Goal: Answer question/provide support: Share knowledge or assist other users

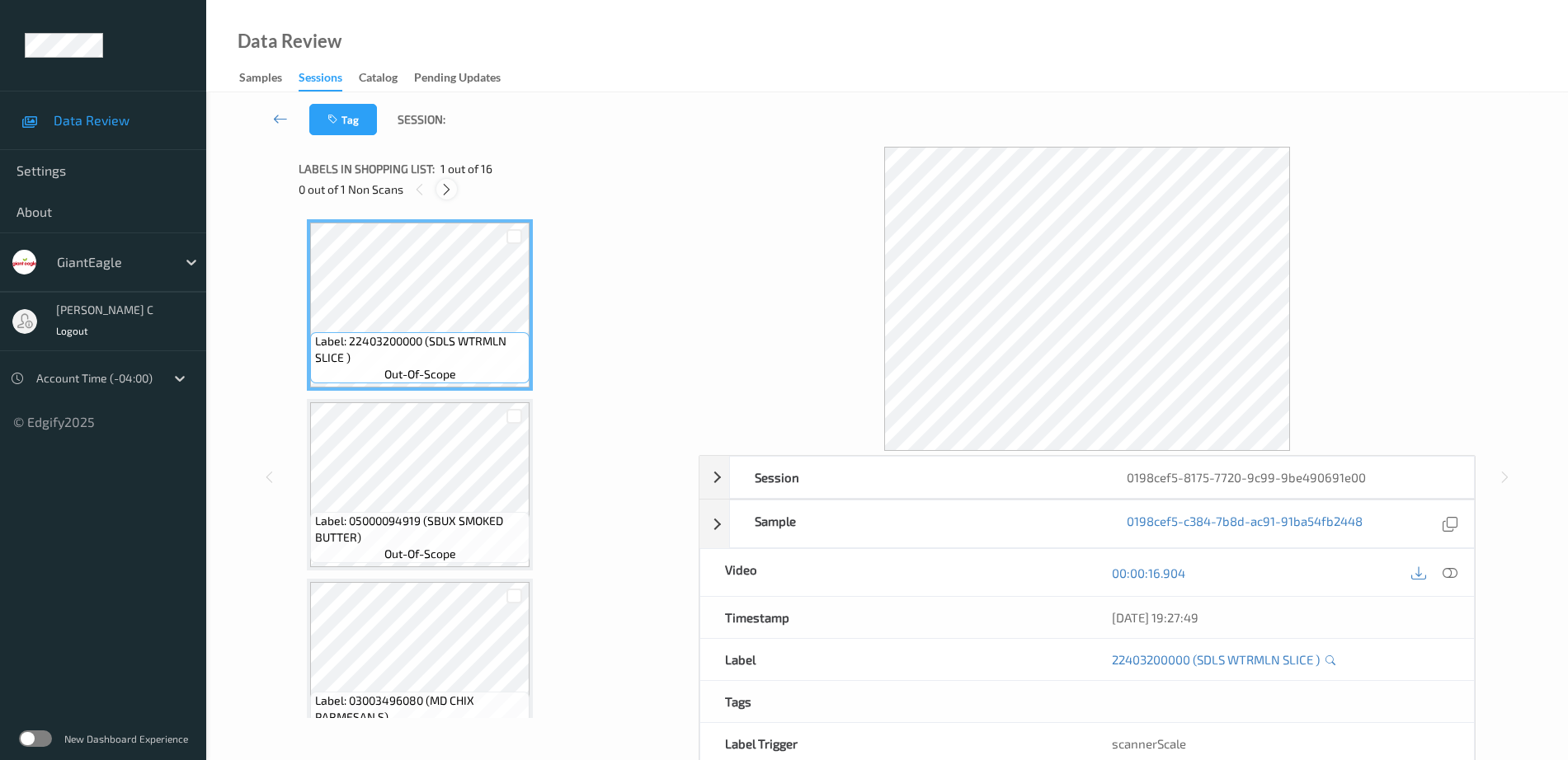
click at [450, 185] on icon at bounding box center [447, 189] width 14 height 15
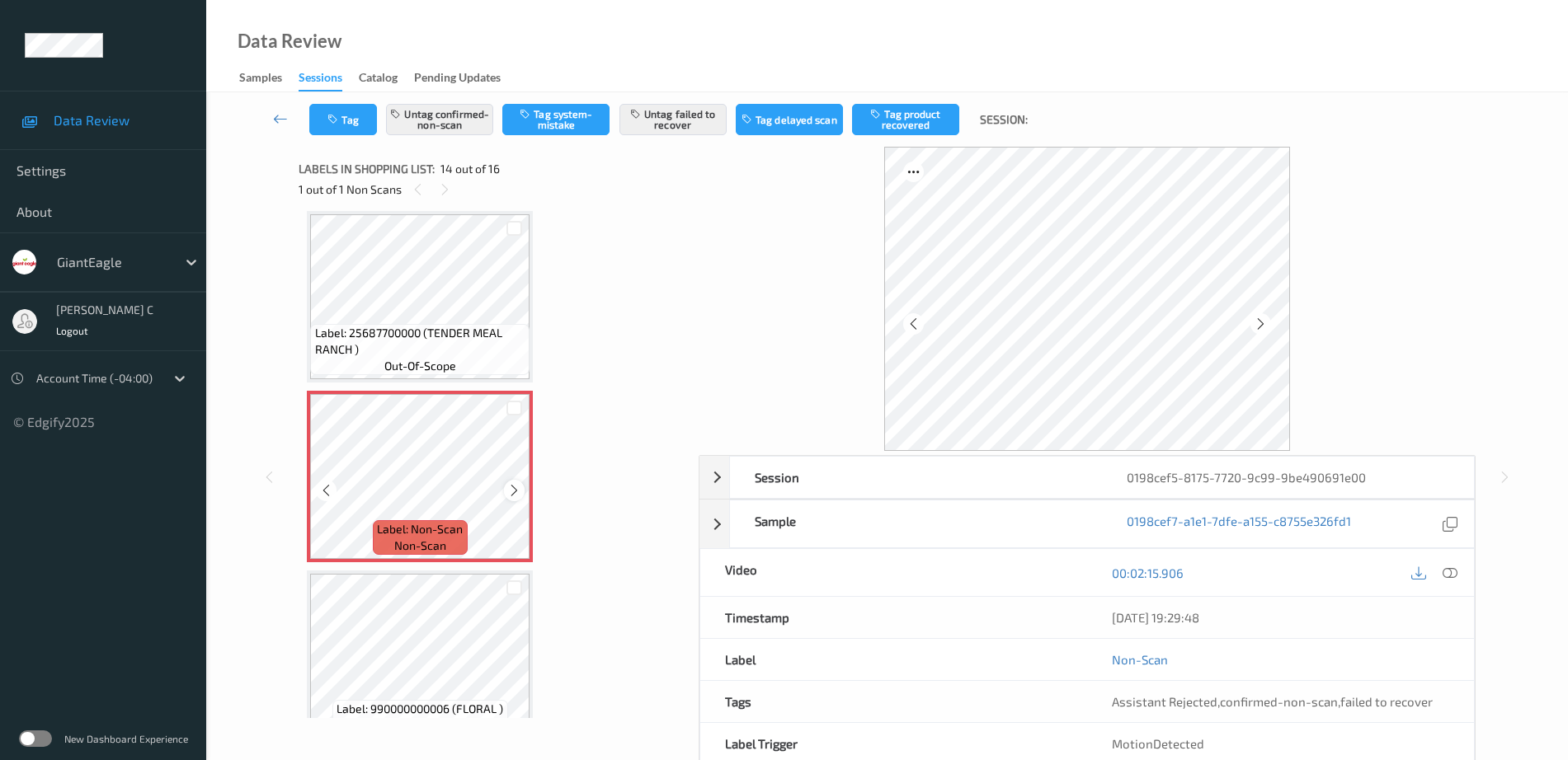
click at [513, 488] on icon at bounding box center [514, 490] width 14 height 15
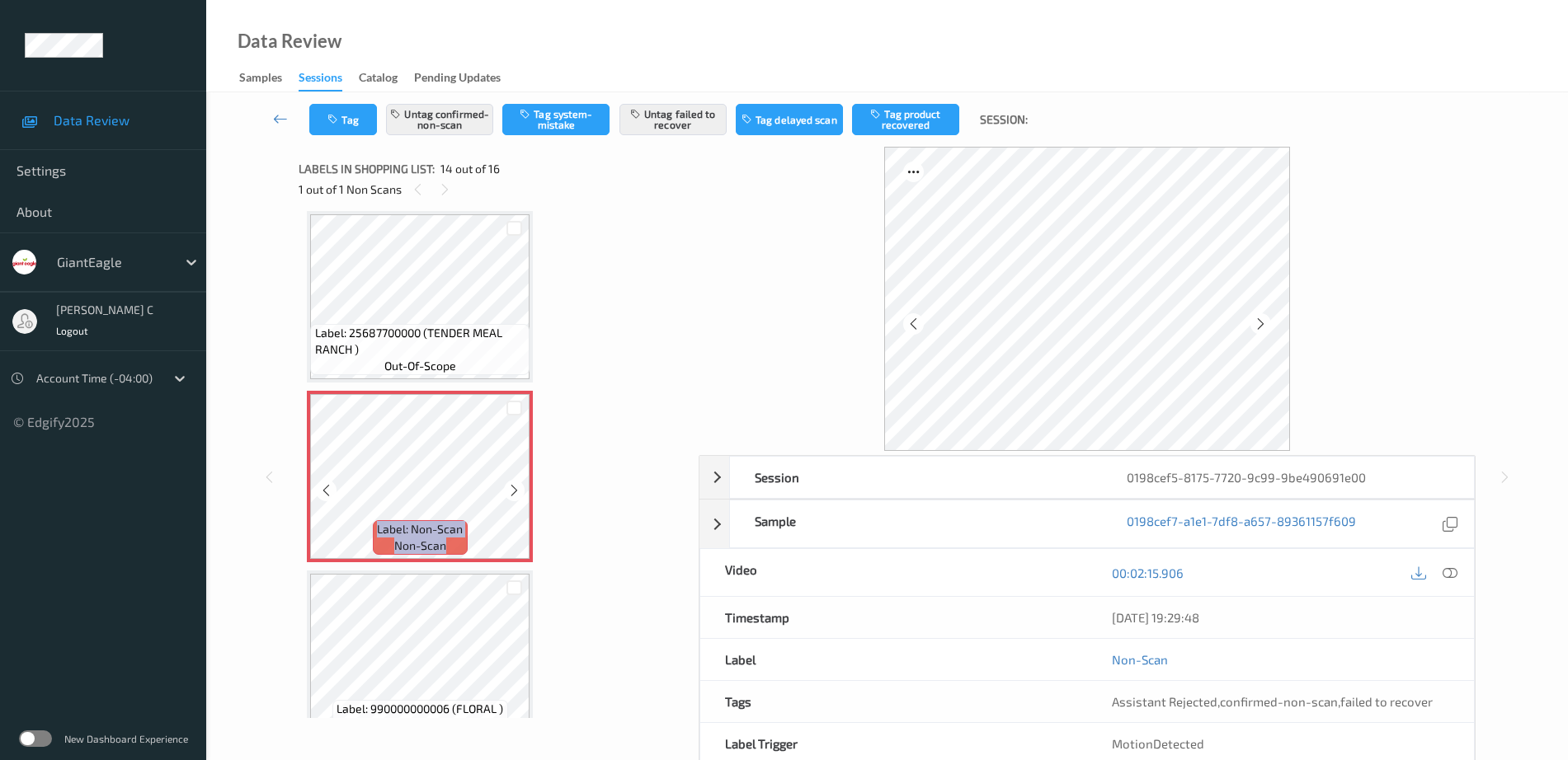
click at [513, 488] on icon at bounding box center [514, 490] width 14 height 15
click at [446, 361] on span "out-of-scope" at bounding box center [419, 365] width 72 height 17
click at [518, 494] on icon at bounding box center [514, 490] width 14 height 15
click at [518, 495] on icon at bounding box center [514, 490] width 14 height 15
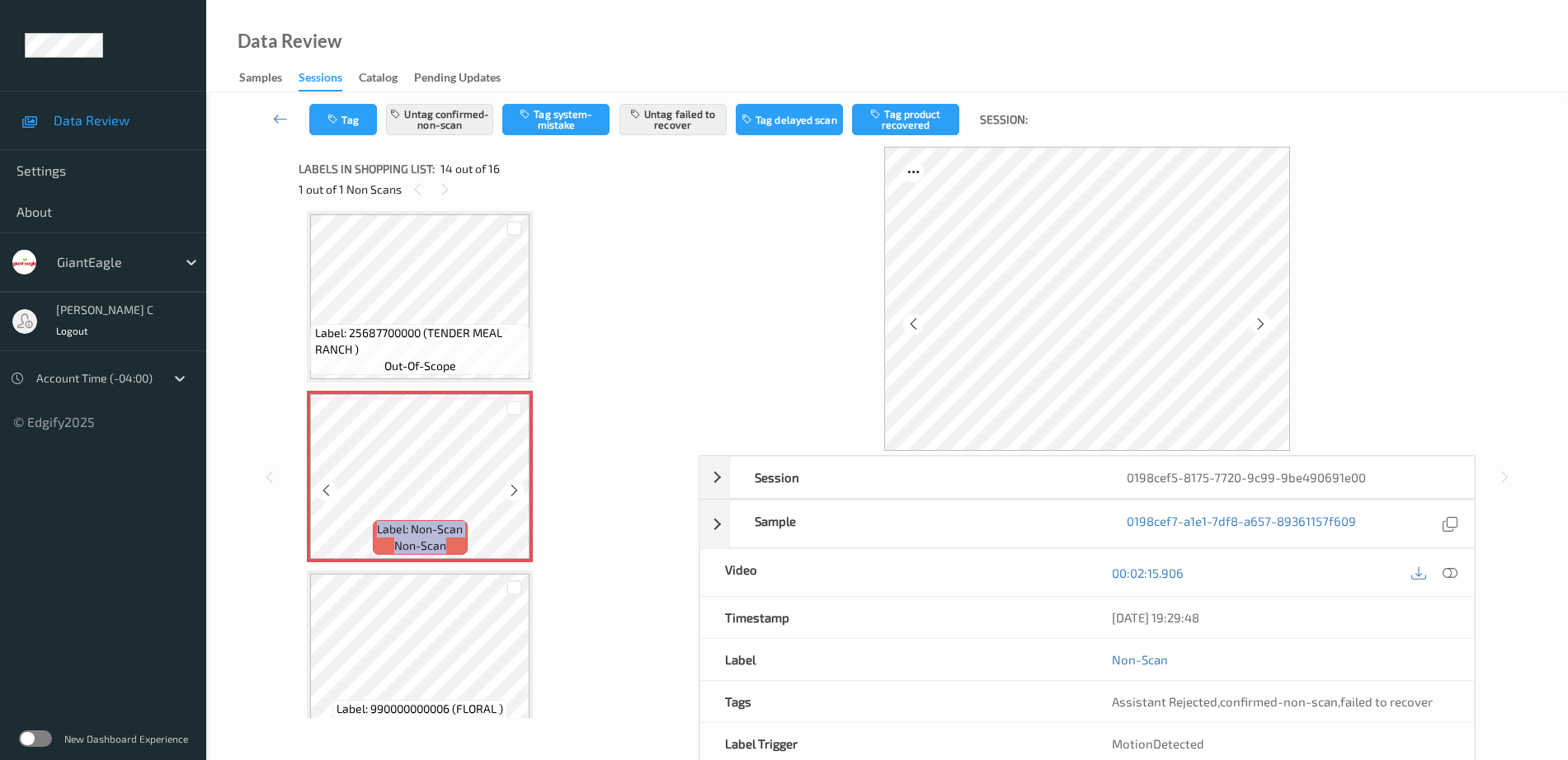
click at [518, 495] on icon at bounding box center [514, 490] width 14 height 15
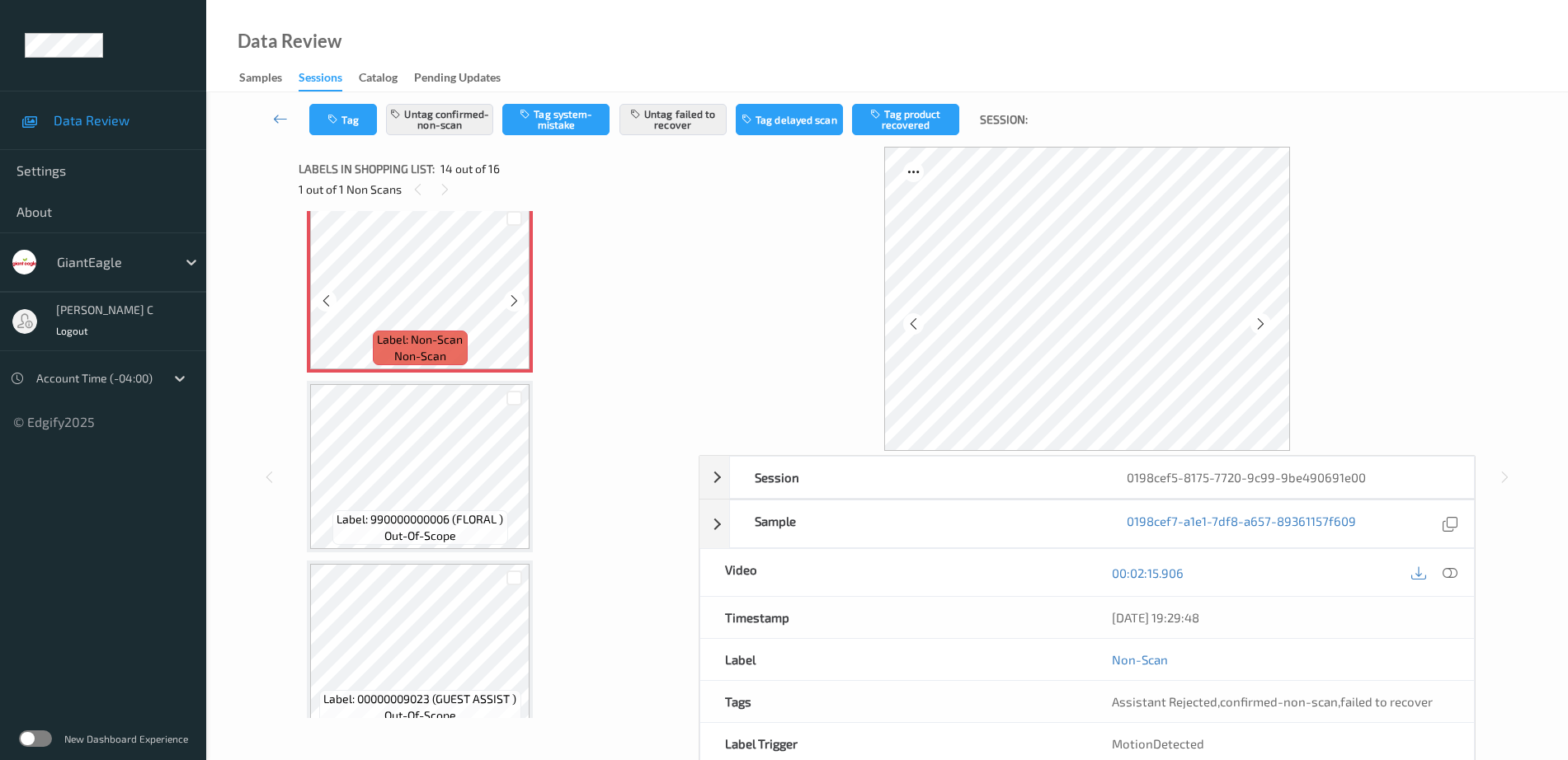
scroll to position [2370, 0]
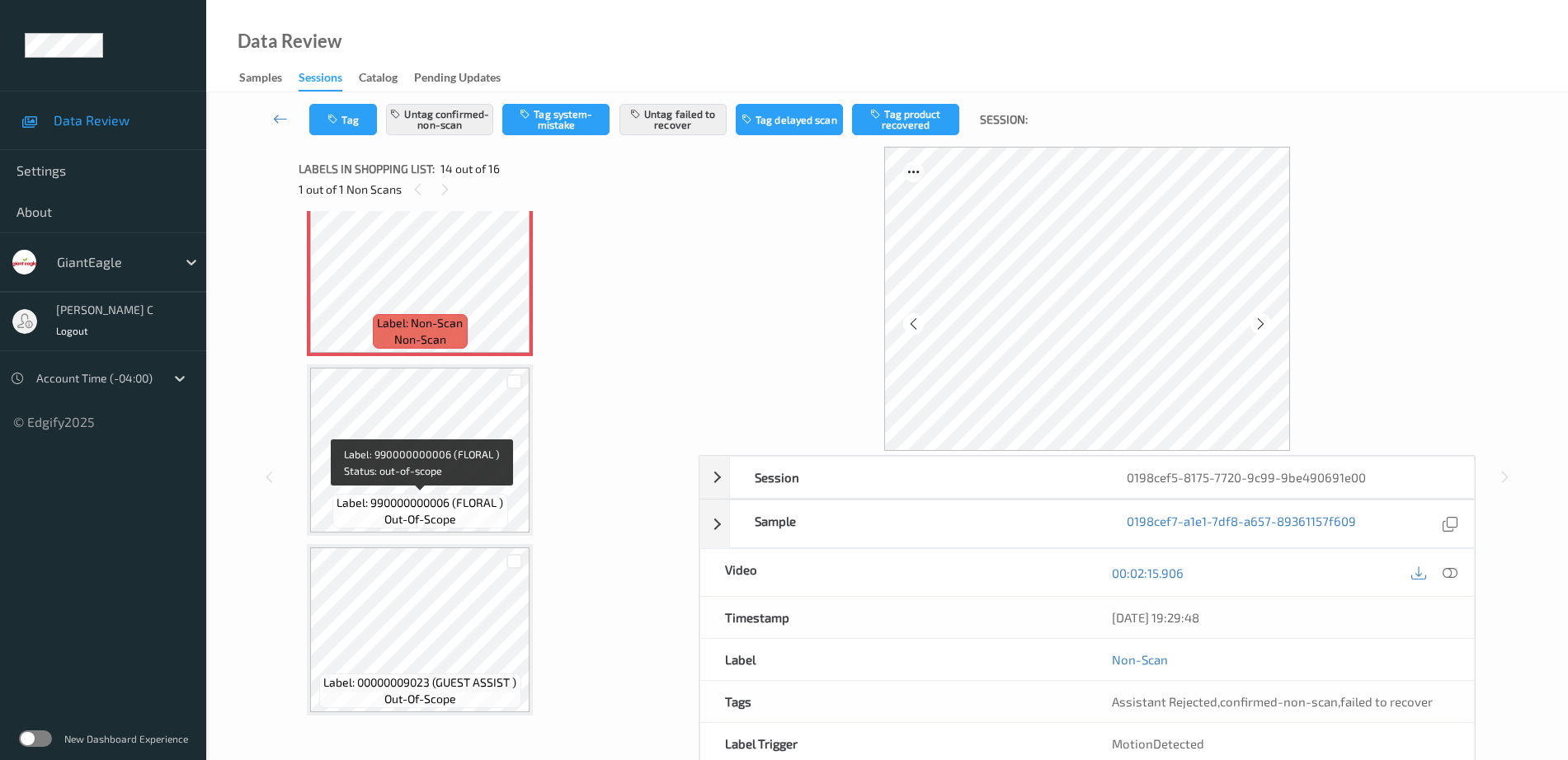
click at [444, 534] on div "Label: 990000000006 (FLORAL ) out-of-scope" at bounding box center [419, 450] width 226 height 171
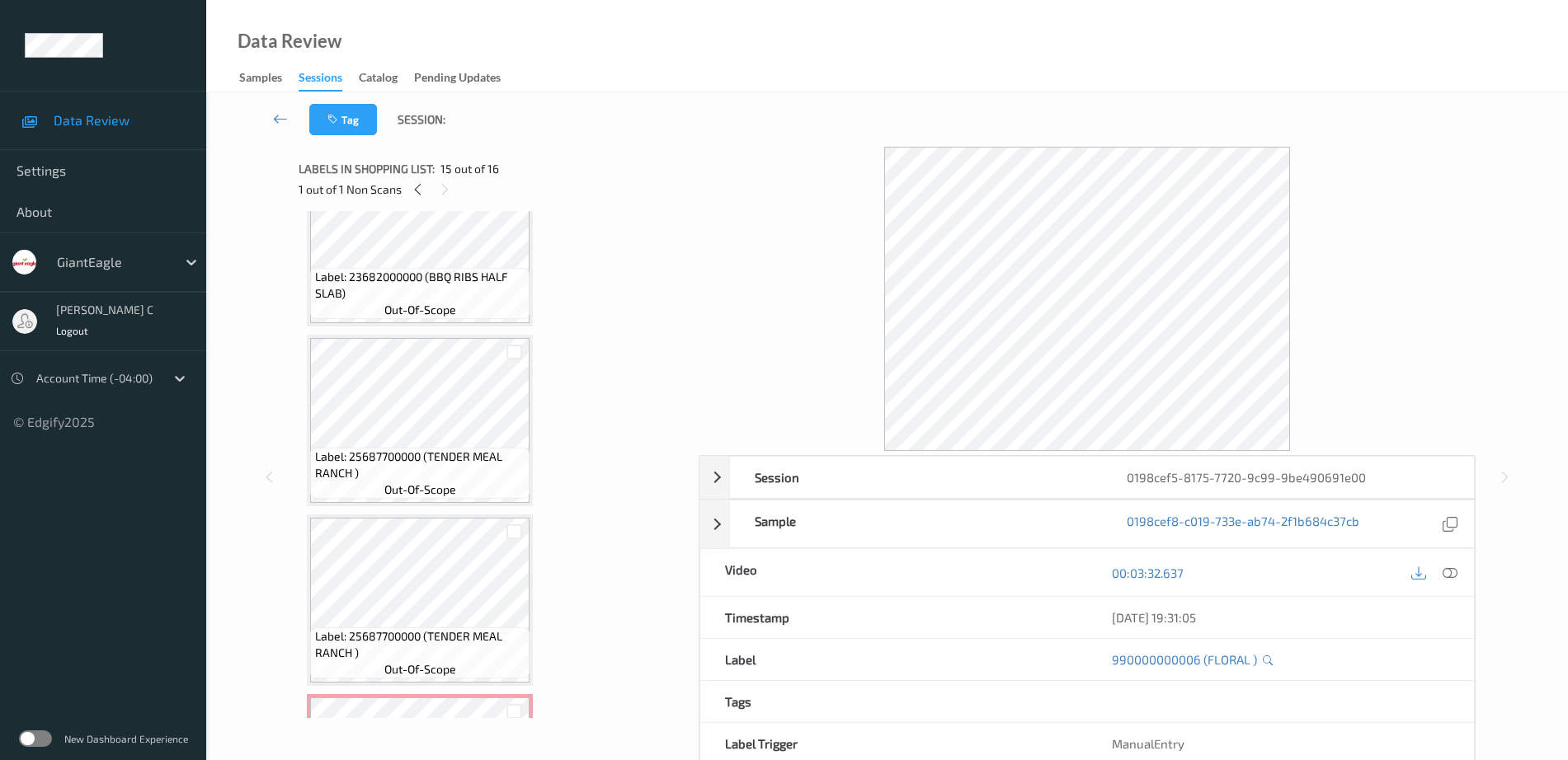
scroll to position [1655, 0]
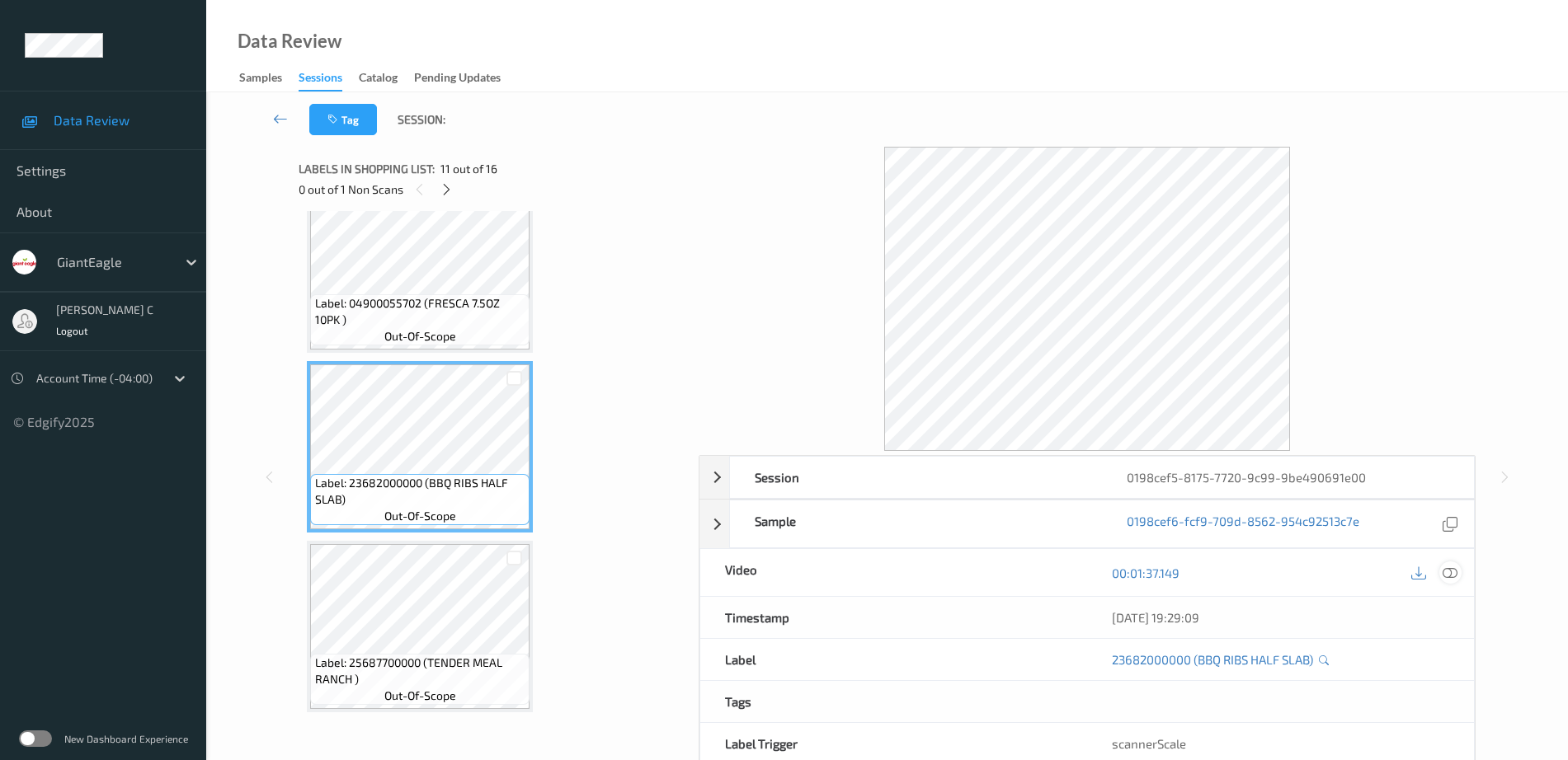
click at [1449, 572] on icon at bounding box center [1449, 572] width 15 height 15
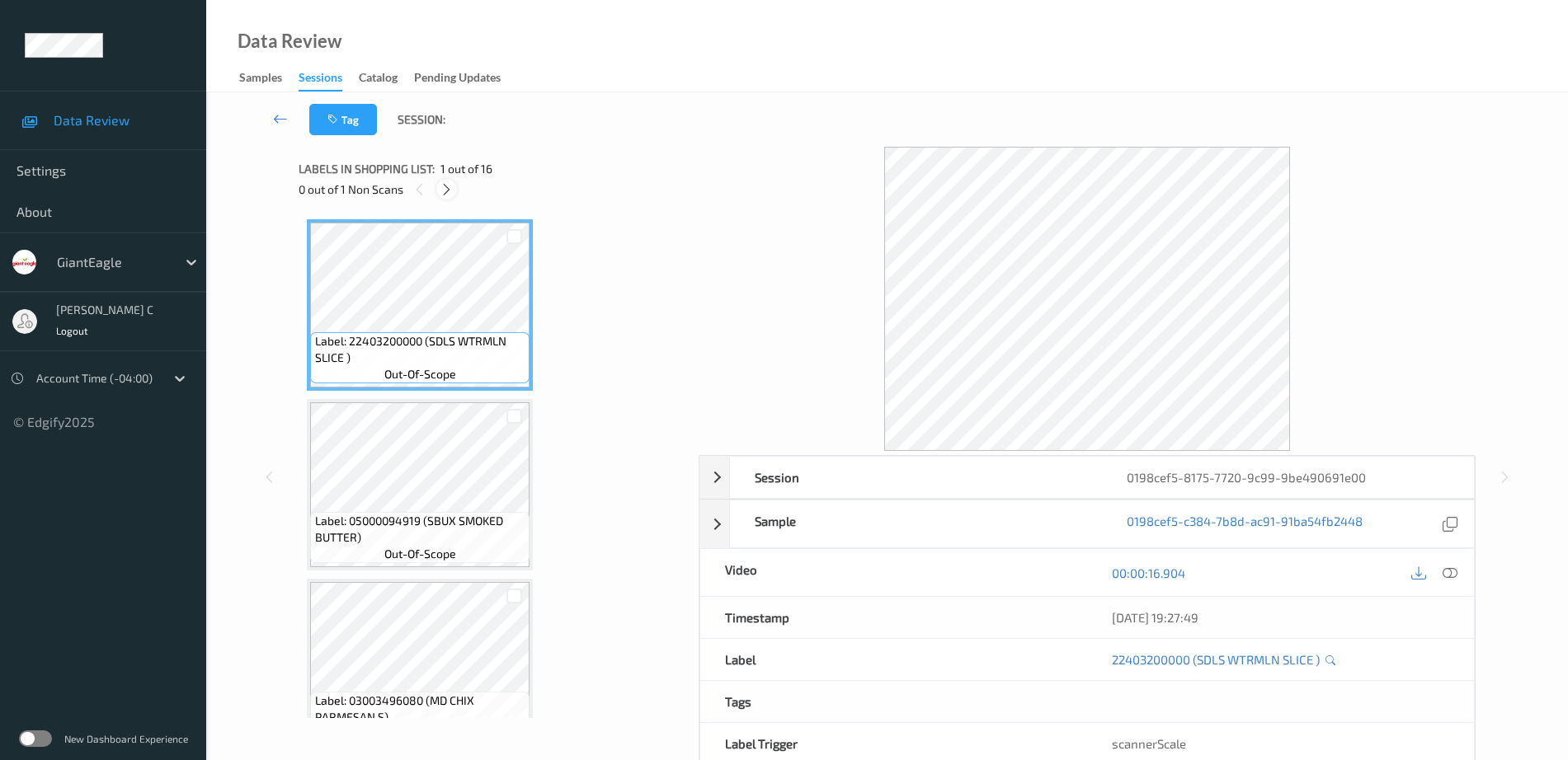
click at [451, 195] on icon at bounding box center [447, 189] width 14 height 15
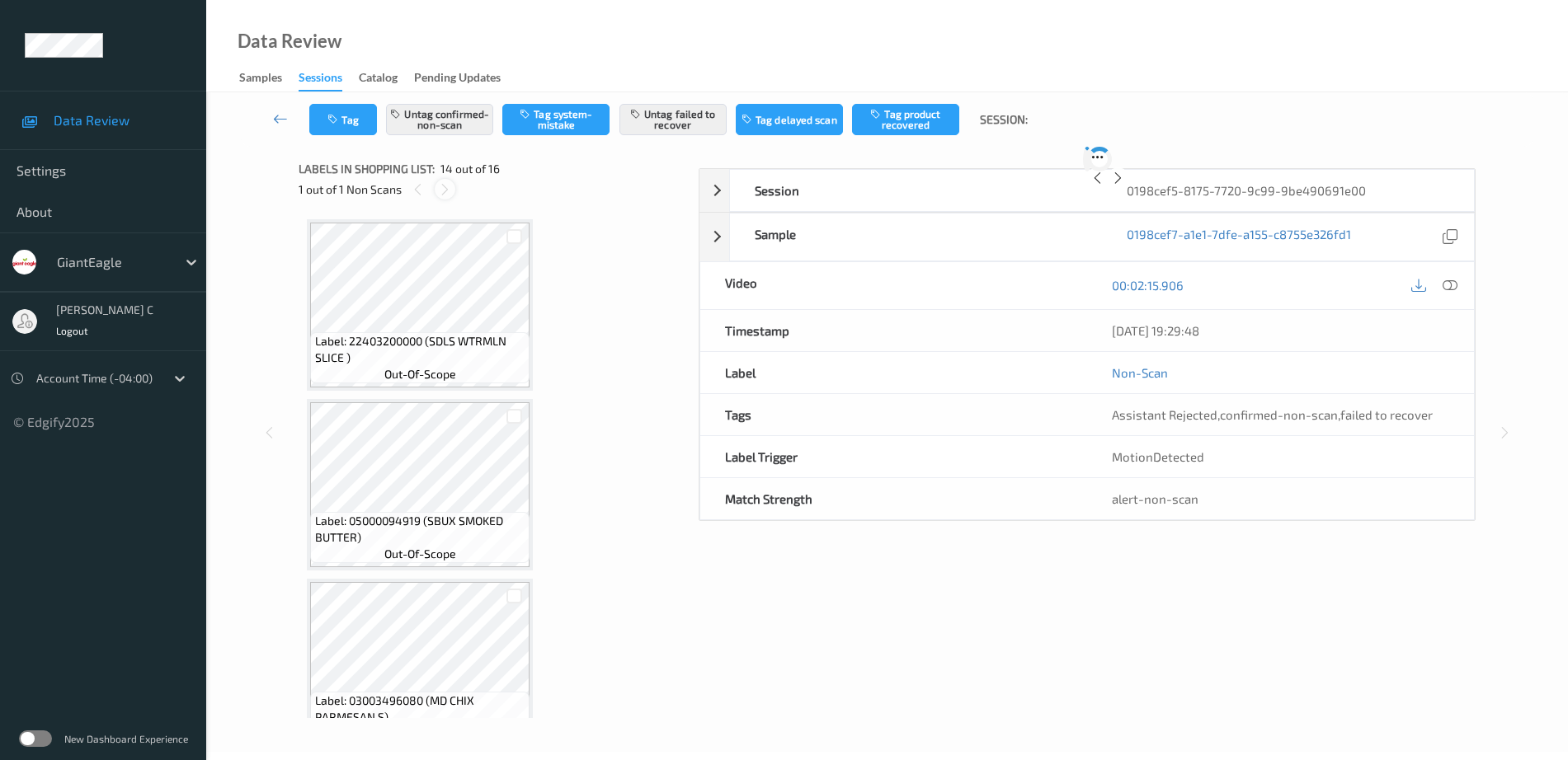
scroll to position [2164, 0]
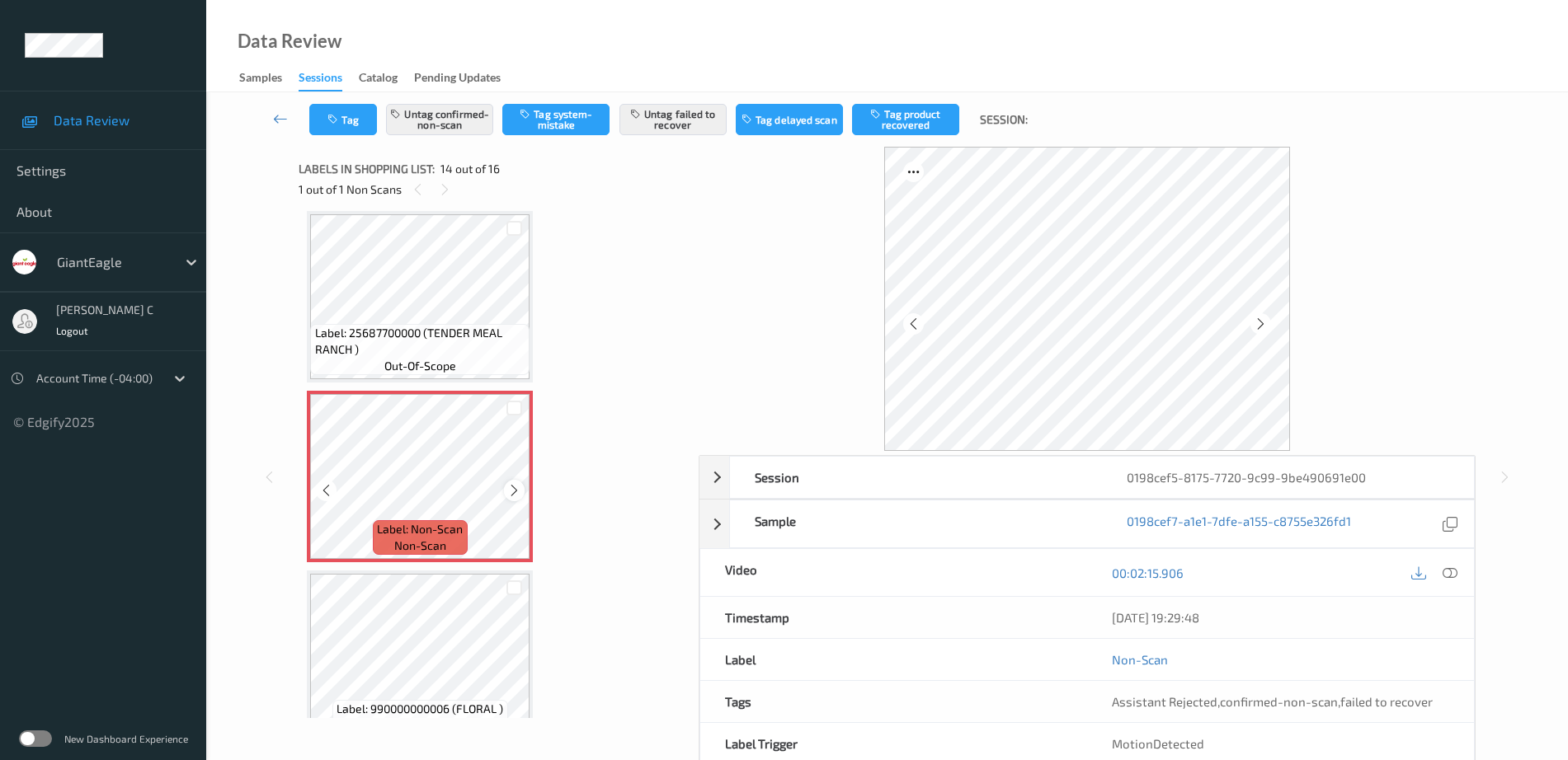
click at [508, 489] on icon at bounding box center [514, 490] width 14 height 15
click at [435, 324] on div "Label: 25687700000 (TENDER MEAL RANCH ) out-of-scope" at bounding box center [419, 350] width 220 height 51
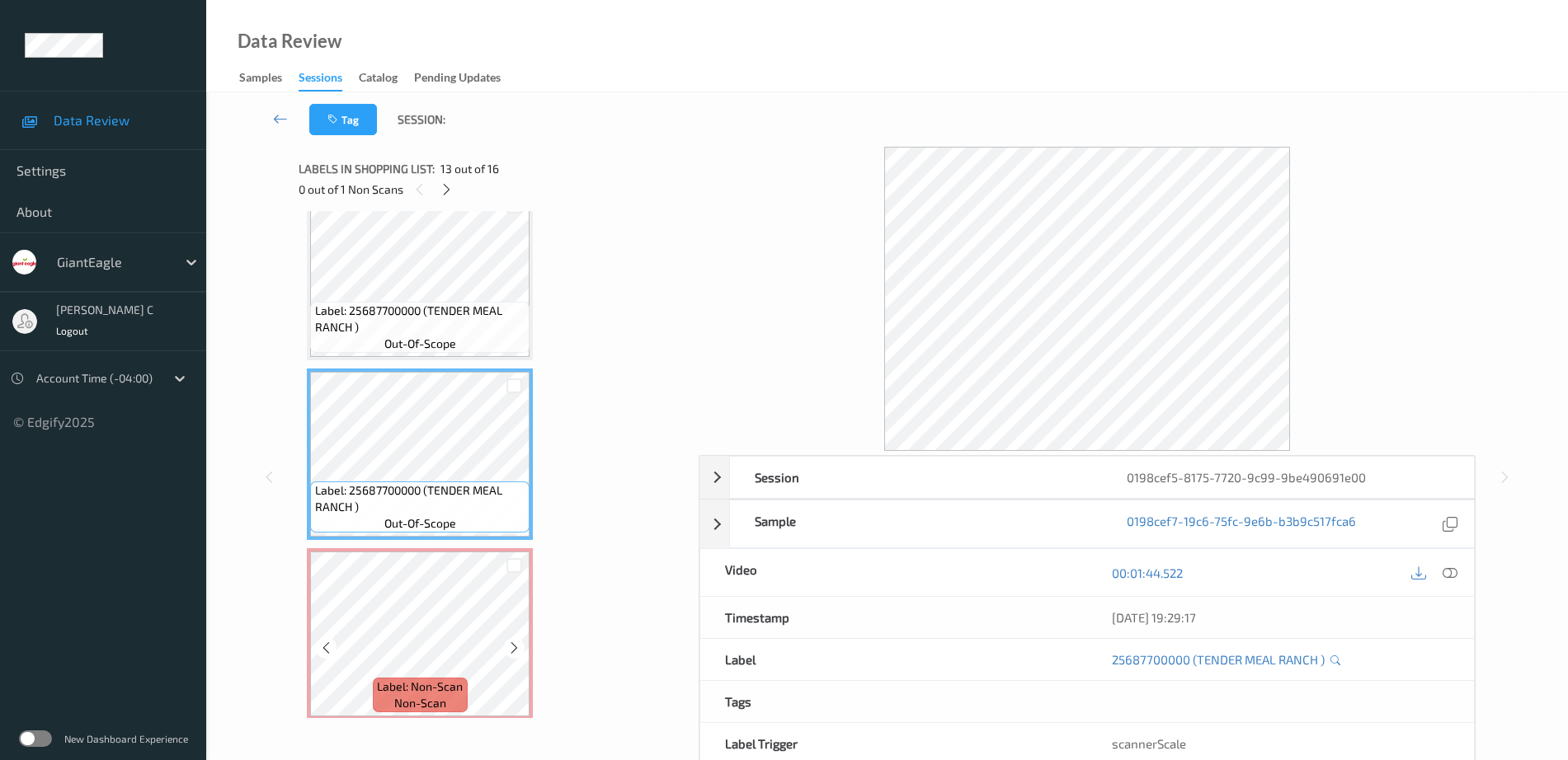
scroll to position [1959, 0]
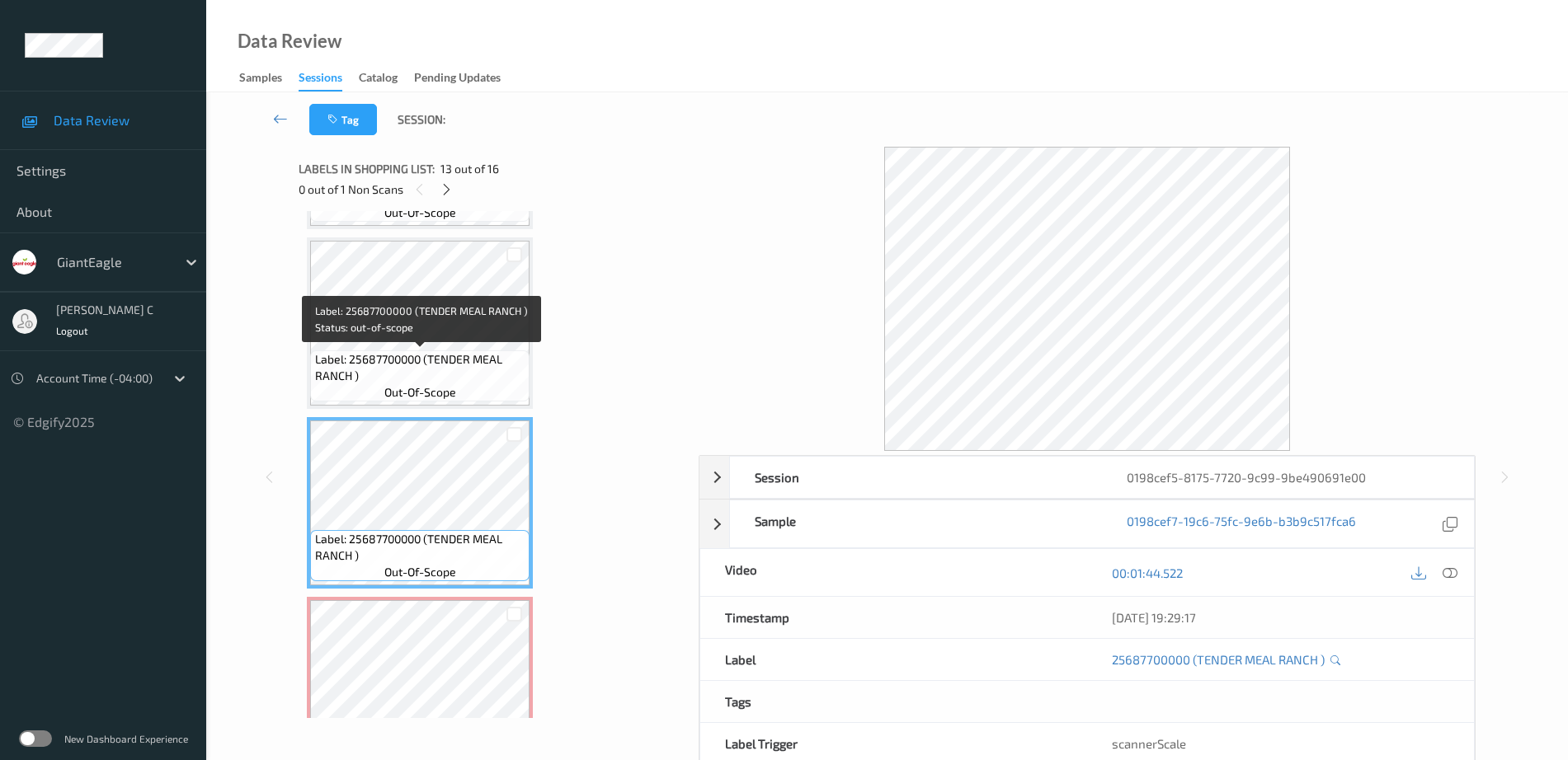
click at [424, 351] on div "Label: 25687700000 (TENDER MEAL RANCH ) out-of-scope" at bounding box center [419, 376] width 220 height 51
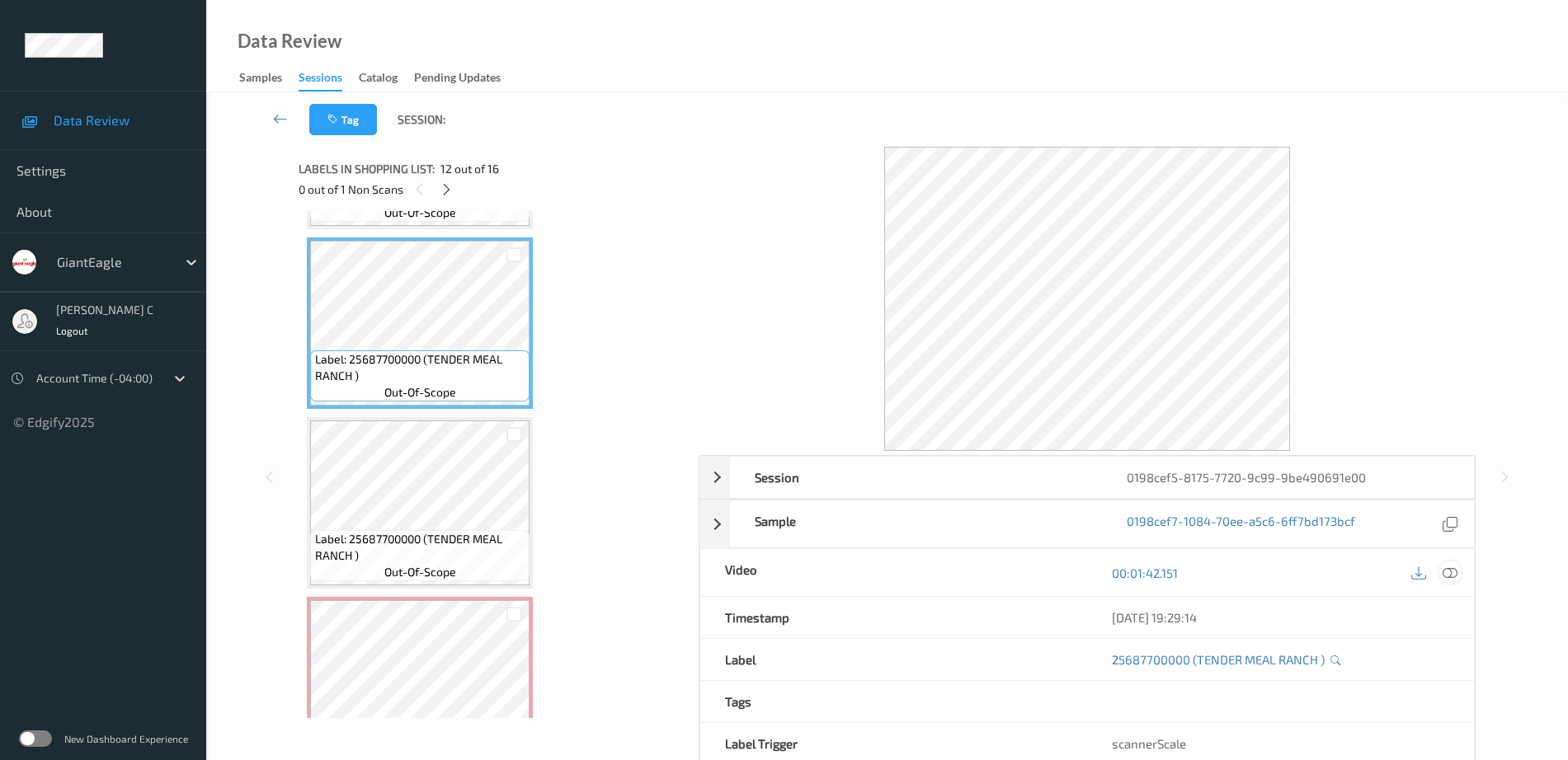
click at [1460, 575] on div at bounding box center [1450, 572] width 23 height 23
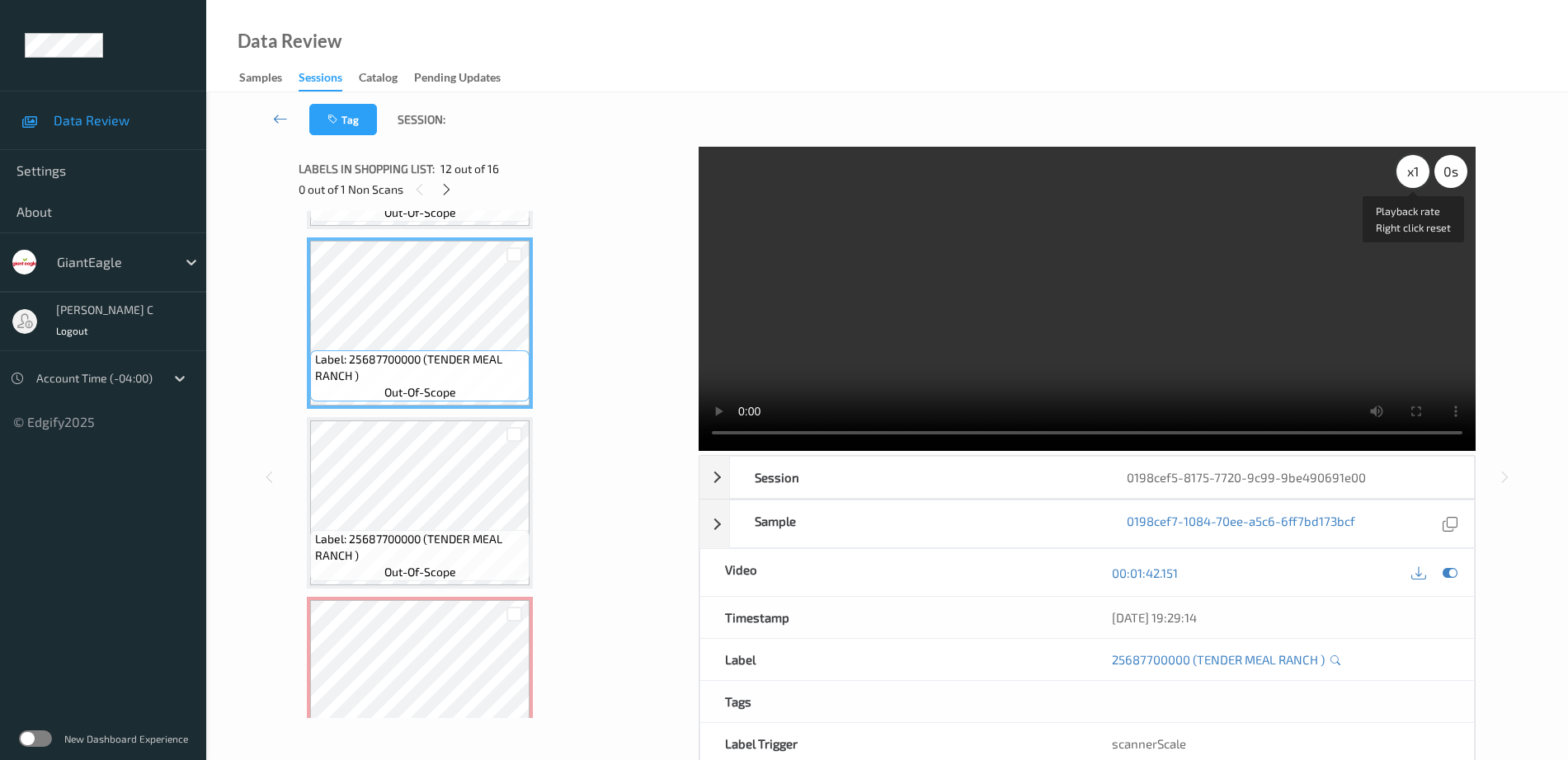
click at [1405, 169] on div "x 1" at bounding box center [1413, 171] width 33 height 33
click at [1406, 169] on div "x 2" at bounding box center [1413, 171] width 33 height 33
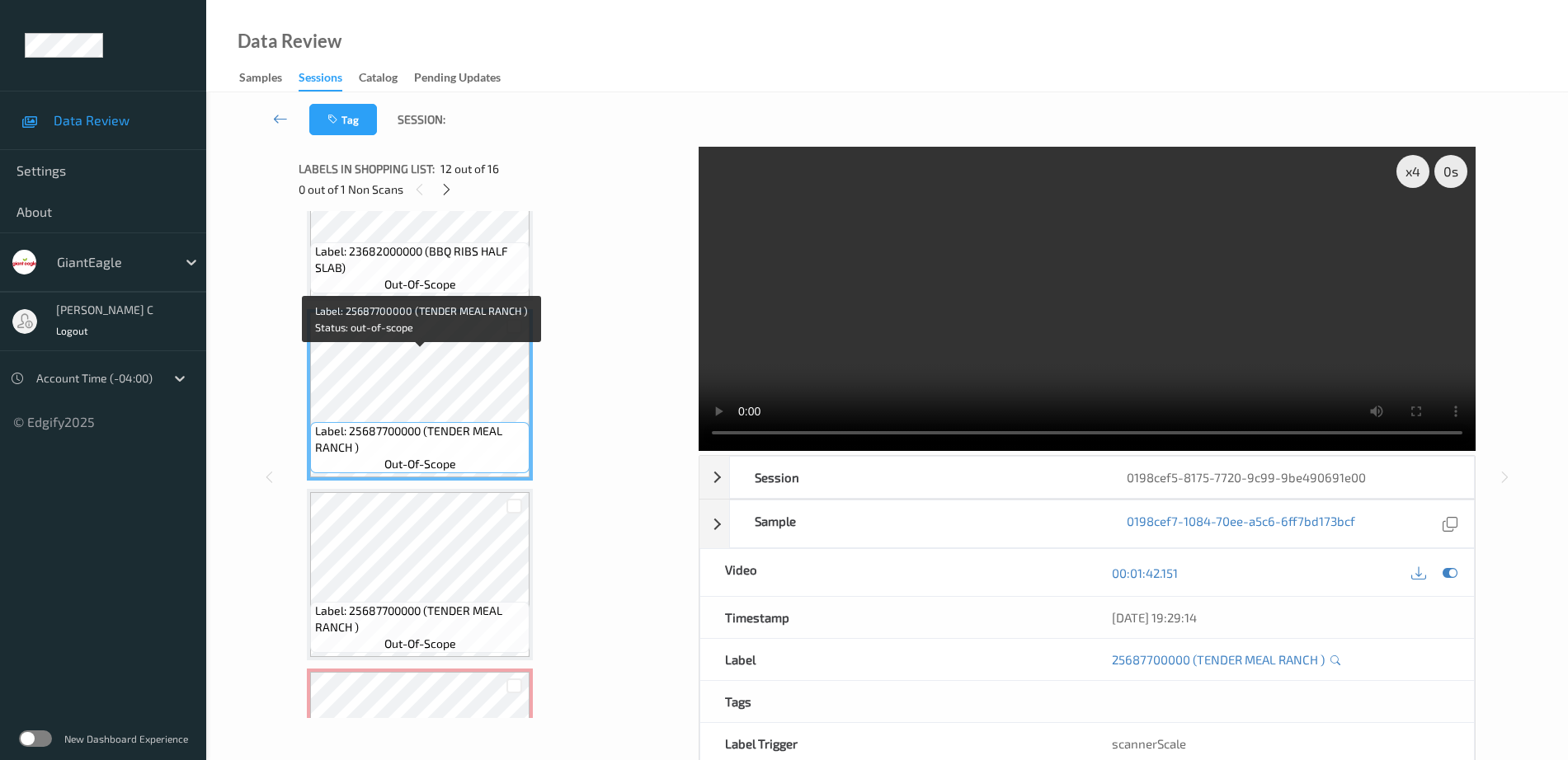
scroll to position [1855, 0]
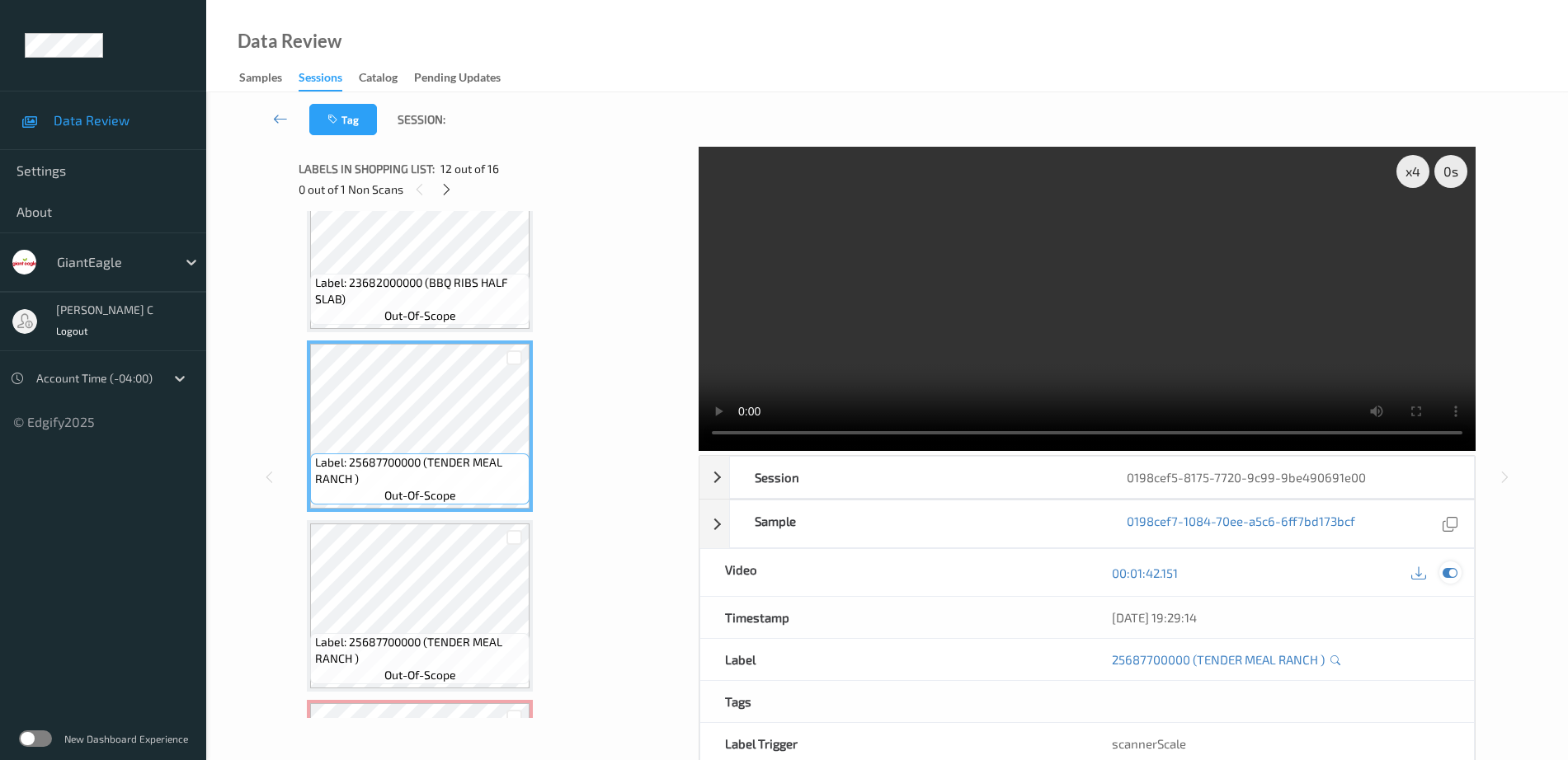
click at [1453, 576] on icon at bounding box center [1449, 572] width 15 height 15
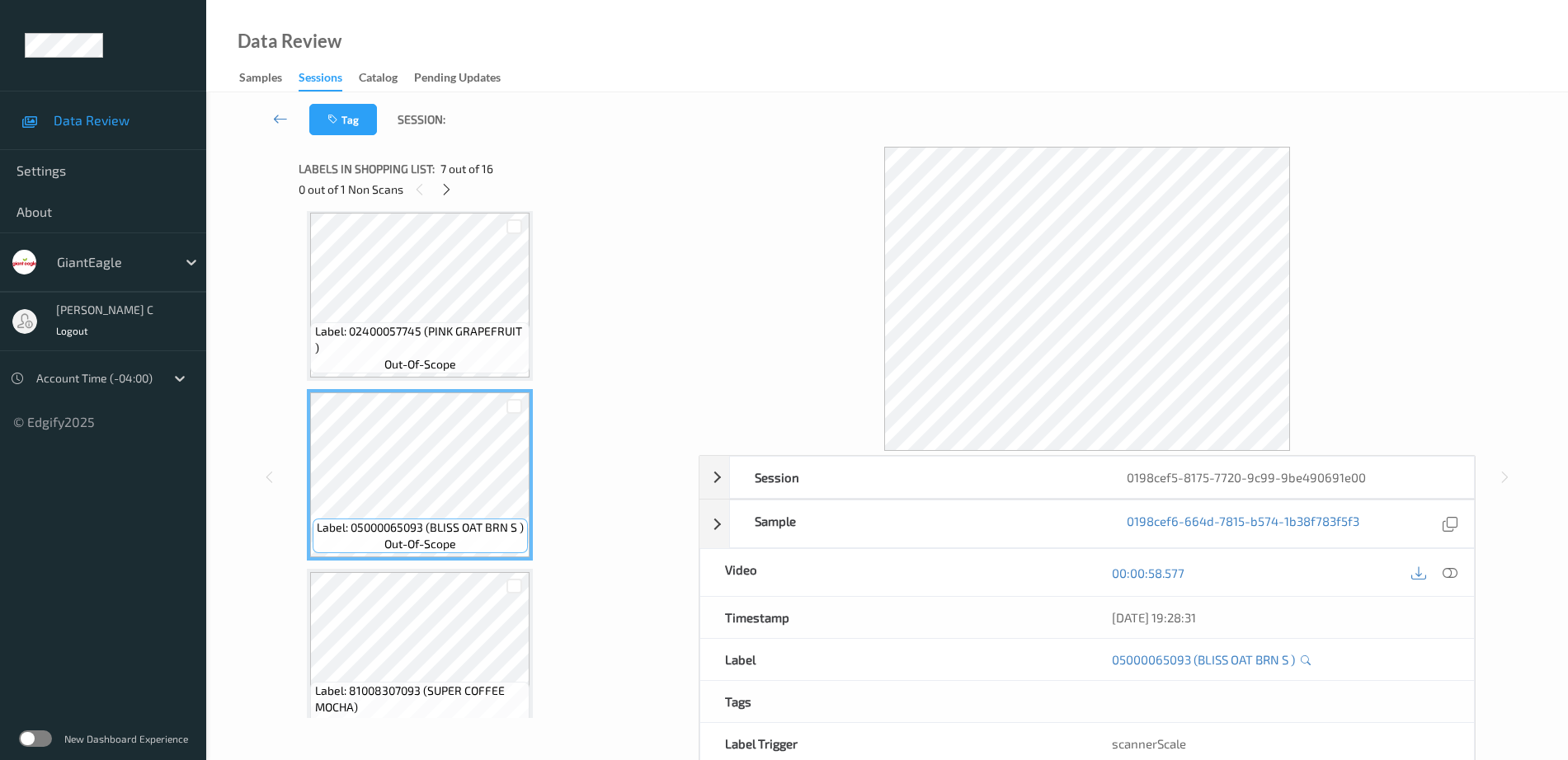
scroll to position [1030, 0]
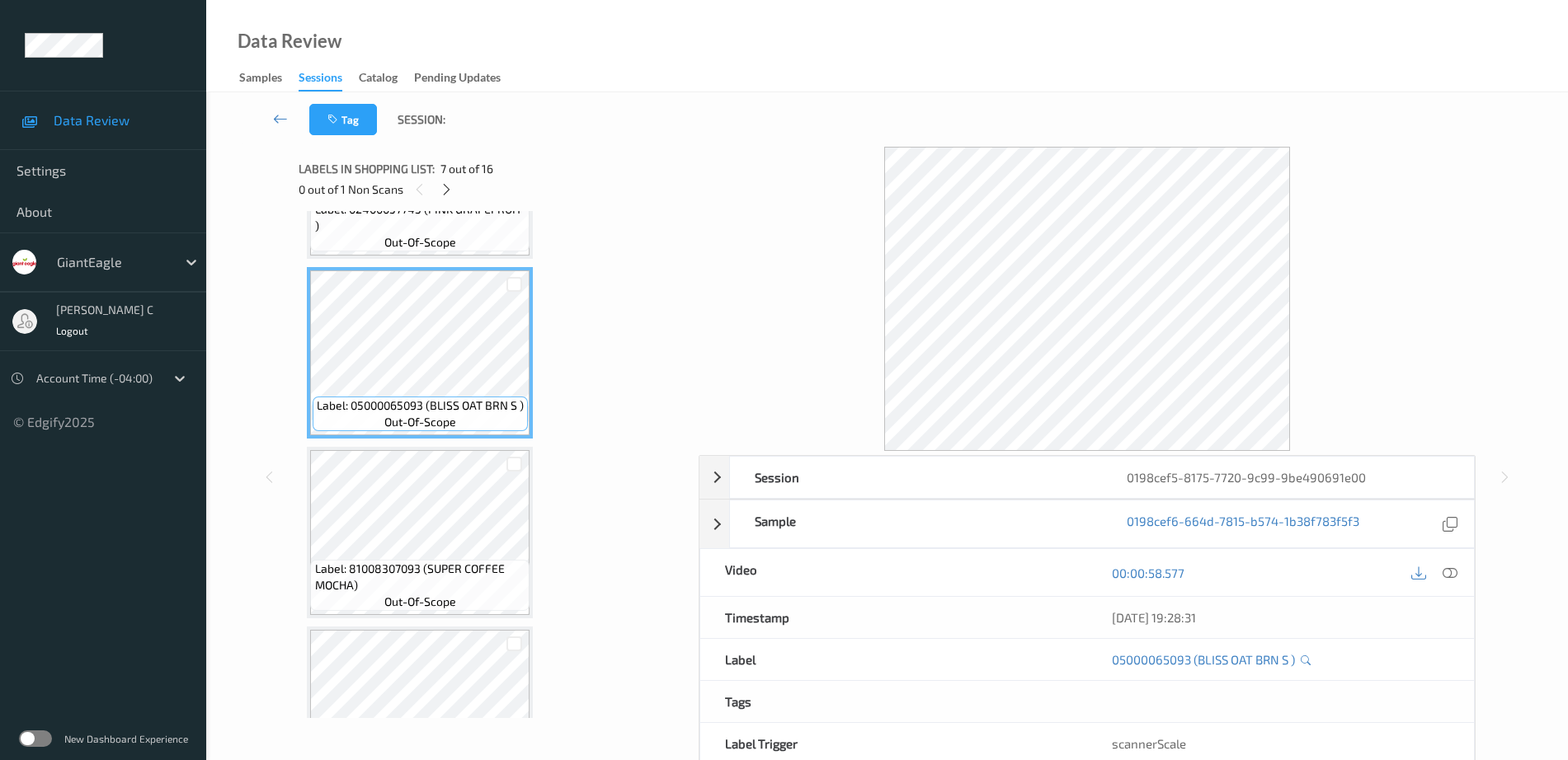
click at [445, 589] on span "Label: 81008307093 (SUPER COFFEE MOCHA)" at bounding box center [419, 577] width 211 height 33
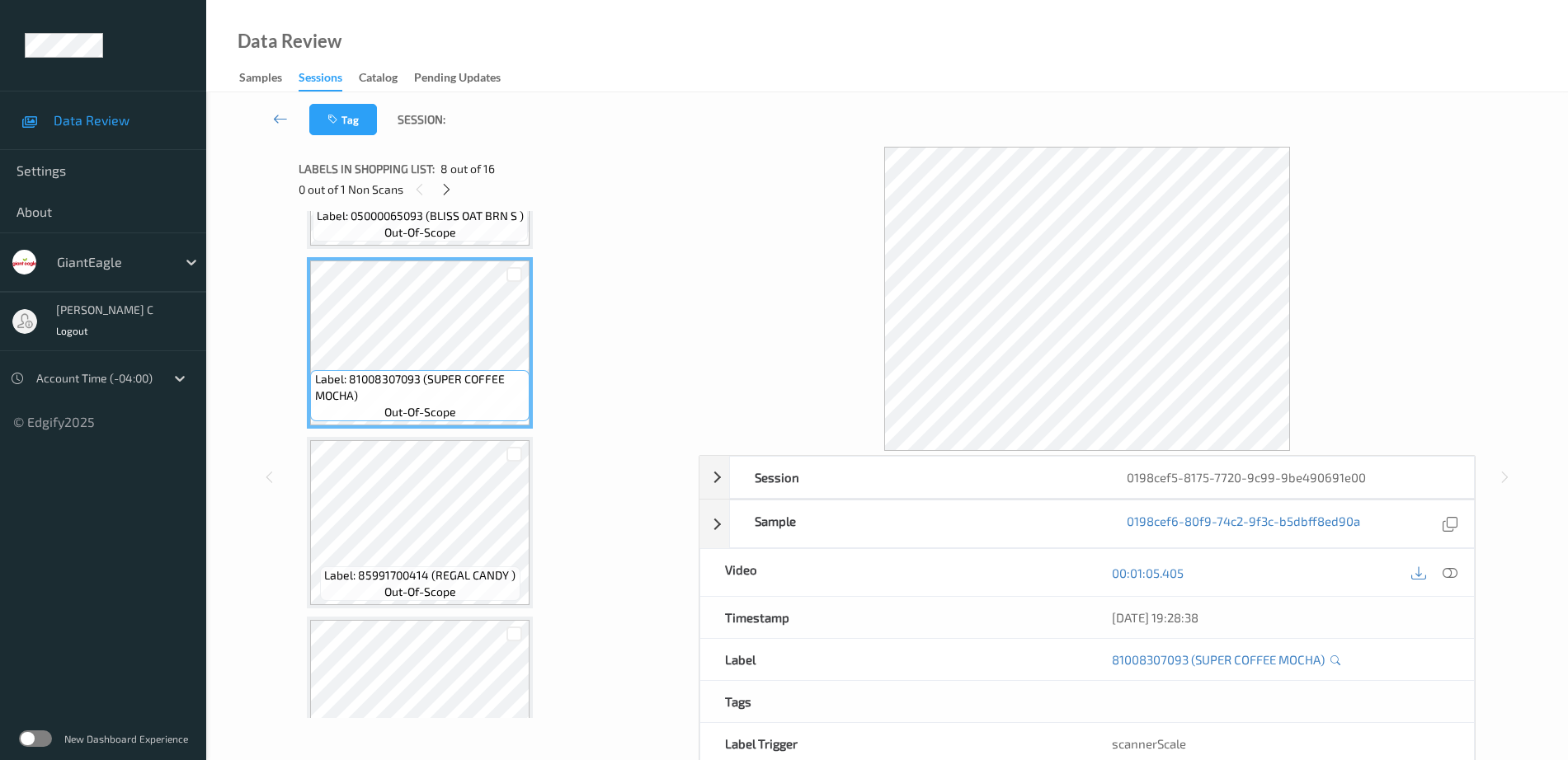
scroll to position [1236, 0]
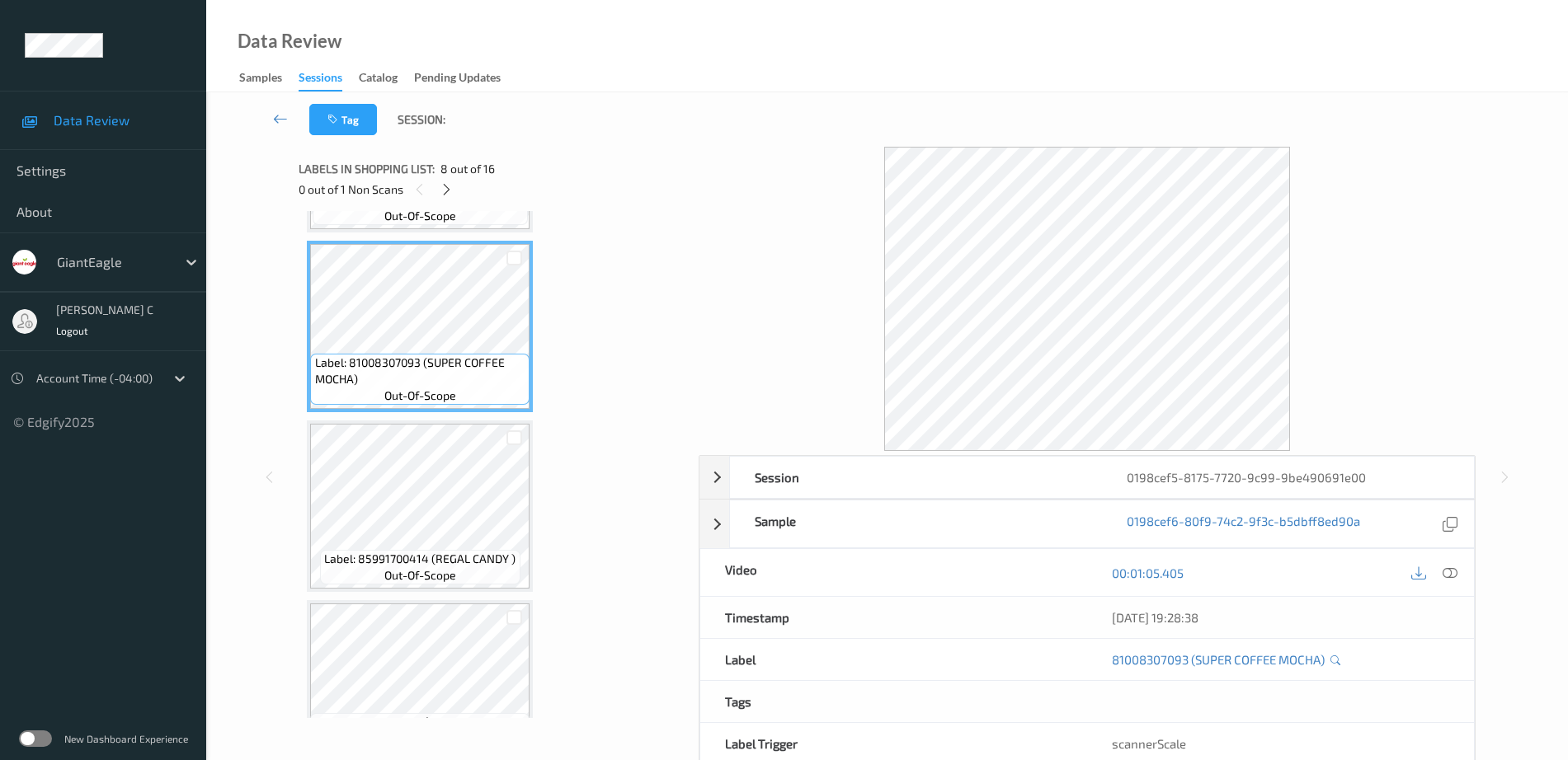
click at [450, 550] on span "Label: 85991700414 (REGAL CANDY )" at bounding box center [419, 558] width 191 height 17
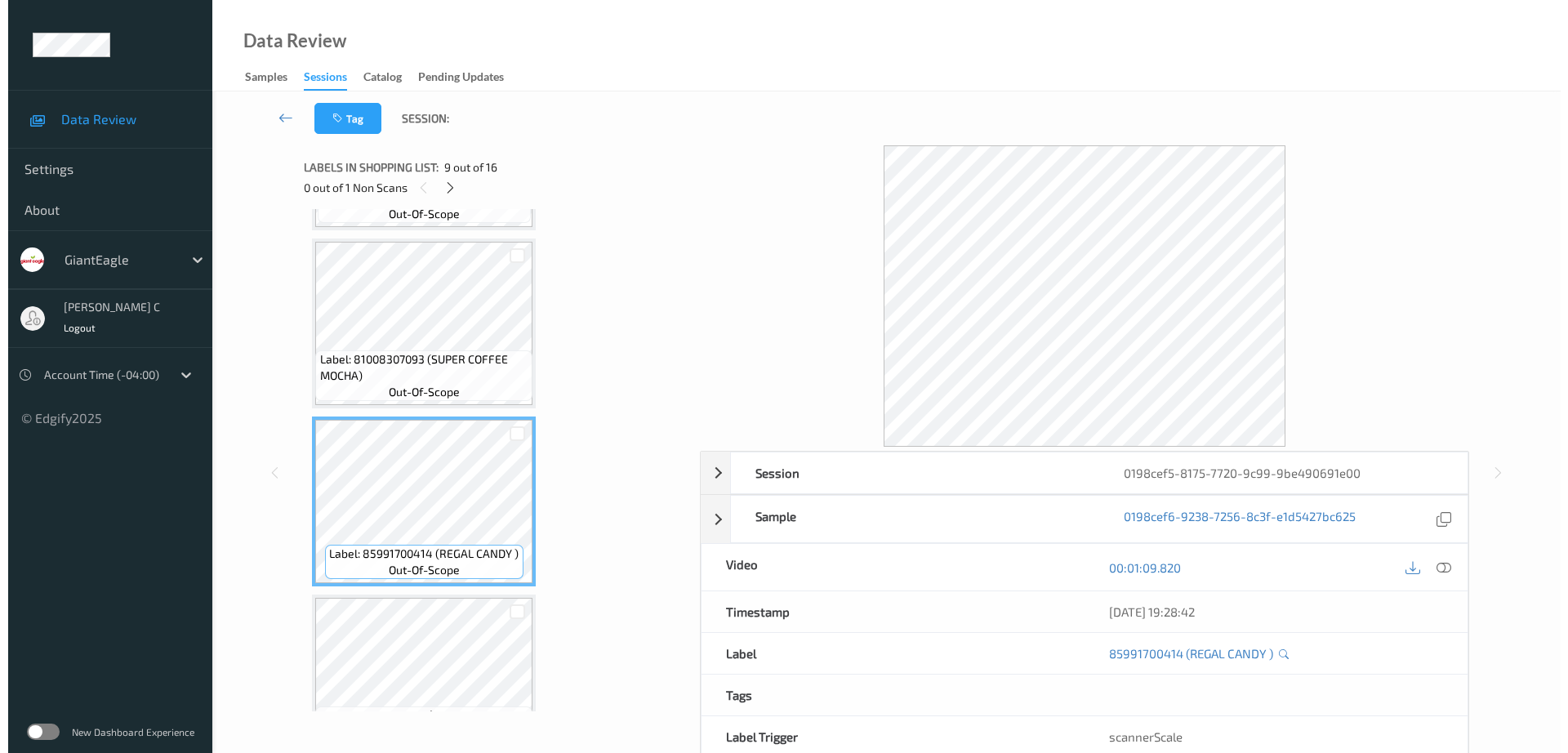
scroll to position [1327, 0]
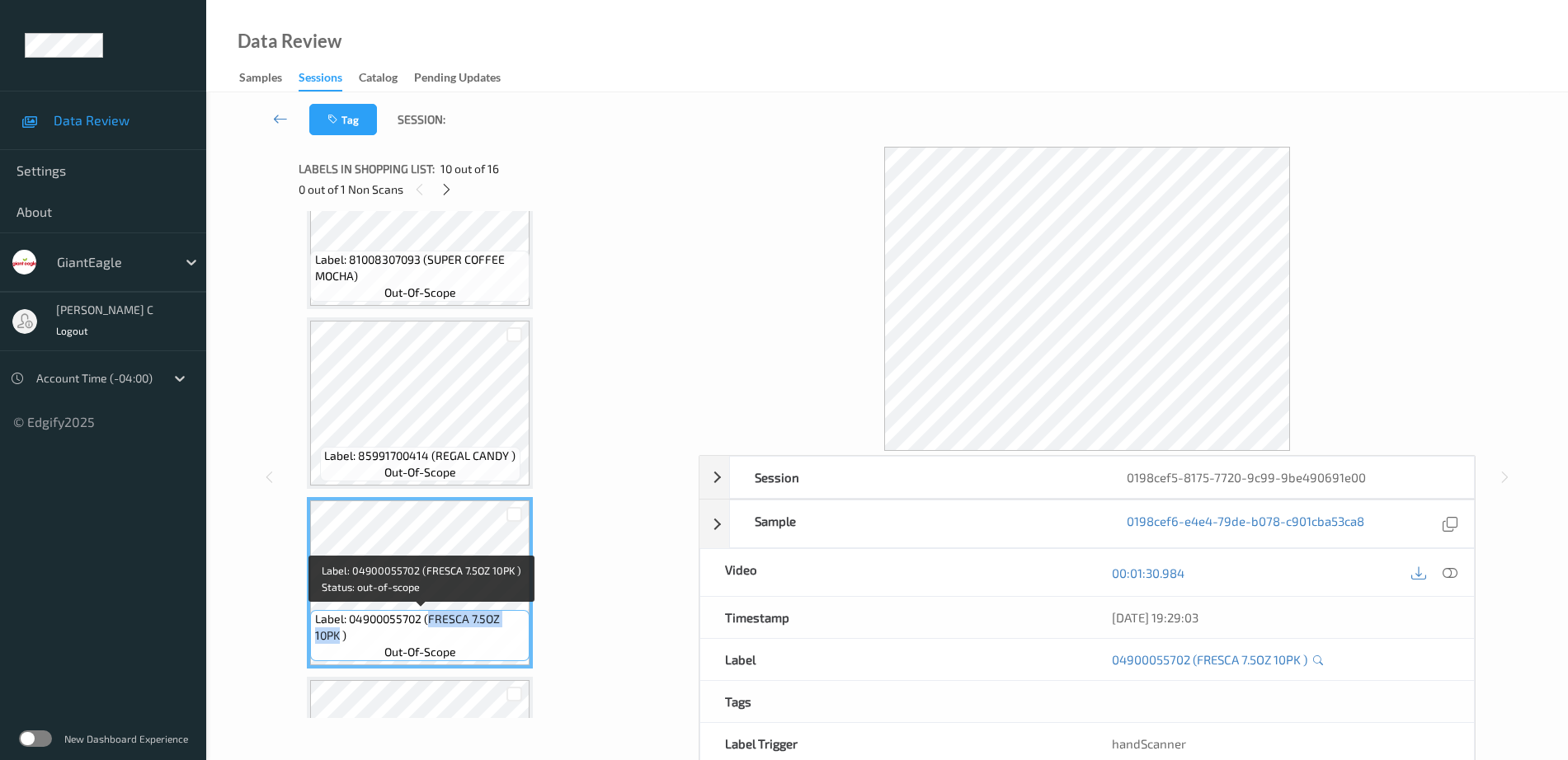
drag, startPoint x: 426, startPoint y: 617, endPoint x: 341, endPoint y: 637, distance: 87.3
click at [341, 637] on span "Label: 04900055702 (FRESCA 7.5OZ 10PK )" at bounding box center [419, 628] width 211 height 33
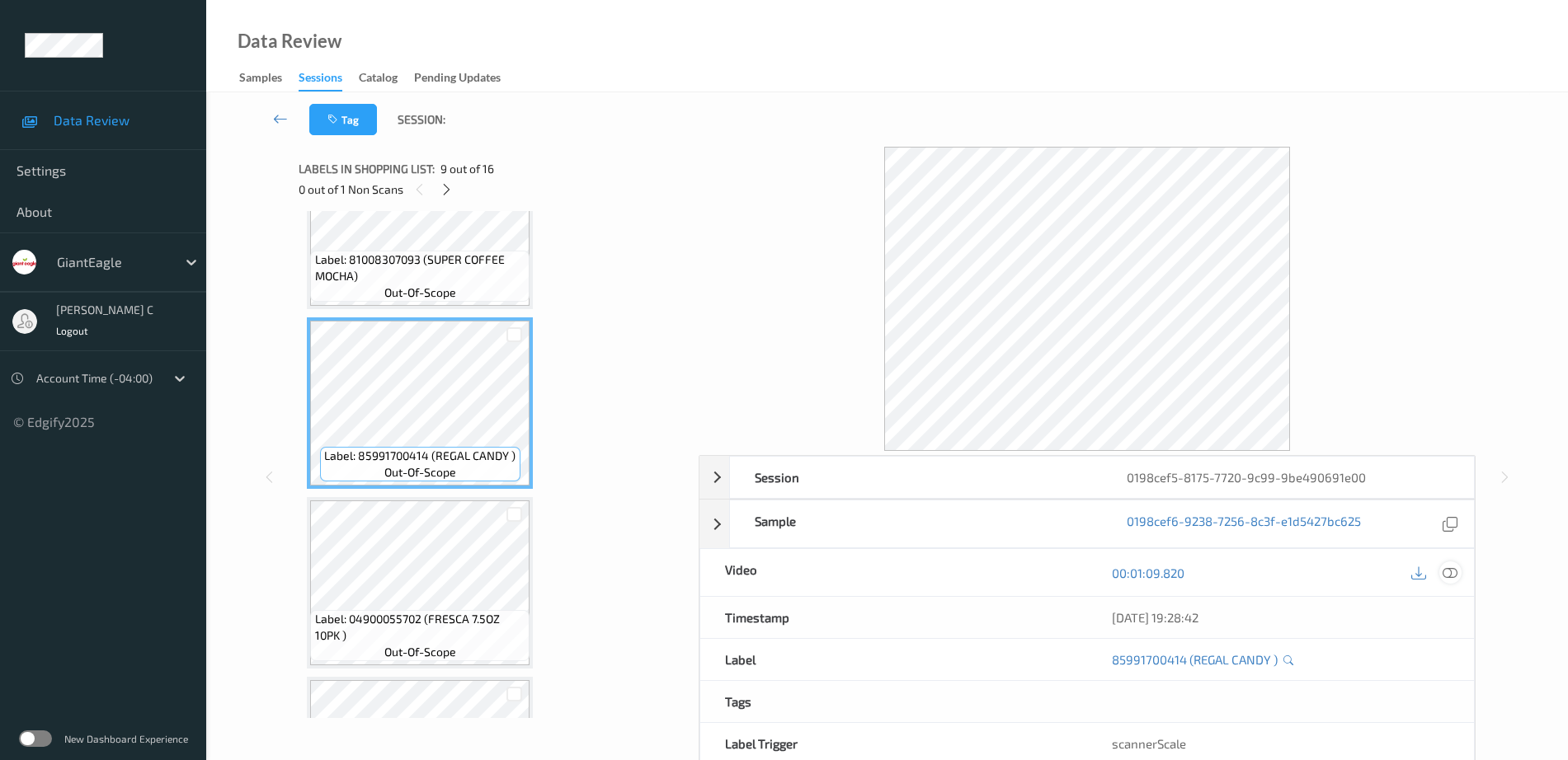
click at [1456, 571] on icon at bounding box center [1449, 572] width 15 height 15
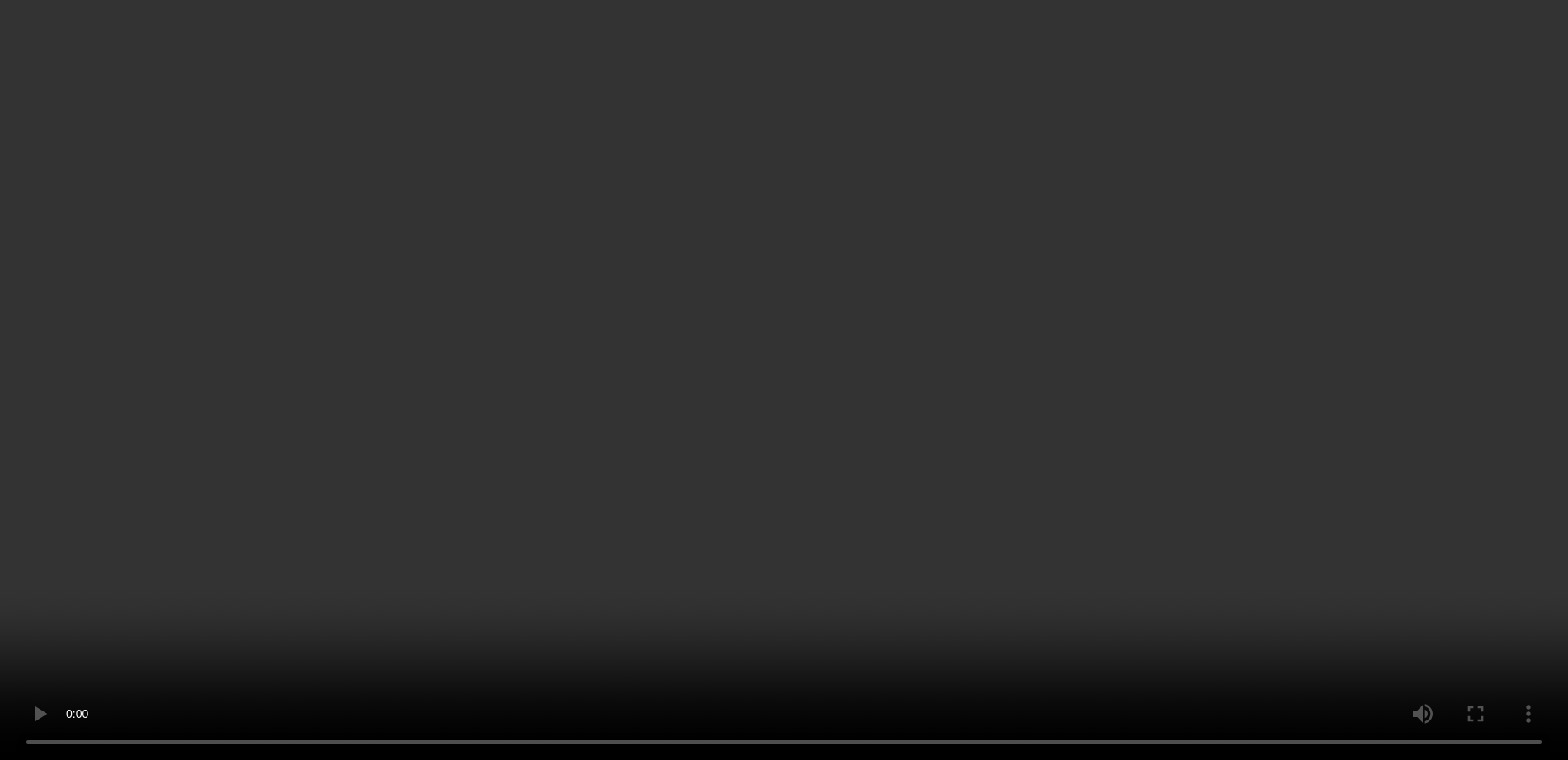
scroll to position [1648, 0]
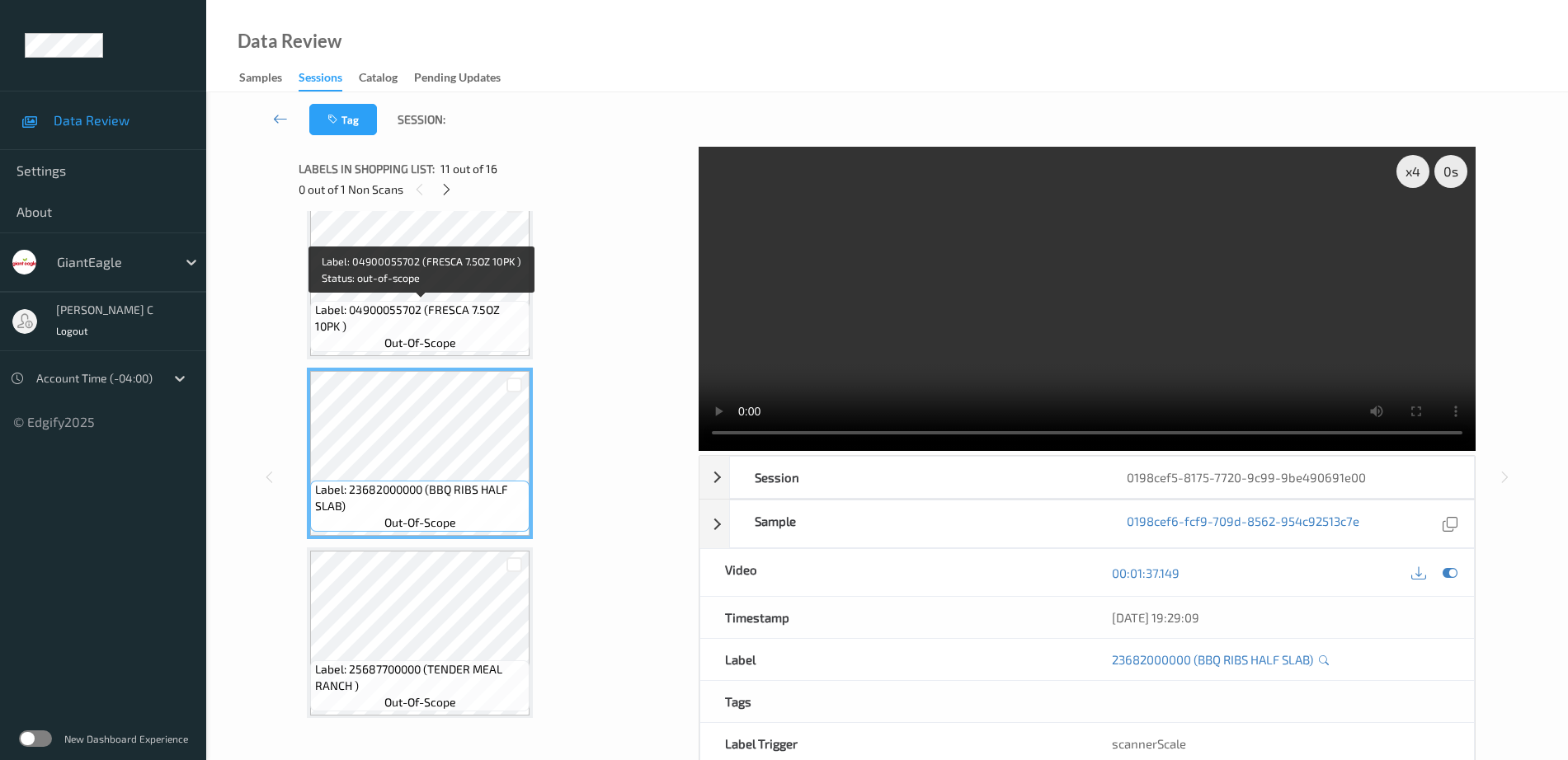
click at [397, 323] on span "Label: 04900055702 (FRESCA 7.5OZ 10PK )" at bounding box center [419, 318] width 211 height 33
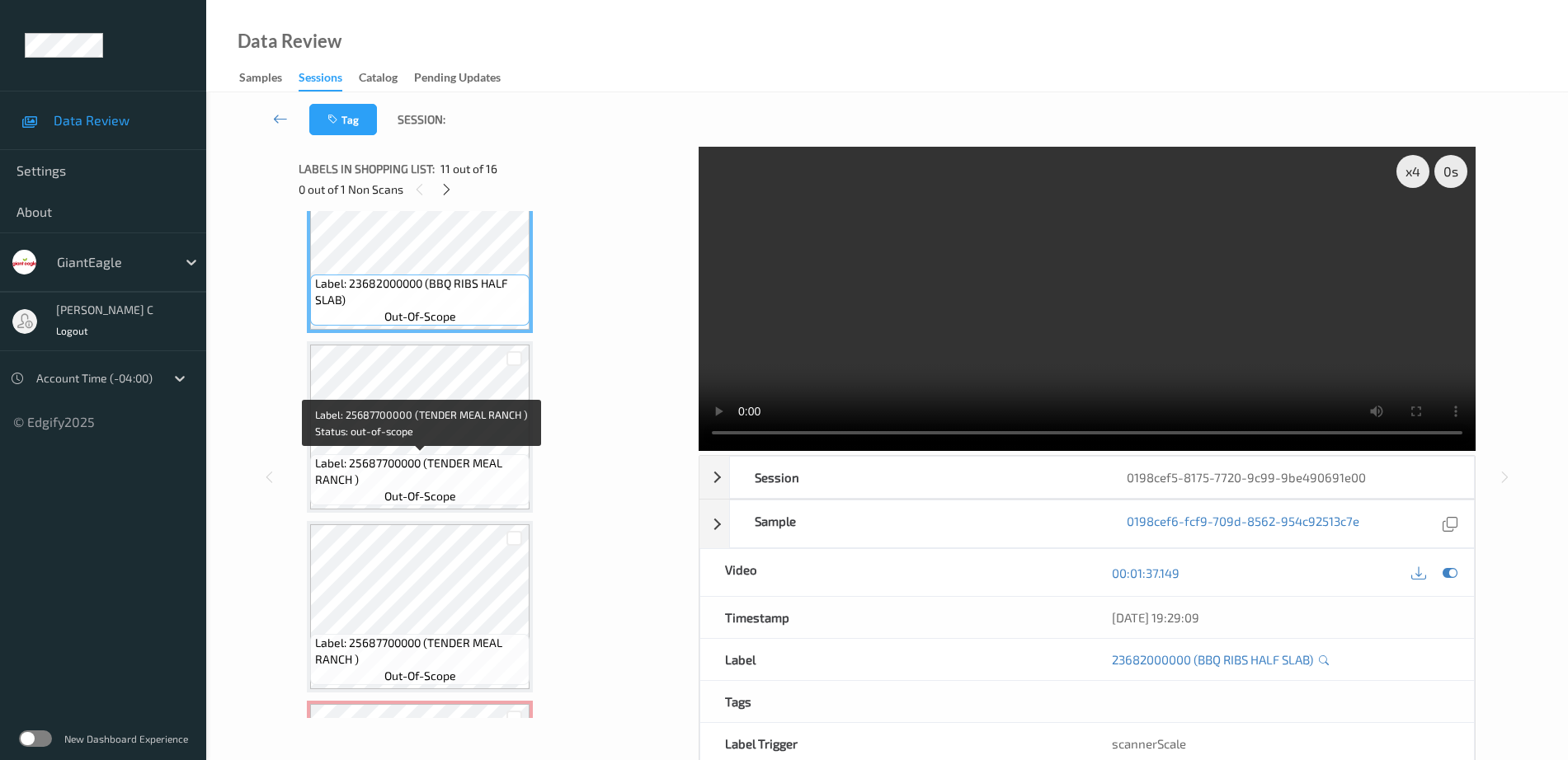
click at [423, 484] on span "Label: 25687700000 (TENDER MEAL RANCH )" at bounding box center [419, 472] width 211 height 33
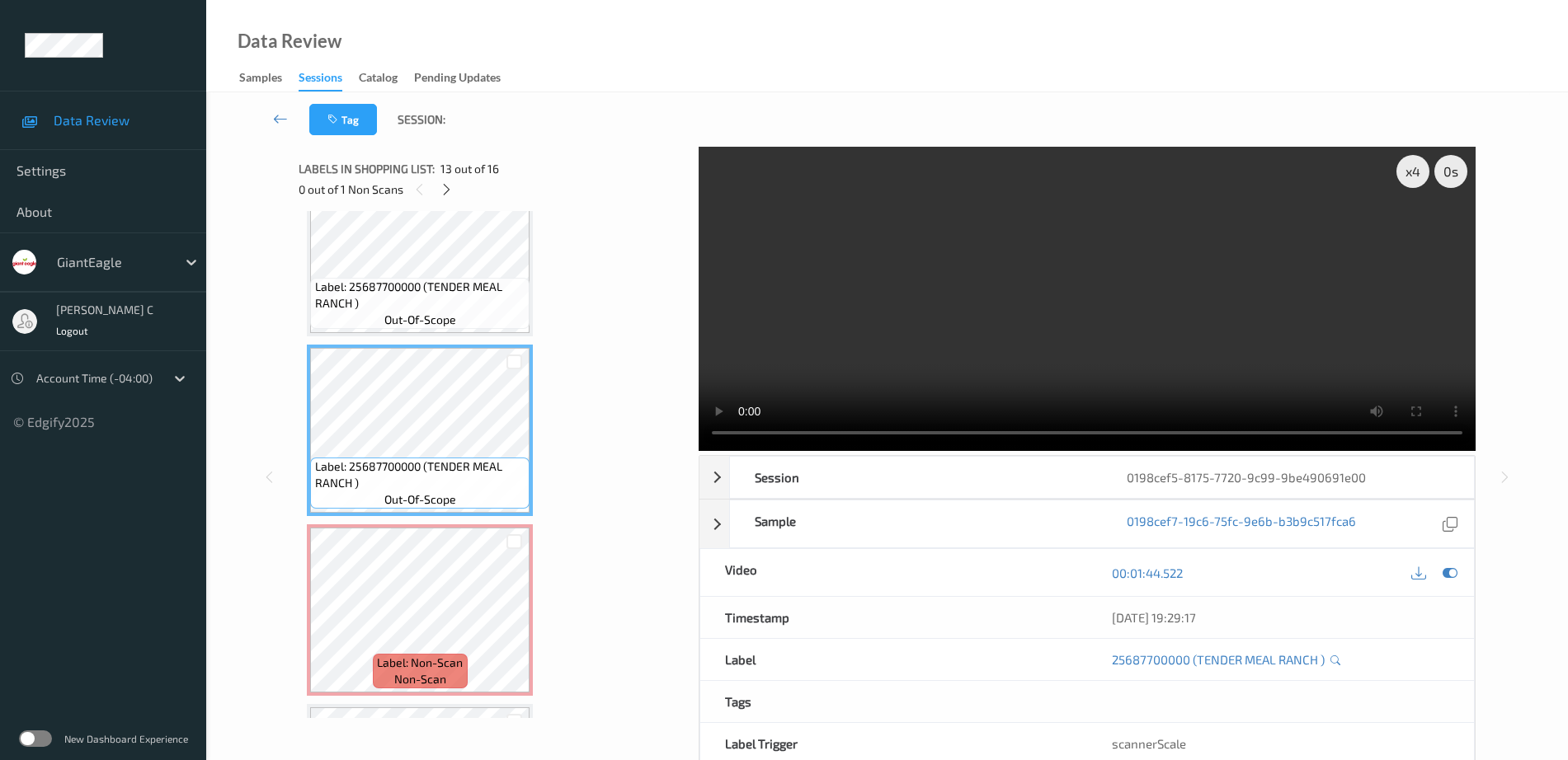
scroll to position [2061, 0]
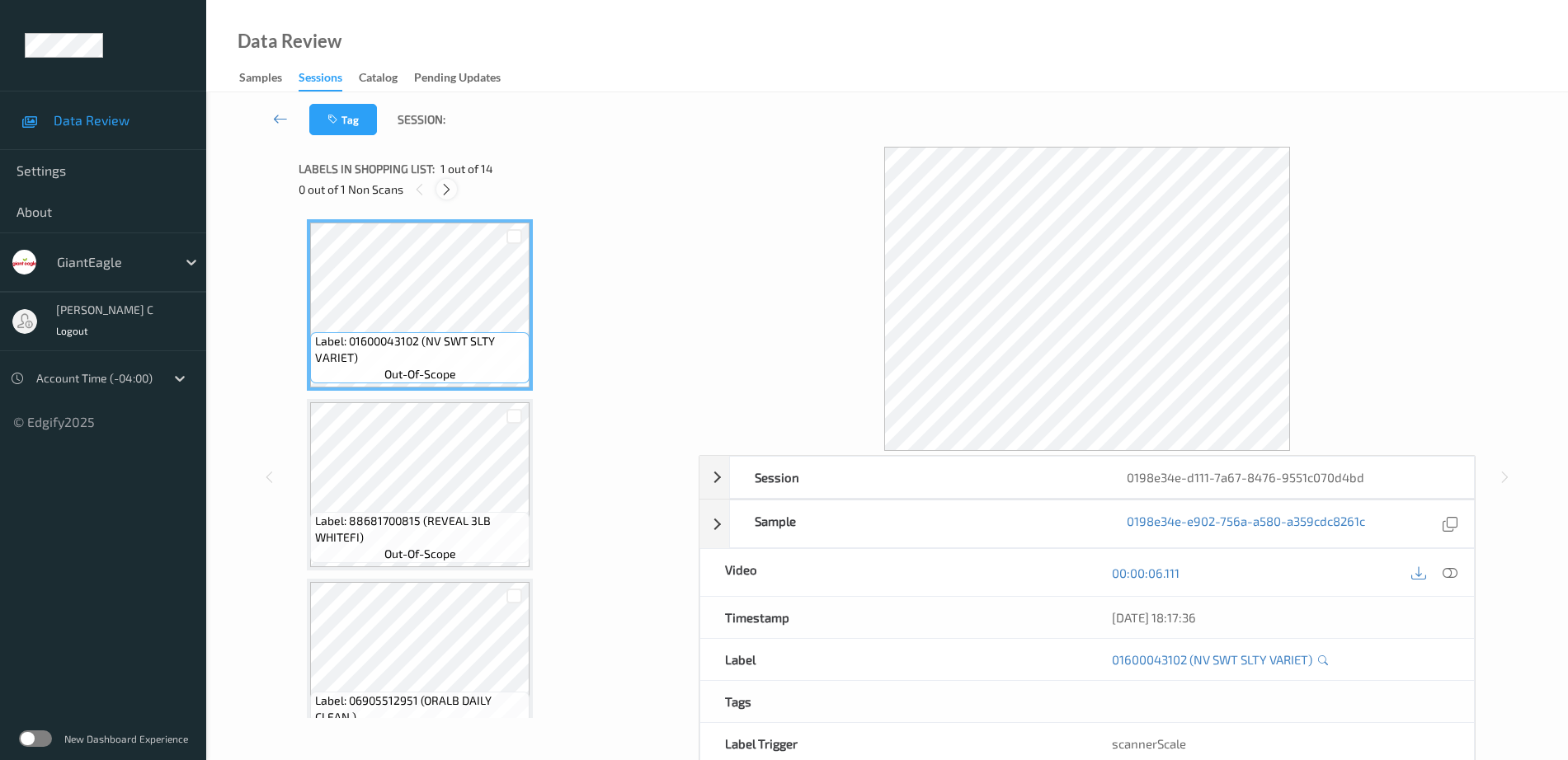
click at [445, 185] on icon at bounding box center [447, 189] width 14 height 15
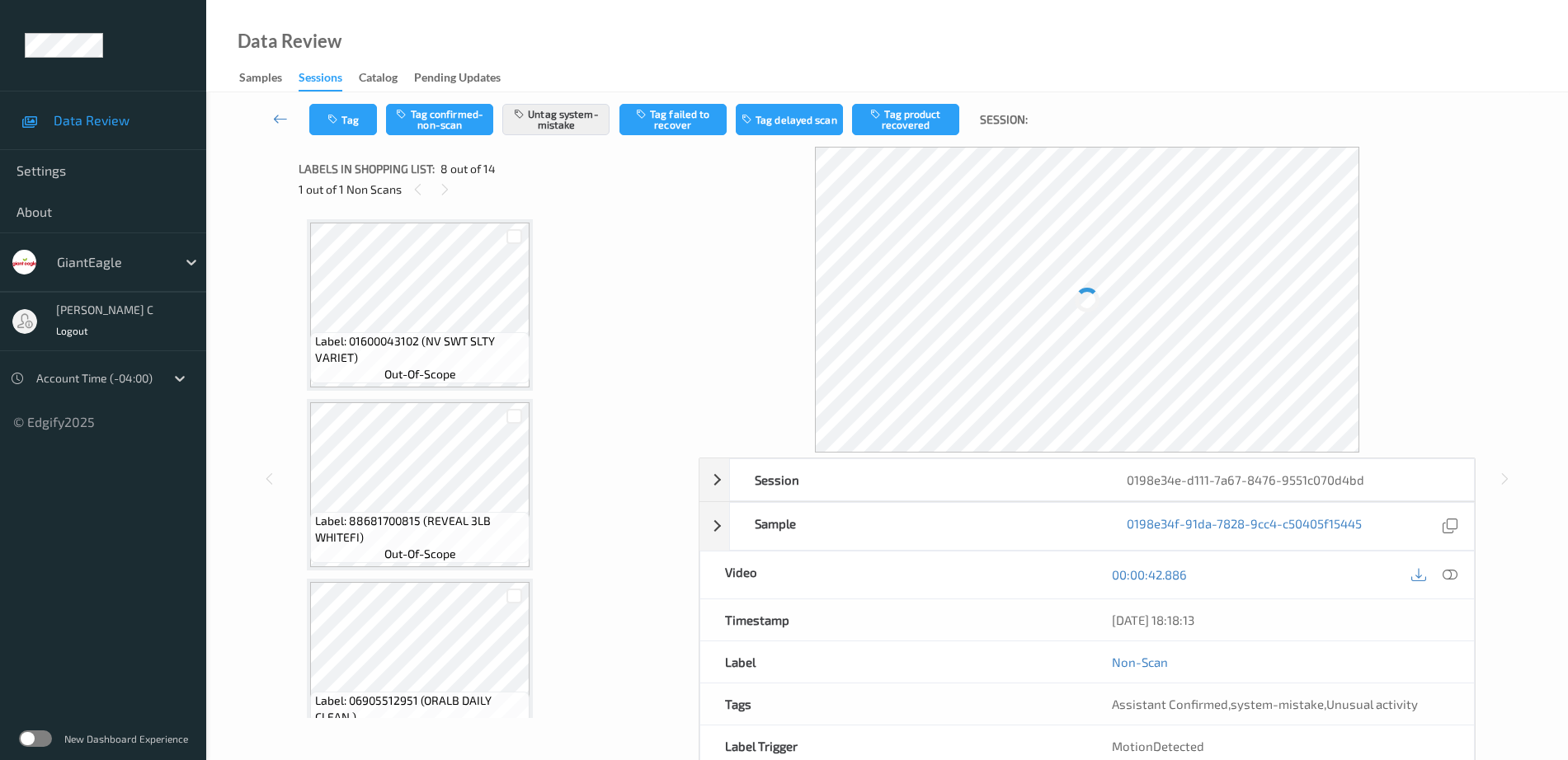
scroll to position [1086, 0]
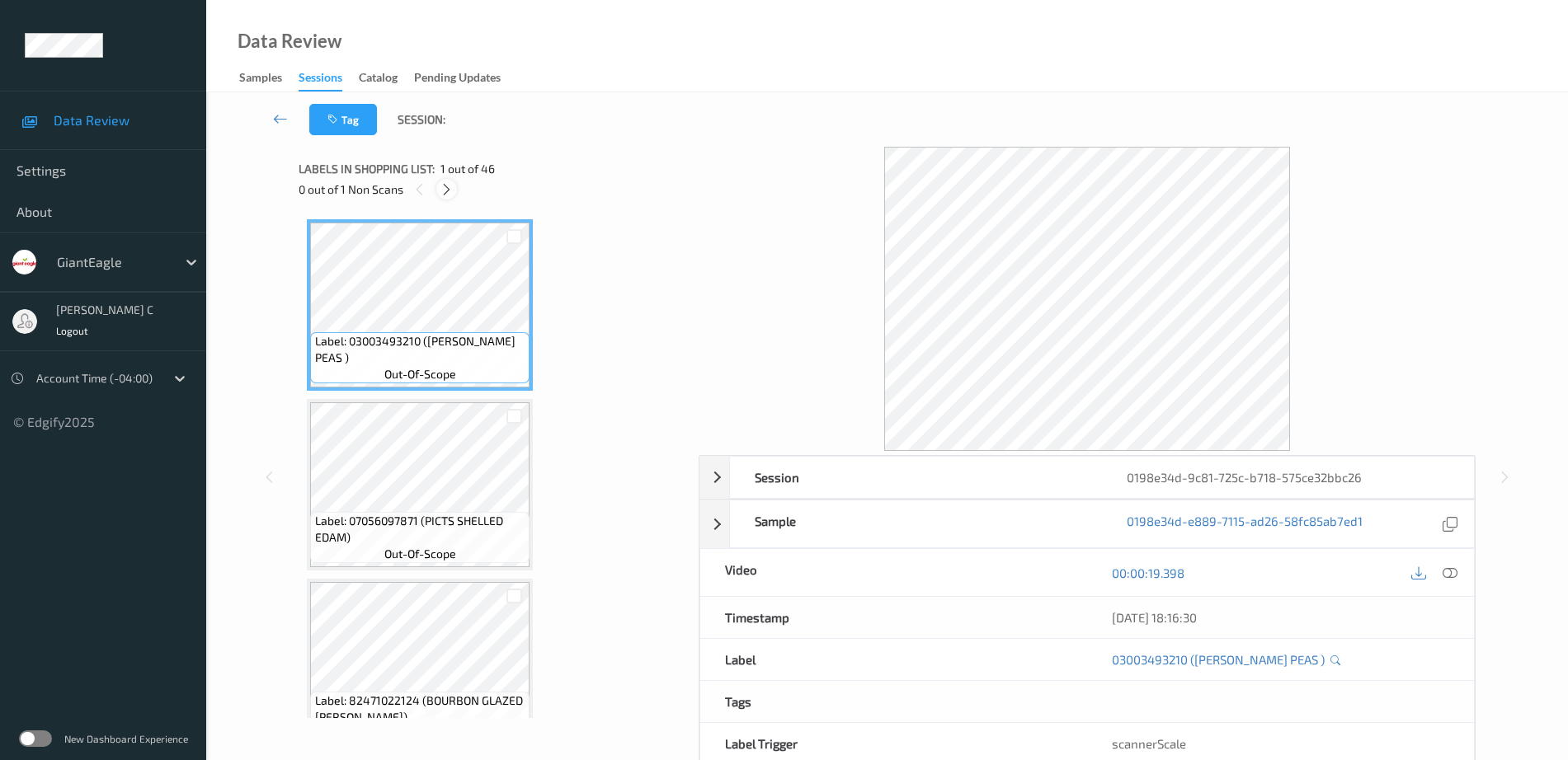
click at [450, 190] on icon at bounding box center [447, 189] width 14 height 15
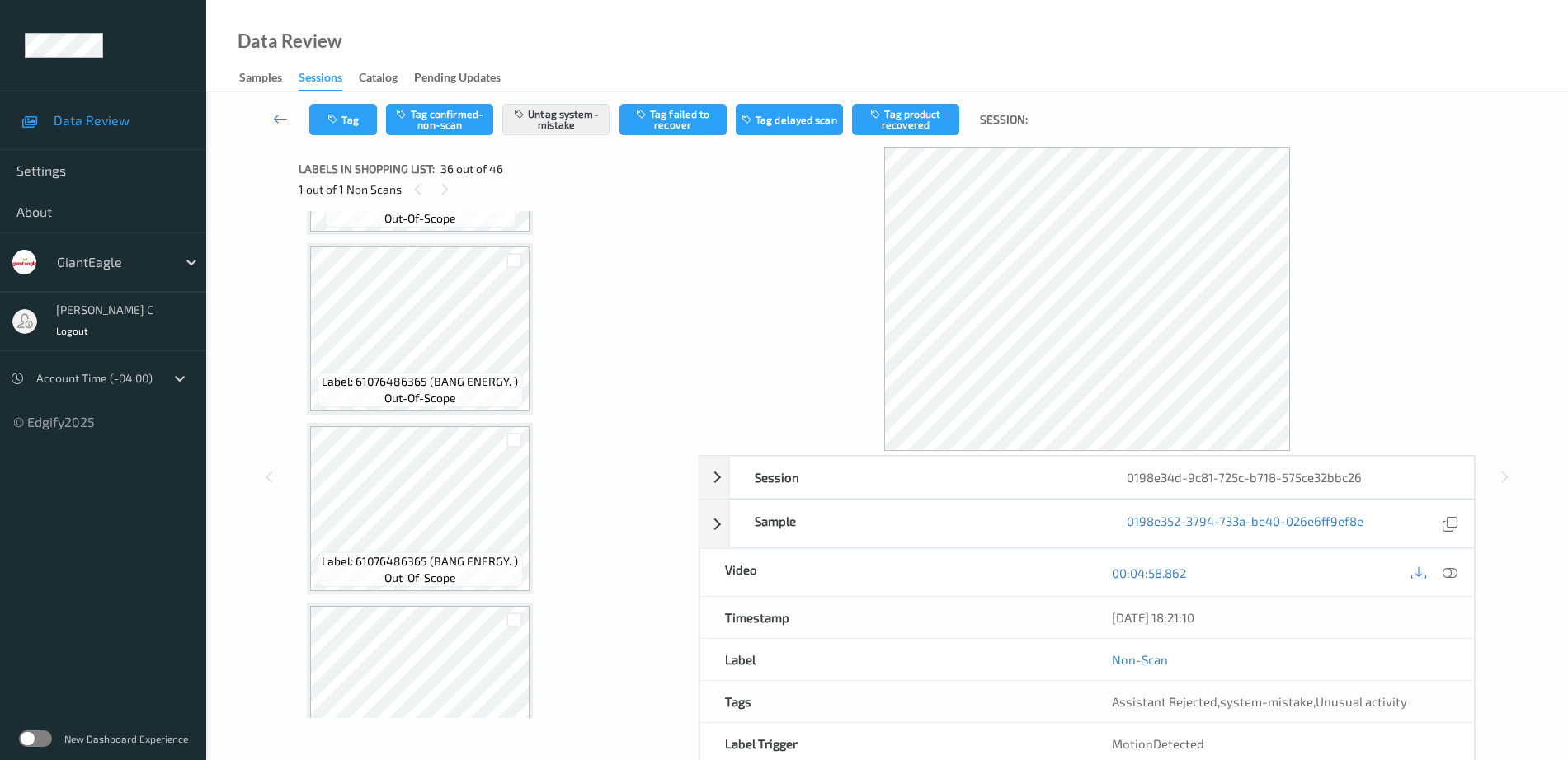
scroll to position [5294, 0]
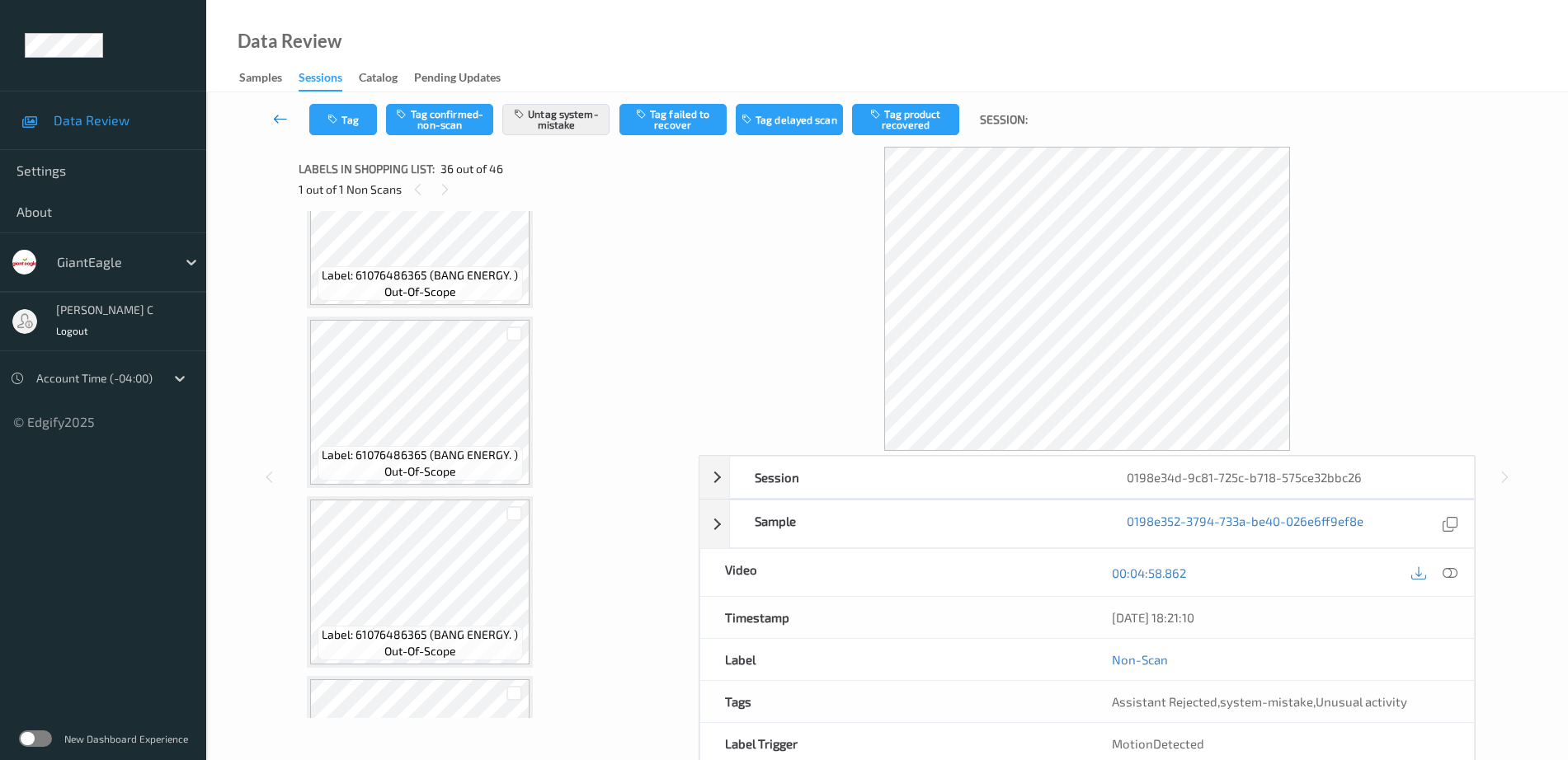
click at [282, 124] on icon at bounding box center [280, 119] width 15 height 17
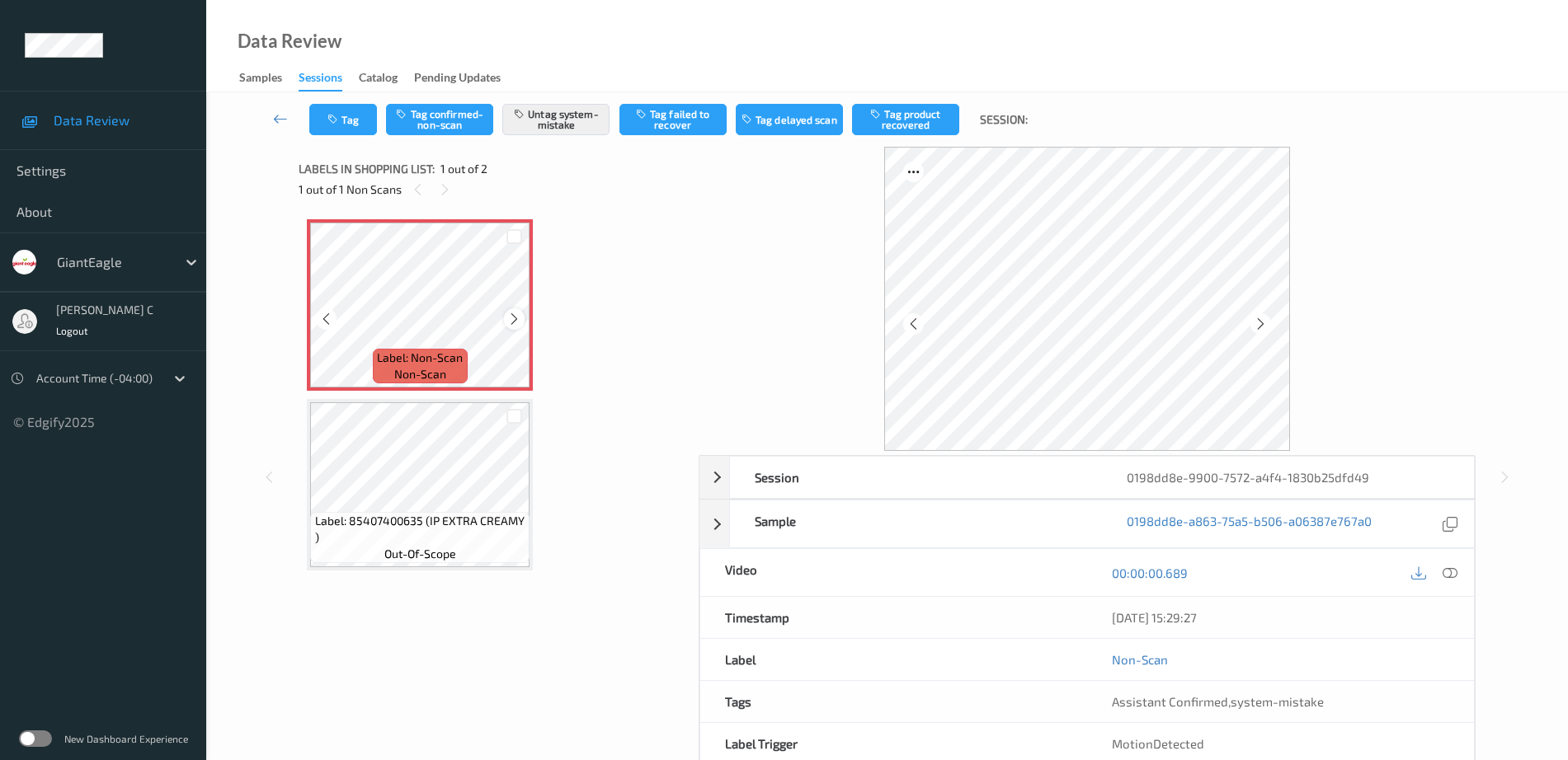
click at [514, 314] on icon at bounding box center [514, 318] width 14 height 15
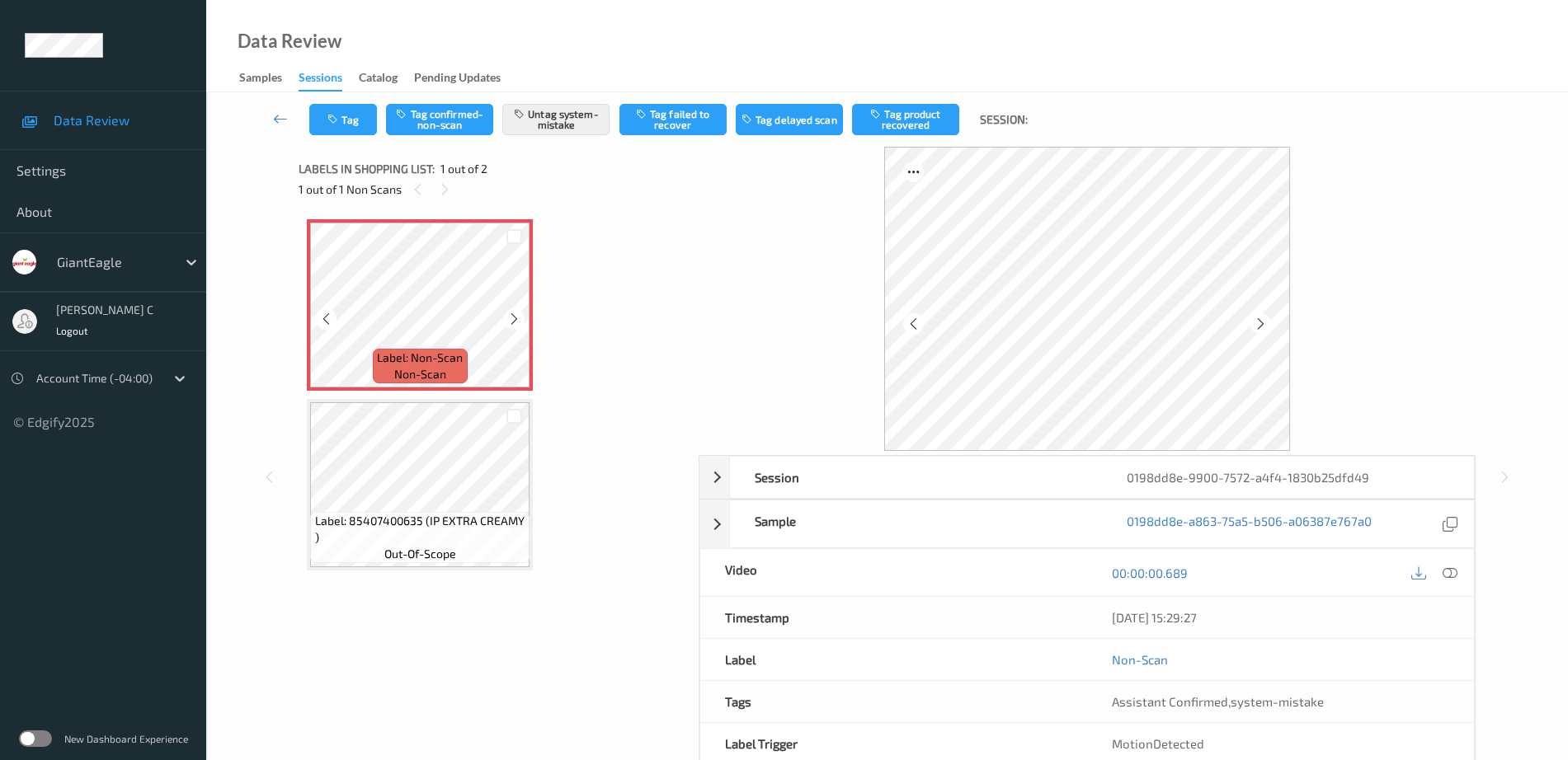
click at [514, 314] on icon at bounding box center [514, 318] width 14 height 15
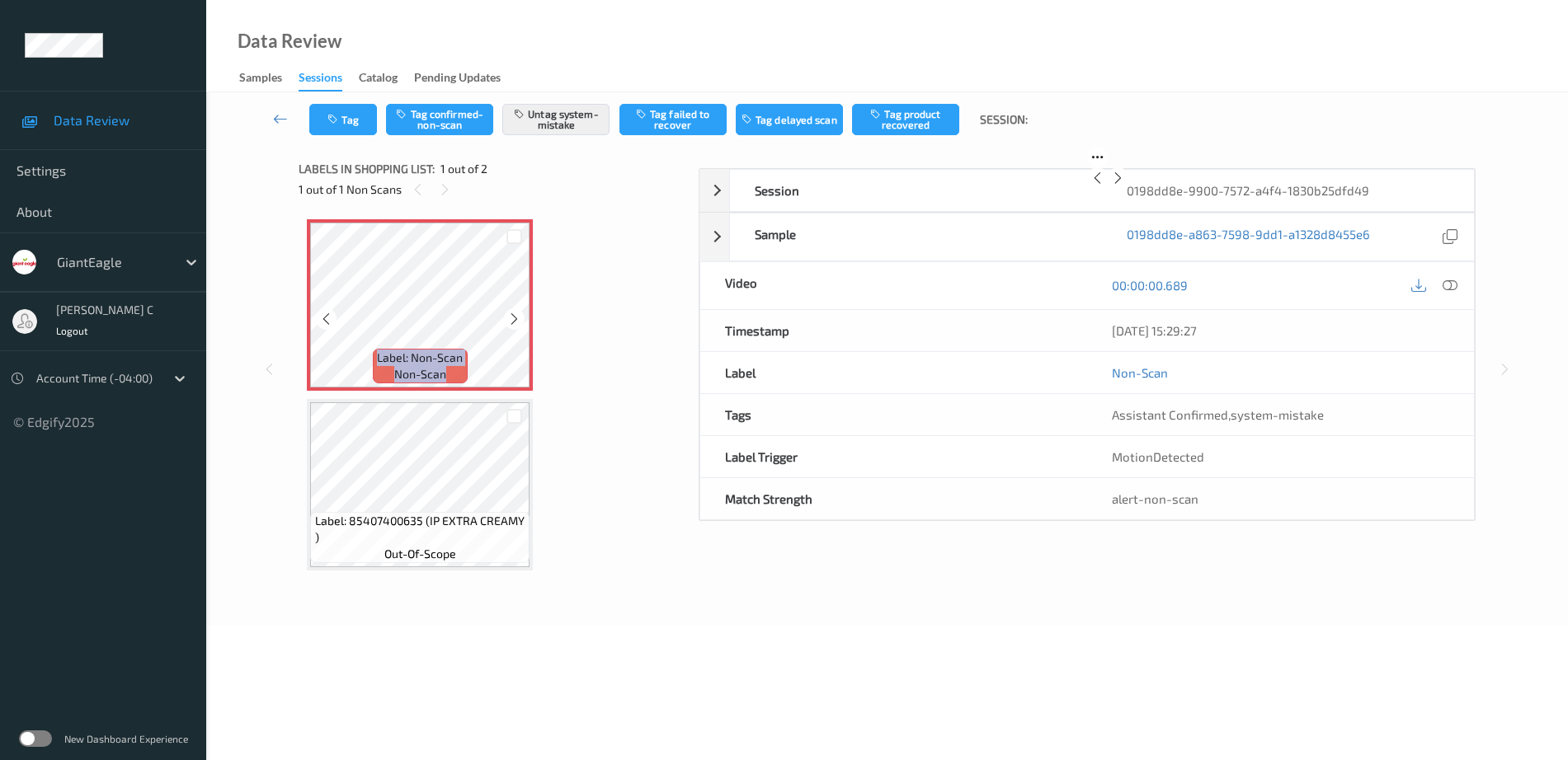
click at [514, 314] on icon at bounding box center [514, 318] width 14 height 15
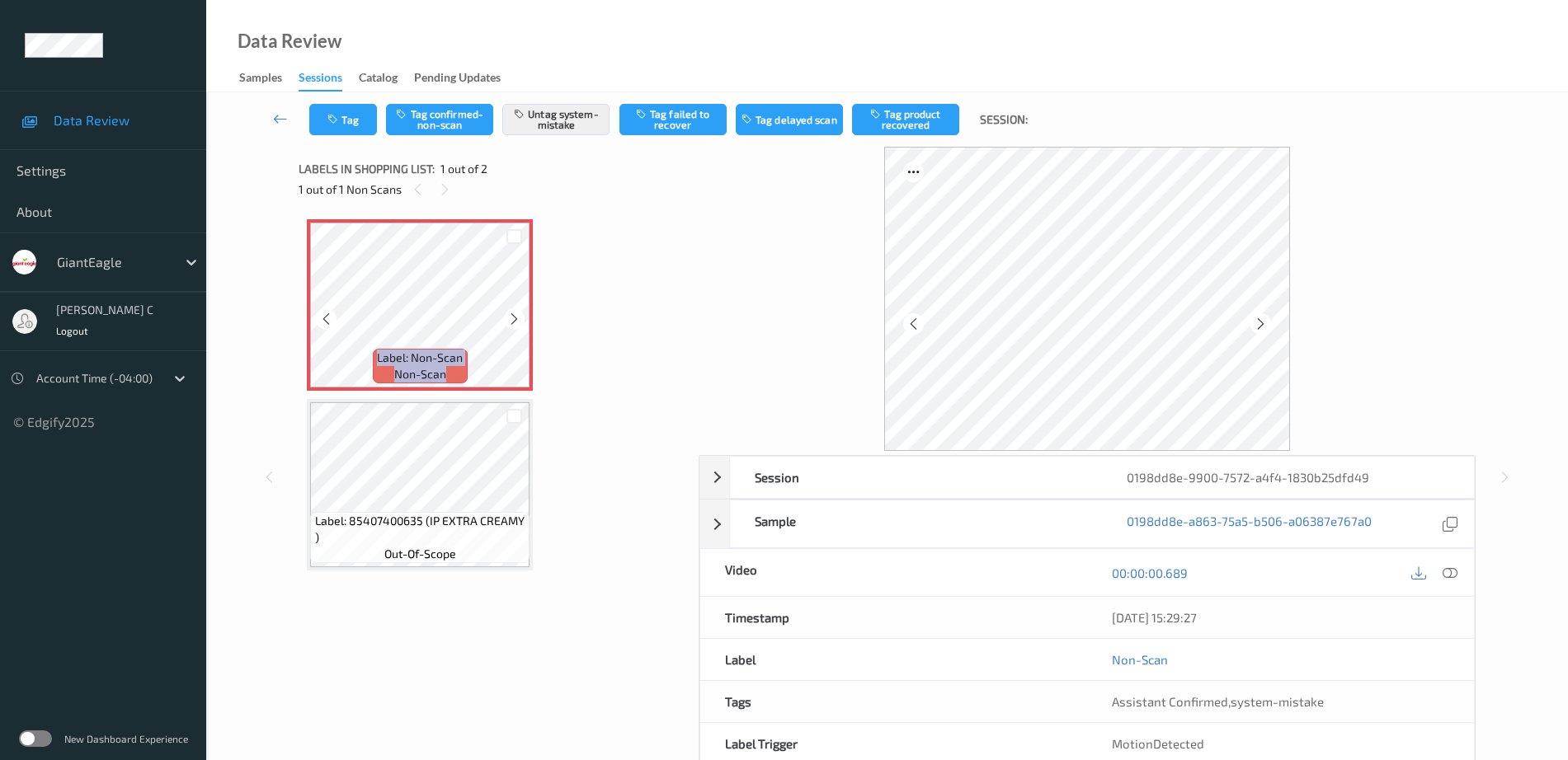
click at [514, 314] on icon at bounding box center [514, 318] width 14 height 15
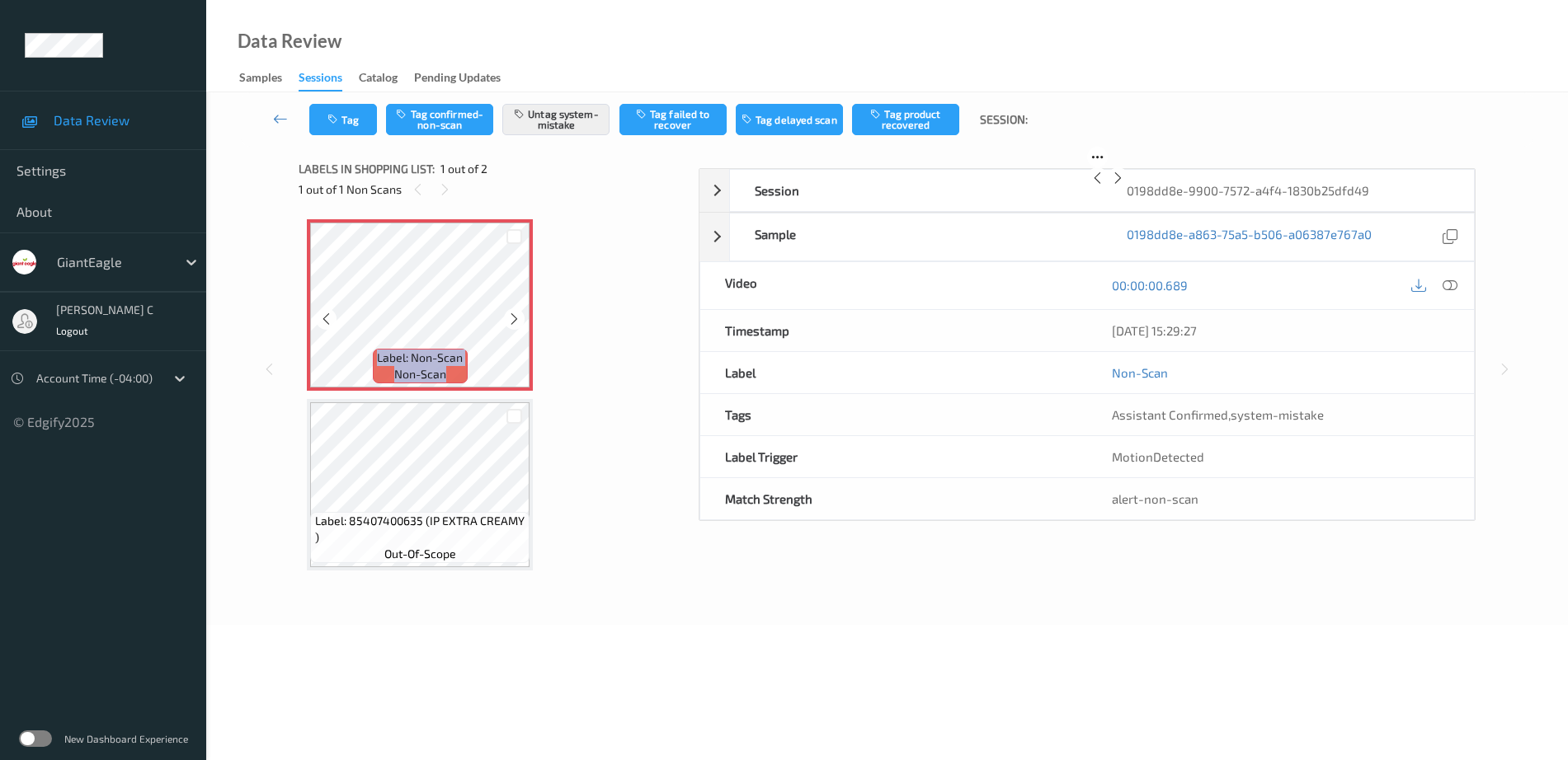
click at [514, 314] on icon at bounding box center [514, 318] width 14 height 15
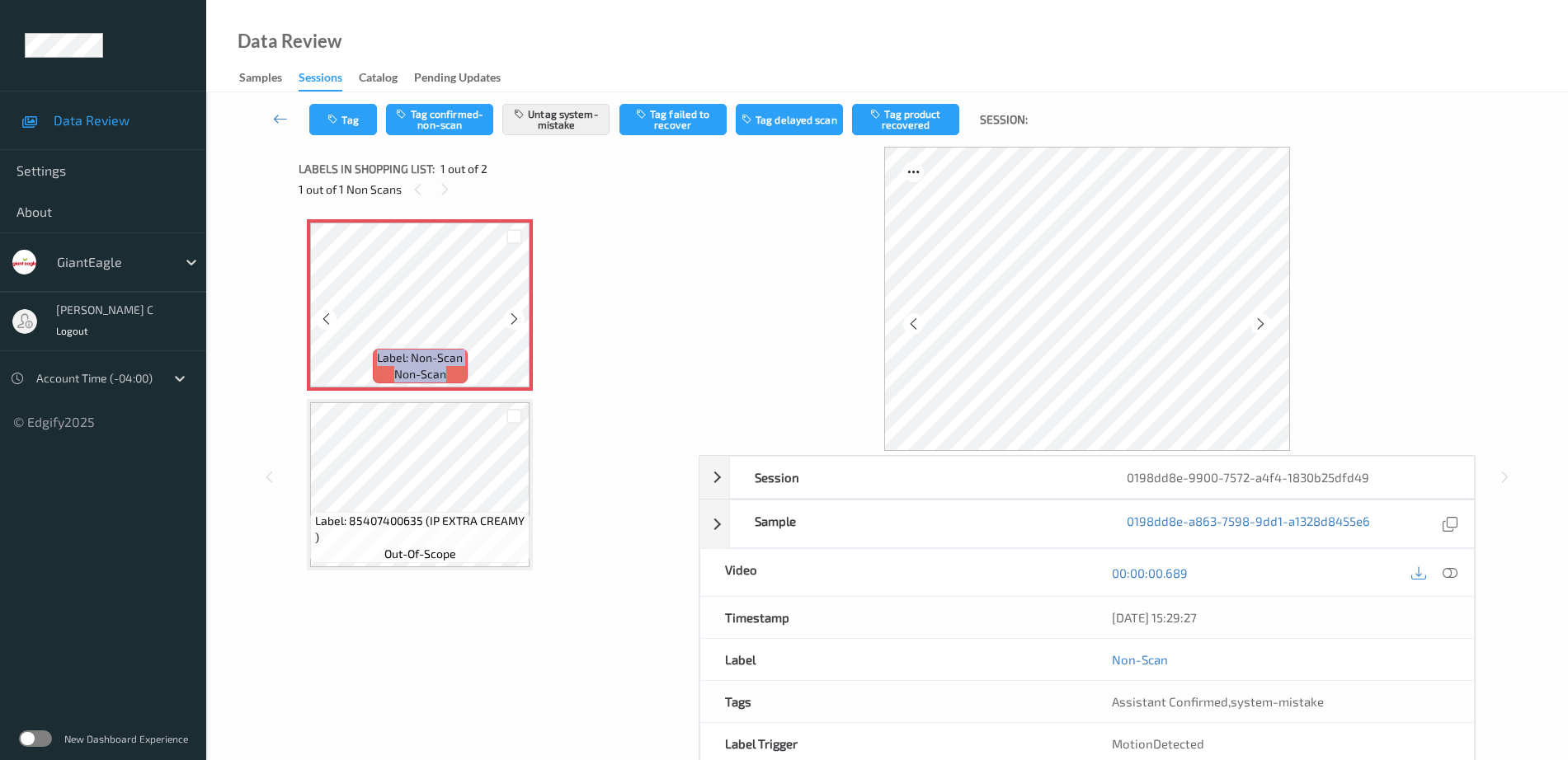
click at [514, 314] on icon at bounding box center [514, 318] width 14 height 15
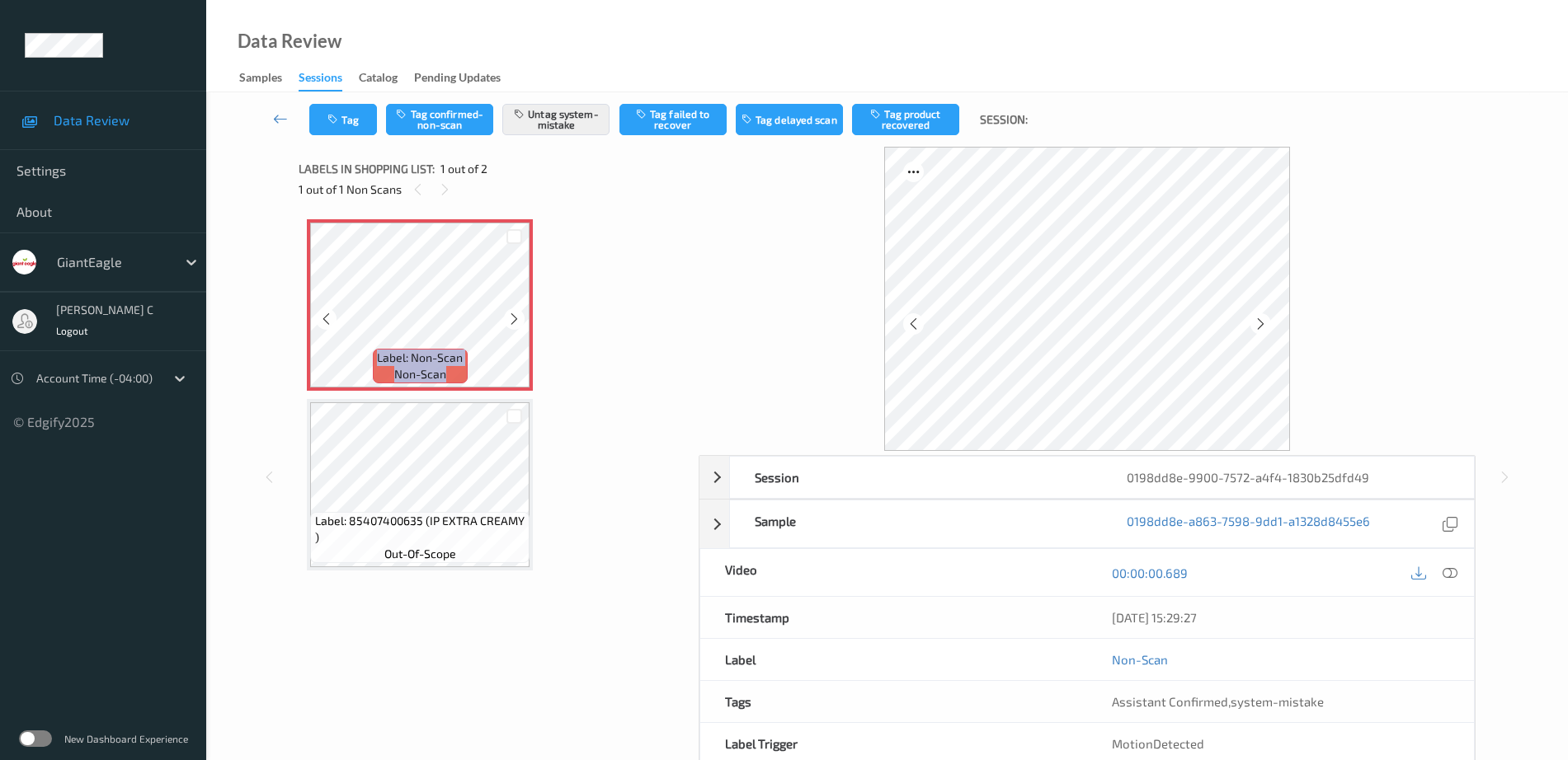
click at [514, 314] on icon at bounding box center [514, 318] width 14 height 15
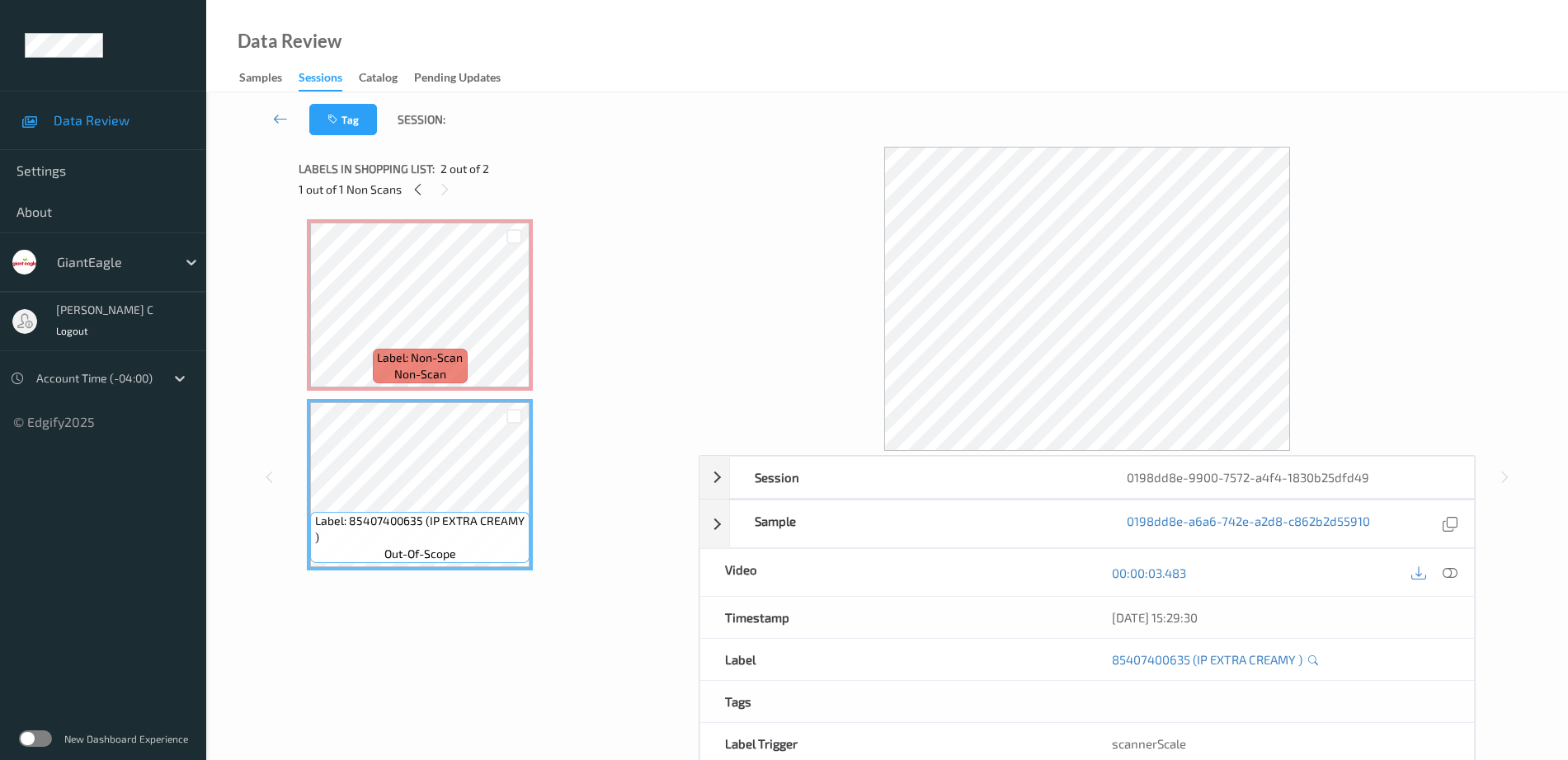
click at [441, 367] on span "non-scan" at bounding box center [419, 374] width 52 height 17
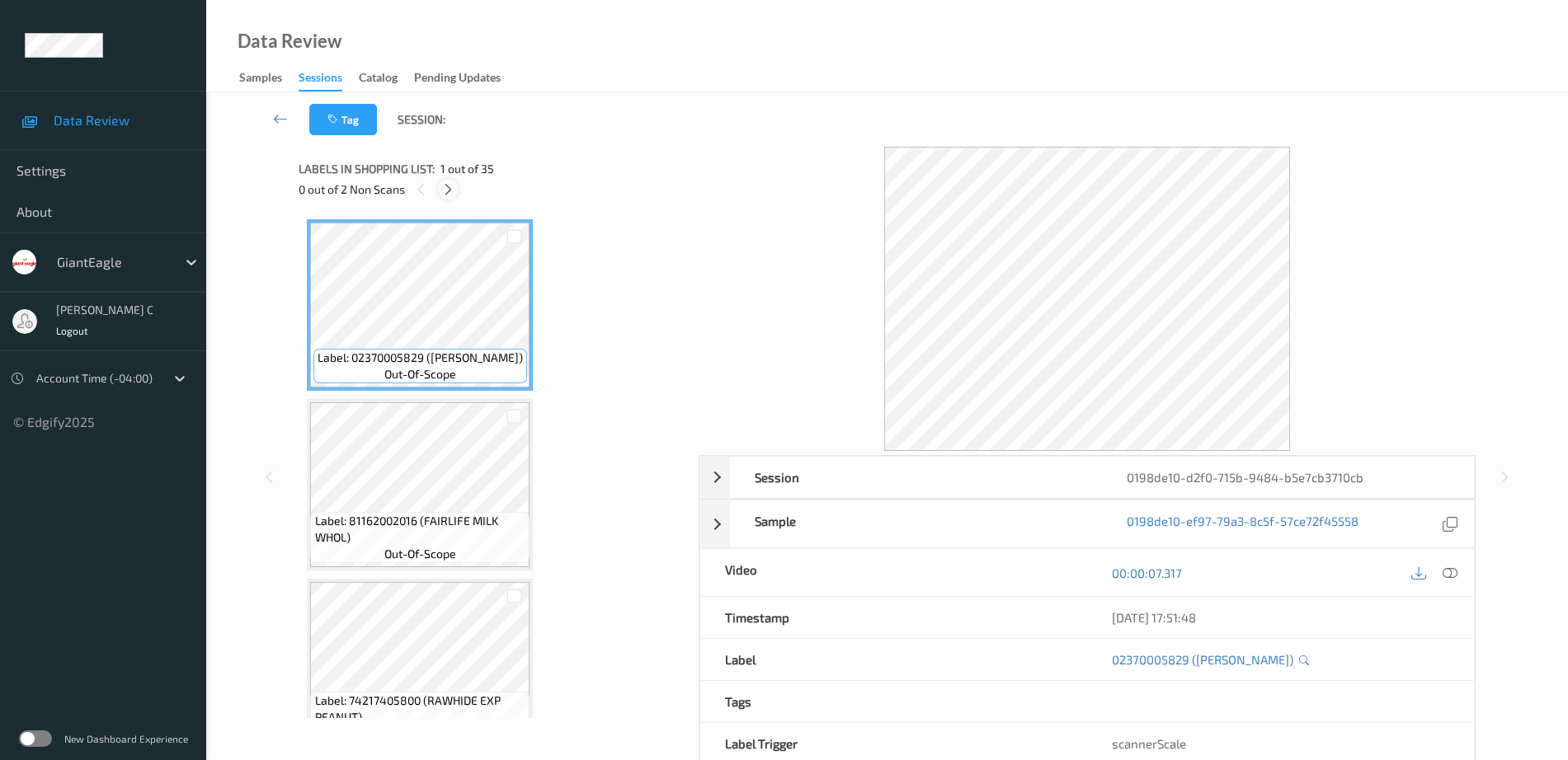
click at [453, 187] on icon at bounding box center [448, 189] width 14 height 15
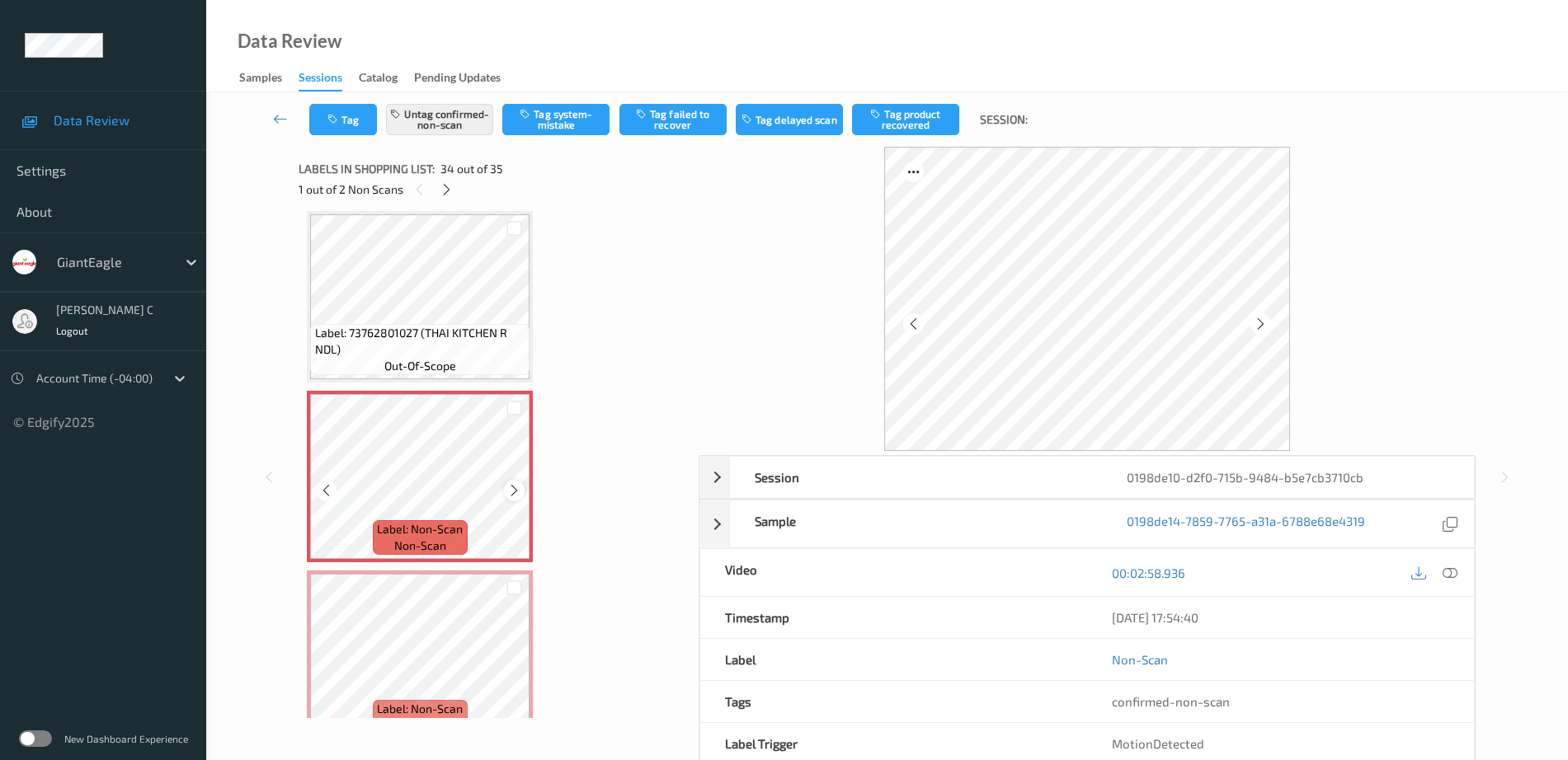
click at [510, 491] on icon at bounding box center [514, 490] width 14 height 15
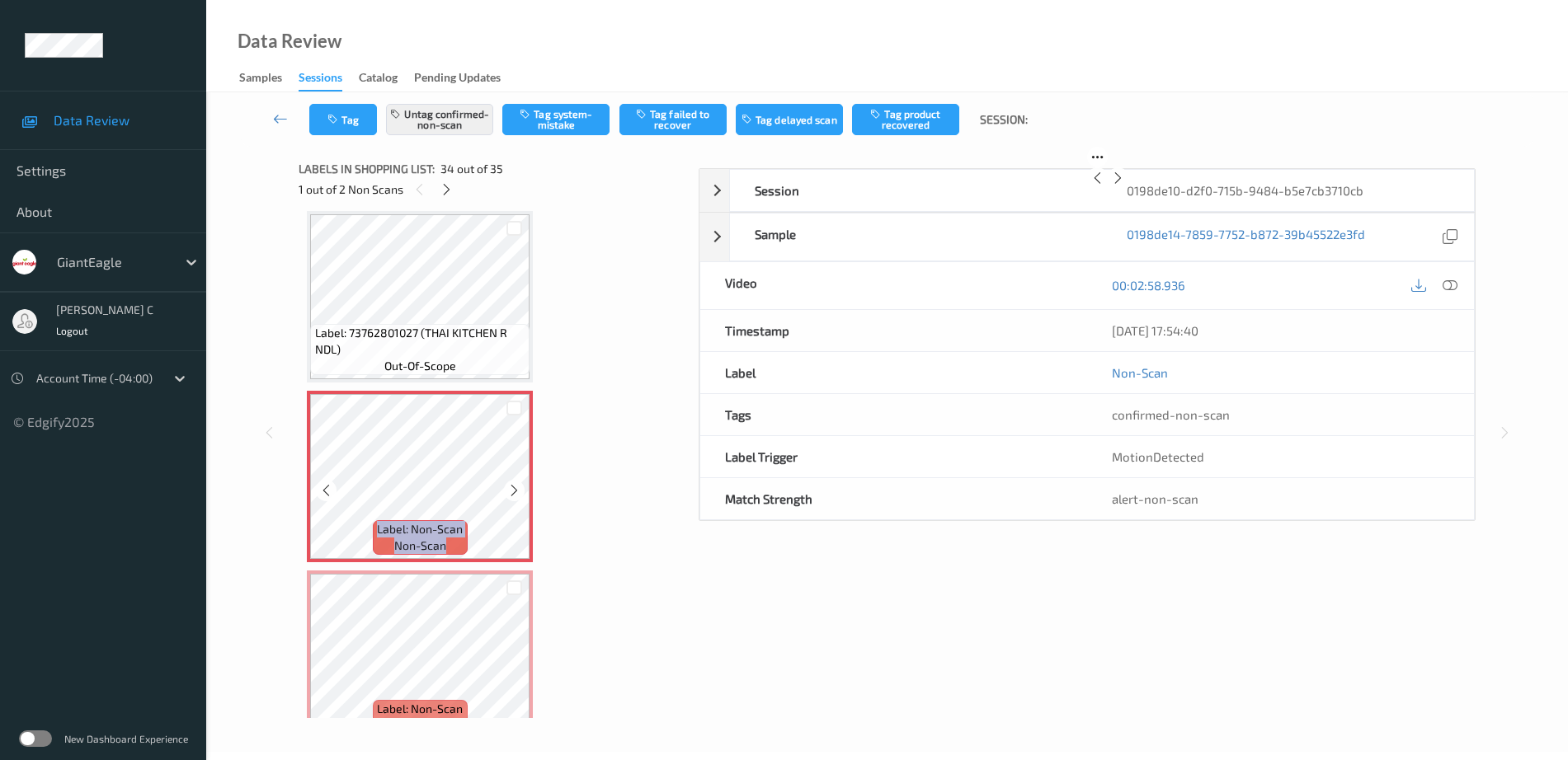
click at [510, 491] on icon at bounding box center [514, 490] width 14 height 15
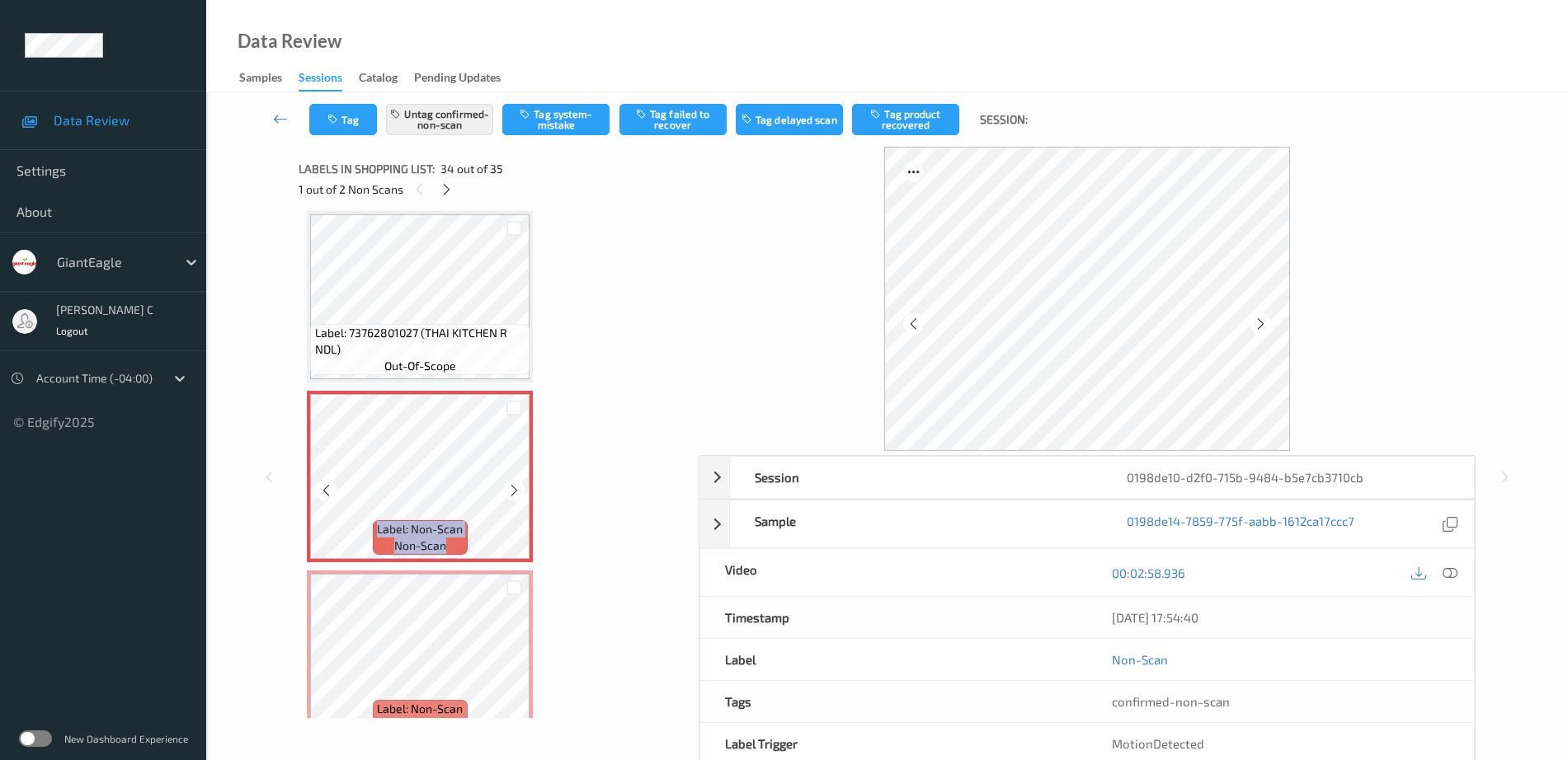
click at [510, 491] on icon at bounding box center [514, 490] width 14 height 15
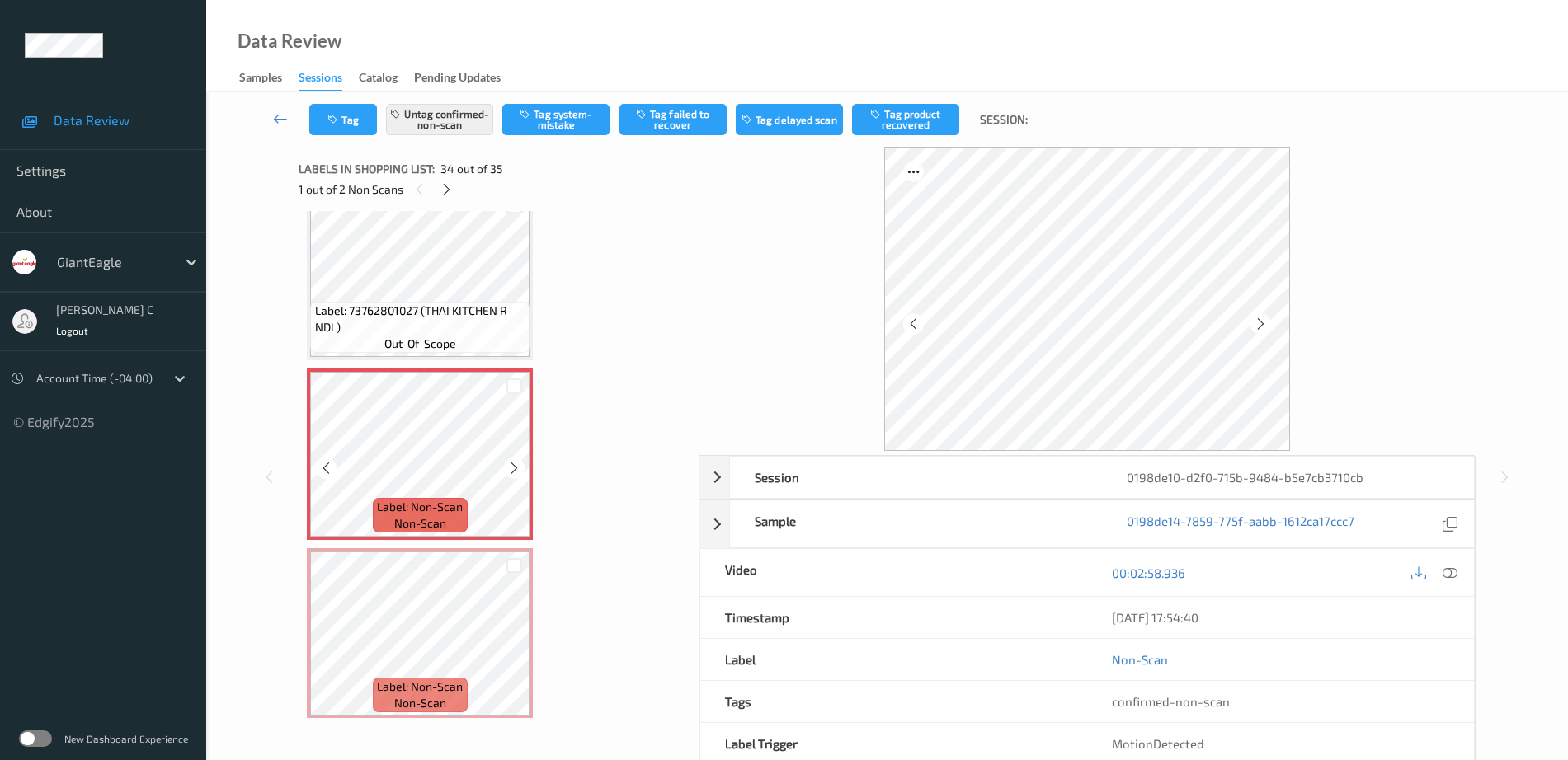
scroll to position [5790, 0]
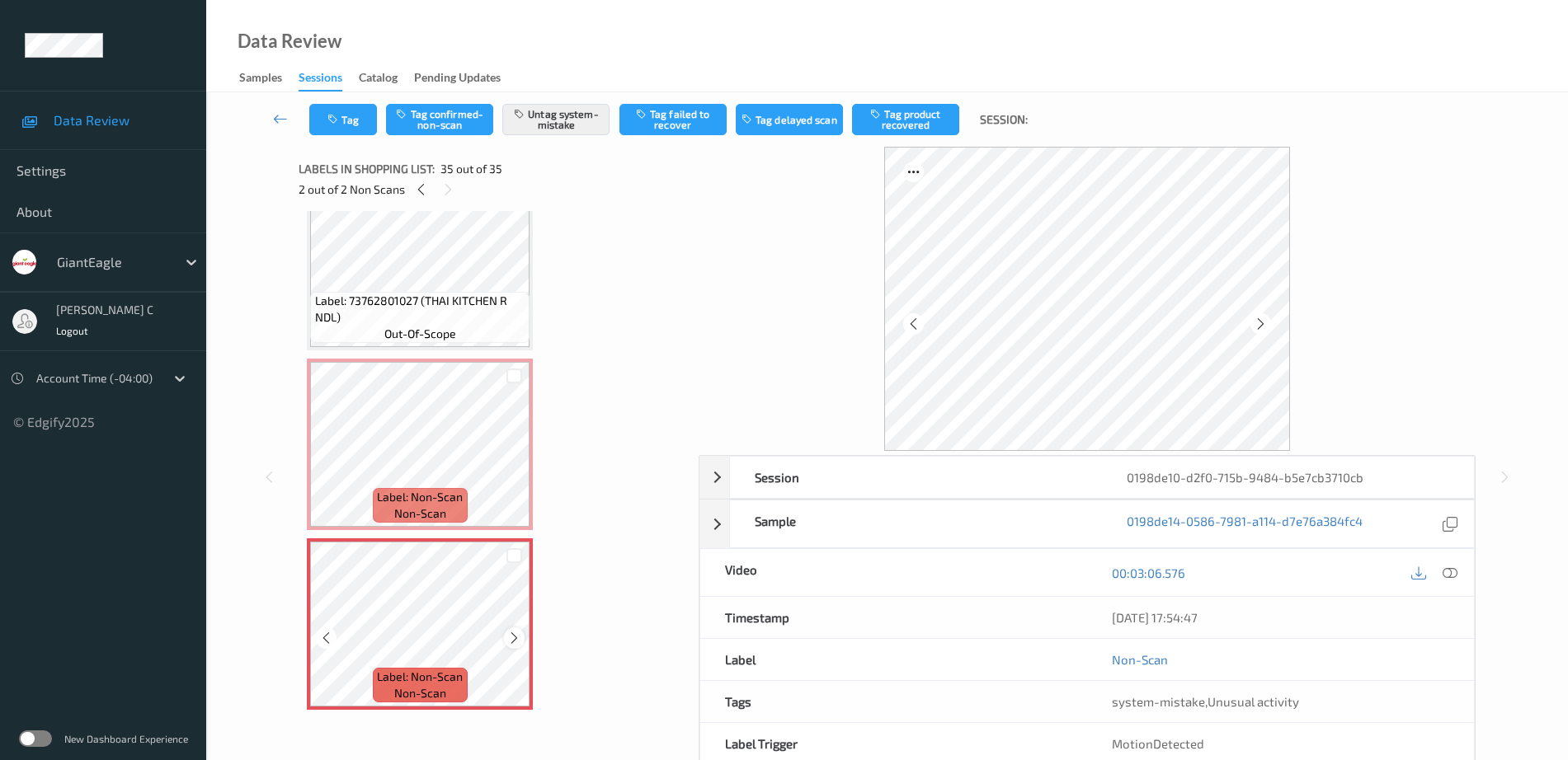
click at [509, 635] on icon at bounding box center [514, 638] width 14 height 15
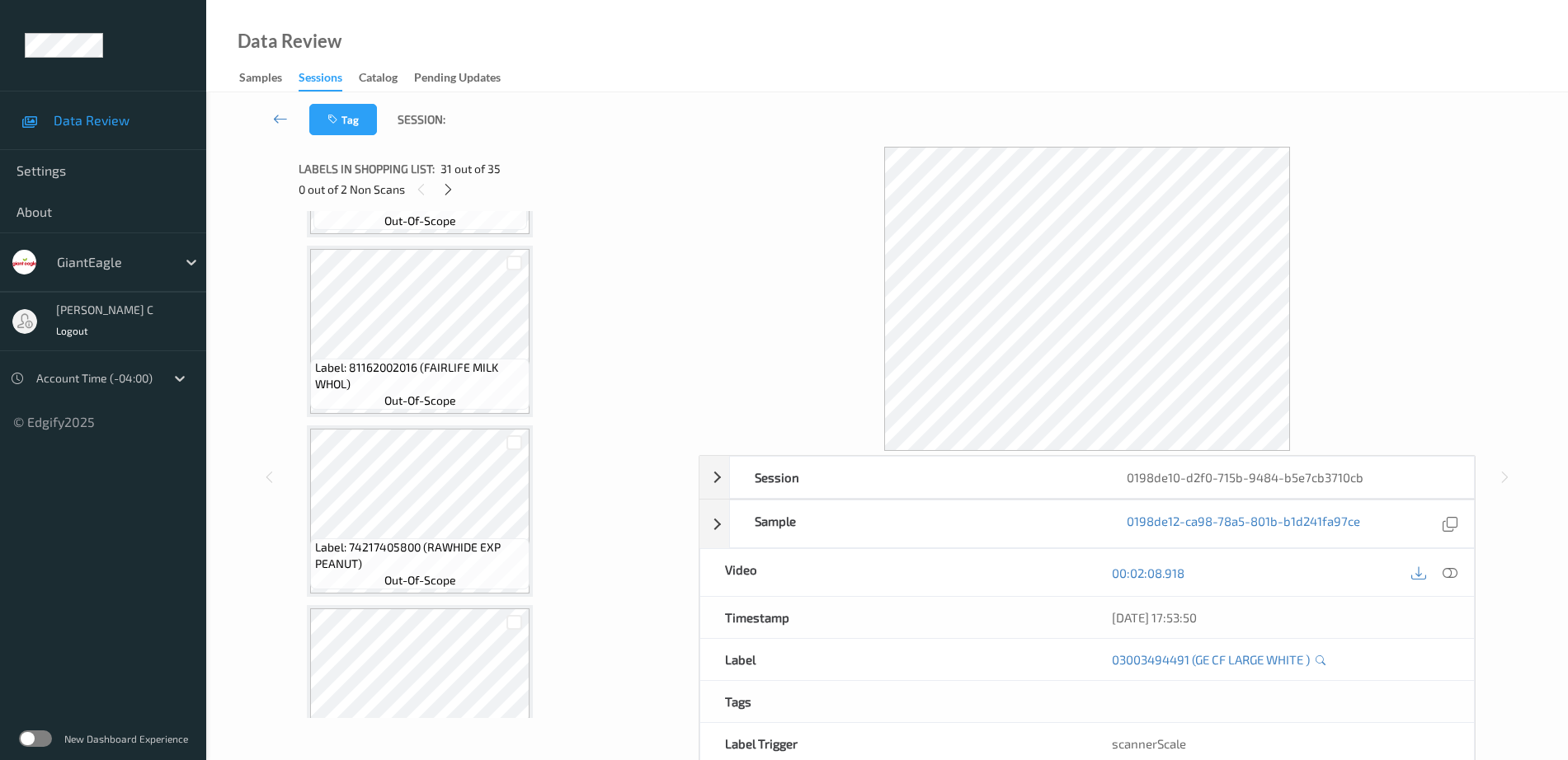
scroll to position [0, 0]
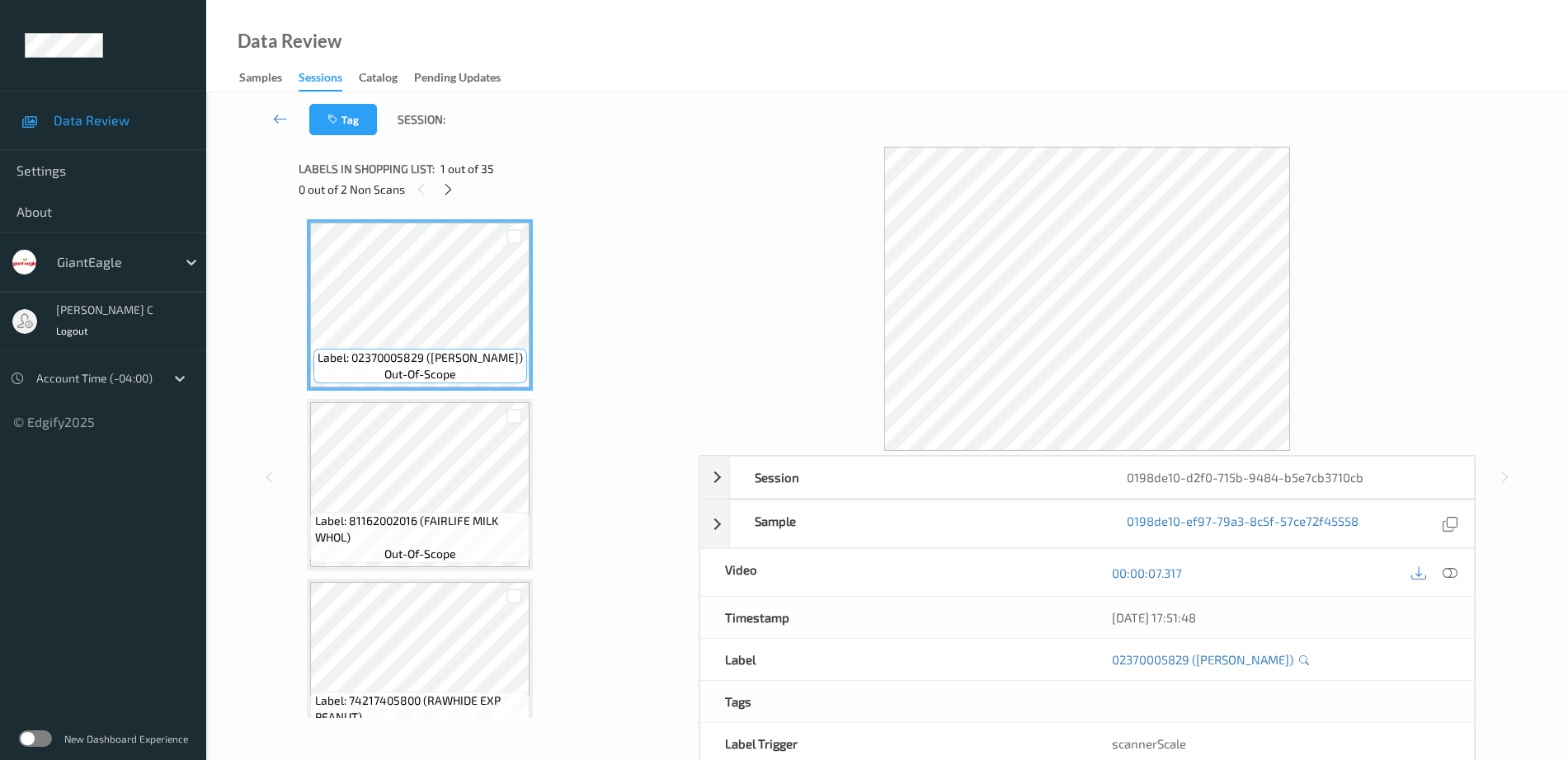
click at [1458, 574] on div at bounding box center [1450, 572] width 23 height 23
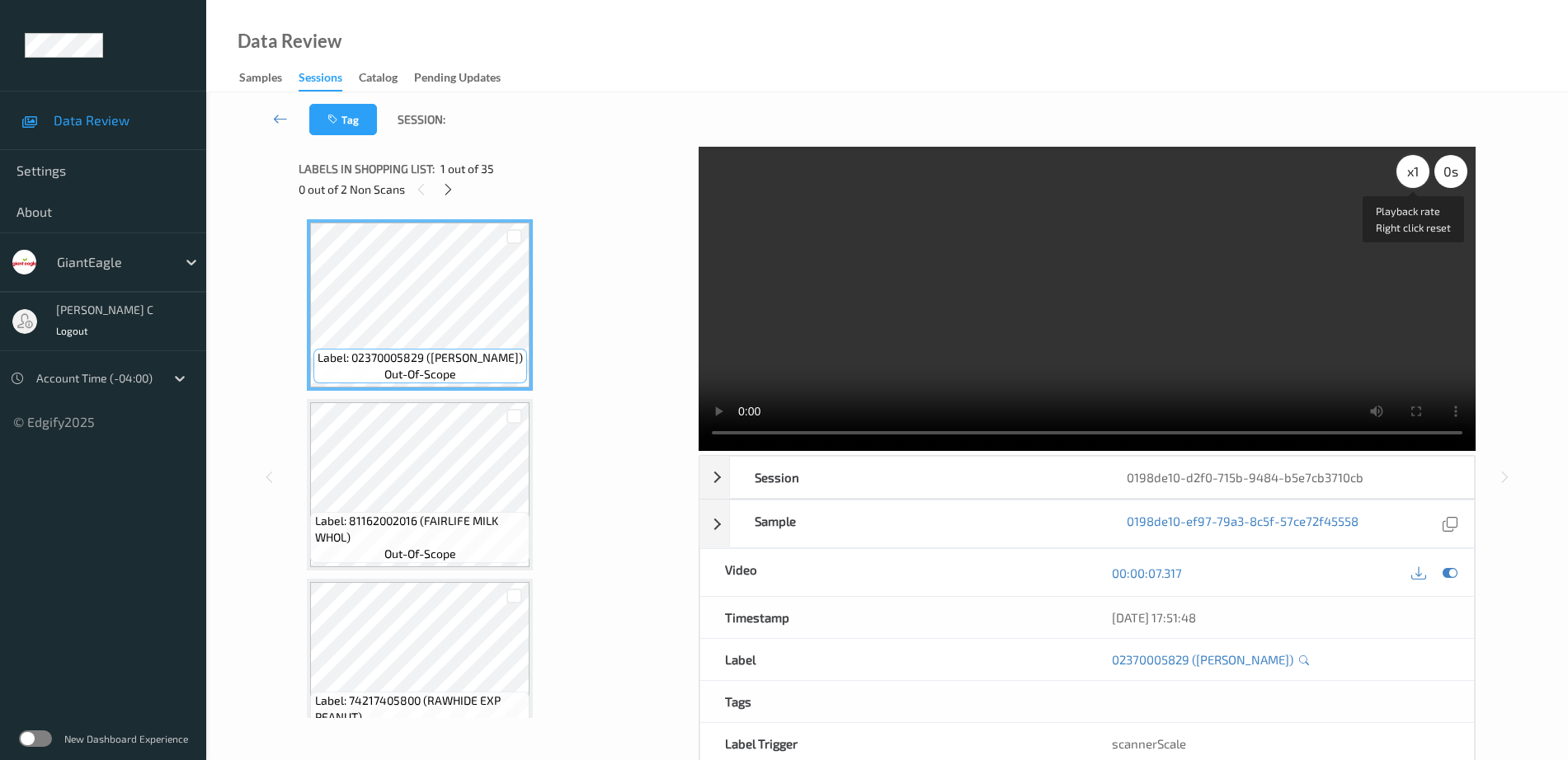
click at [1410, 181] on div "x 1" at bounding box center [1413, 171] width 33 height 33
click at [1409, 179] on div "x 2" at bounding box center [1413, 171] width 33 height 33
click at [1409, 168] on div "x 4" at bounding box center [1413, 171] width 33 height 33
click at [1409, 168] on div "x 8" at bounding box center [1413, 171] width 33 height 33
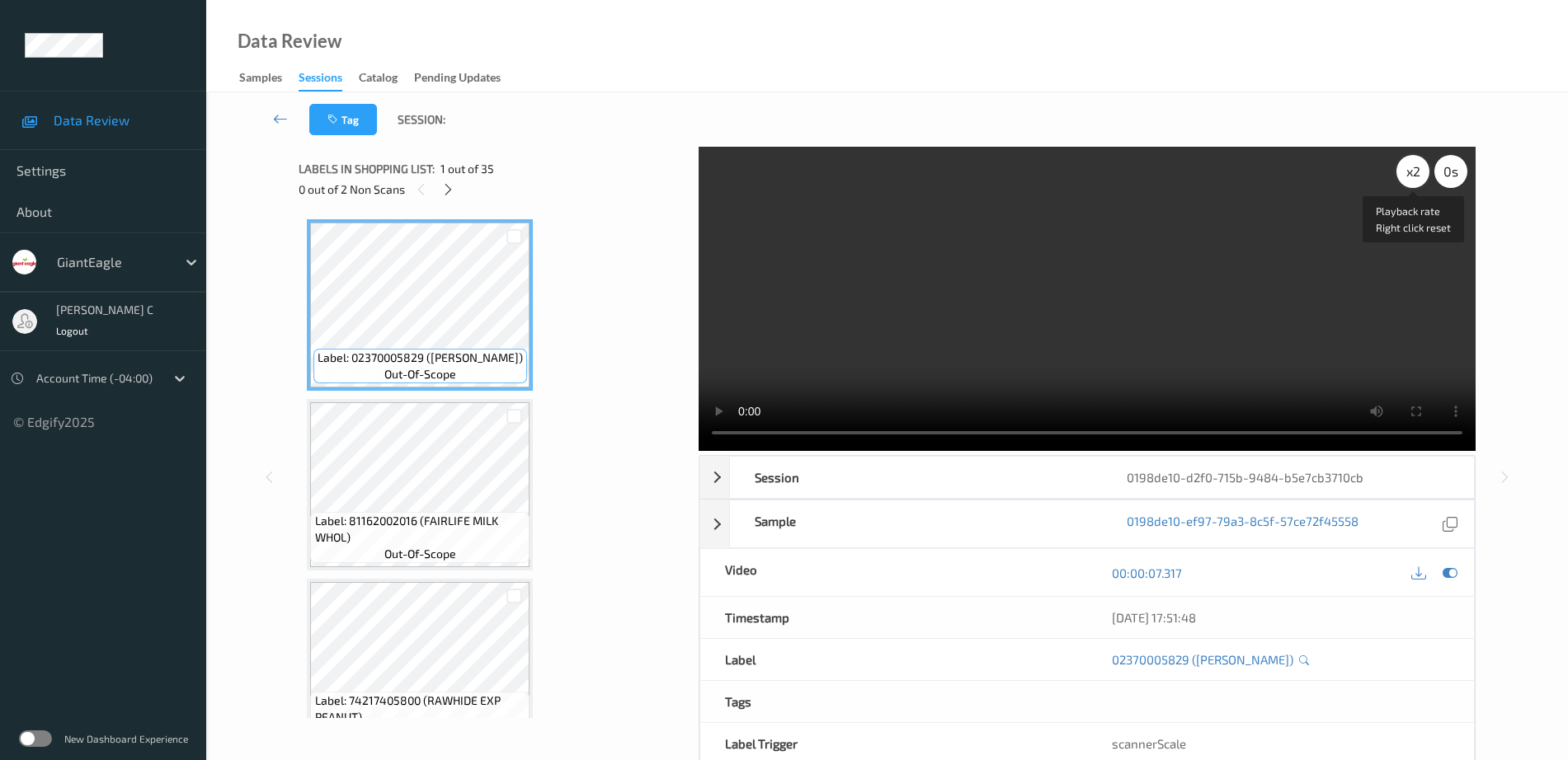
click at [1409, 168] on div "x 2" at bounding box center [1413, 171] width 33 height 33
click at [1409, 168] on div "x 4" at bounding box center [1413, 171] width 33 height 33
click at [1409, 168] on div "x 8" at bounding box center [1413, 171] width 33 height 33
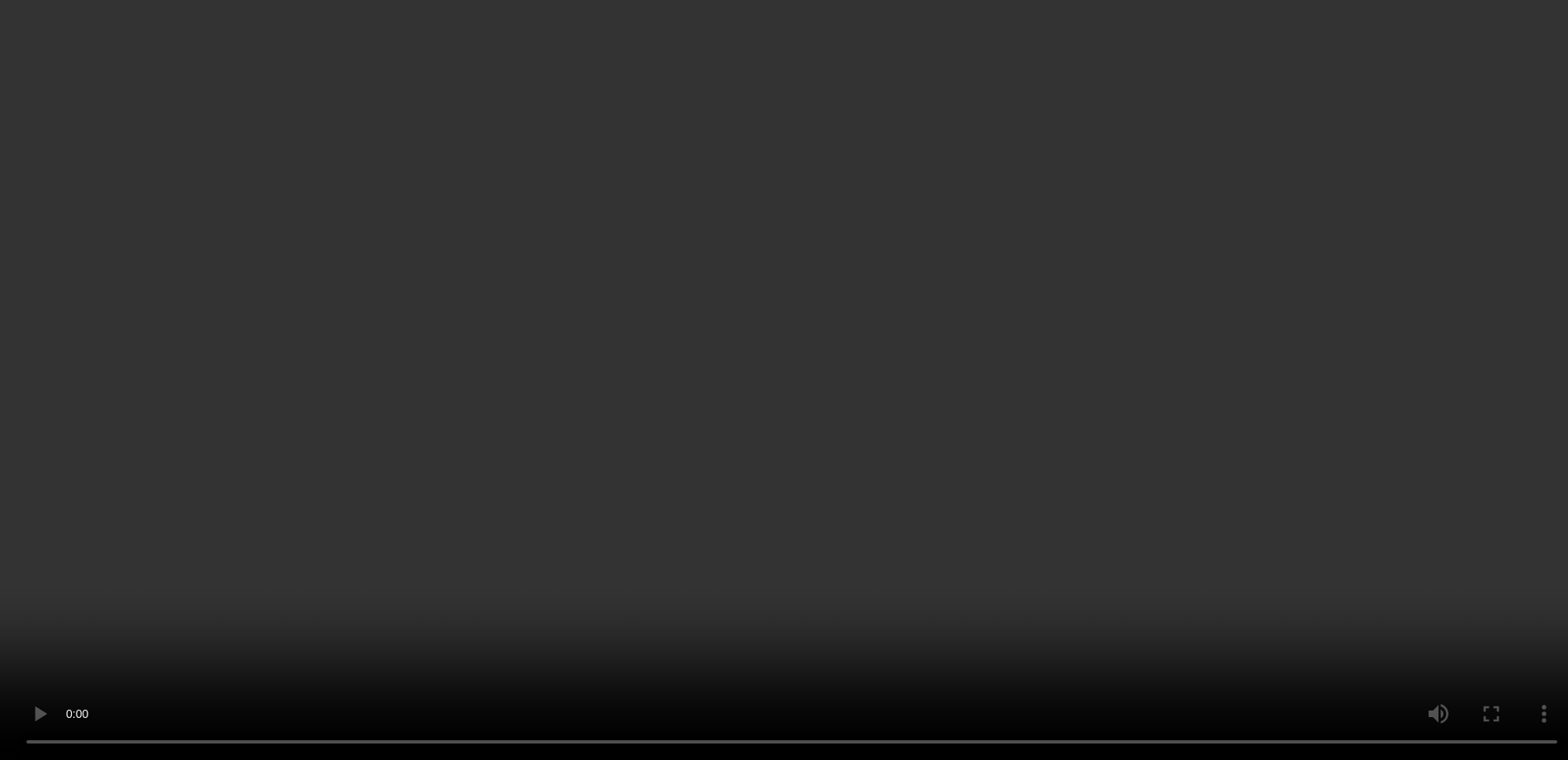
scroll to position [5790, 0]
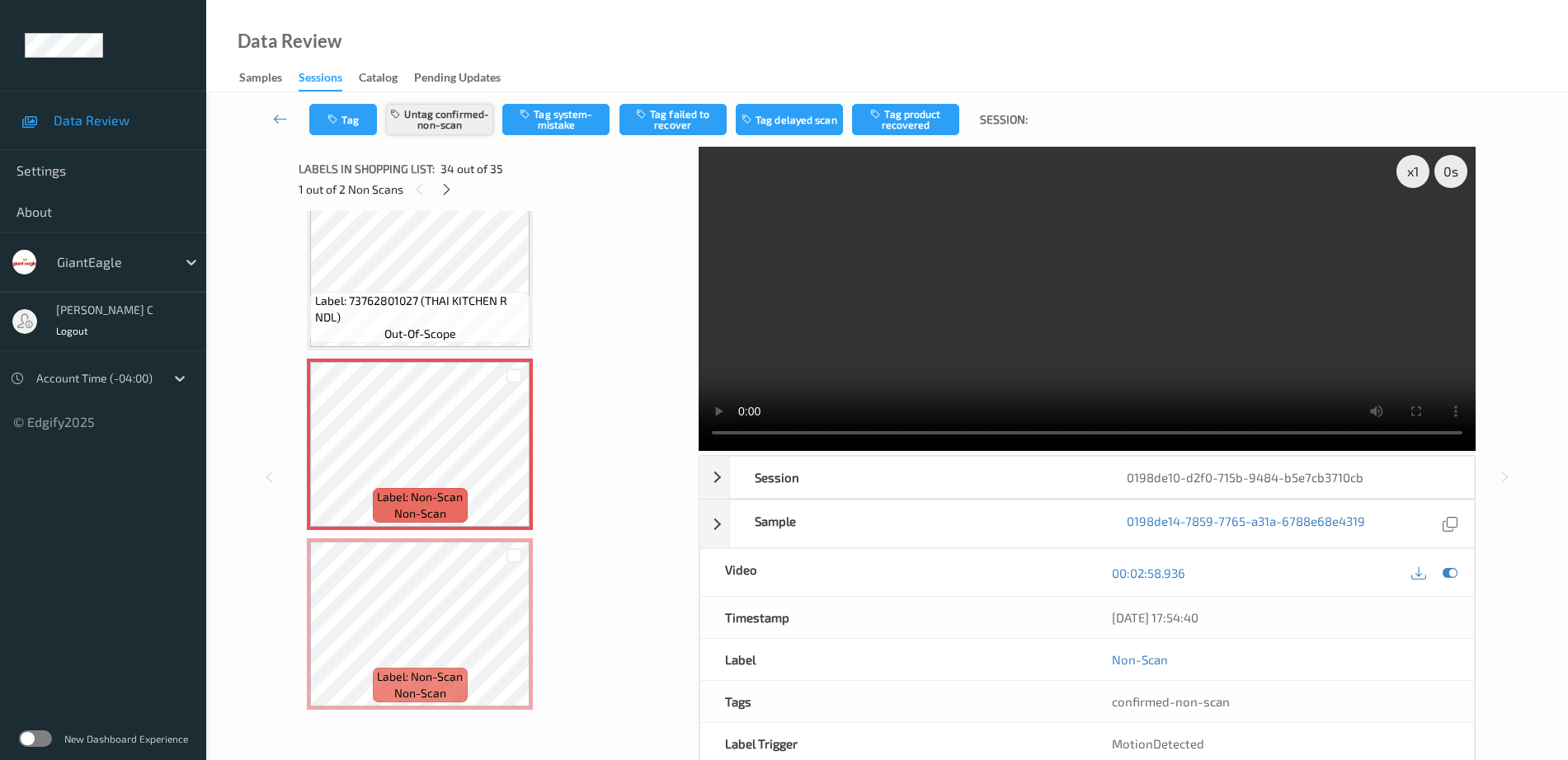
click at [456, 128] on button "Untag confirmed-non-scan" at bounding box center [439, 119] width 107 height 31
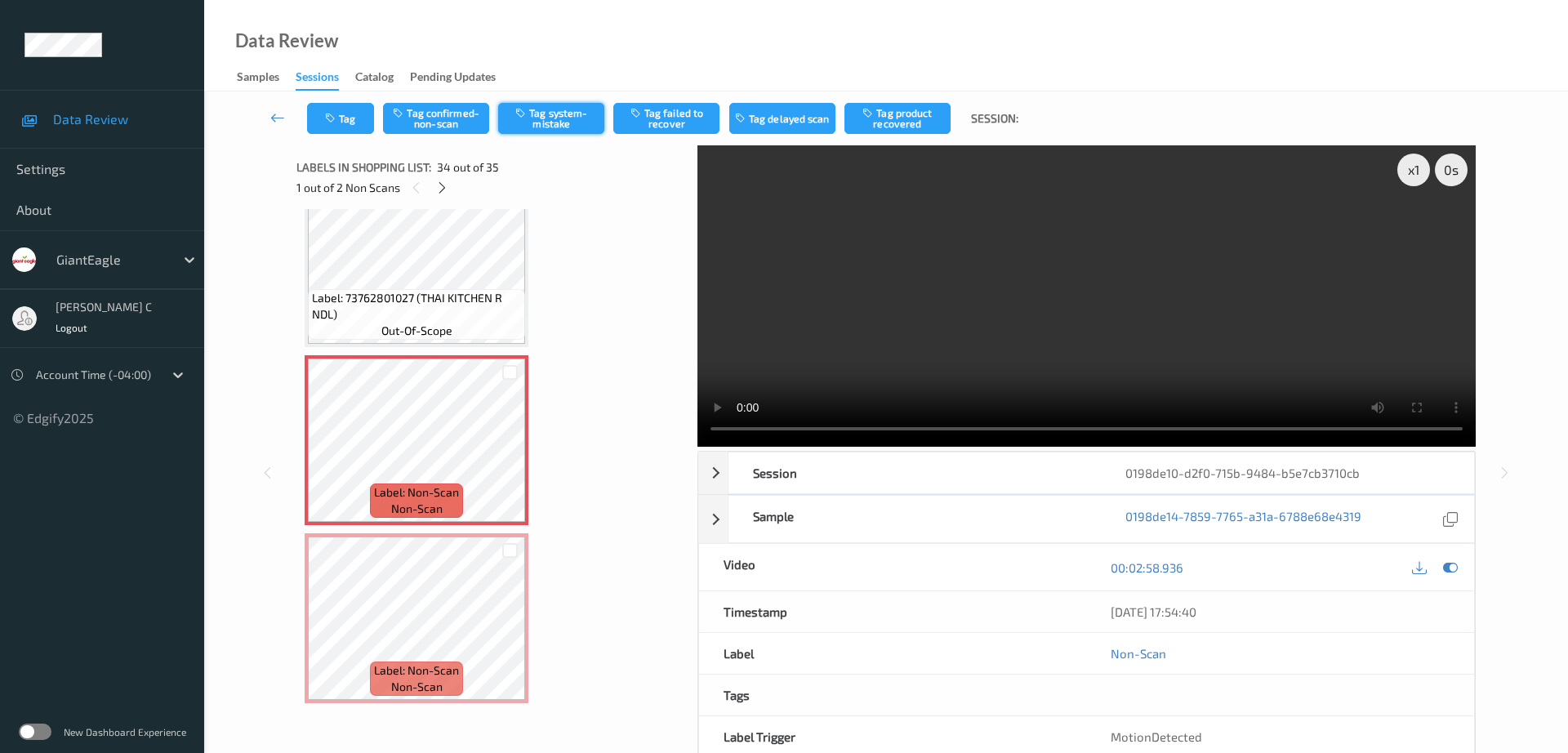
click at [557, 117] on button "Tag system-mistake" at bounding box center [550, 118] width 106 height 31
click at [343, 119] on button "Tag" at bounding box center [340, 118] width 67 height 31
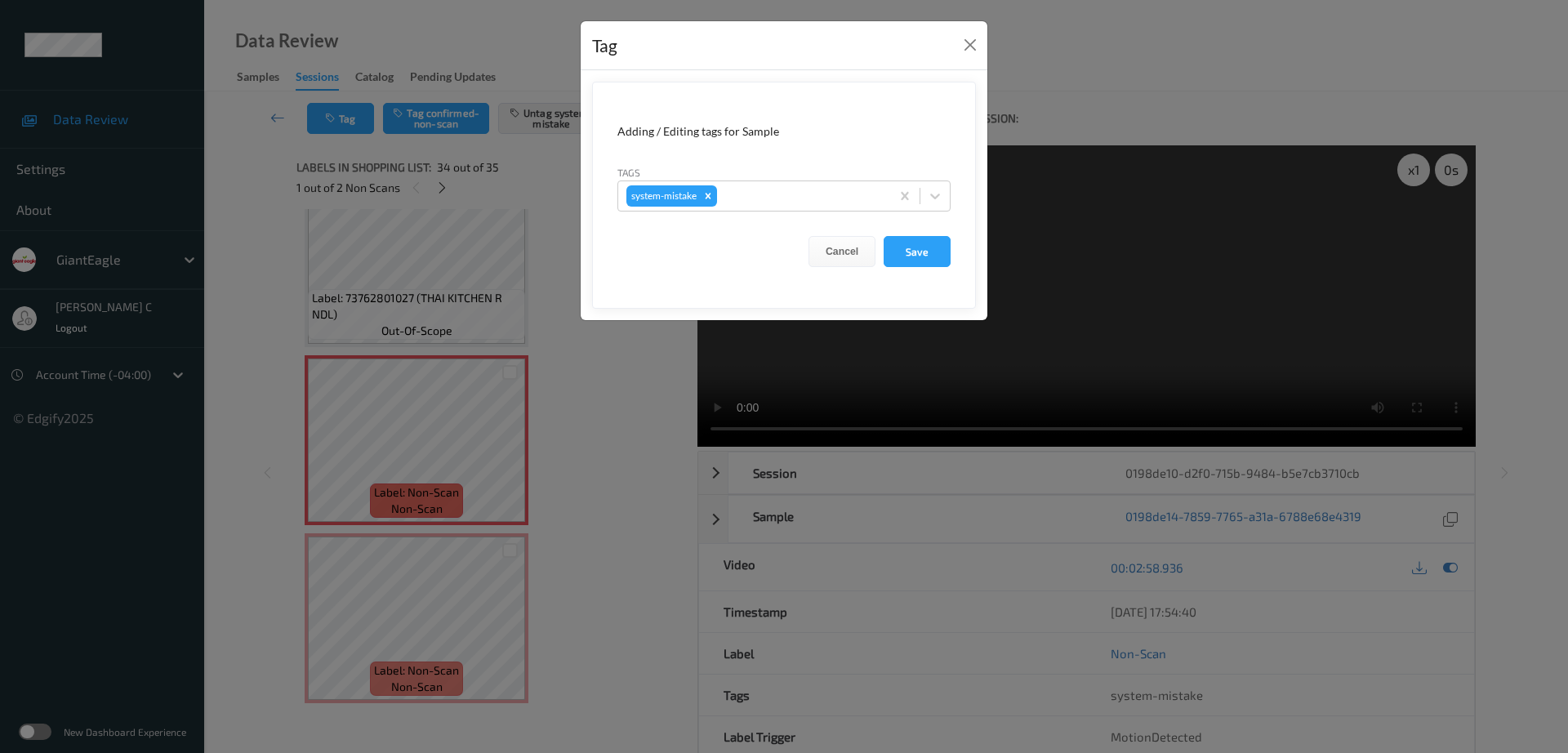
click at [805, 177] on div "Tags system-mistake" at bounding box center [783, 187] width 333 height 48
click at [800, 194] on div at bounding box center [800, 196] width 162 height 19
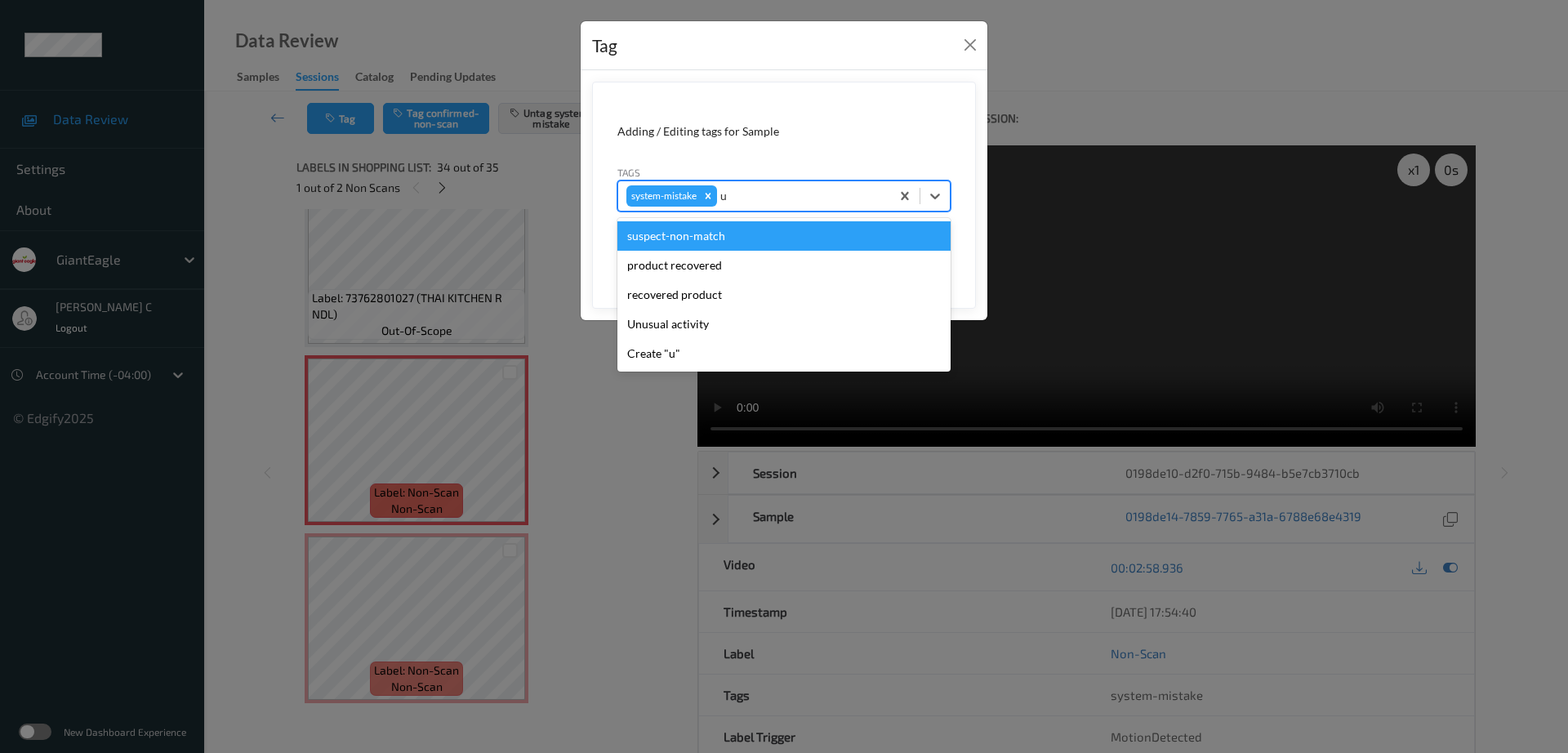
type input "un"
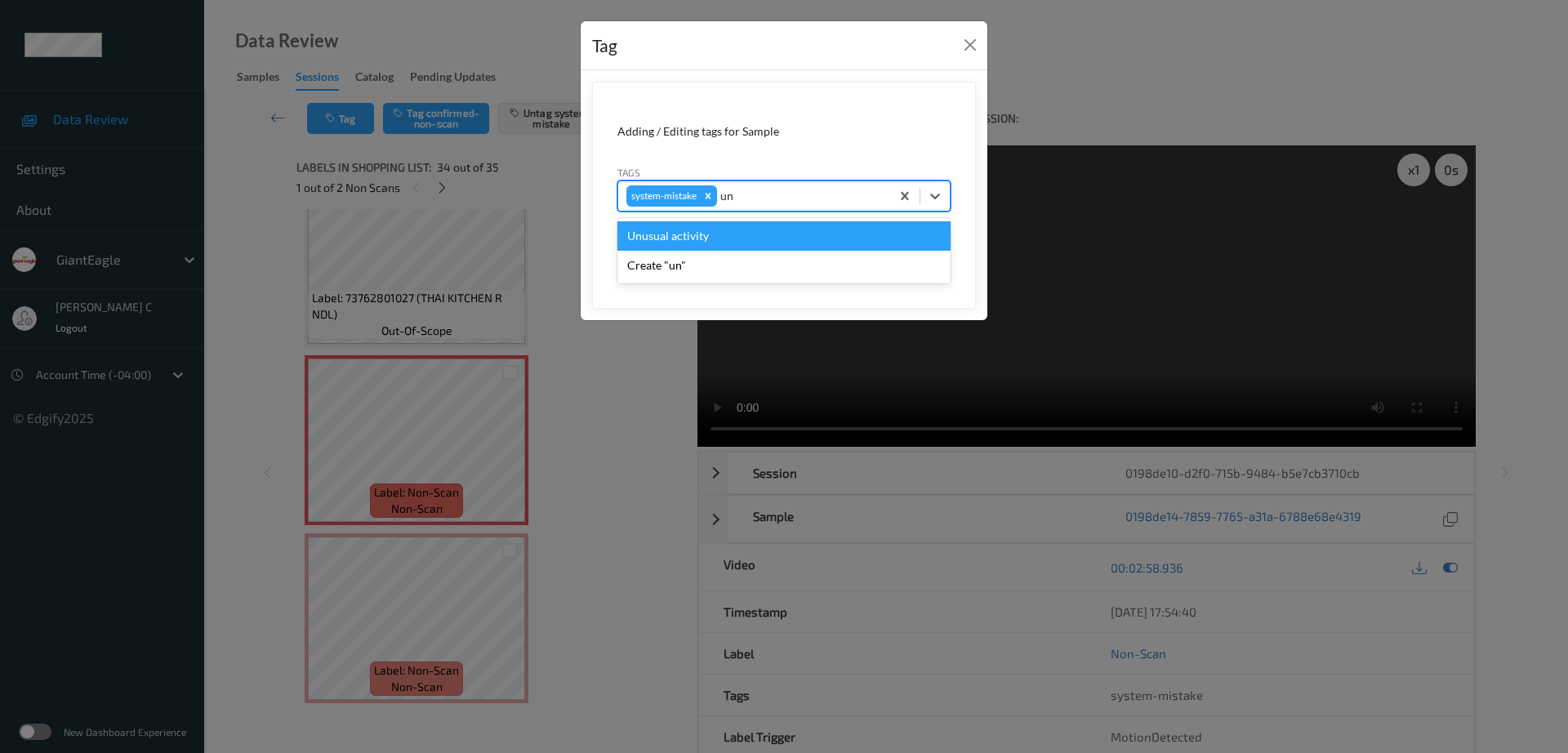
click at [672, 242] on div "Unusual activity" at bounding box center [783, 236] width 333 height 29
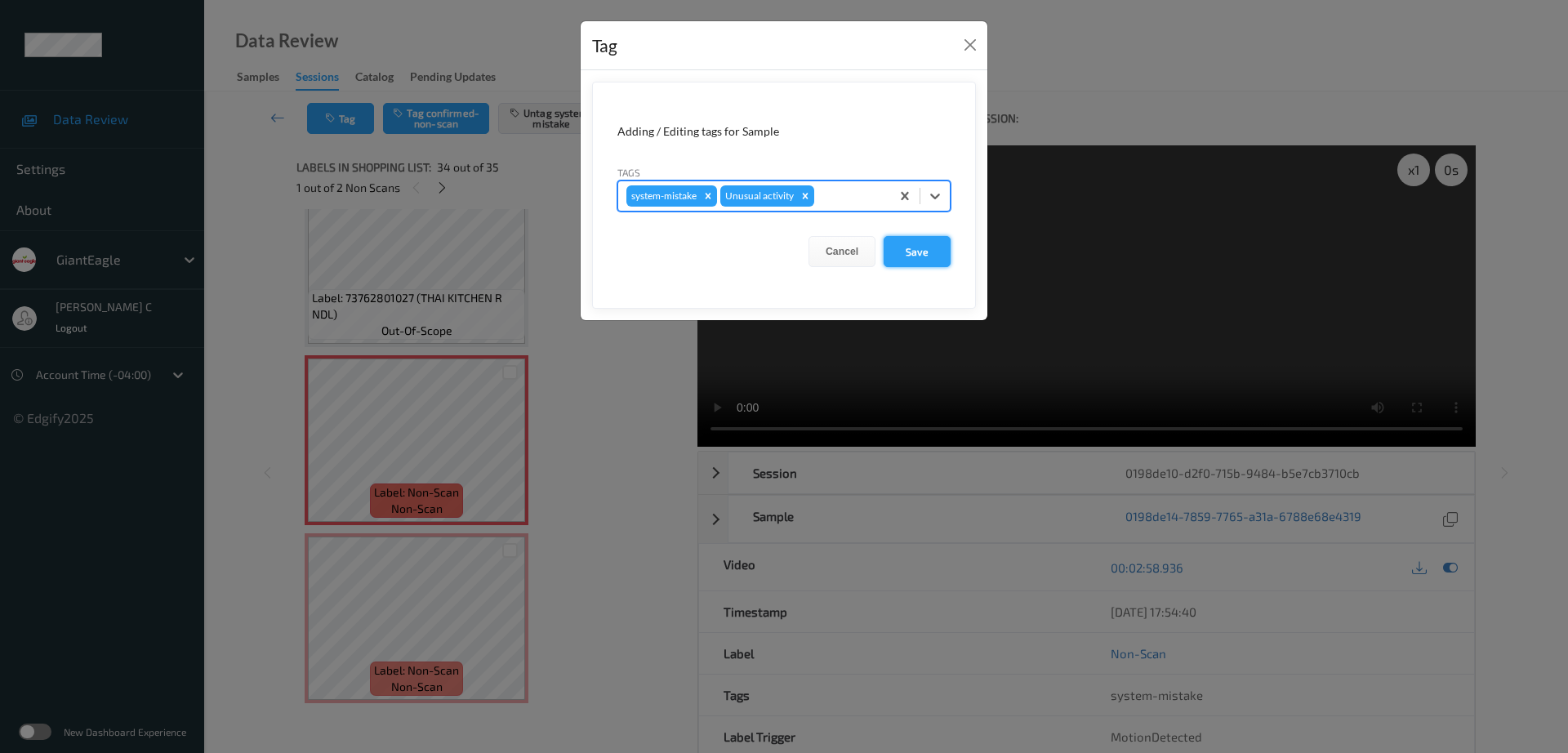
click at [915, 249] on button "Save" at bounding box center [917, 251] width 67 height 31
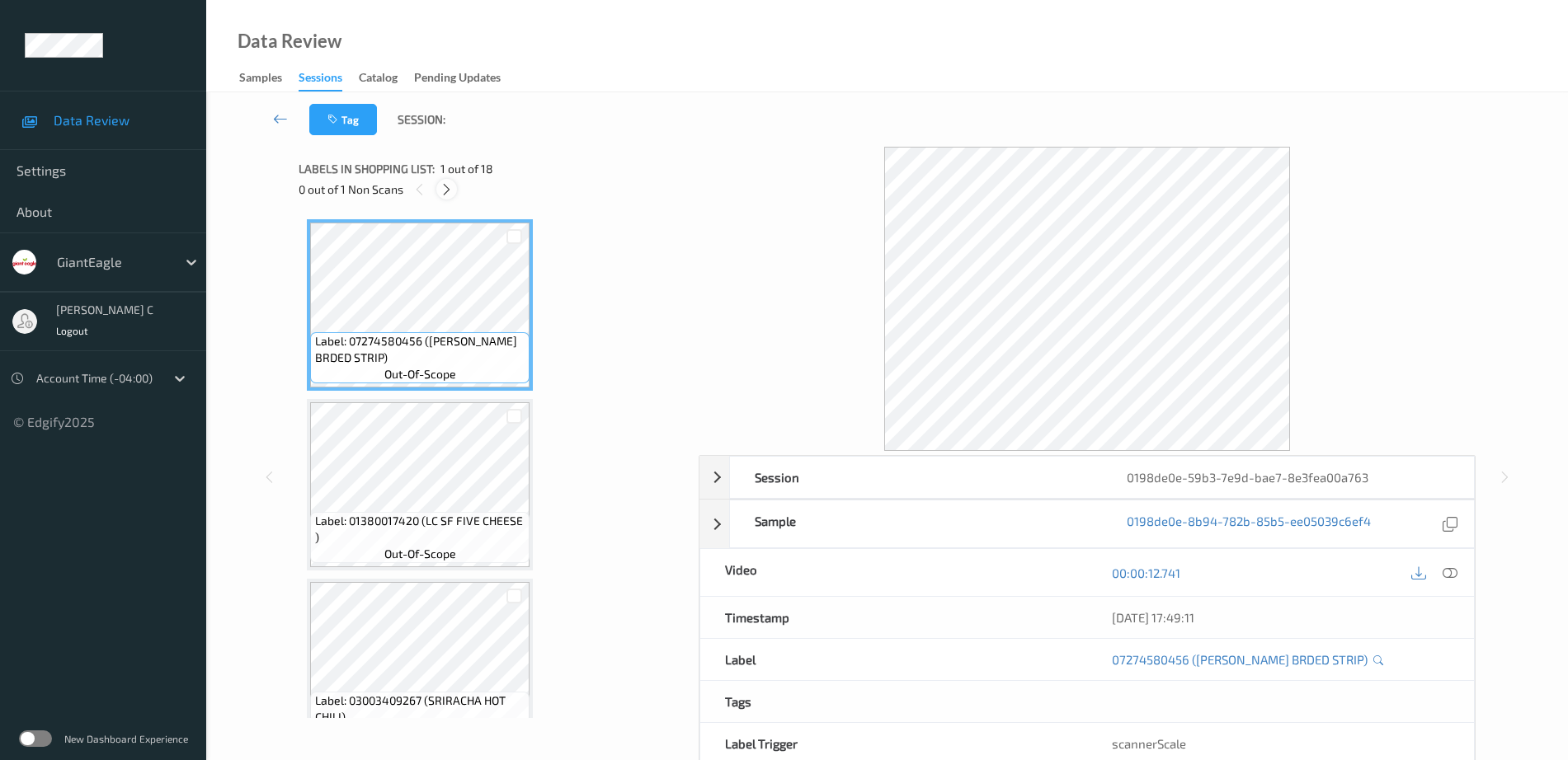
click at [446, 182] on icon at bounding box center [447, 189] width 14 height 15
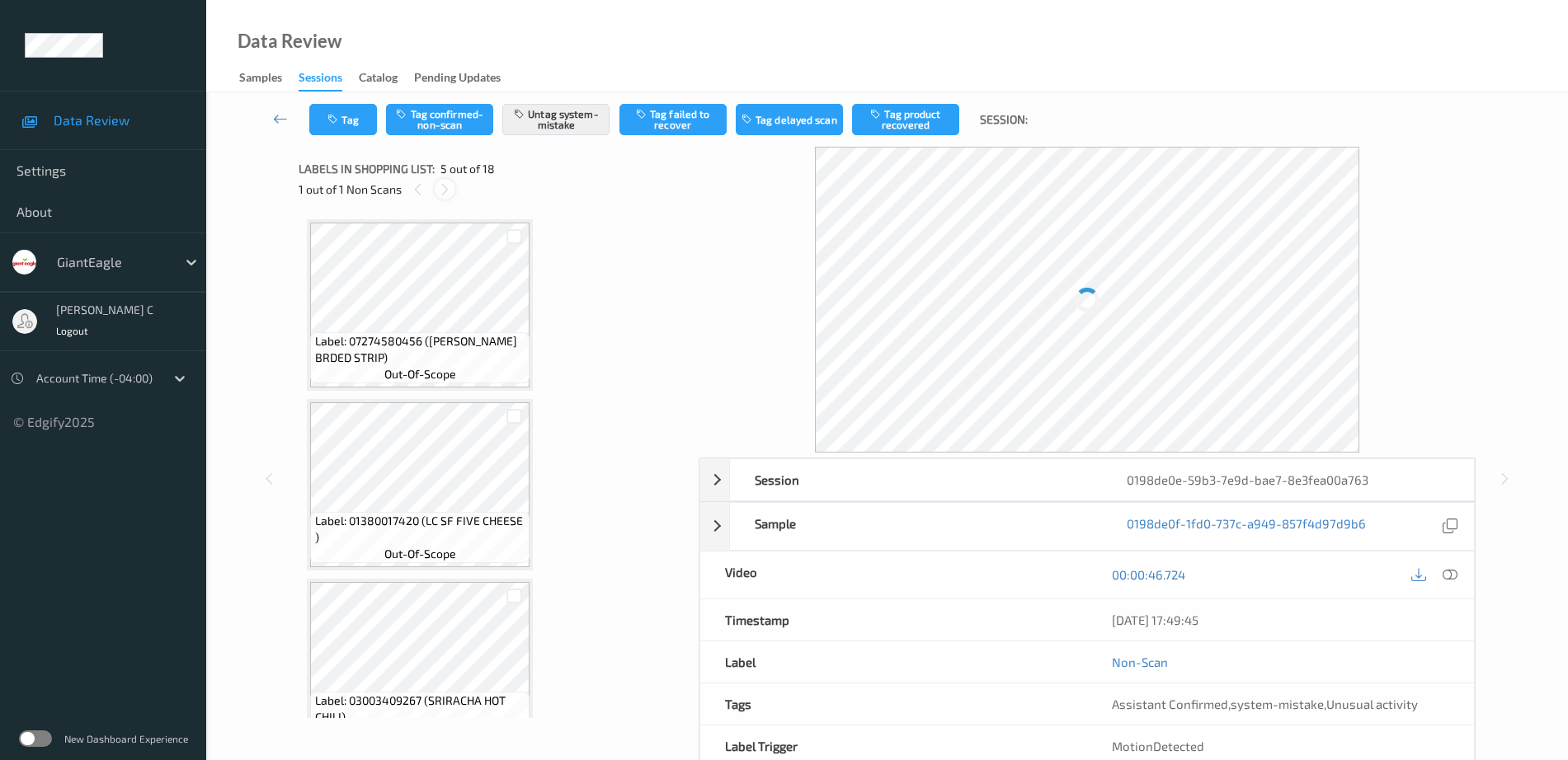
scroll to position [547, 0]
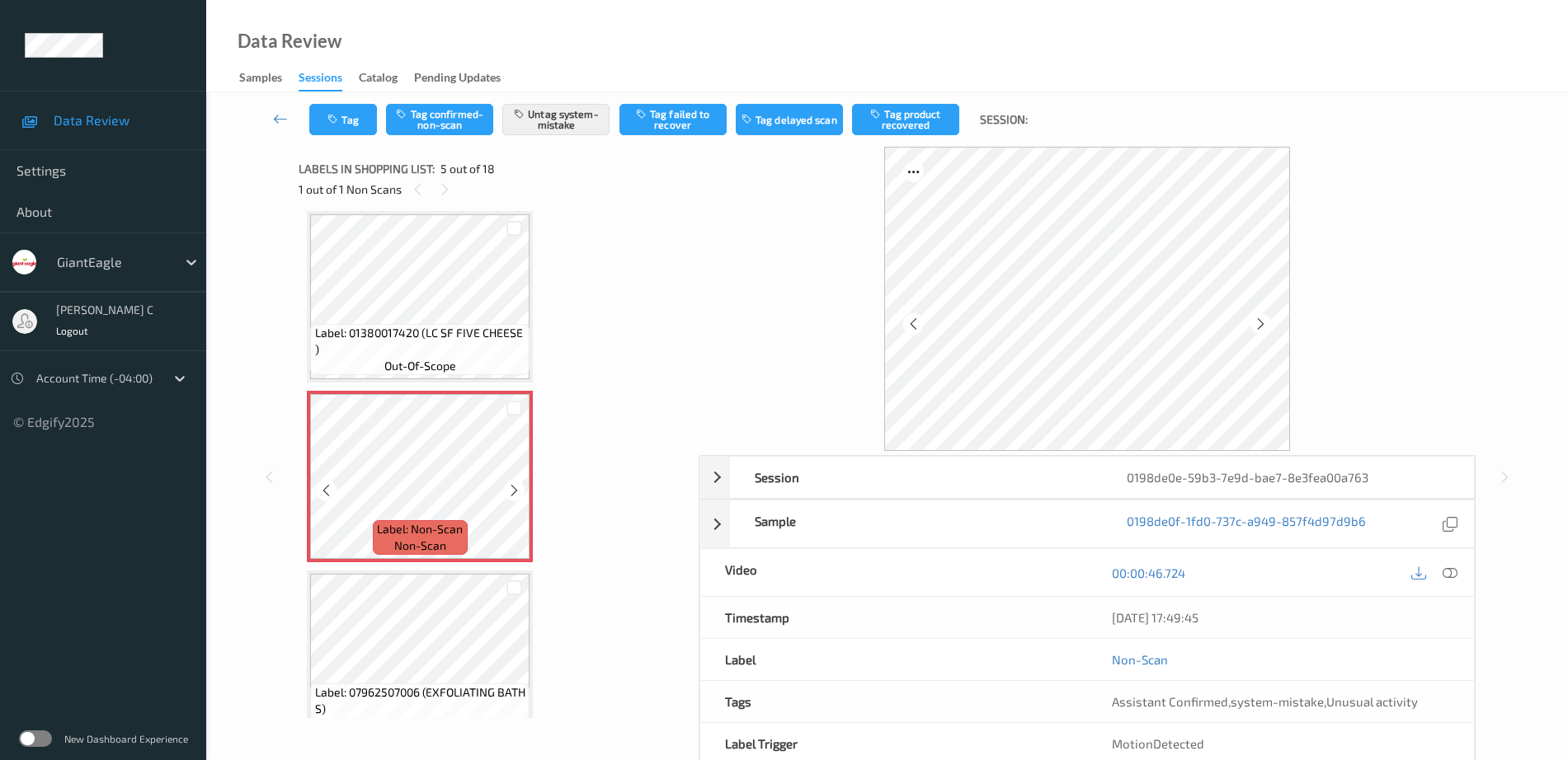
click at [504, 494] on div at bounding box center [514, 490] width 21 height 21
drag, startPoint x: 450, startPoint y: 385, endPoint x: 508, endPoint y: 496, distance: 125.2
click at [508, 496] on div at bounding box center [514, 490] width 21 height 21
click at [508, 496] on icon at bounding box center [514, 490] width 14 height 15
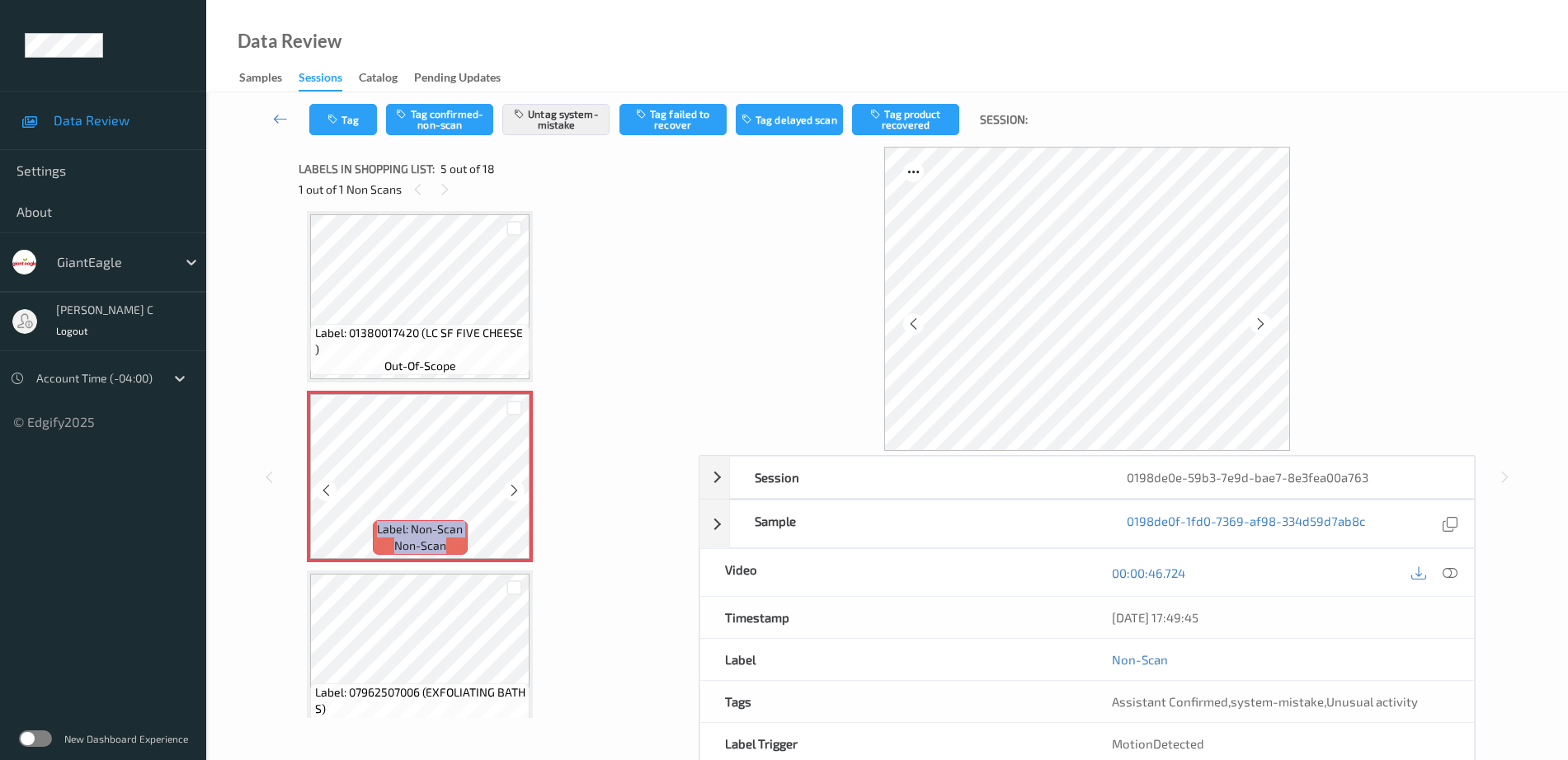
click at [508, 496] on icon at bounding box center [514, 490] width 14 height 15
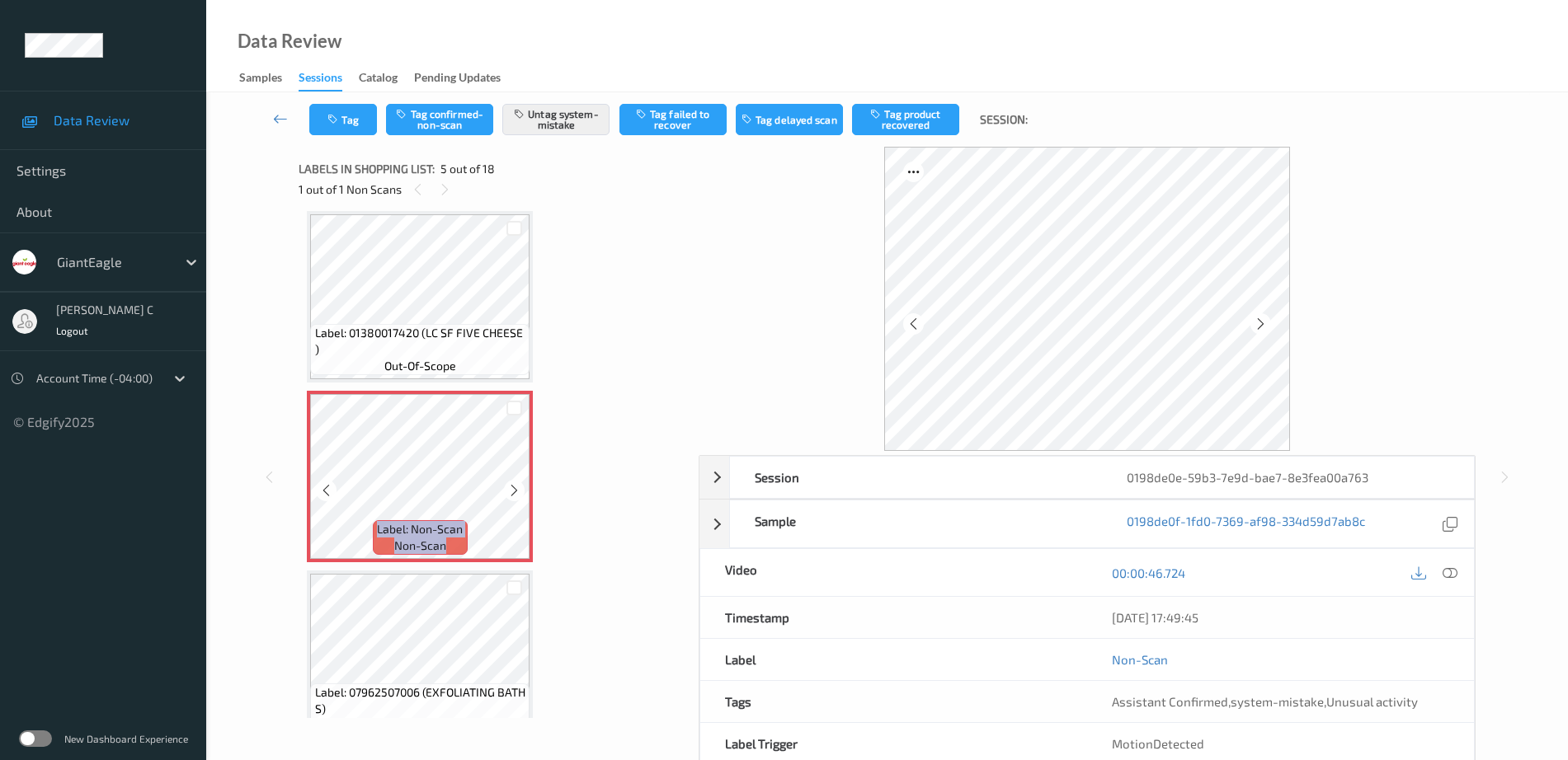
click at [508, 496] on icon at bounding box center [514, 490] width 14 height 15
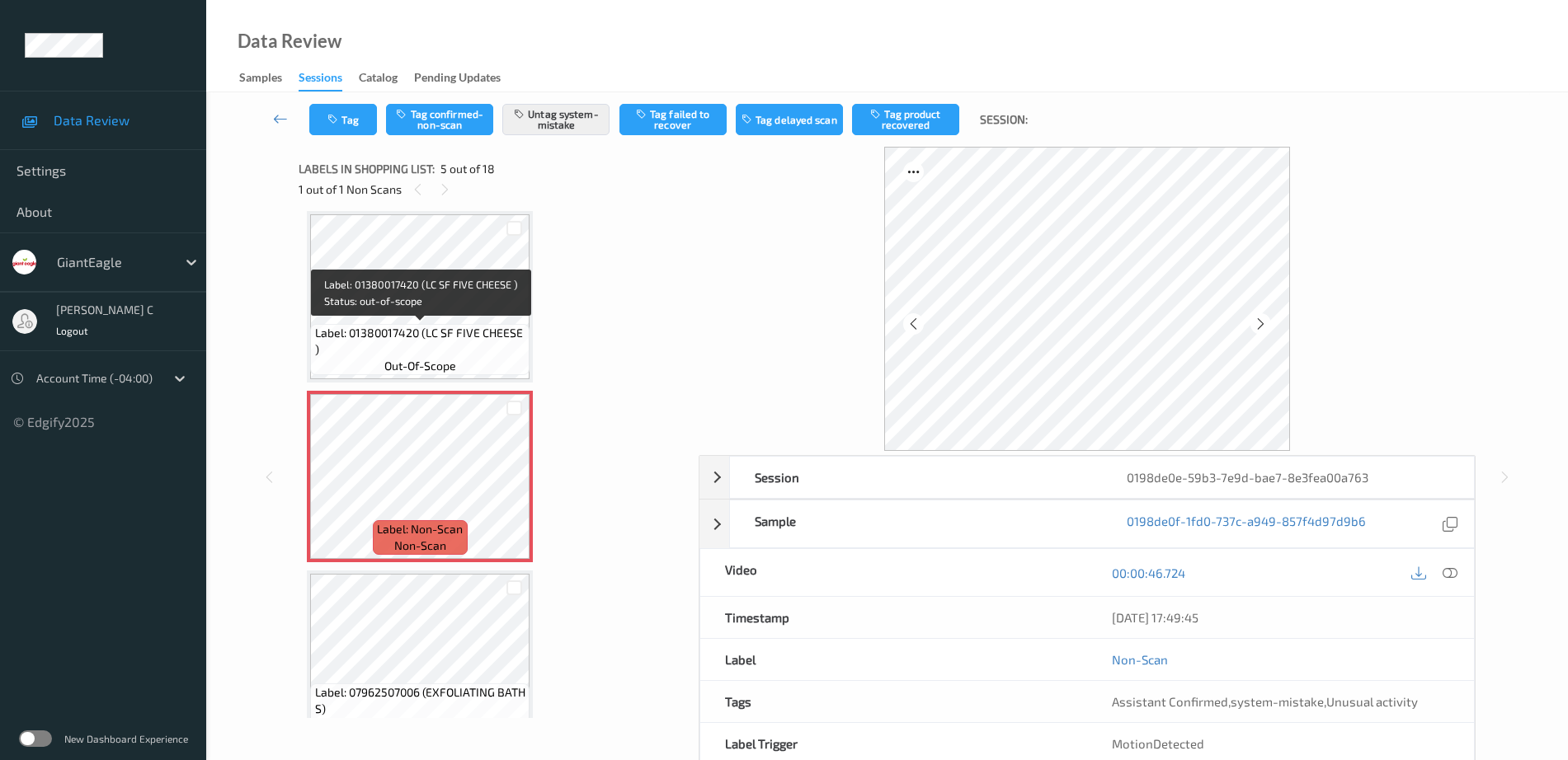
click at [419, 336] on span "Label: 01380017420 (LC SF FIVE CHEESE )" at bounding box center [419, 342] width 211 height 33
click at [349, 117] on button "Tag" at bounding box center [343, 119] width 68 height 31
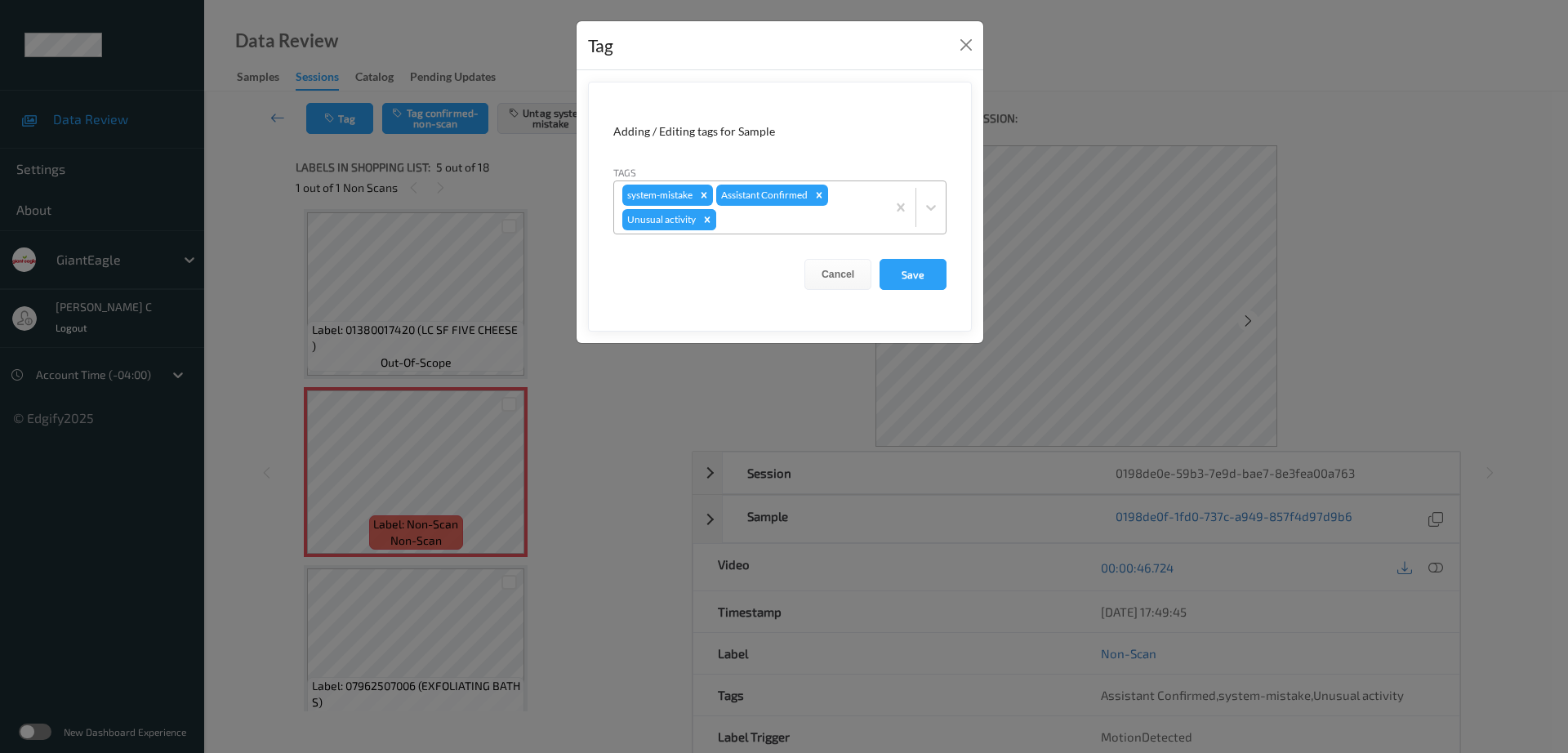
click at [709, 222] on icon "Remove Unusual activity" at bounding box center [707, 220] width 12 height 12
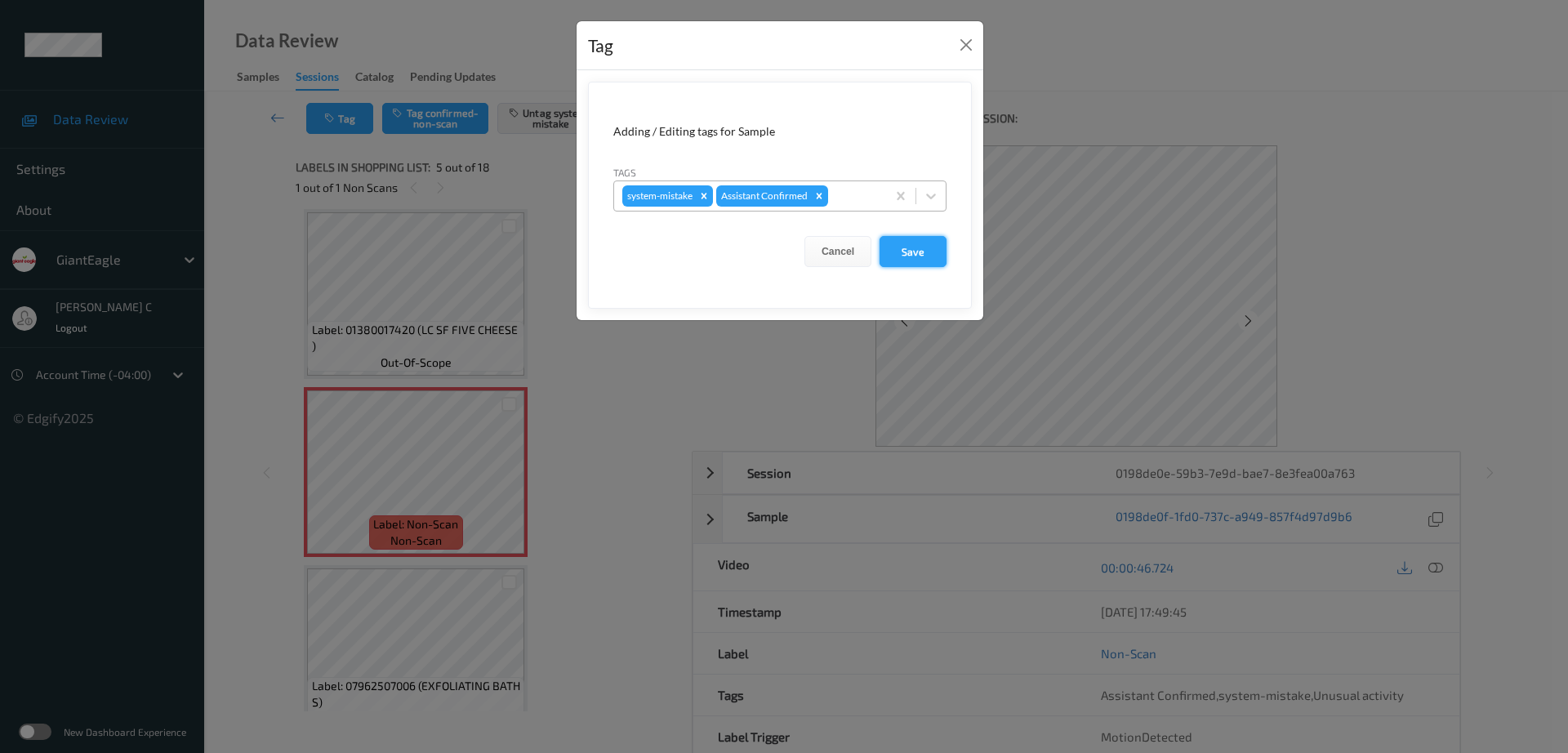
click at [922, 246] on button "Save" at bounding box center [912, 251] width 67 height 31
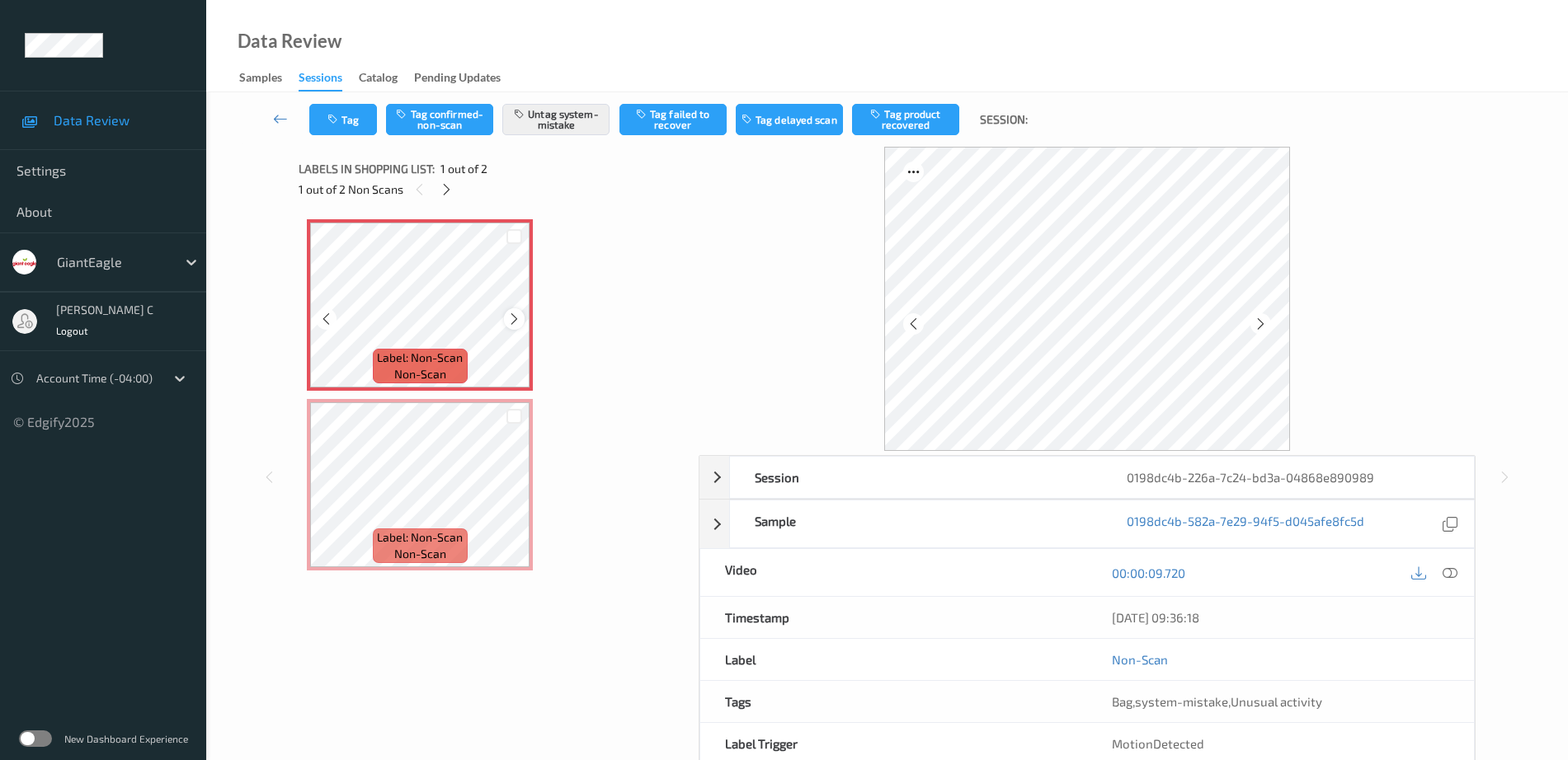
click at [509, 314] on icon at bounding box center [514, 318] width 14 height 15
click at [1451, 570] on icon at bounding box center [1449, 572] width 15 height 15
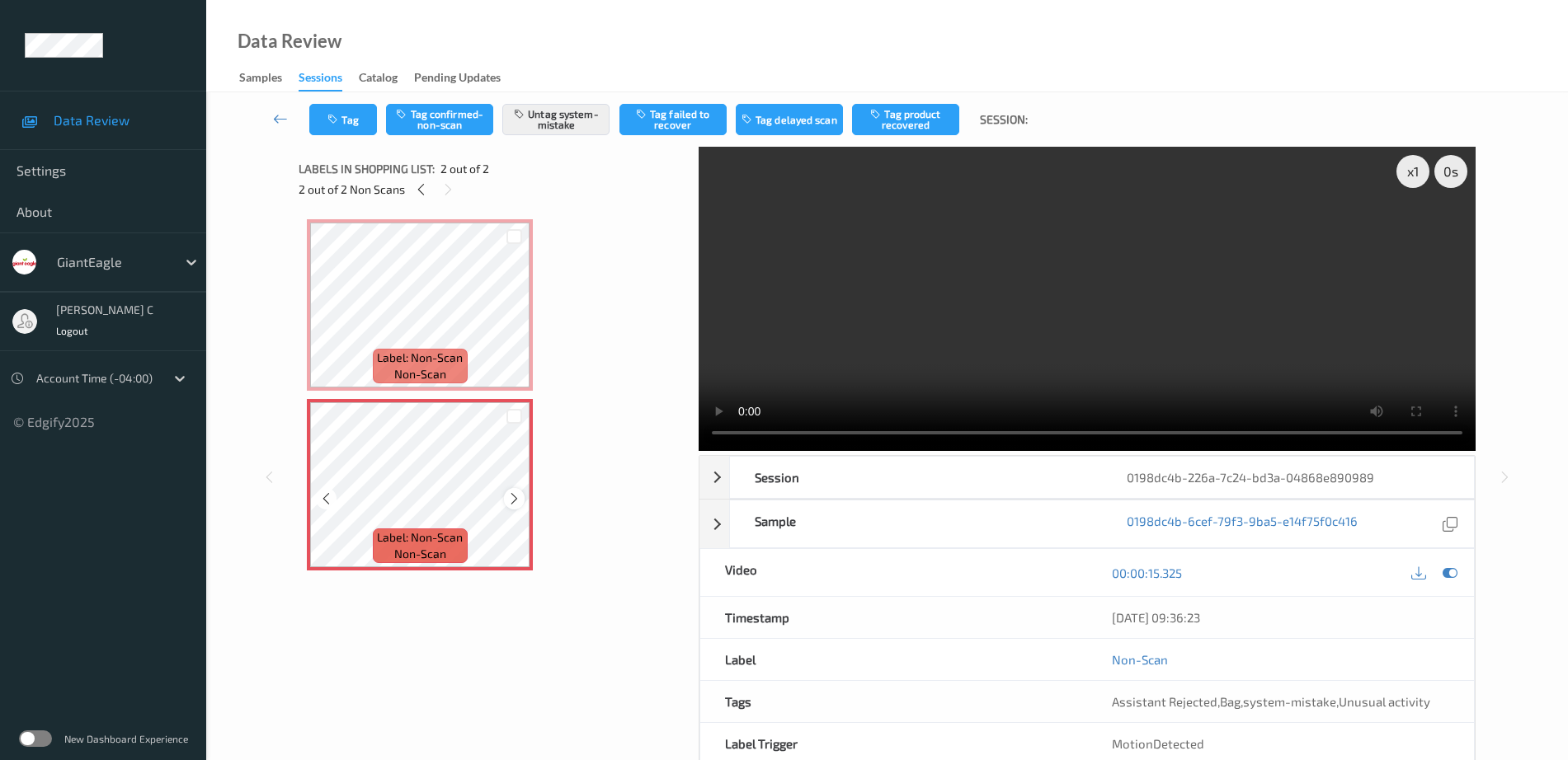
click at [515, 501] on icon at bounding box center [514, 499] width 14 height 15
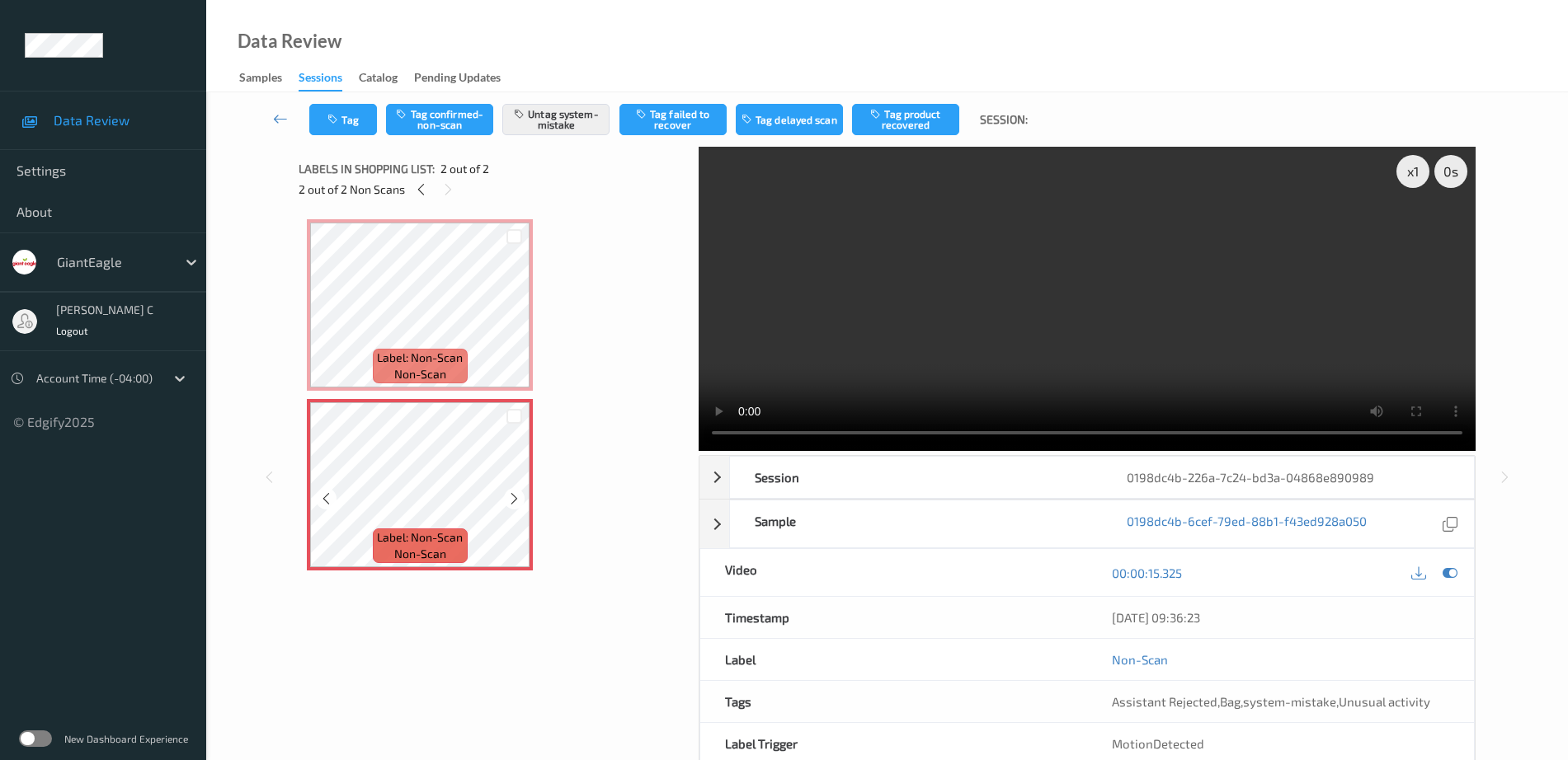
click at [515, 501] on icon at bounding box center [514, 499] width 14 height 15
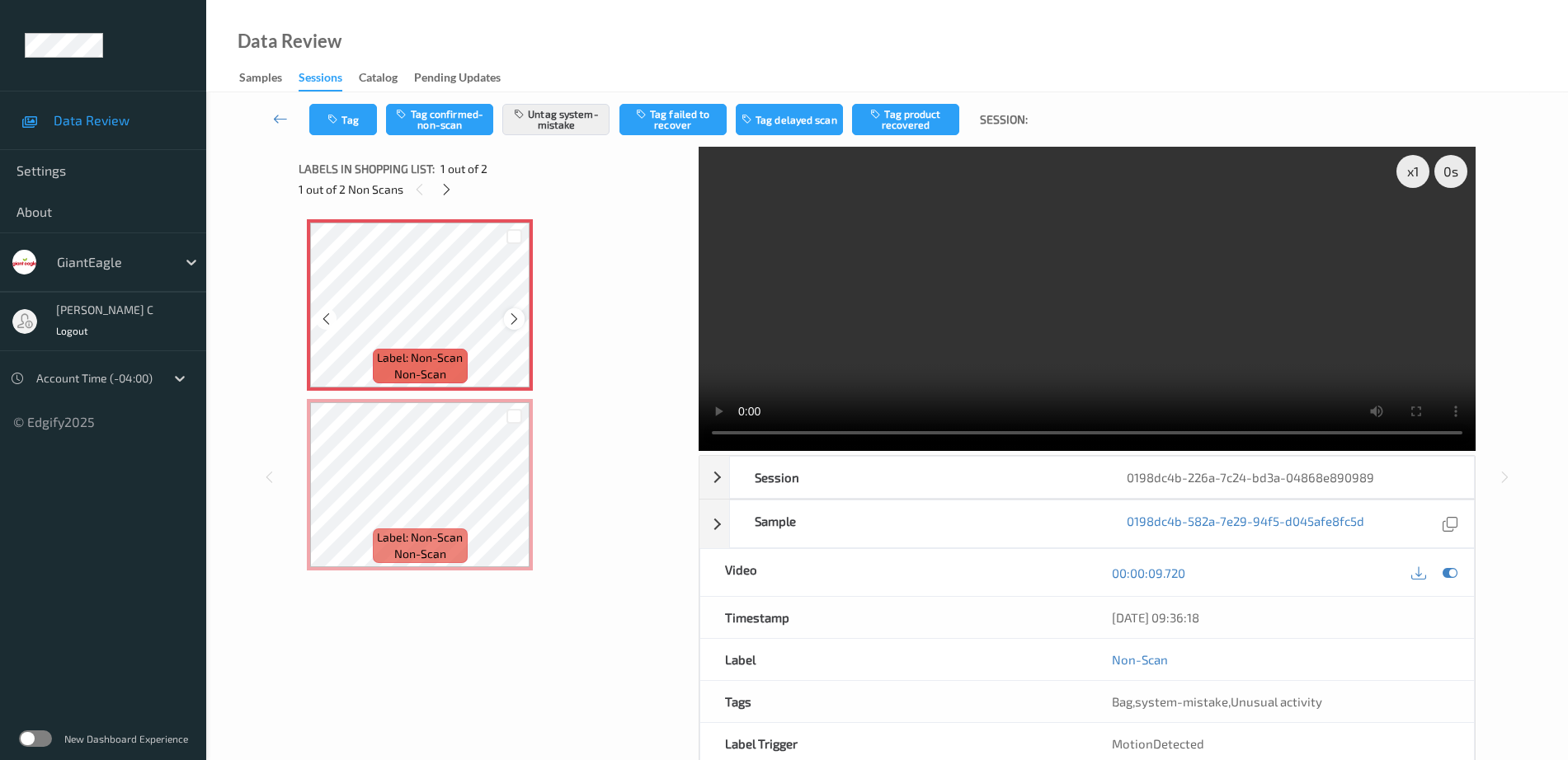
click at [513, 315] on icon at bounding box center [514, 318] width 14 height 15
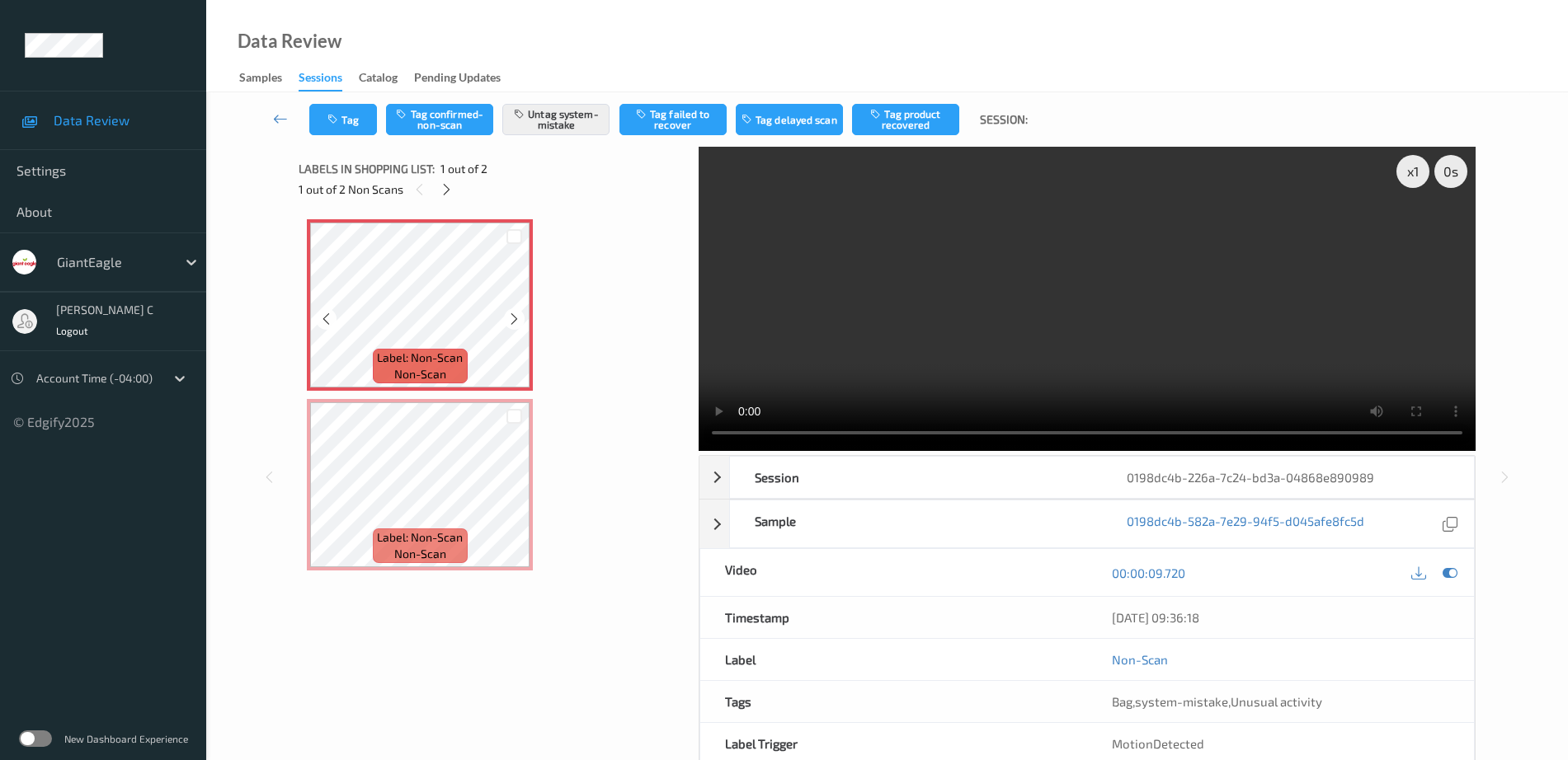
click at [513, 315] on icon at bounding box center [514, 318] width 14 height 15
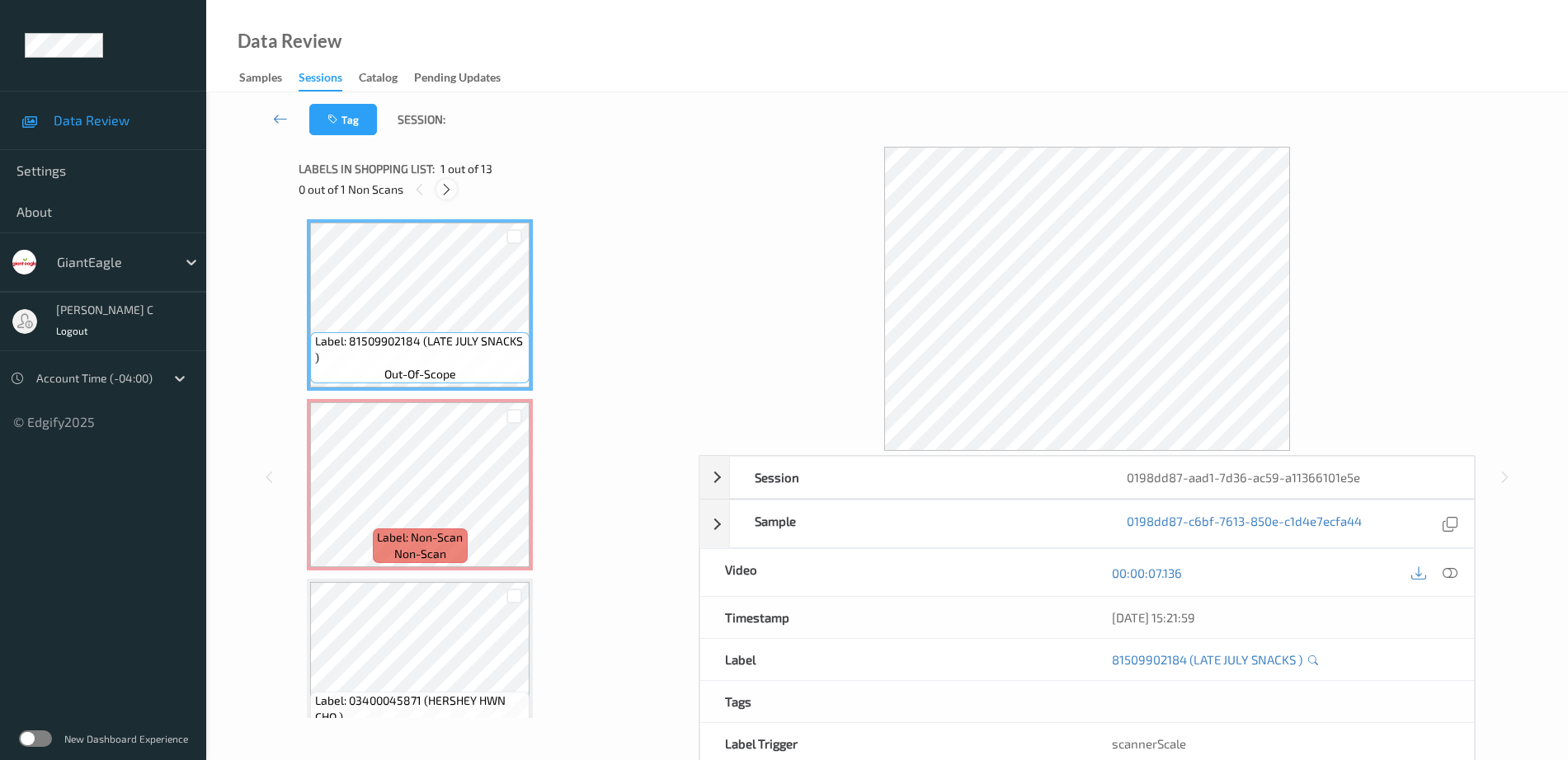
click at [450, 193] on icon at bounding box center [447, 189] width 14 height 15
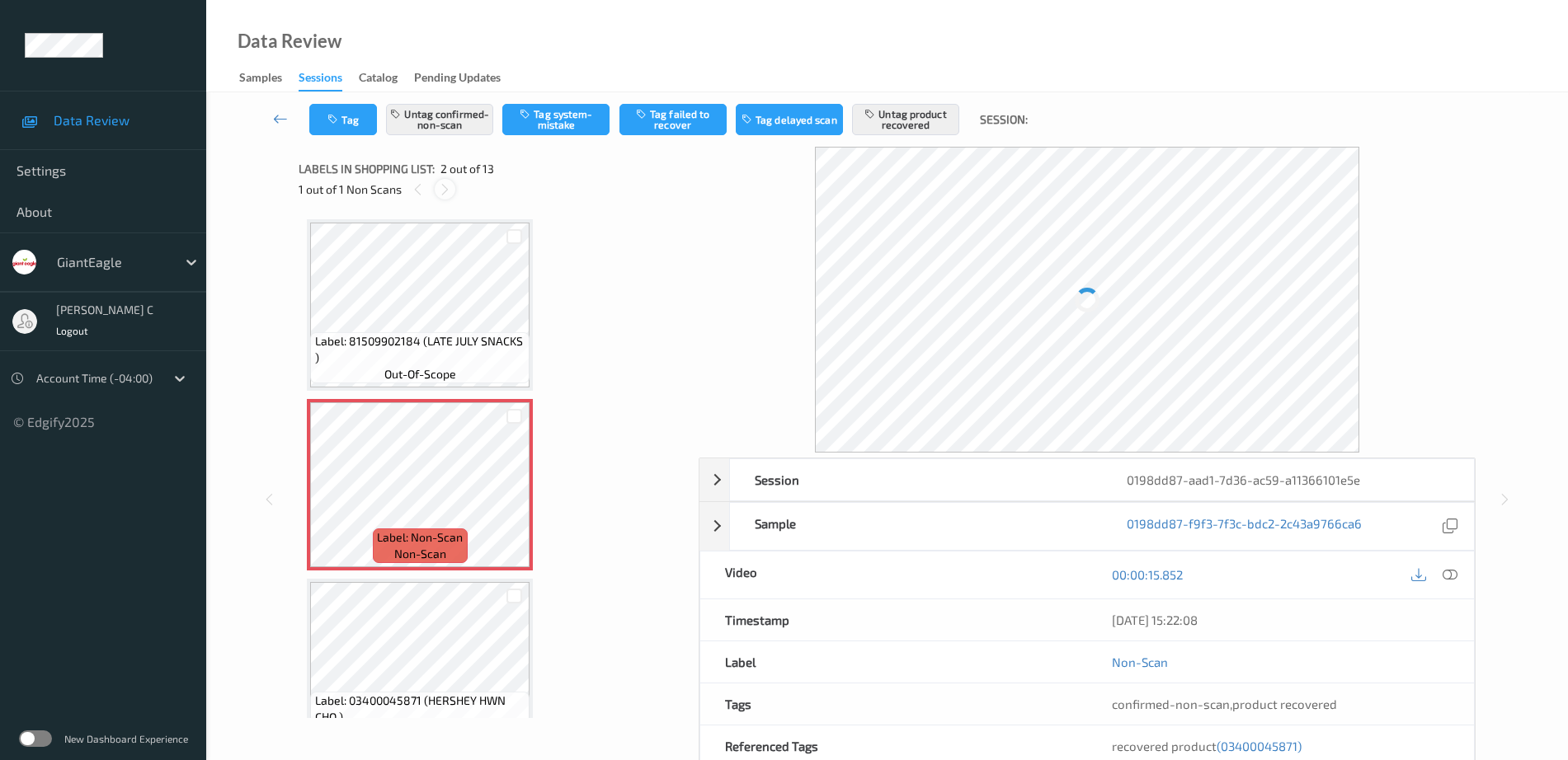
scroll to position [8, 0]
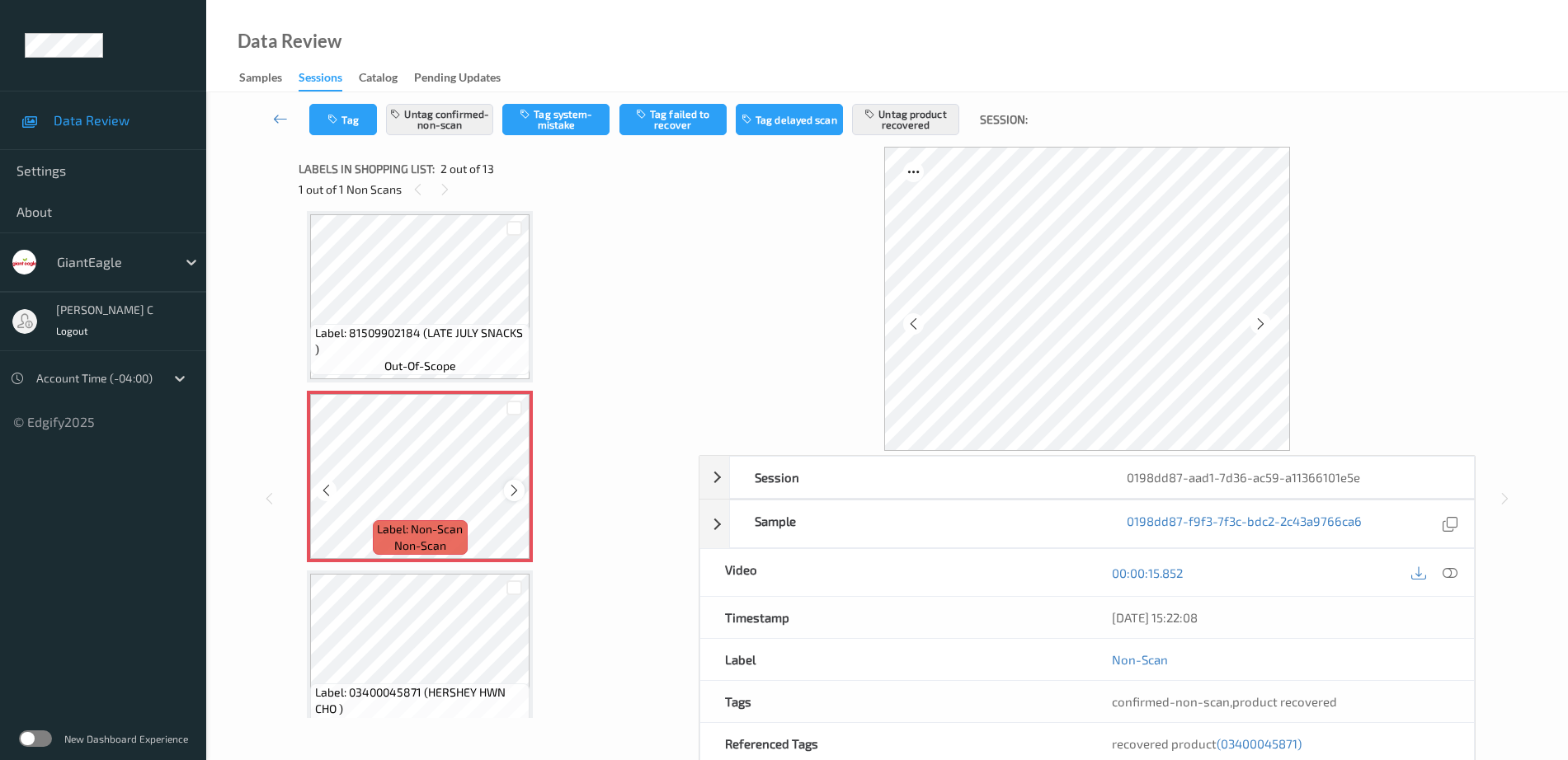
click at [523, 491] on div at bounding box center [514, 490] width 21 height 21
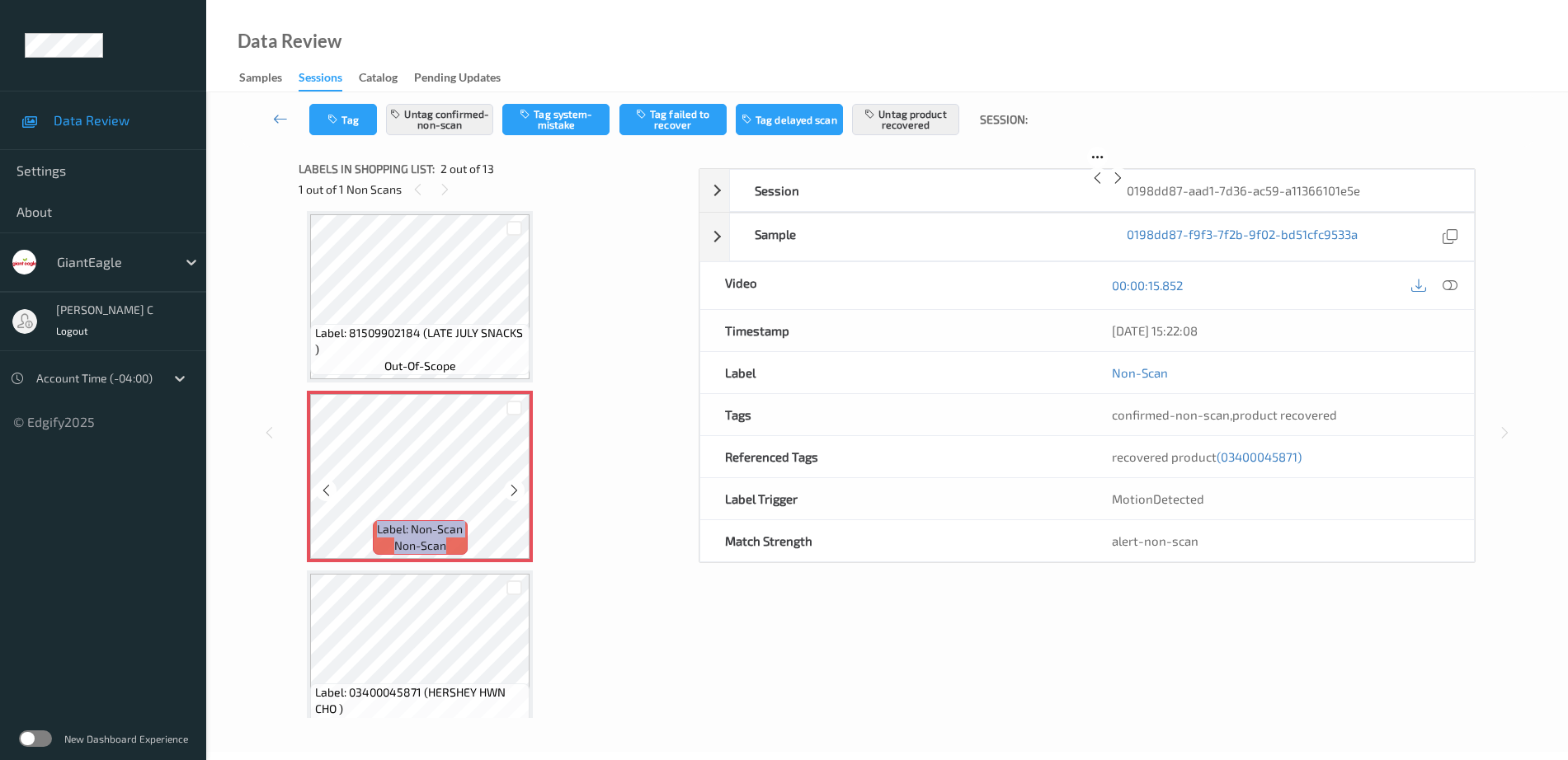
click at [523, 491] on div at bounding box center [514, 490] width 21 height 21
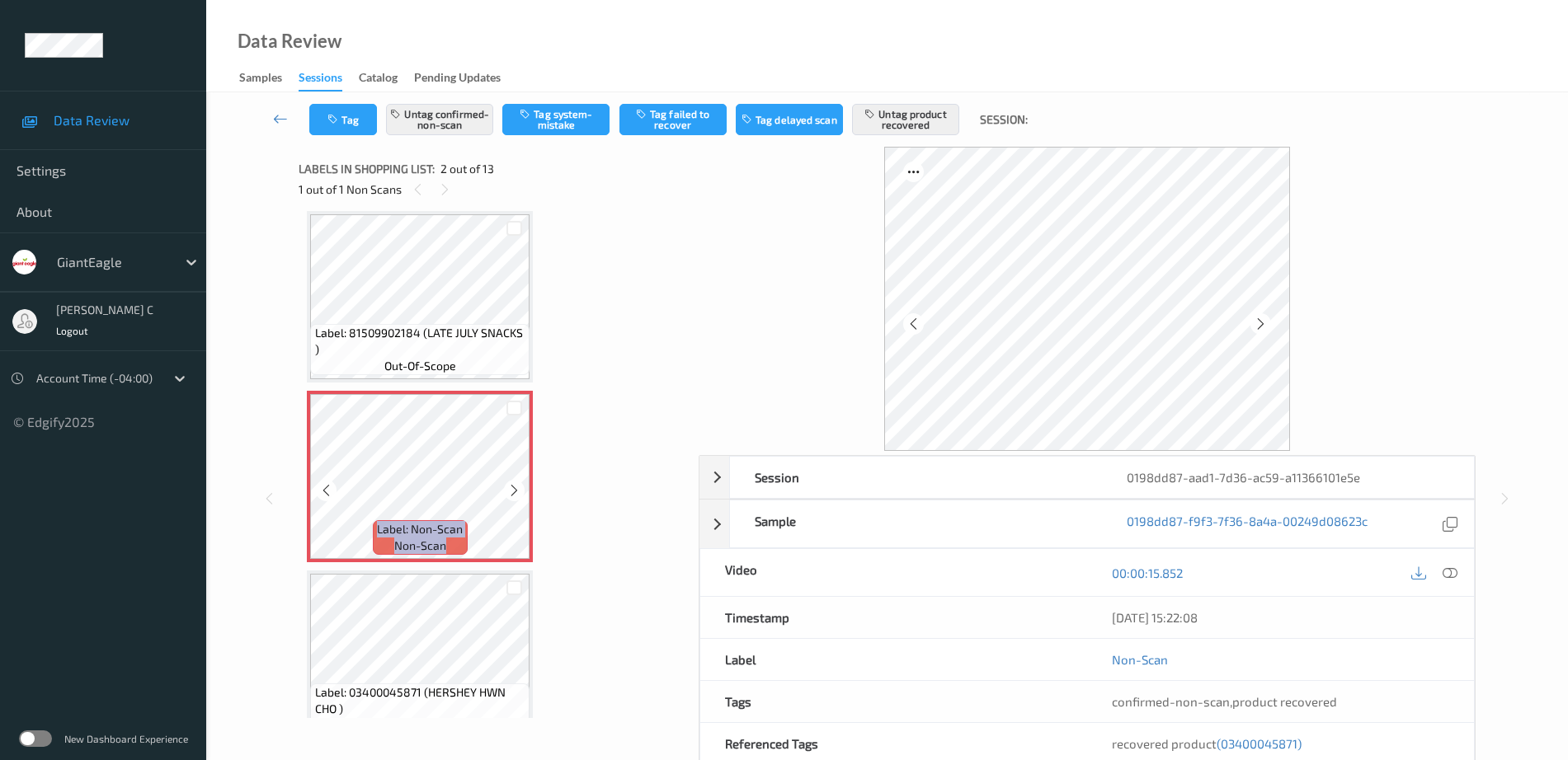
click at [523, 491] on div at bounding box center [514, 490] width 21 height 21
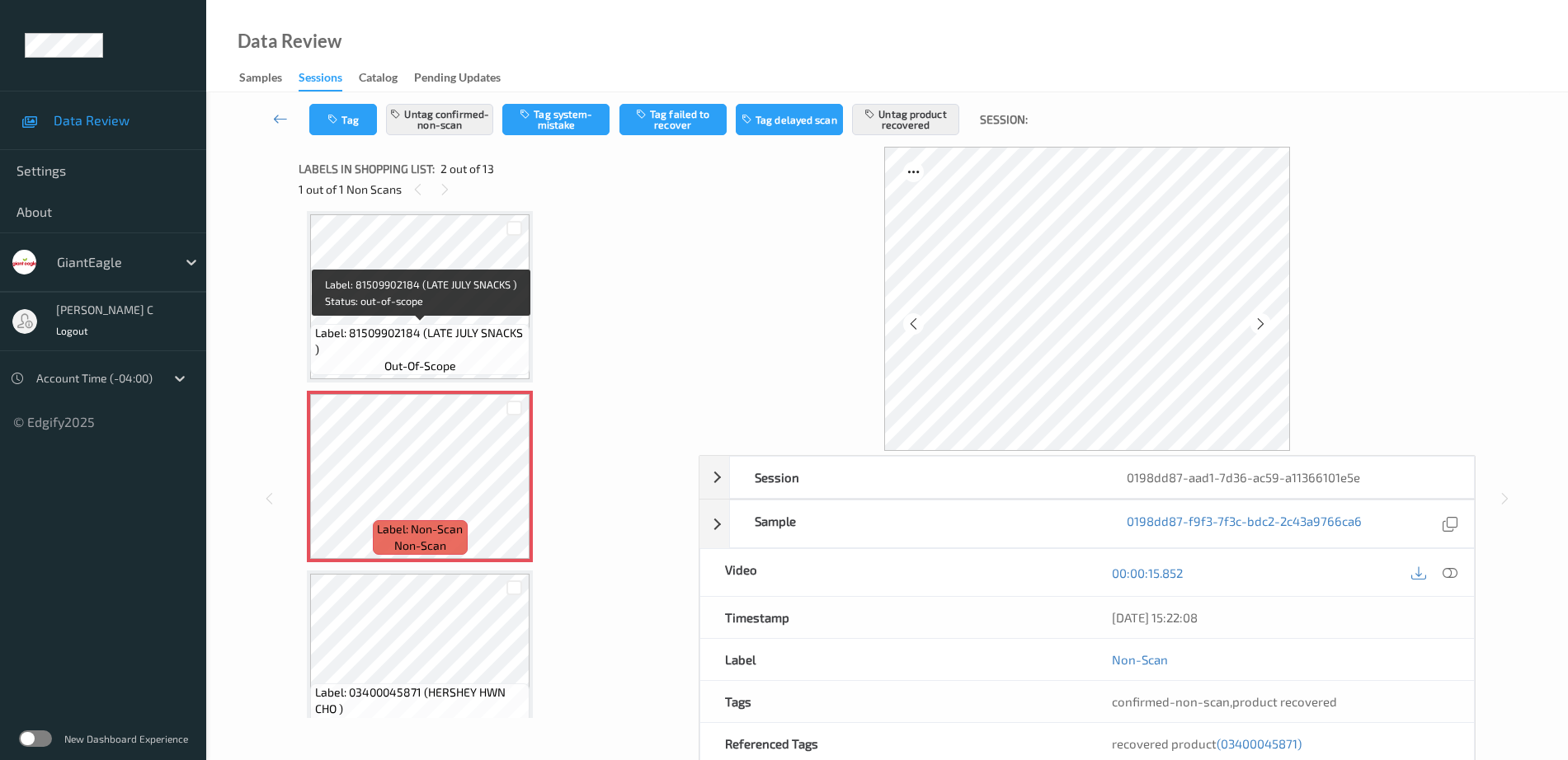
click at [424, 336] on span "Label: 81509902184 (LATE JULY SNACKS )" at bounding box center [419, 342] width 211 height 33
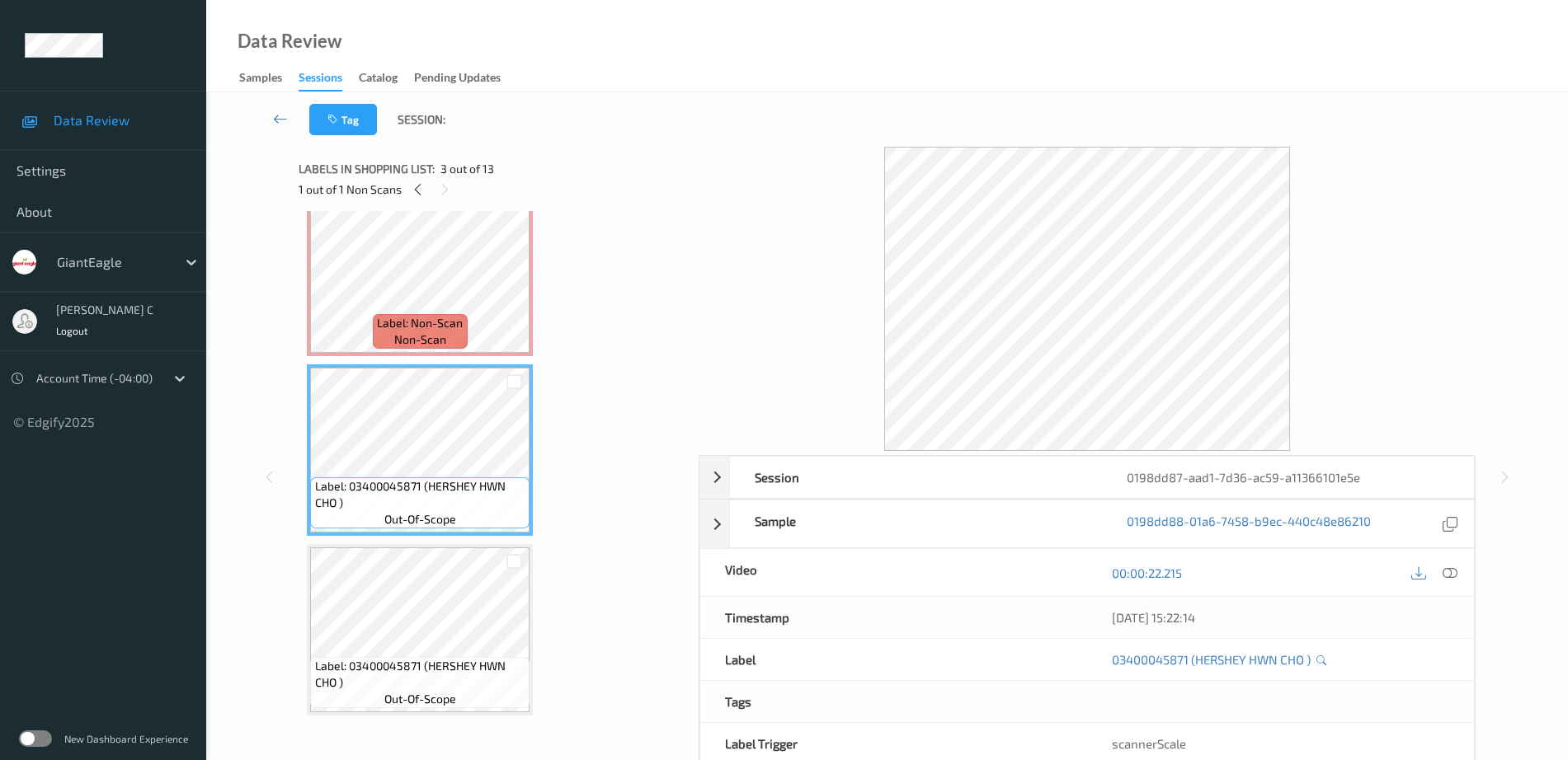
scroll to position [0, 0]
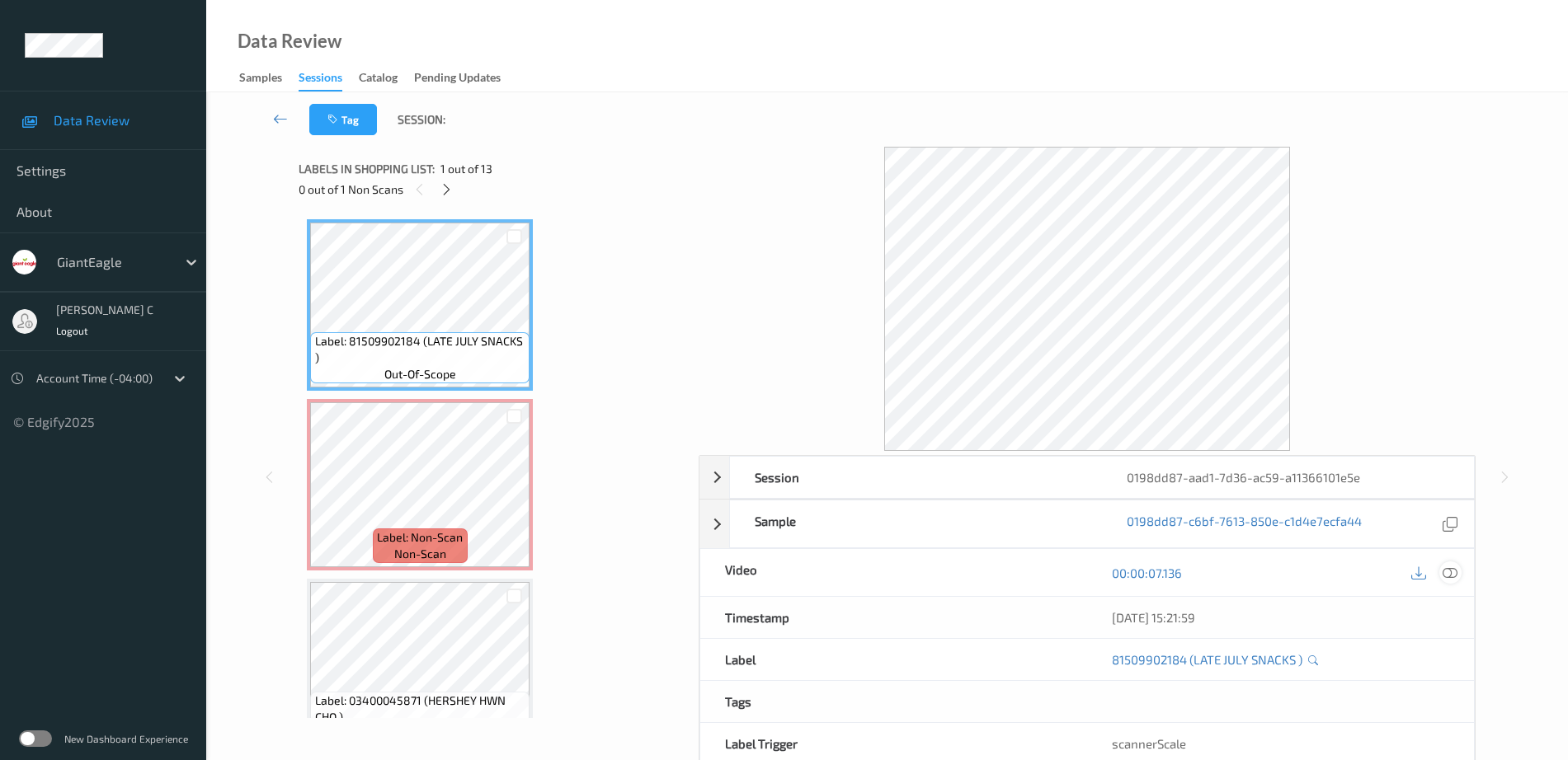
click at [1446, 570] on icon at bounding box center [1449, 572] width 15 height 15
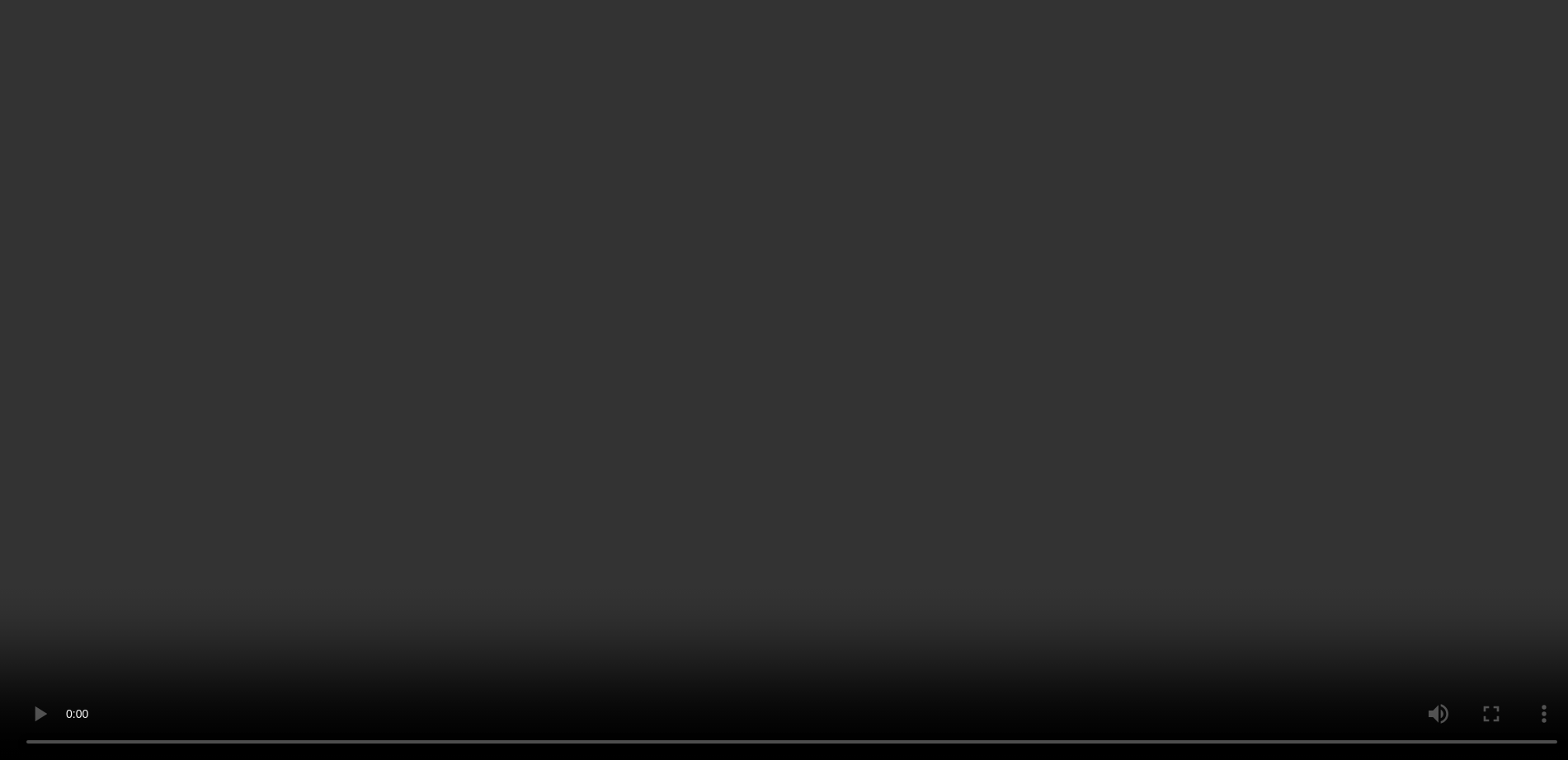
scroll to position [309, 0]
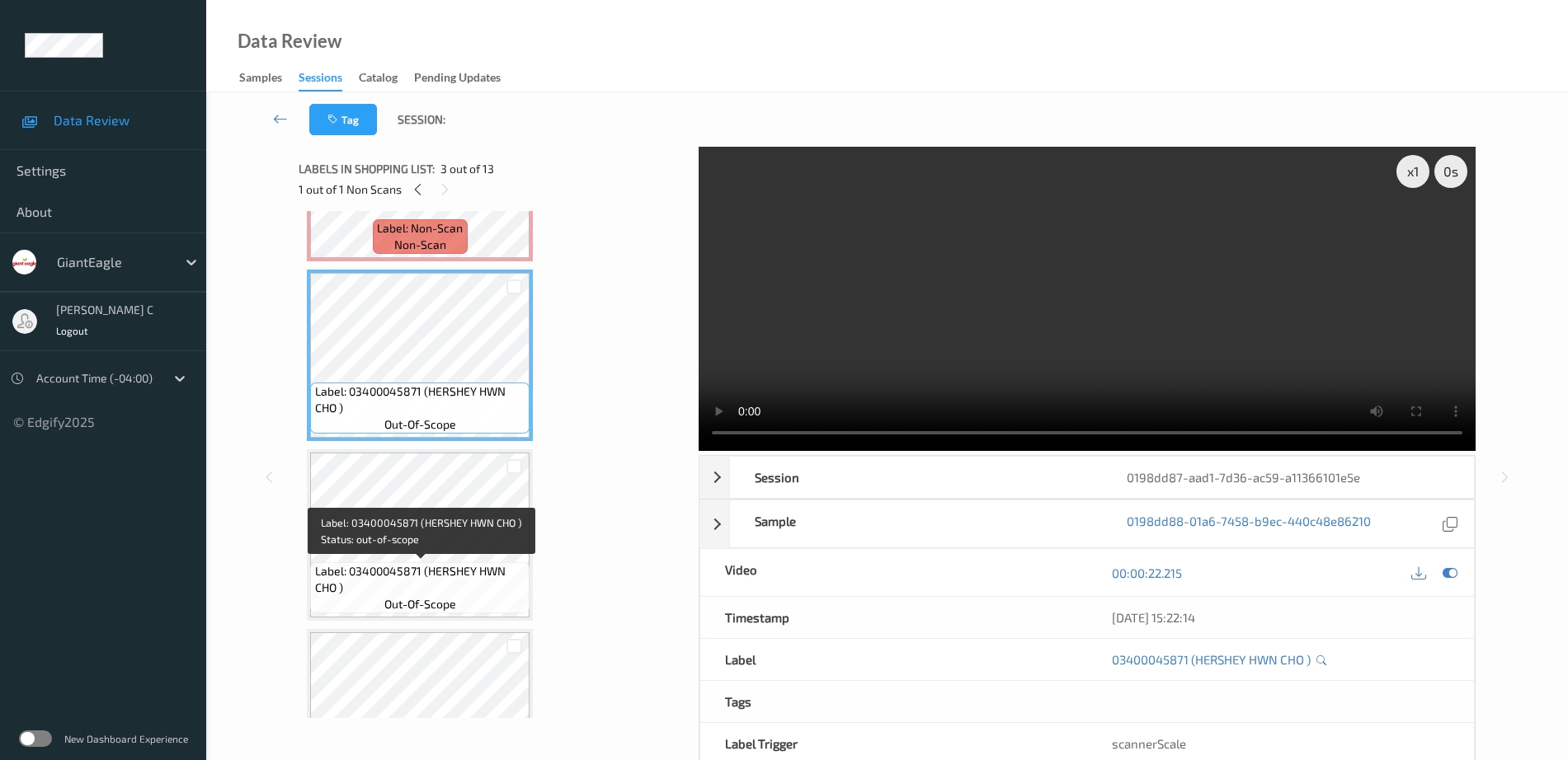
click at [419, 592] on span "Label: 03400045871 (HERSHEY HWN CHO )" at bounding box center [419, 580] width 211 height 33
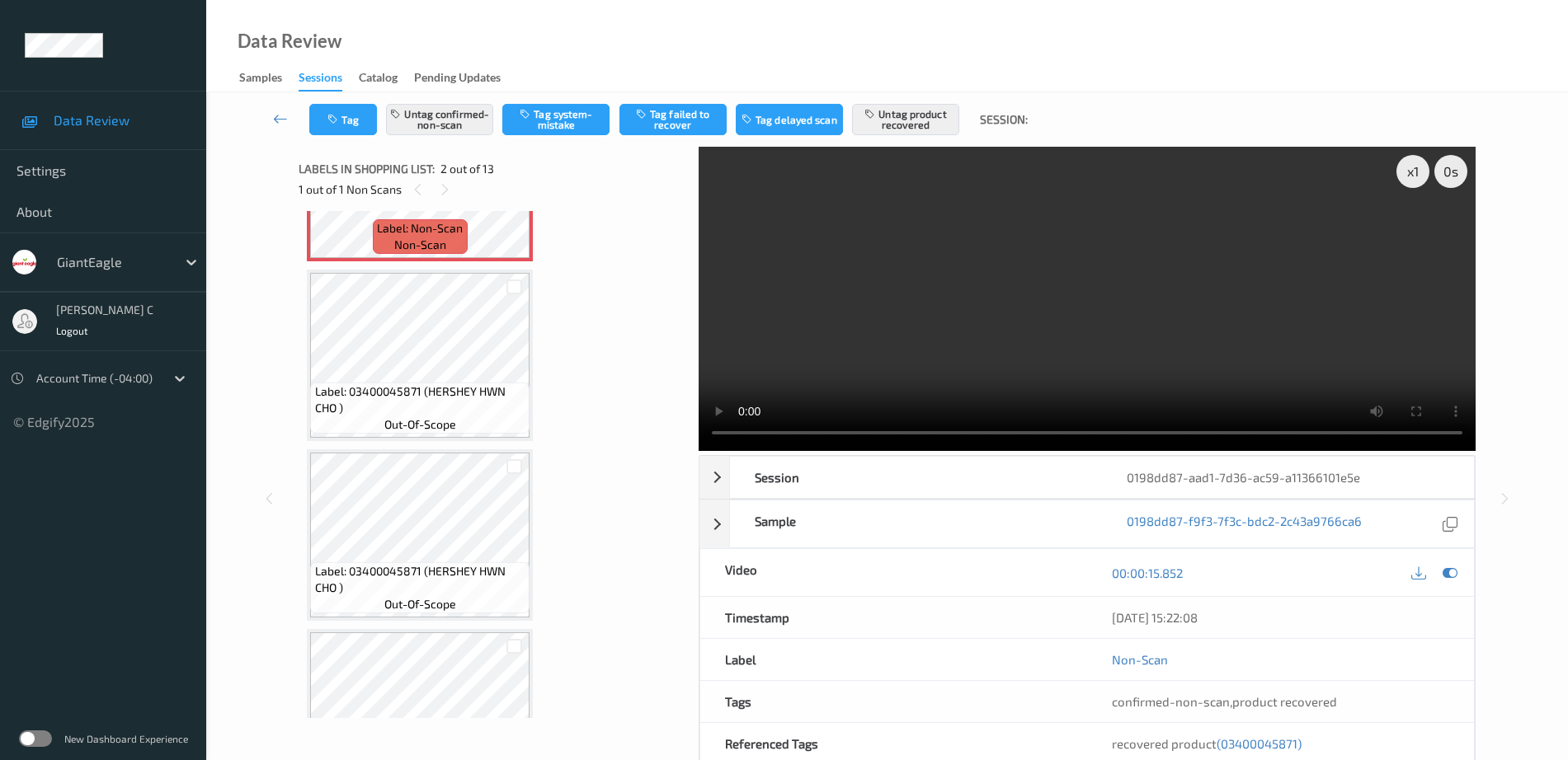
click at [440, 563] on span "Label: 03400045871 (HERSHEY HWN CHO )" at bounding box center [419, 580] width 211 height 33
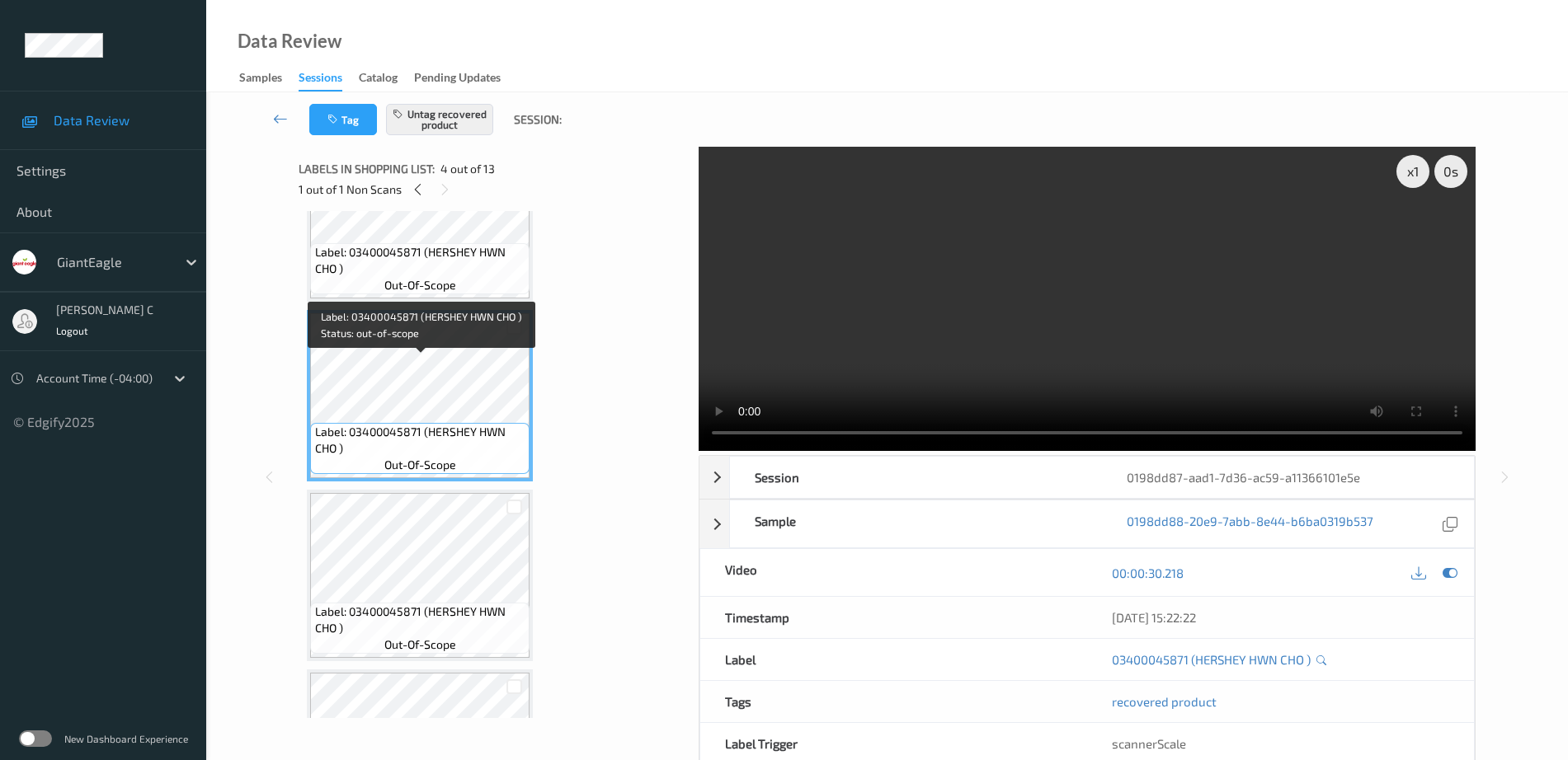
scroll to position [412, 0]
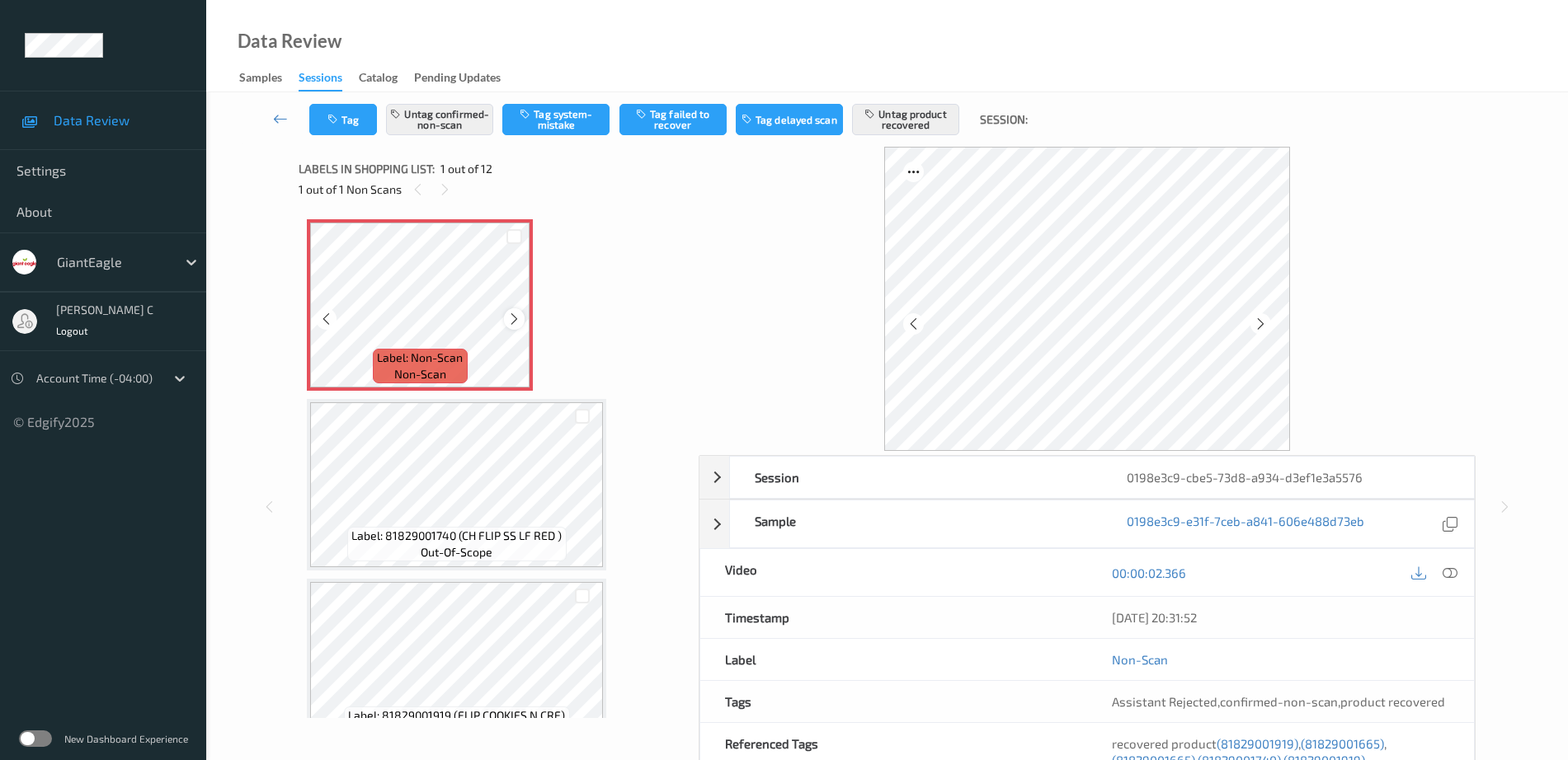
click at [513, 318] on icon at bounding box center [514, 318] width 14 height 15
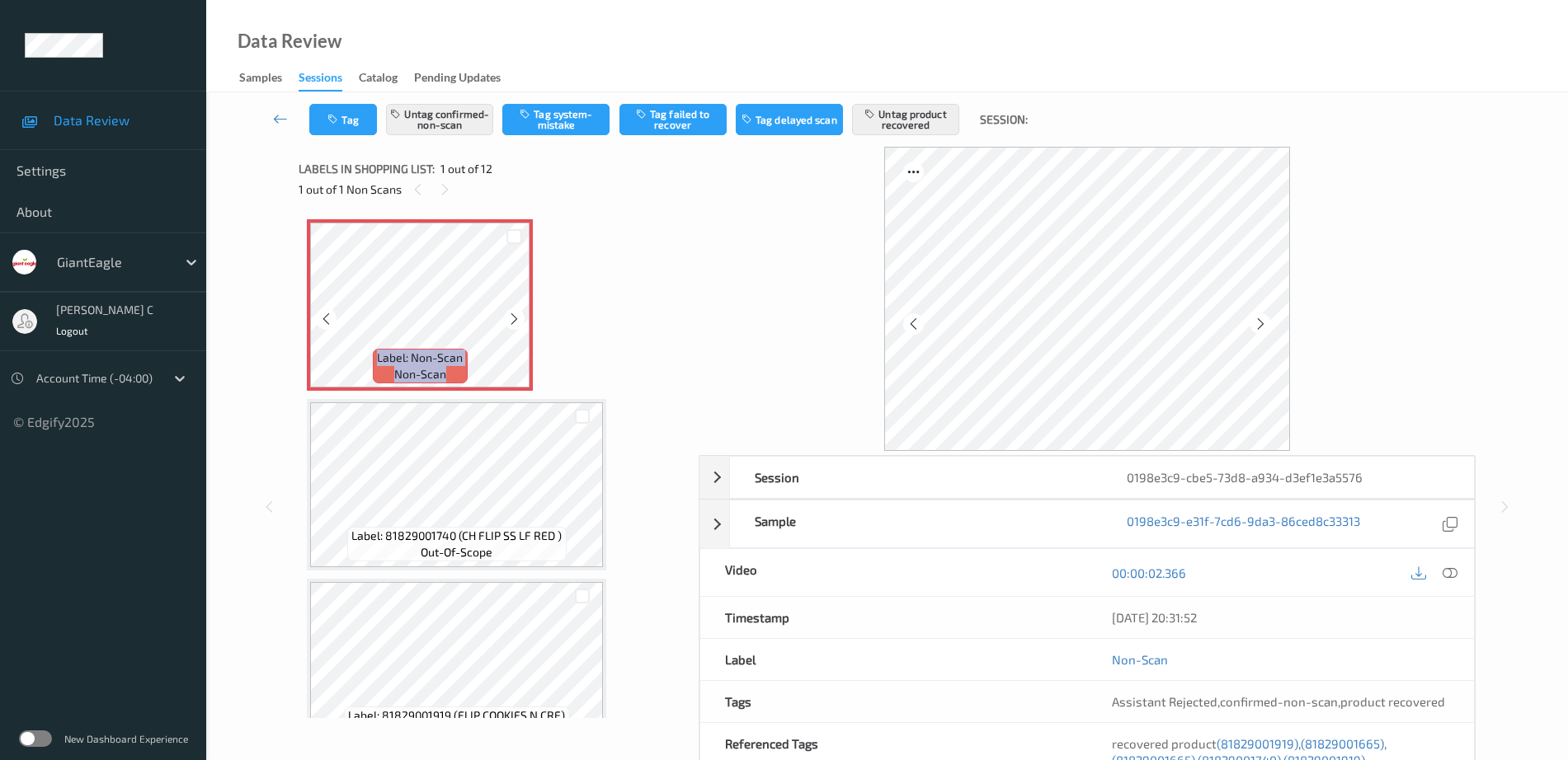
click at [513, 318] on icon at bounding box center [514, 318] width 14 height 15
click at [1456, 575] on icon at bounding box center [1449, 572] width 15 height 15
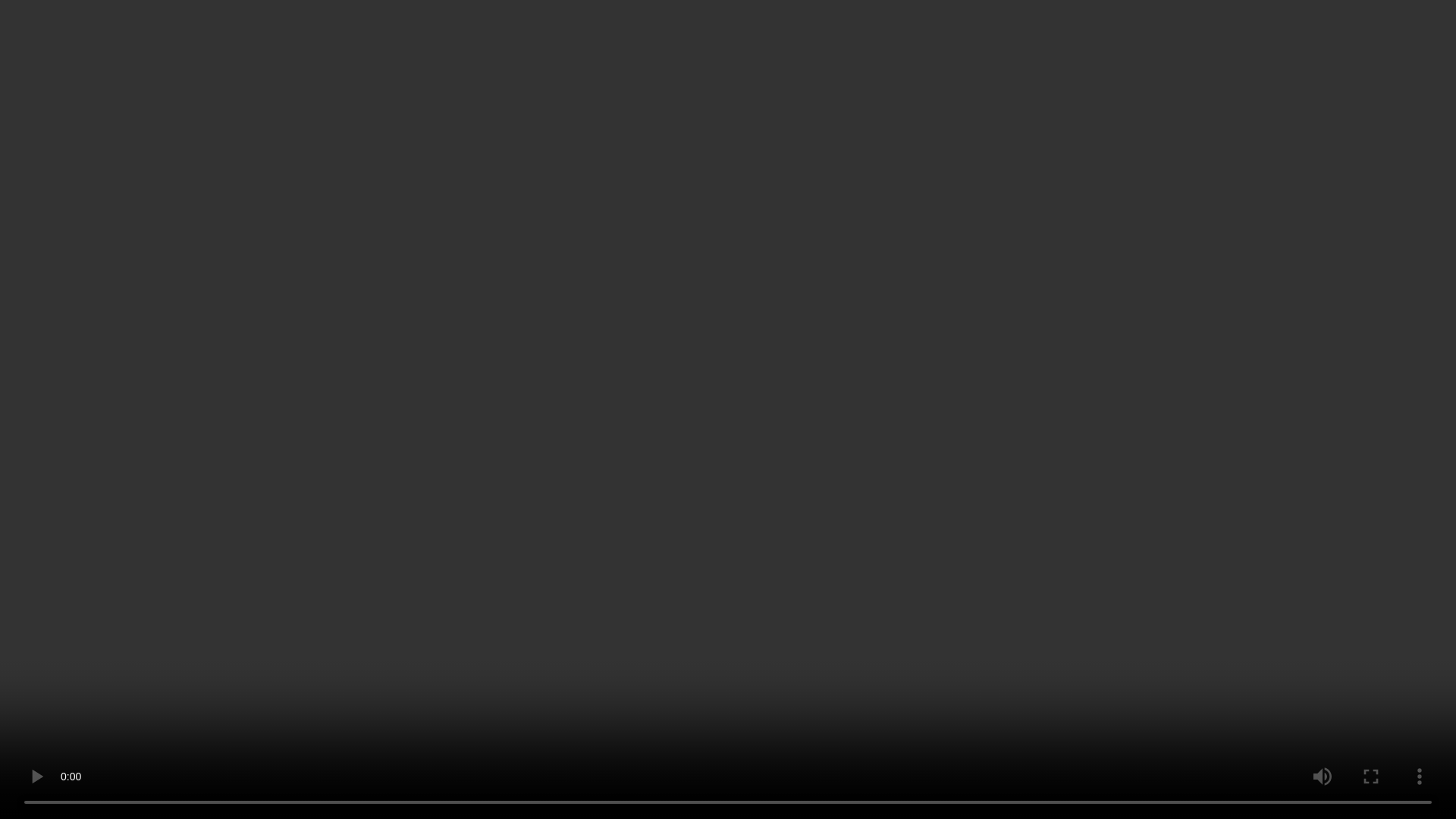
click at [84, 698] on video at bounding box center [728, 409] width 1456 height 819
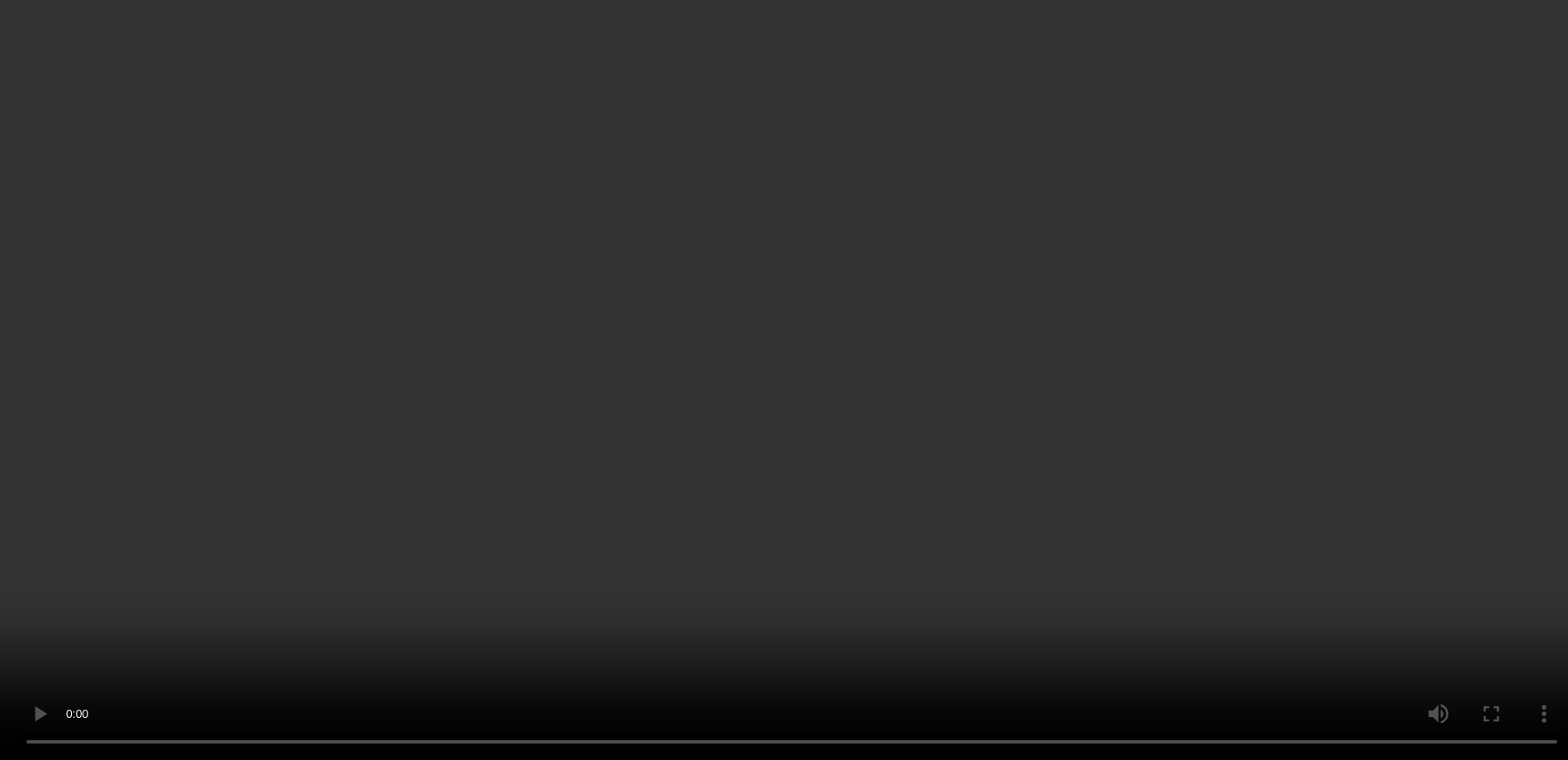
scroll to position [103, 0]
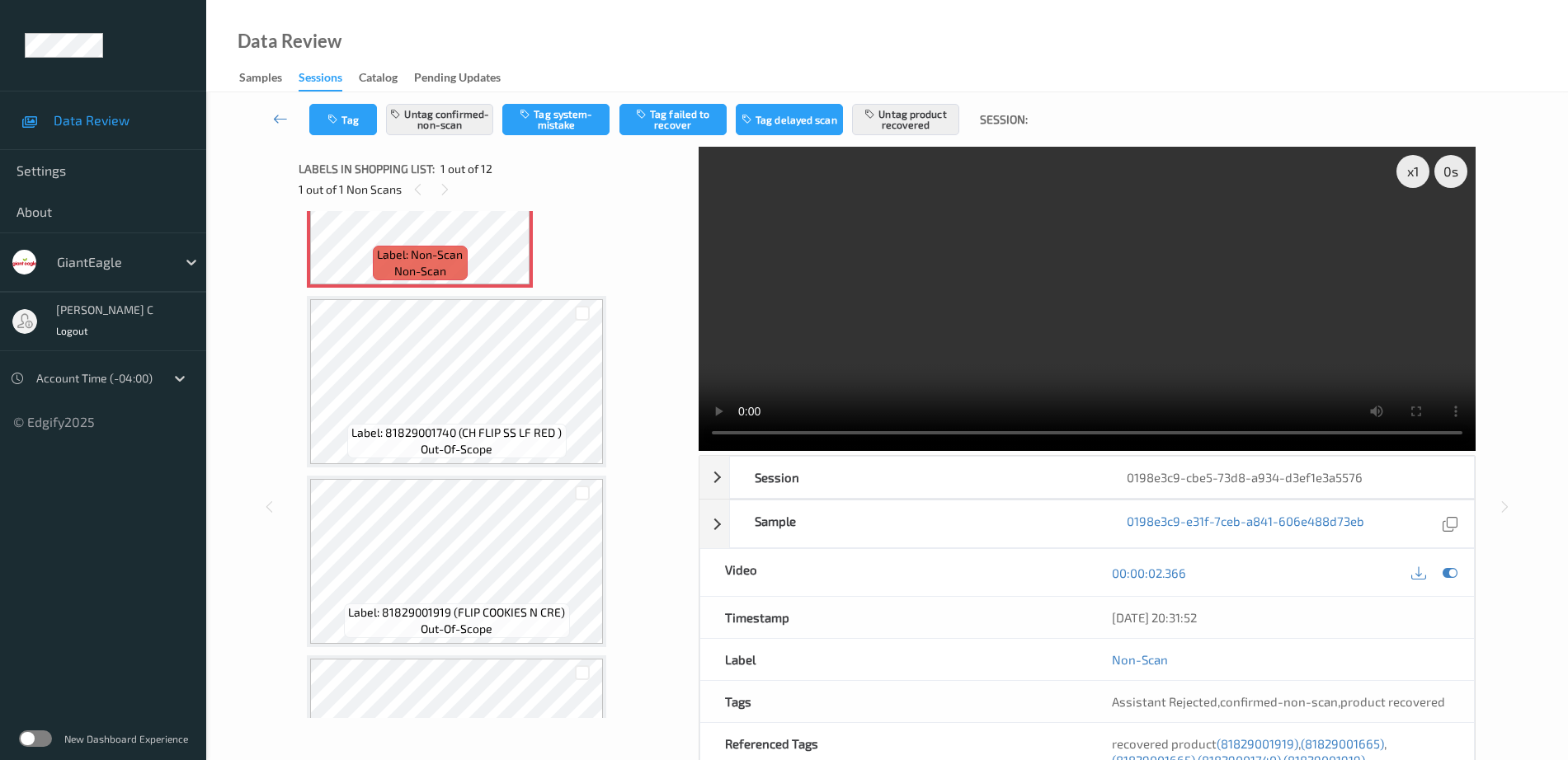
click at [419, 253] on span "Label: Non-Scan" at bounding box center [420, 255] width 86 height 17
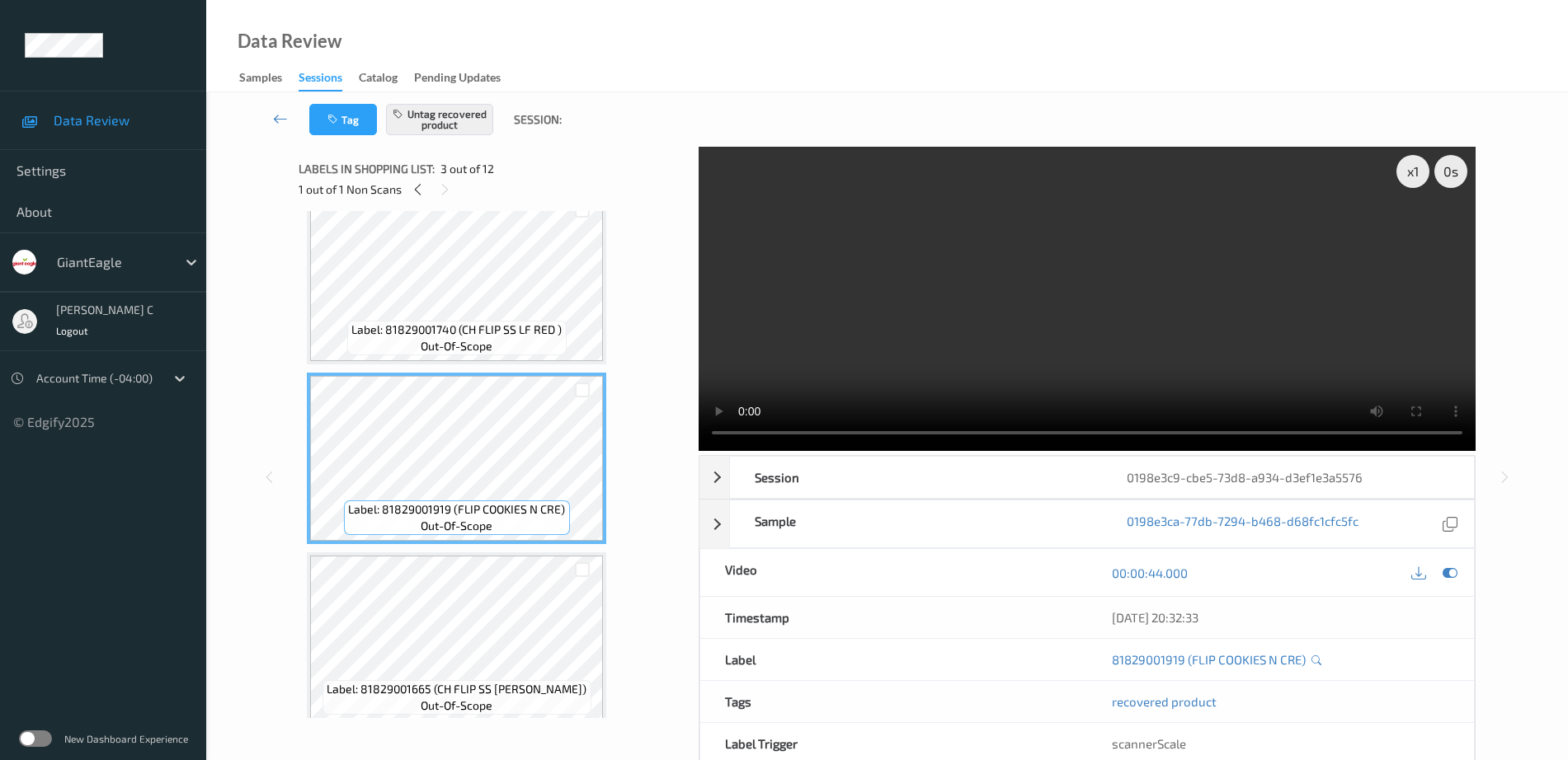
scroll to position [0, 0]
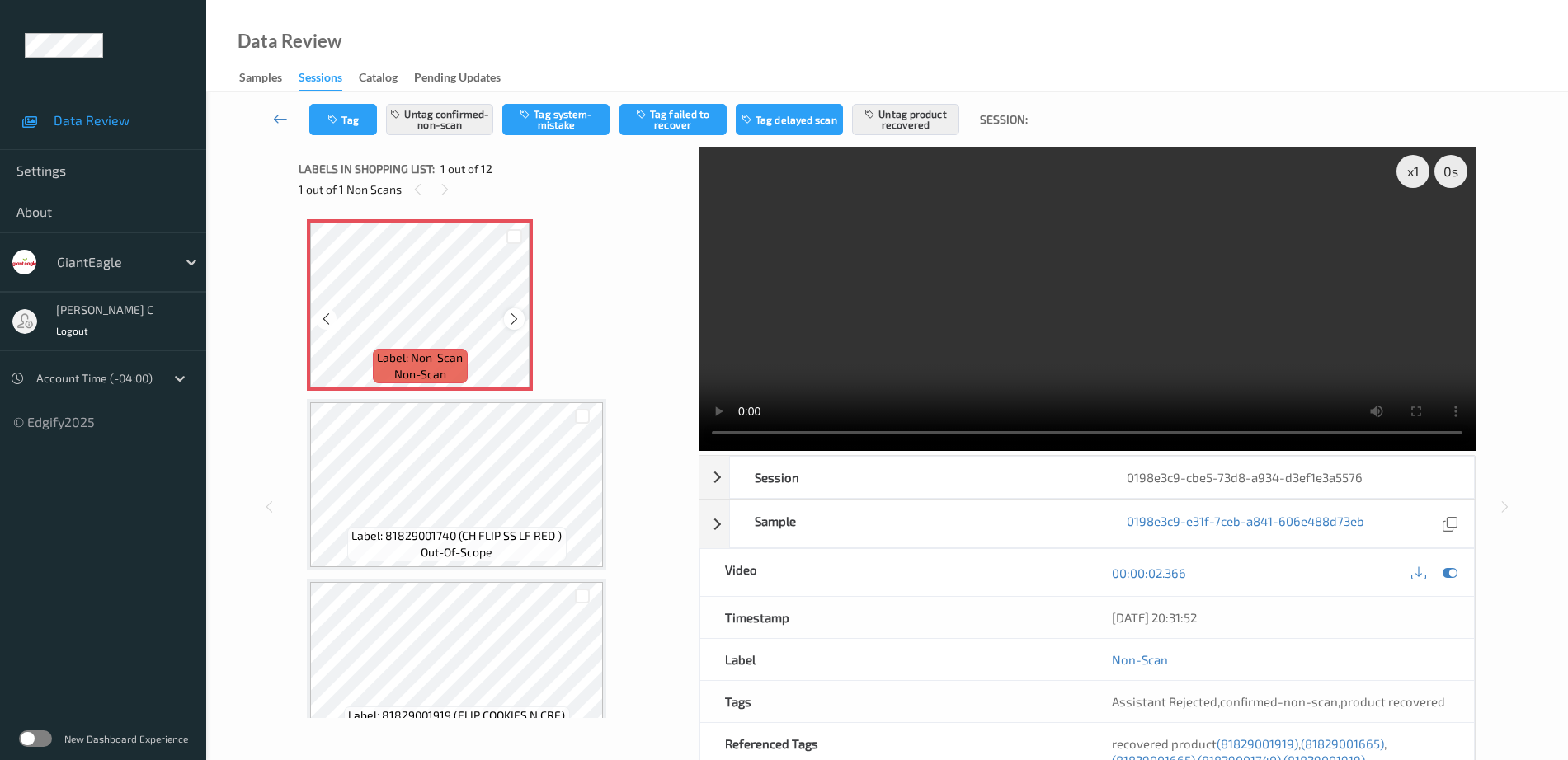
click at [514, 318] on icon at bounding box center [514, 318] width 14 height 15
click at [514, 318] on icon at bounding box center [514, 318] width 14 height 15
click at [888, 122] on button "Untag product recovered" at bounding box center [905, 119] width 107 height 31
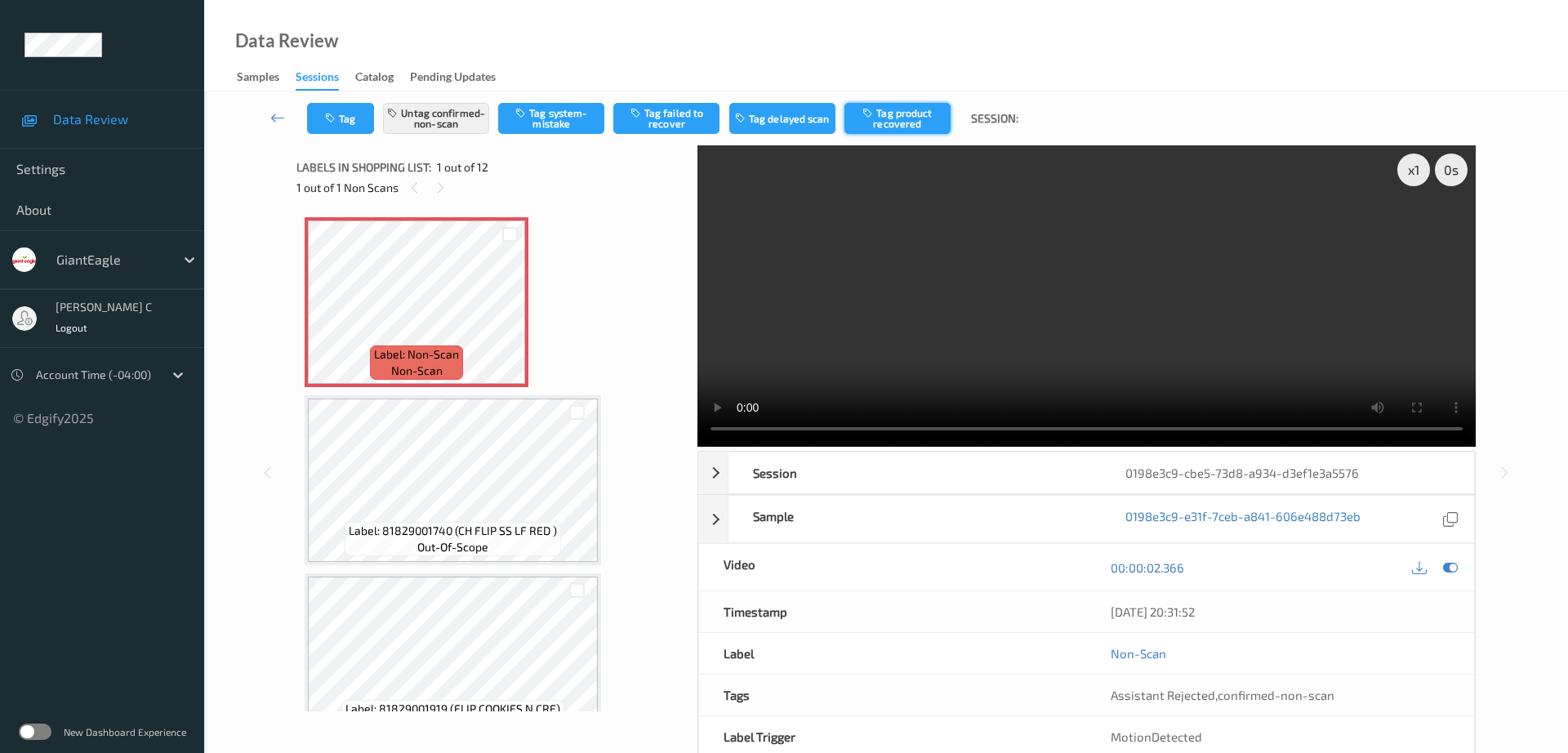
click at [886, 118] on button "Tag product recovered" at bounding box center [897, 118] width 106 height 31
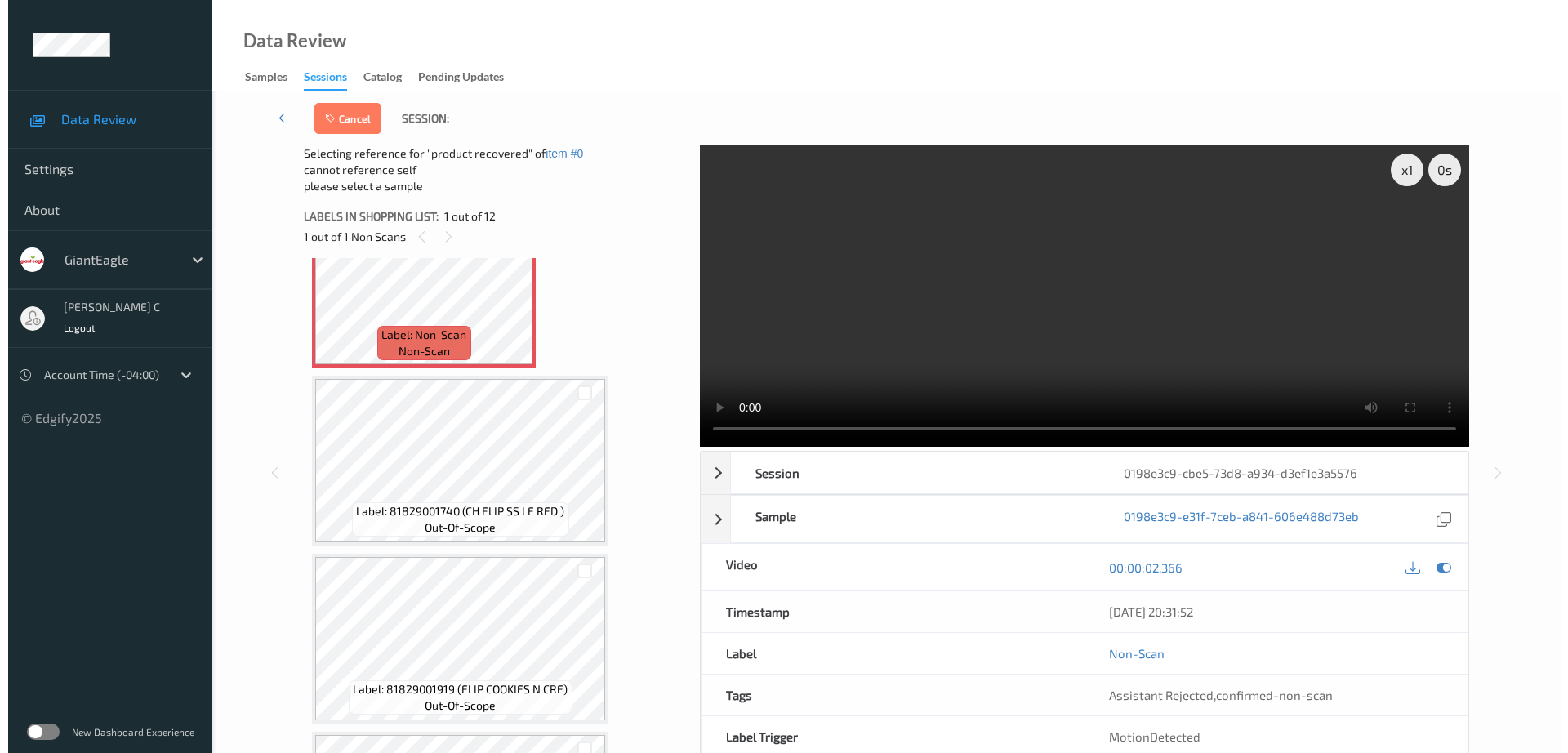
scroll to position [102, 0]
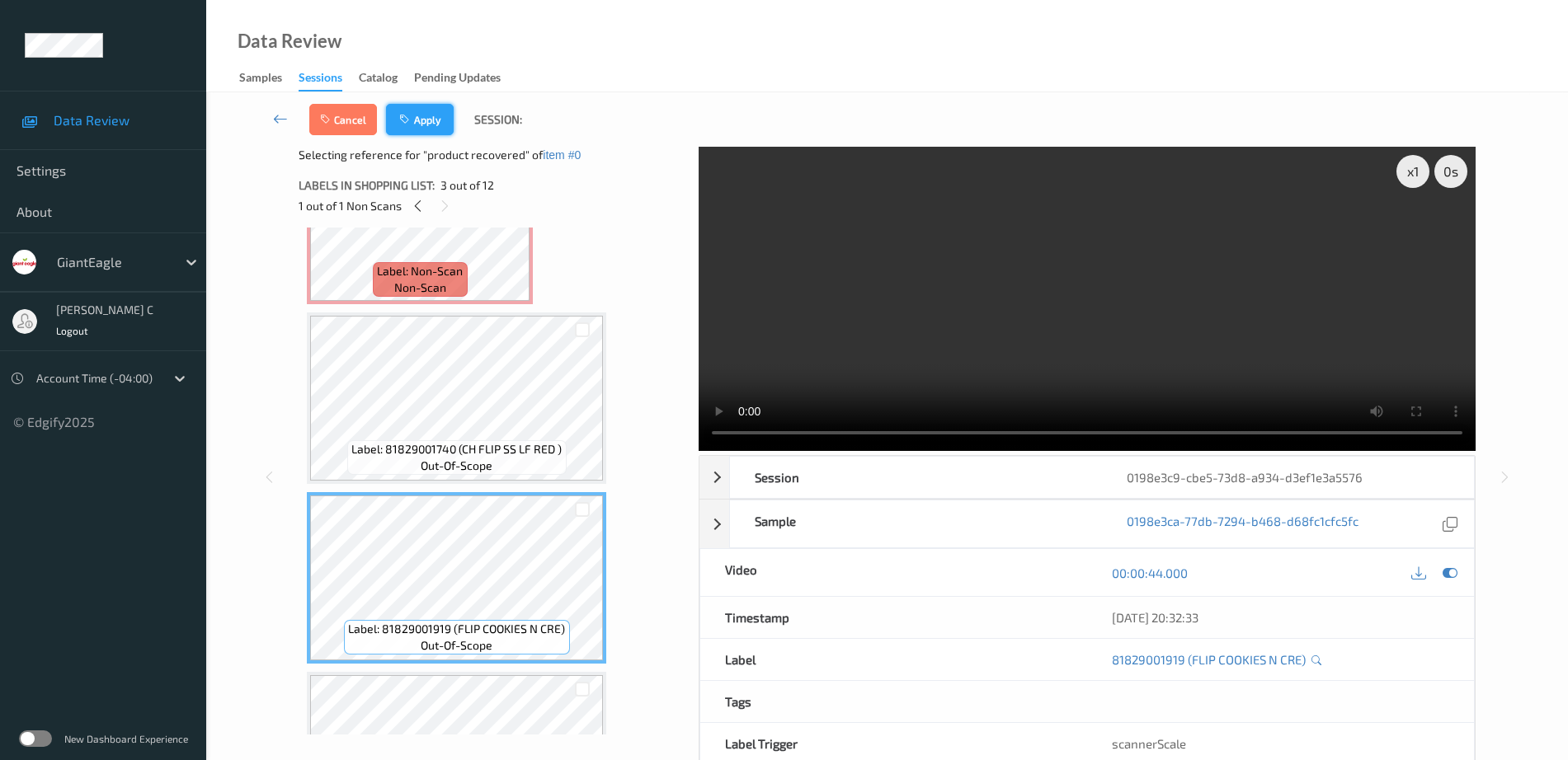
click at [404, 111] on button "Apply" at bounding box center [419, 119] width 68 height 31
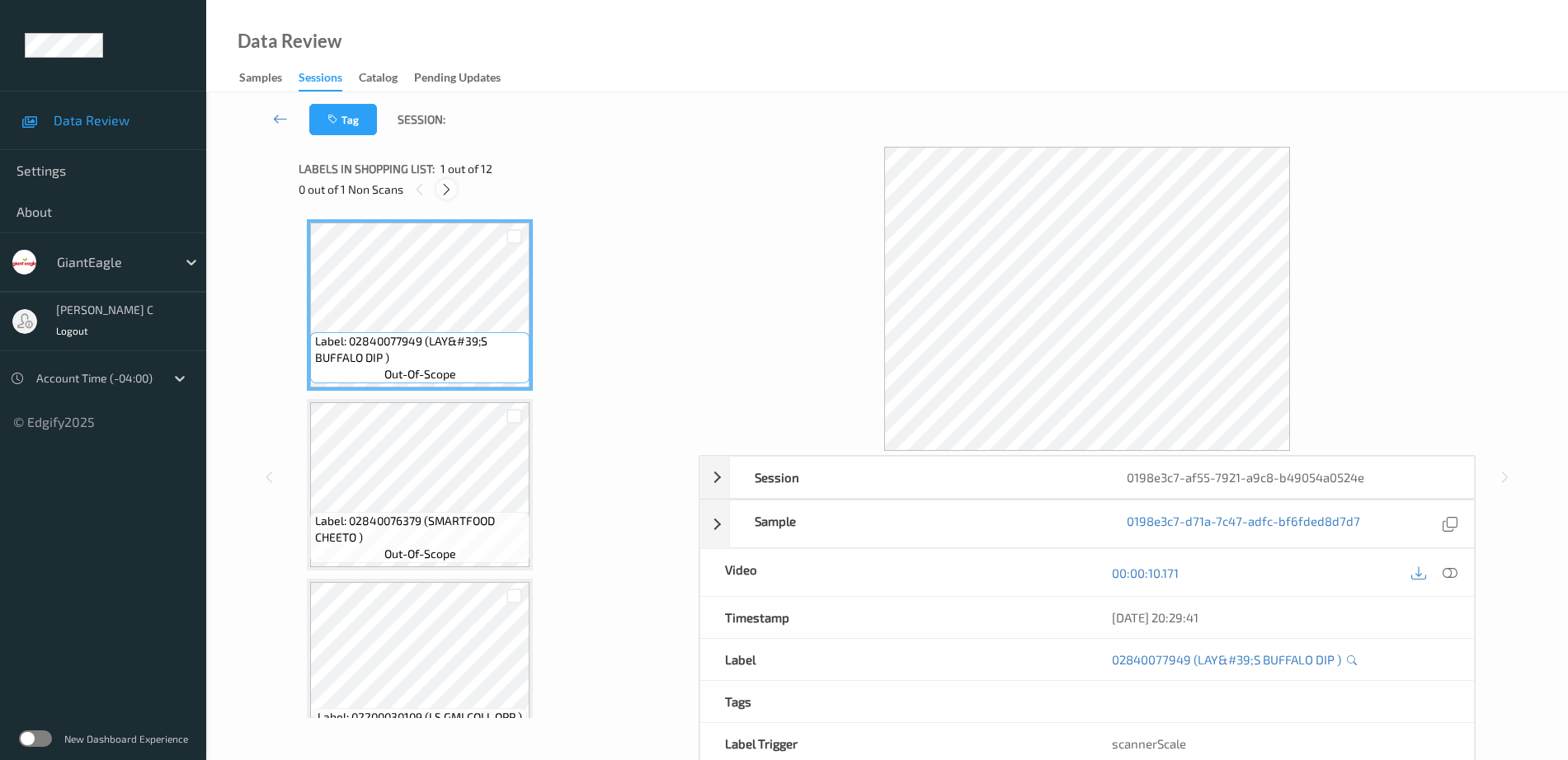
click at [444, 193] on icon at bounding box center [447, 189] width 14 height 15
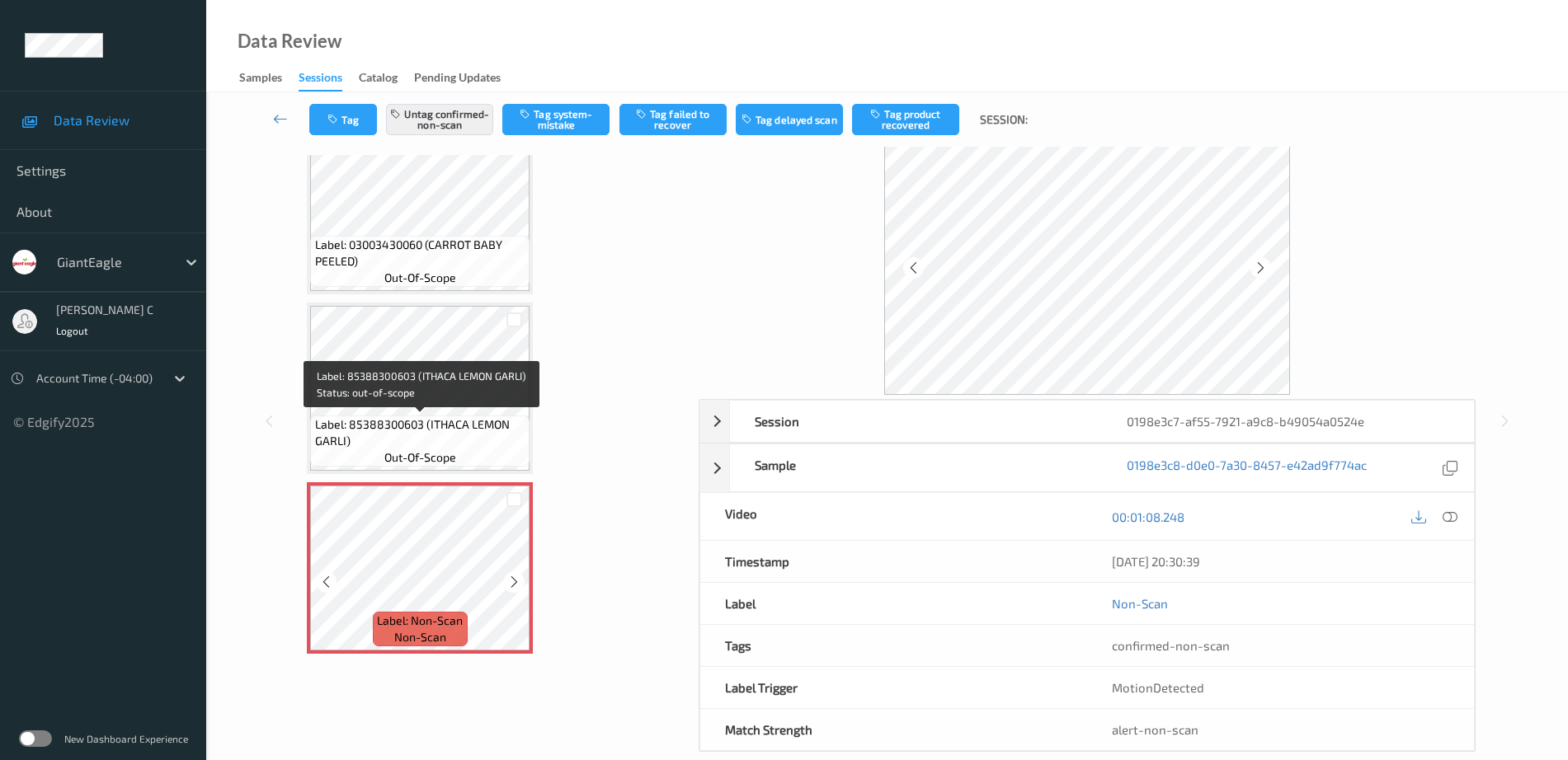
scroll to position [81, 0]
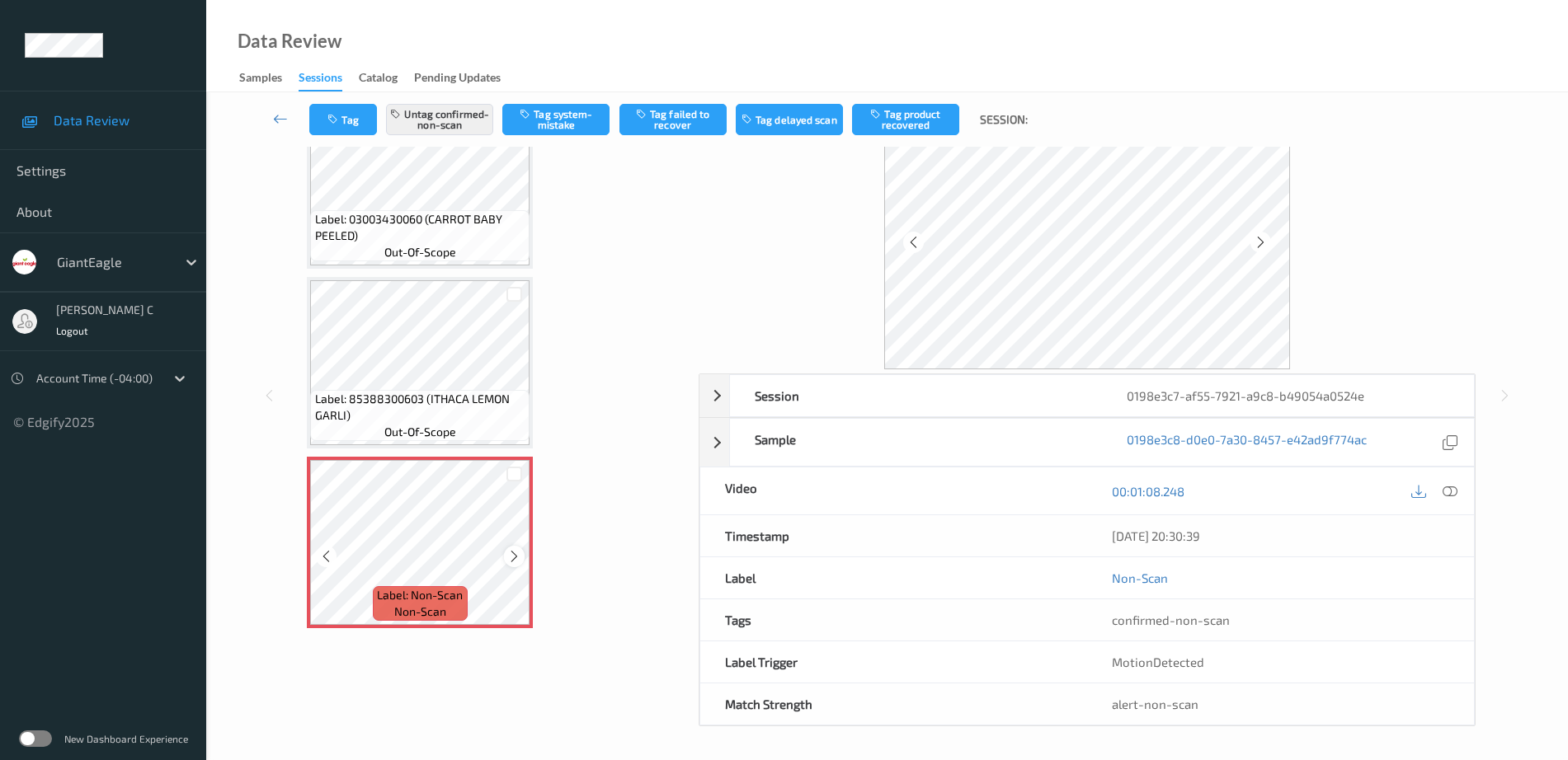
click at [508, 554] on icon at bounding box center [514, 556] width 14 height 15
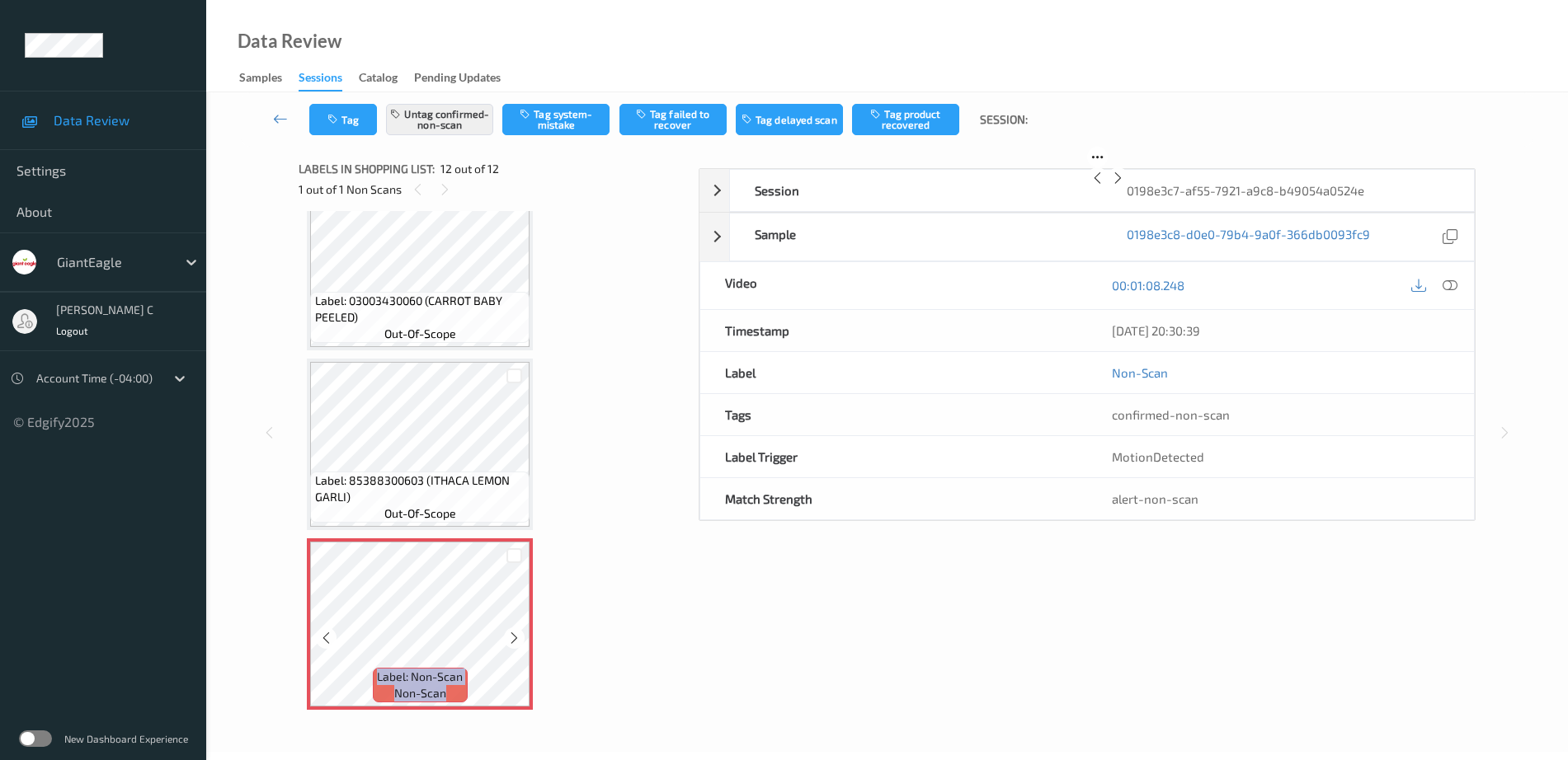
click at [508, 631] on icon at bounding box center [514, 638] width 14 height 15
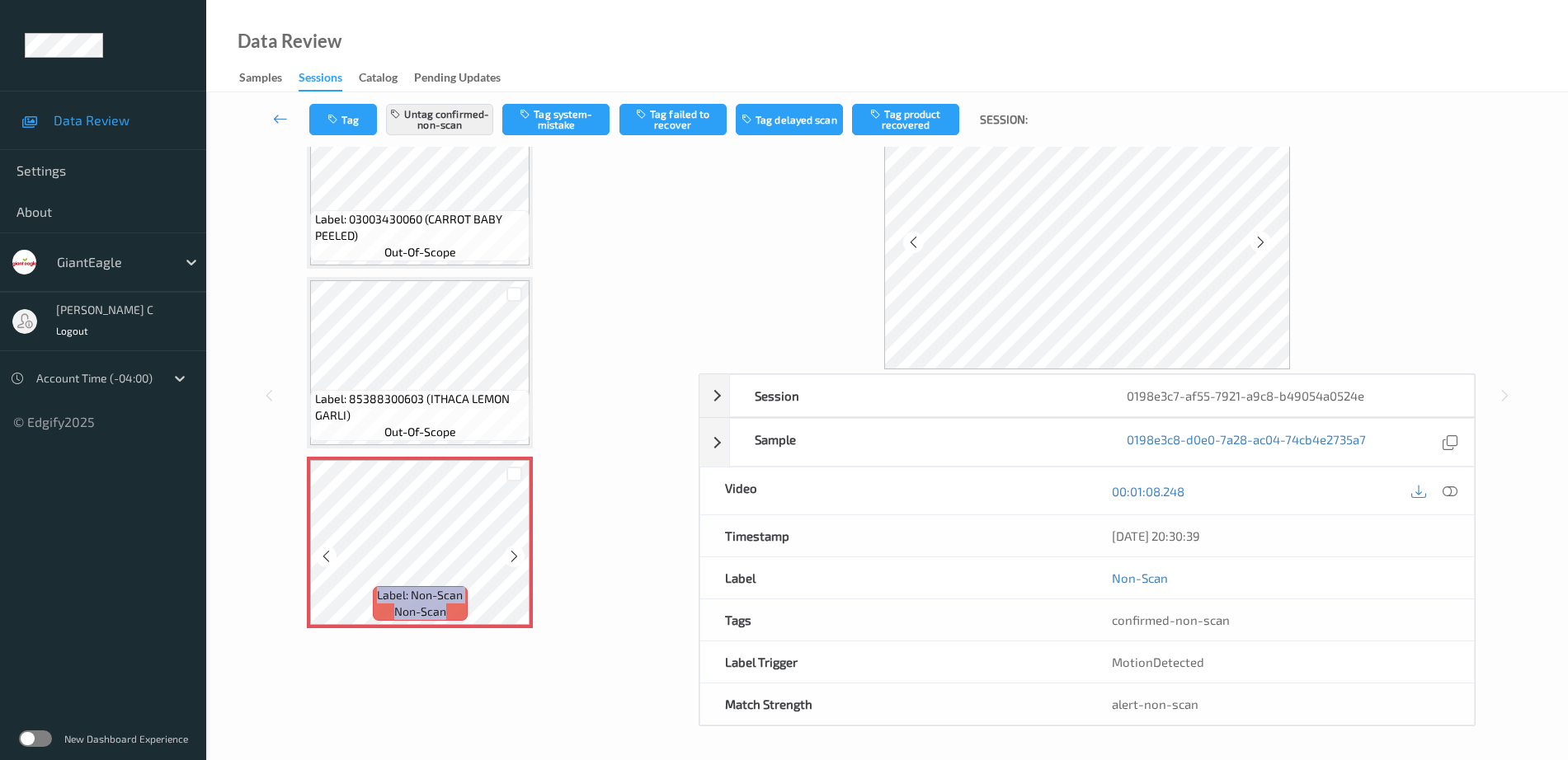
click at [508, 554] on icon at bounding box center [514, 556] width 14 height 15
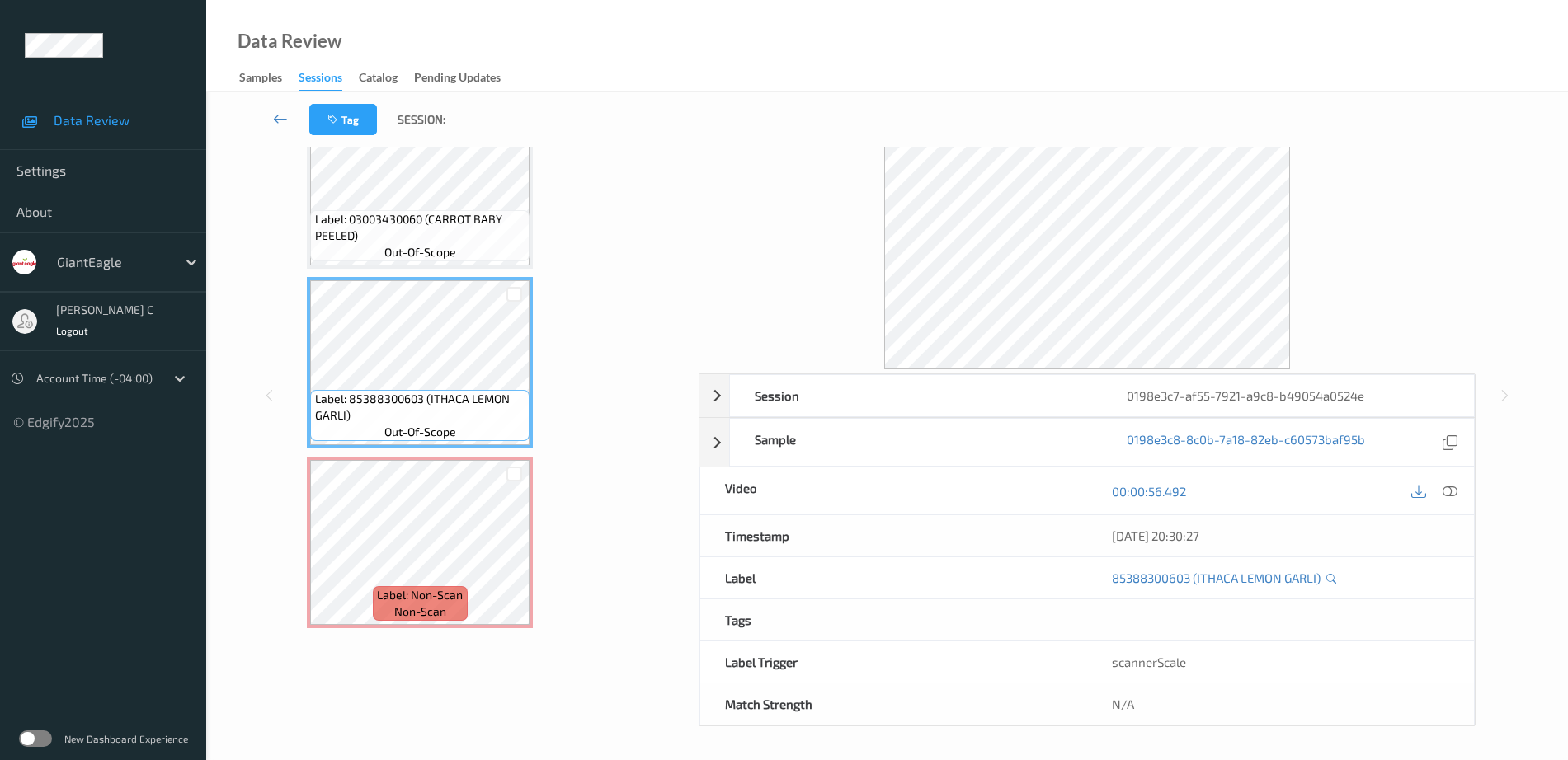
drag, startPoint x: 1446, startPoint y: 493, endPoint x: 1435, endPoint y: 522, distance: 31.0
click at [1446, 492] on icon at bounding box center [1449, 491] width 15 height 15
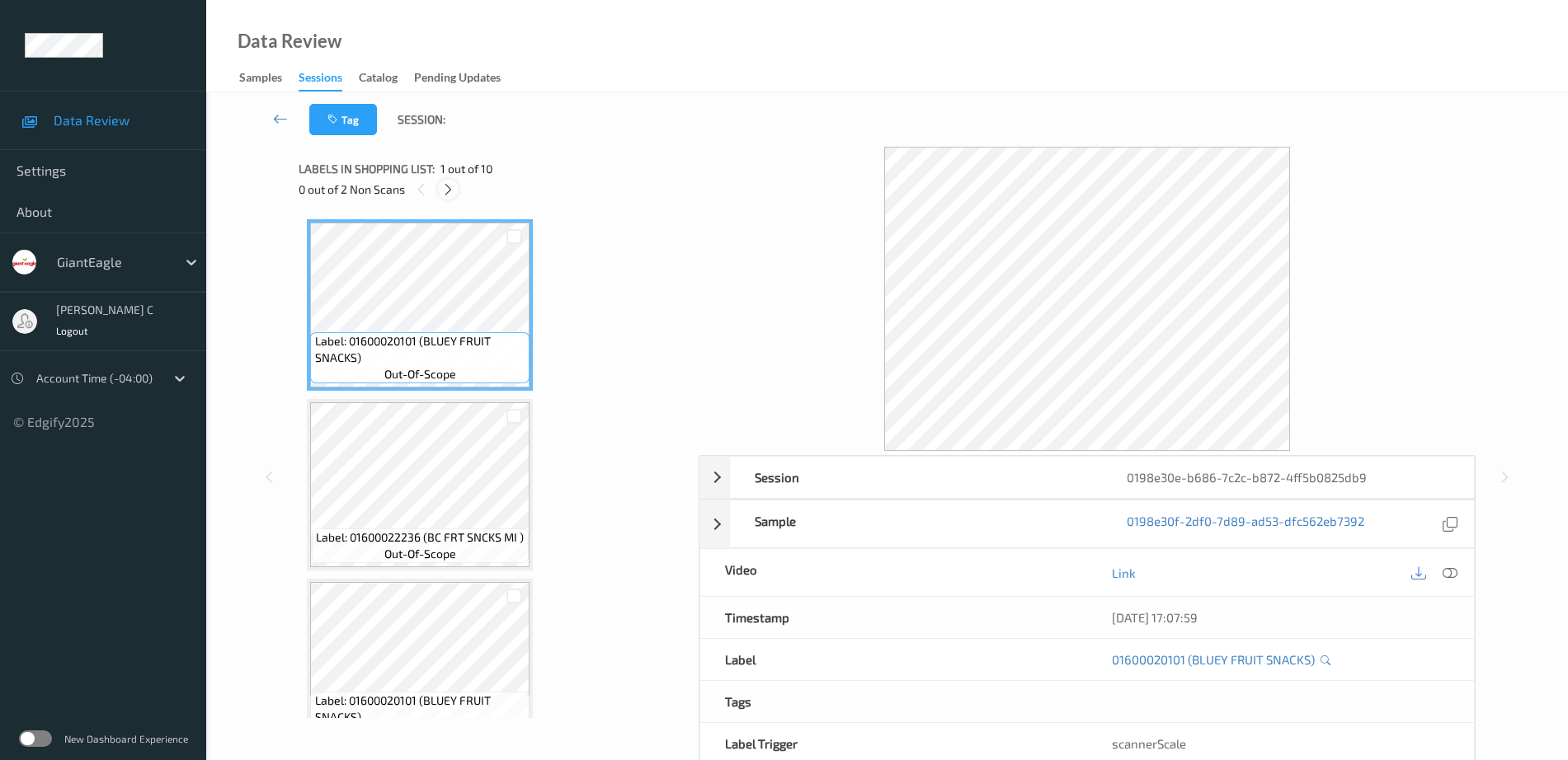
click at [446, 191] on icon at bounding box center [448, 189] width 14 height 15
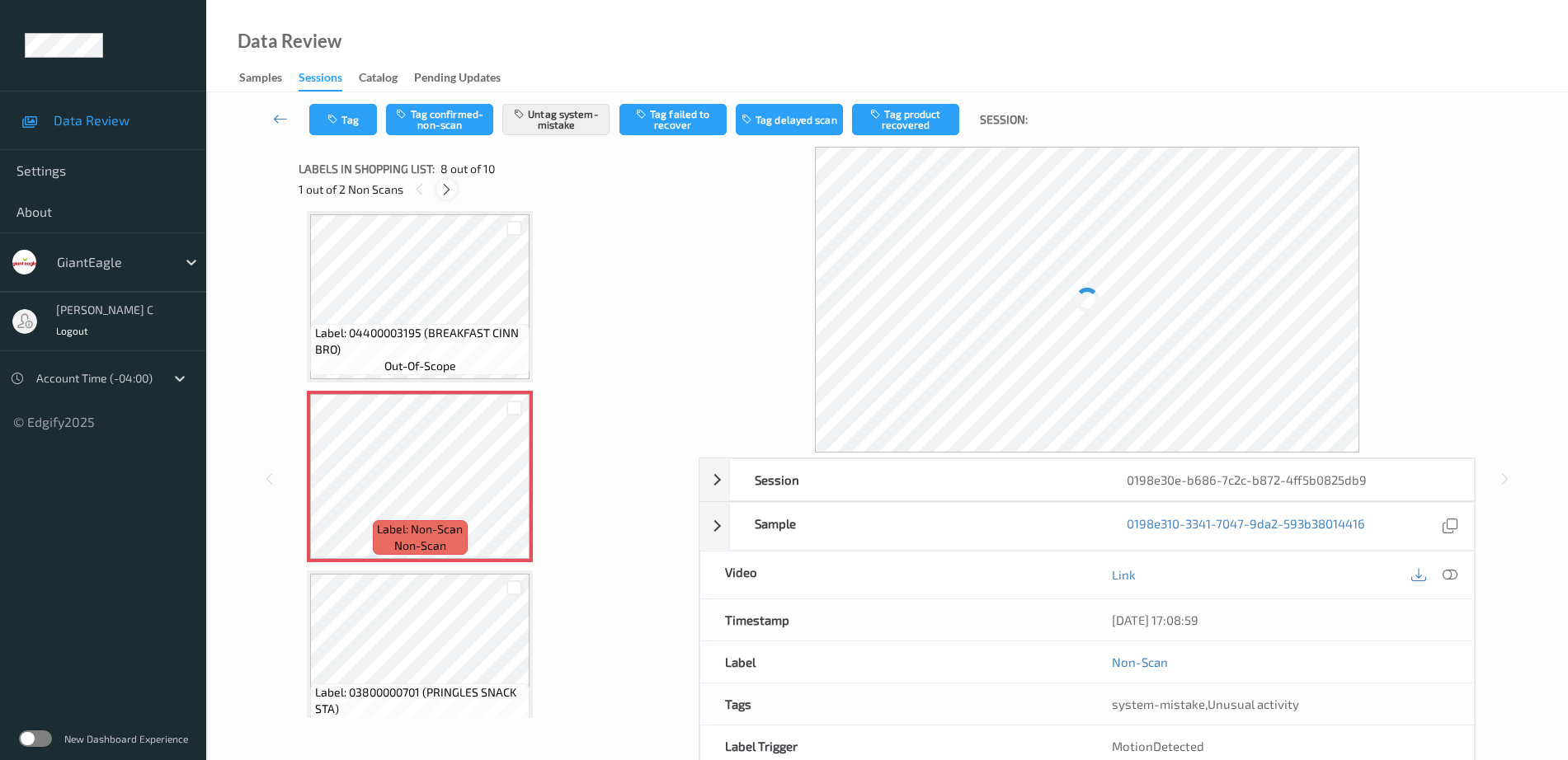
click at [446, 191] on icon at bounding box center [447, 189] width 14 height 15
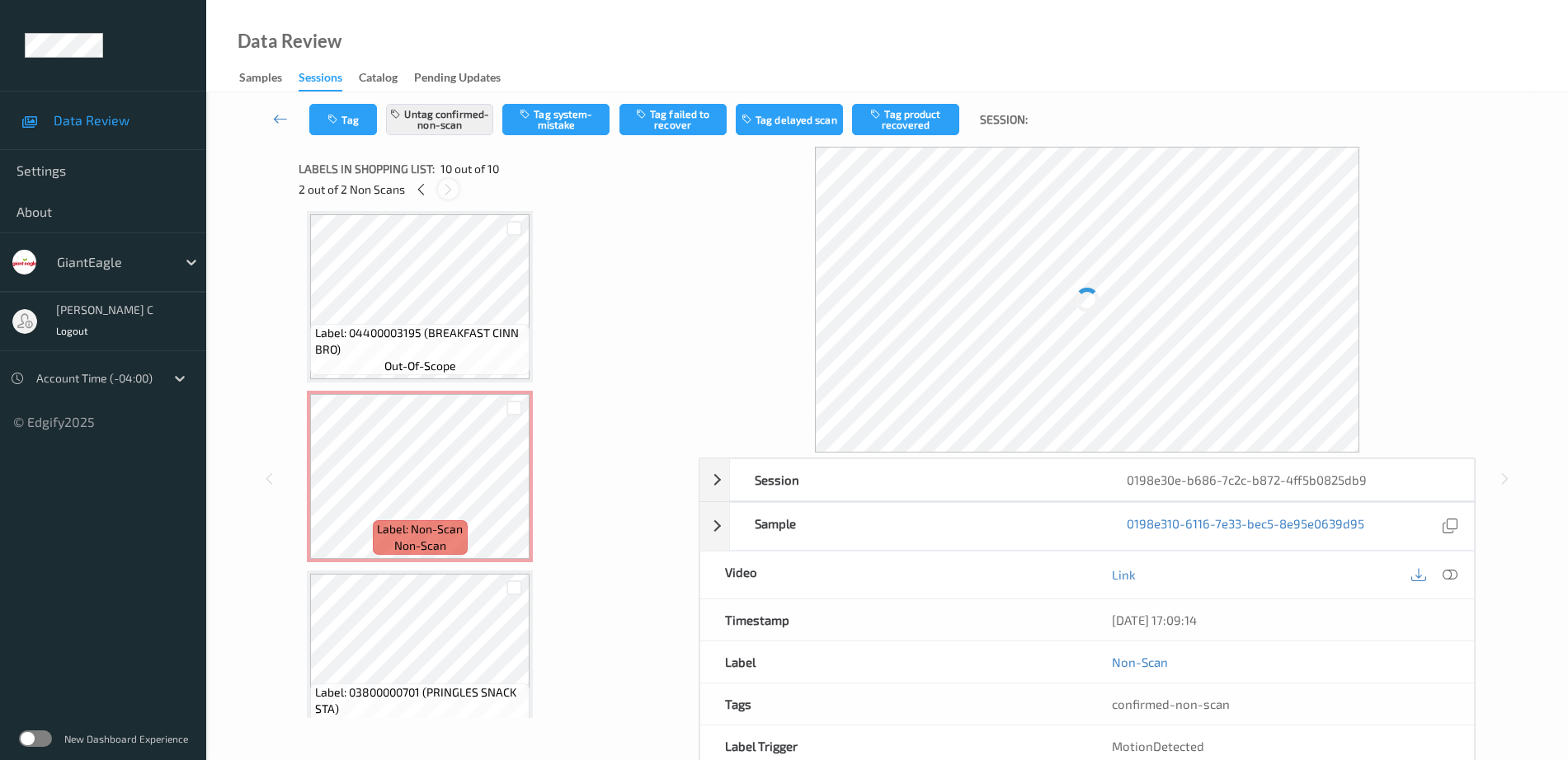
scroll to position [1299, 0]
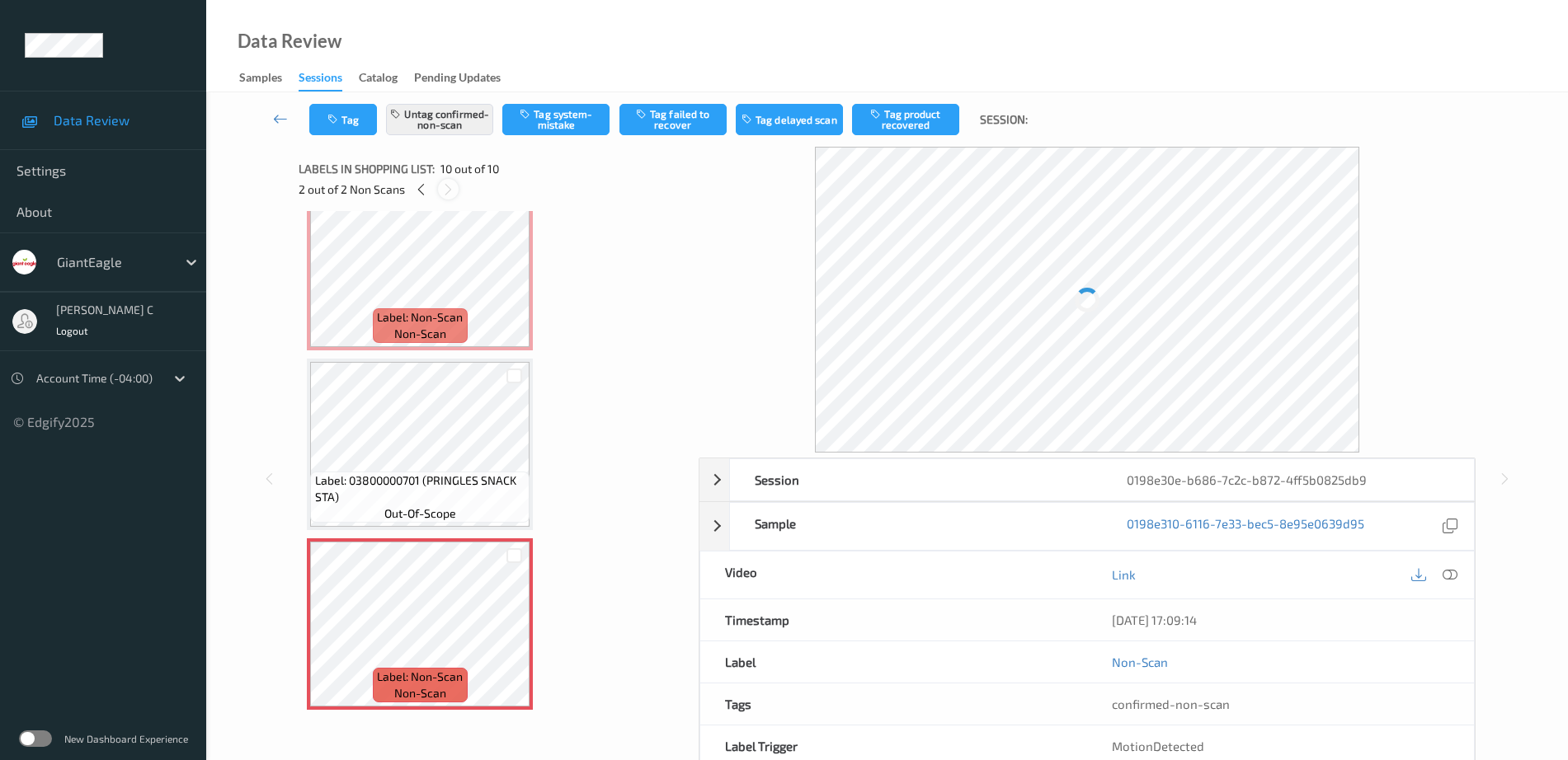
click at [446, 191] on icon at bounding box center [448, 189] width 14 height 15
click at [466, 482] on span "Label: 03800000701 (PRINGLES SNACK STA)" at bounding box center [419, 489] width 211 height 33
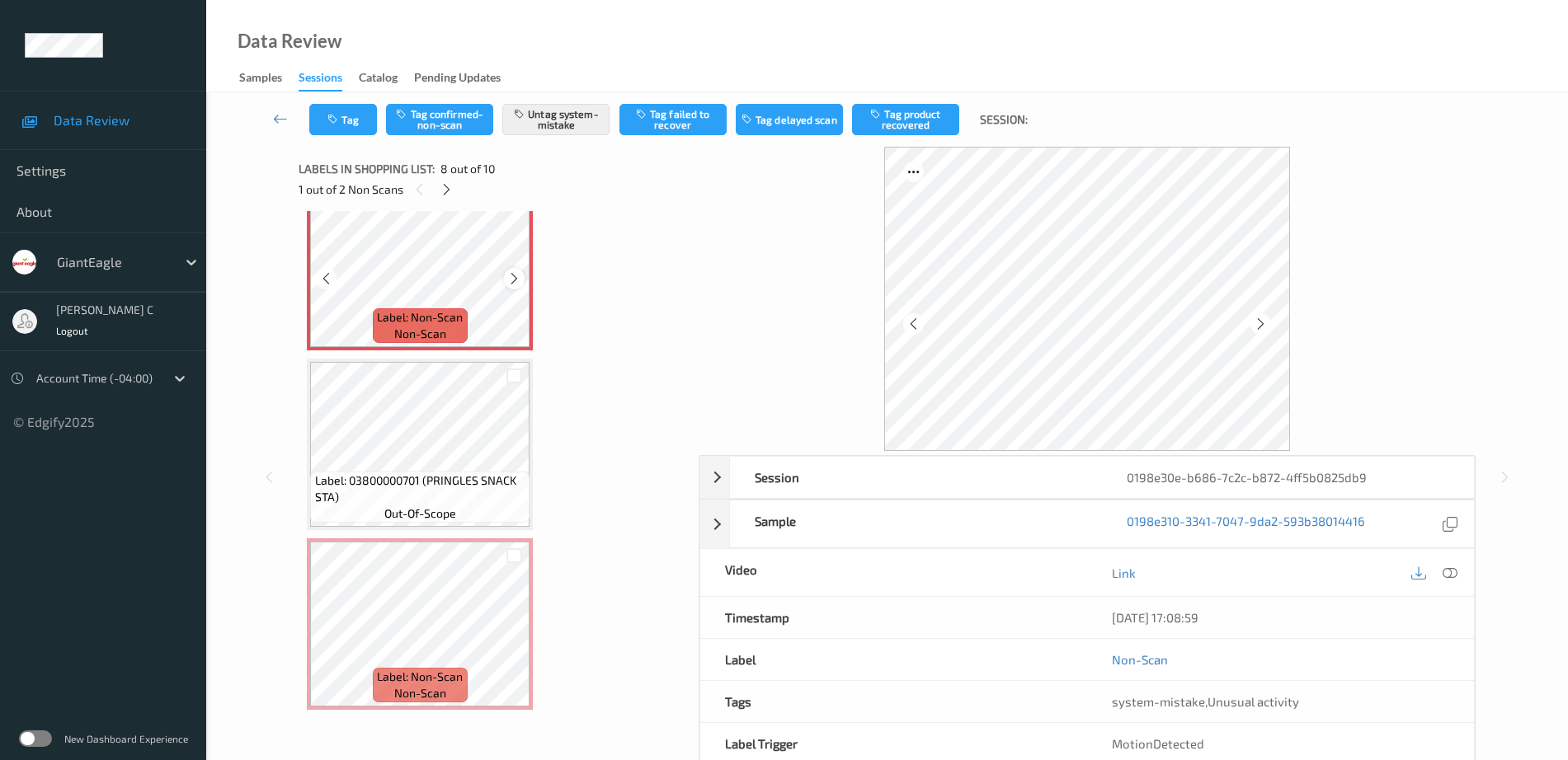
click at [513, 272] on icon at bounding box center [514, 278] width 14 height 15
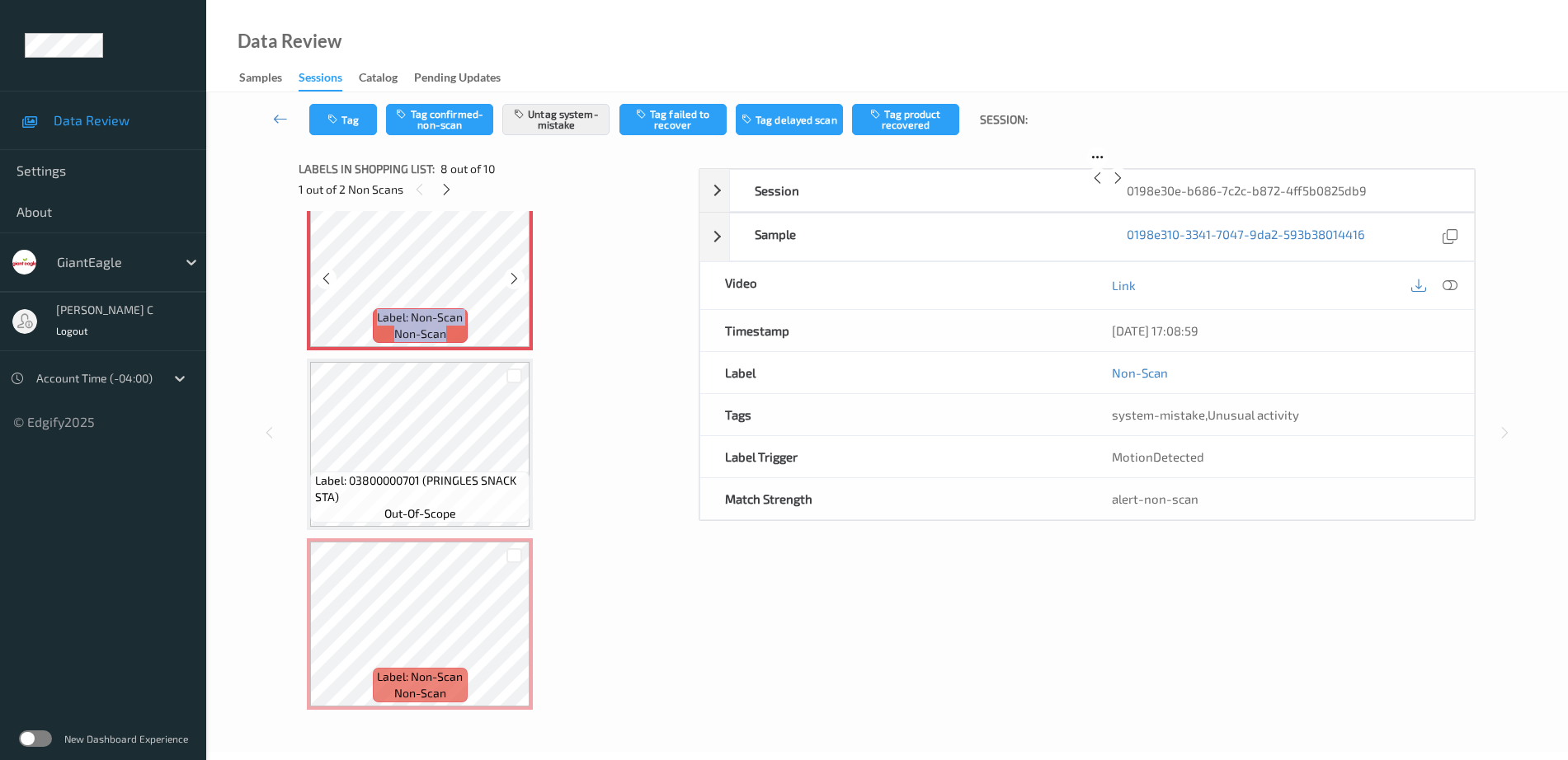
click at [513, 272] on icon at bounding box center [514, 278] width 14 height 15
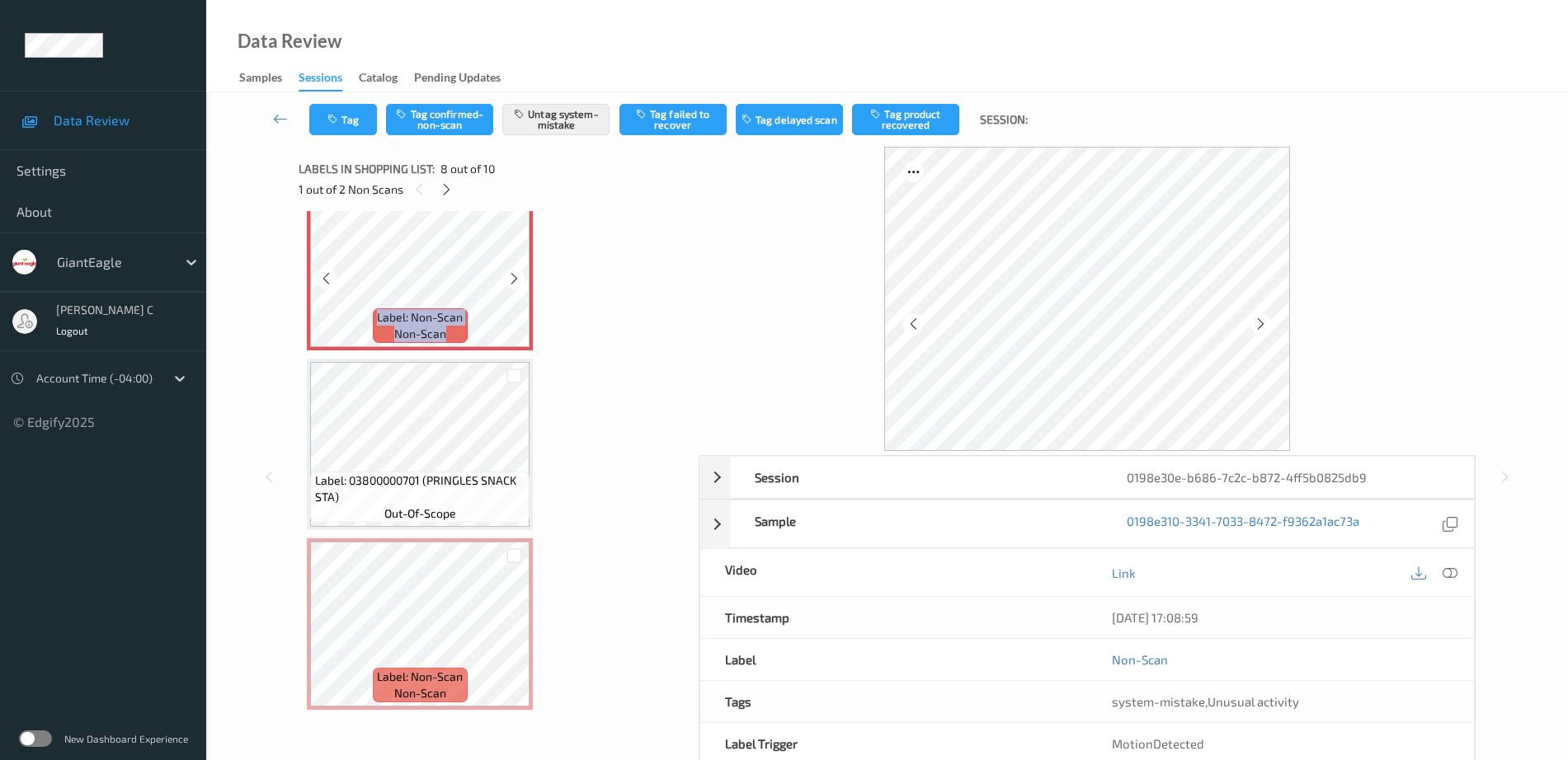
click at [513, 272] on icon at bounding box center [514, 278] width 14 height 15
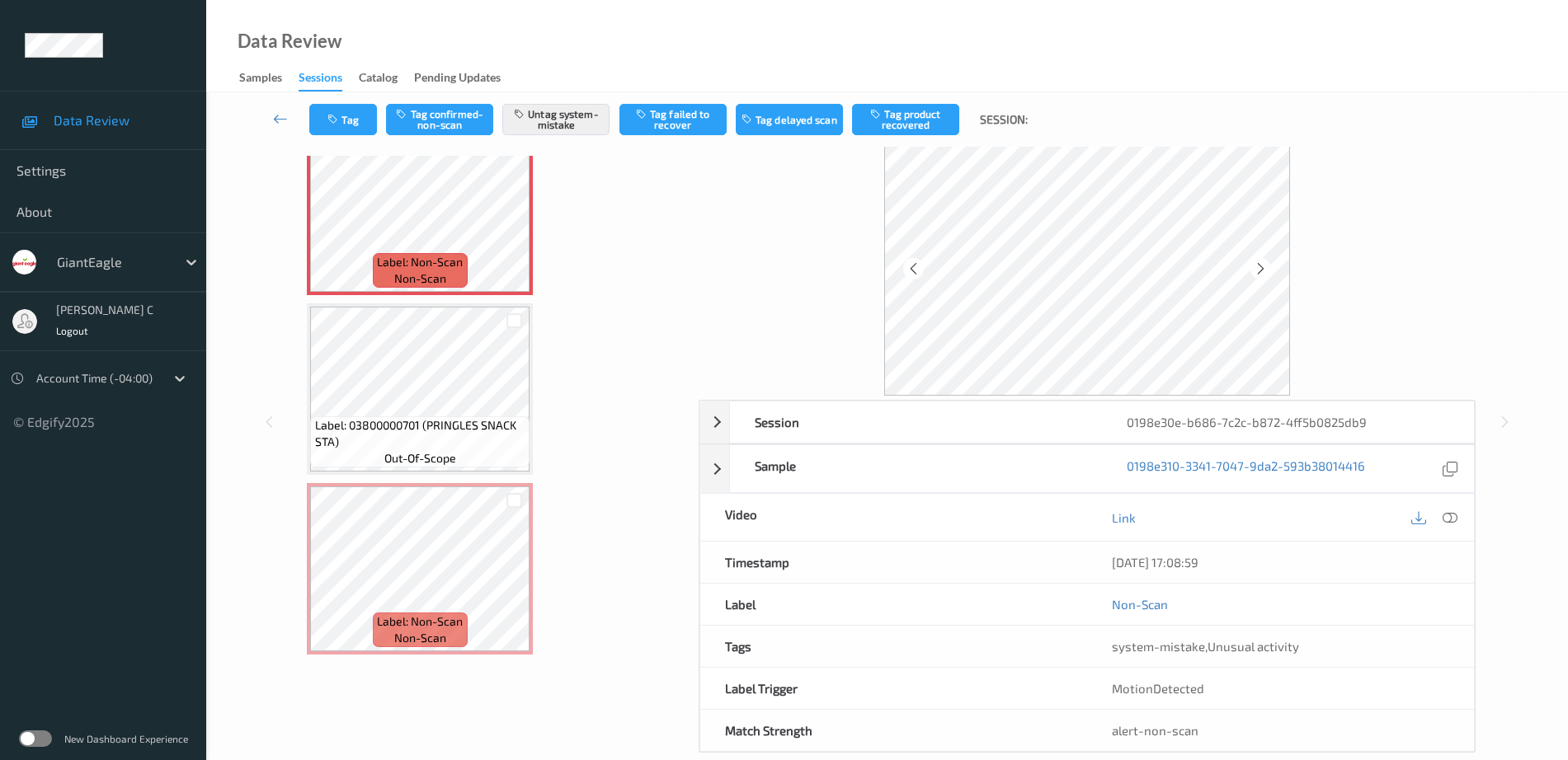
scroll to position [81, 0]
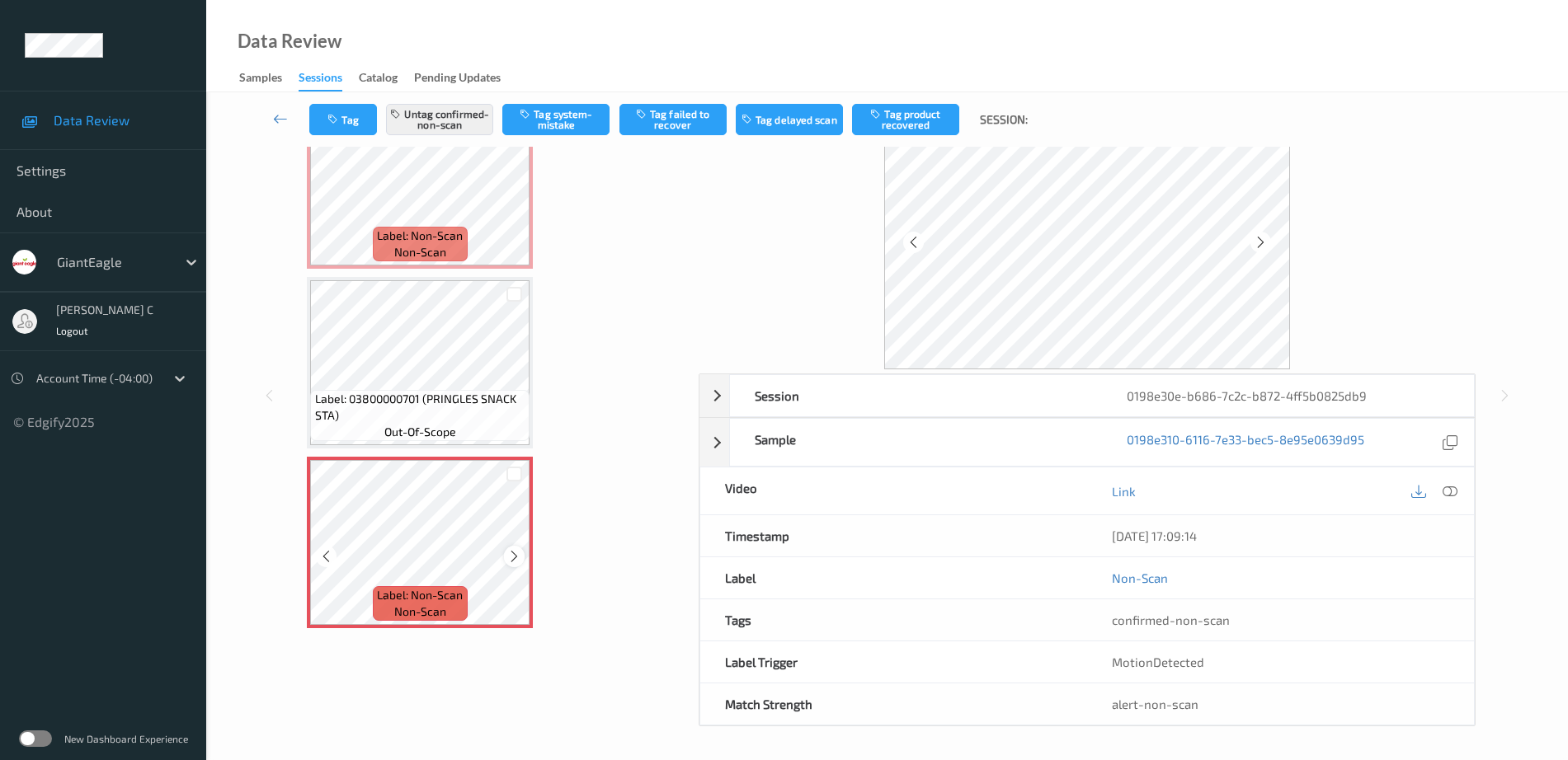
click at [514, 554] on icon at bounding box center [514, 556] width 14 height 15
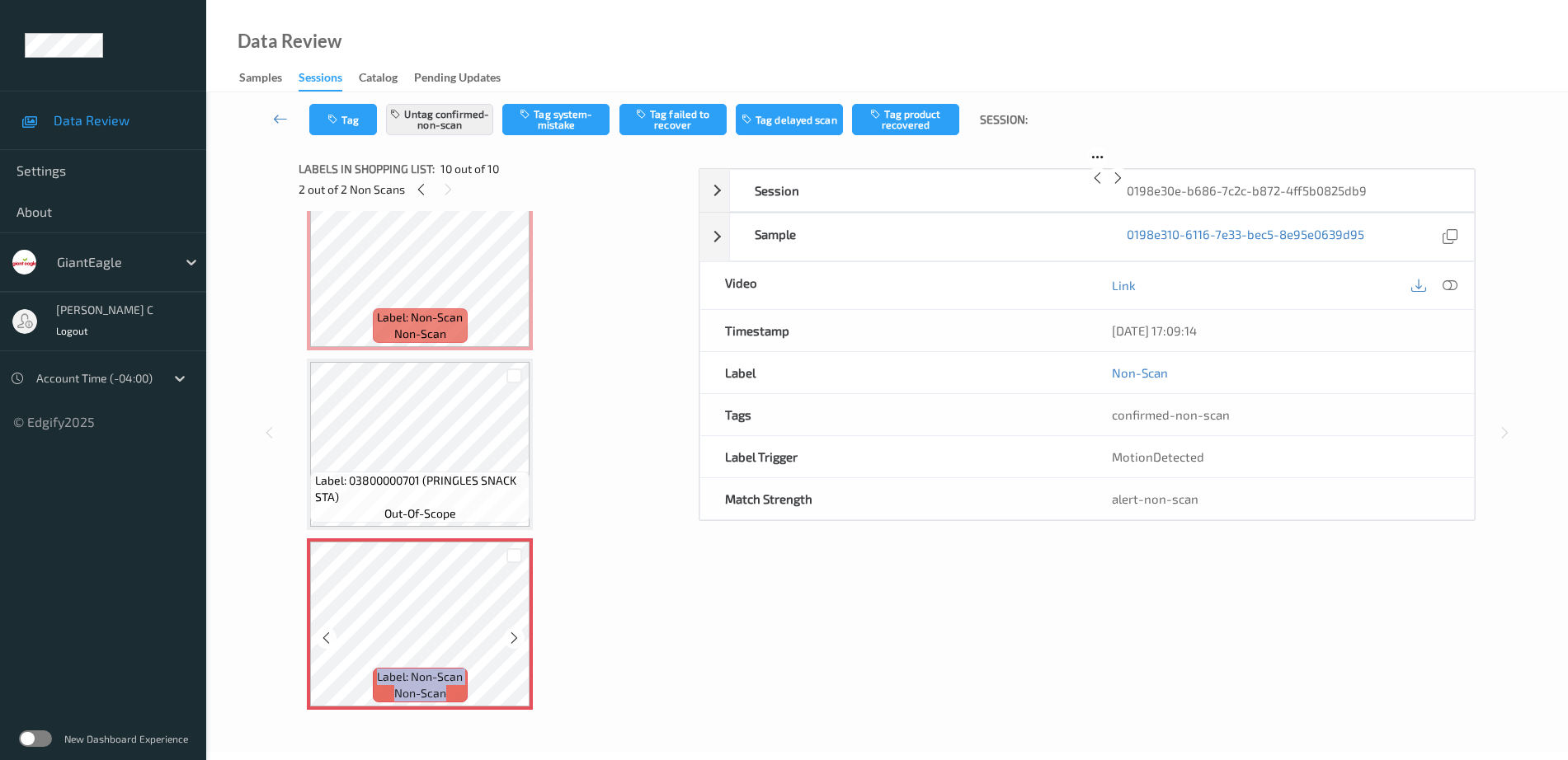
click at [514, 631] on icon at bounding box center [514, 638] width 14 height 15
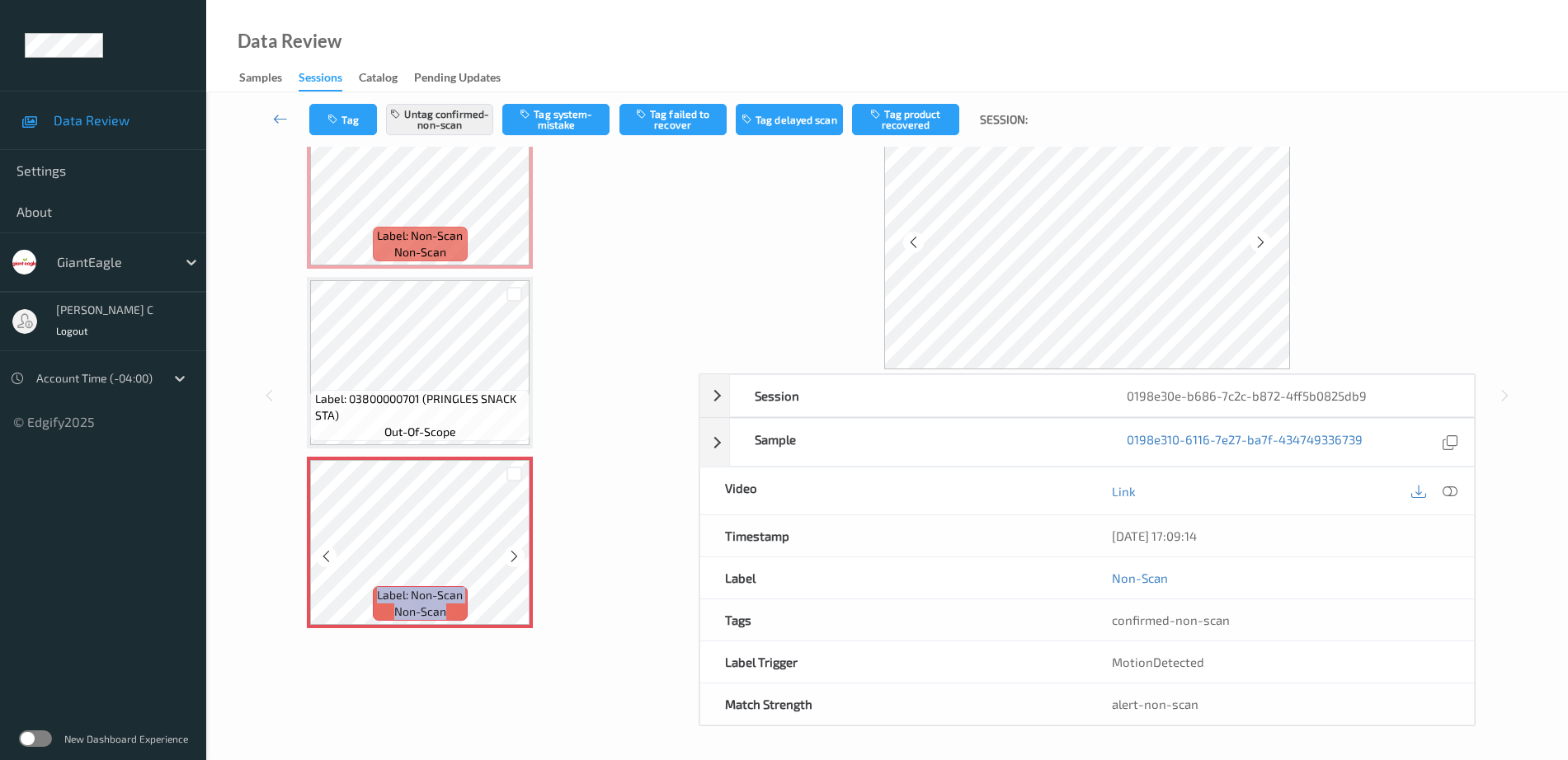
click at [514, 554] on icon at bounding box center [514, 556] width 14 height 15
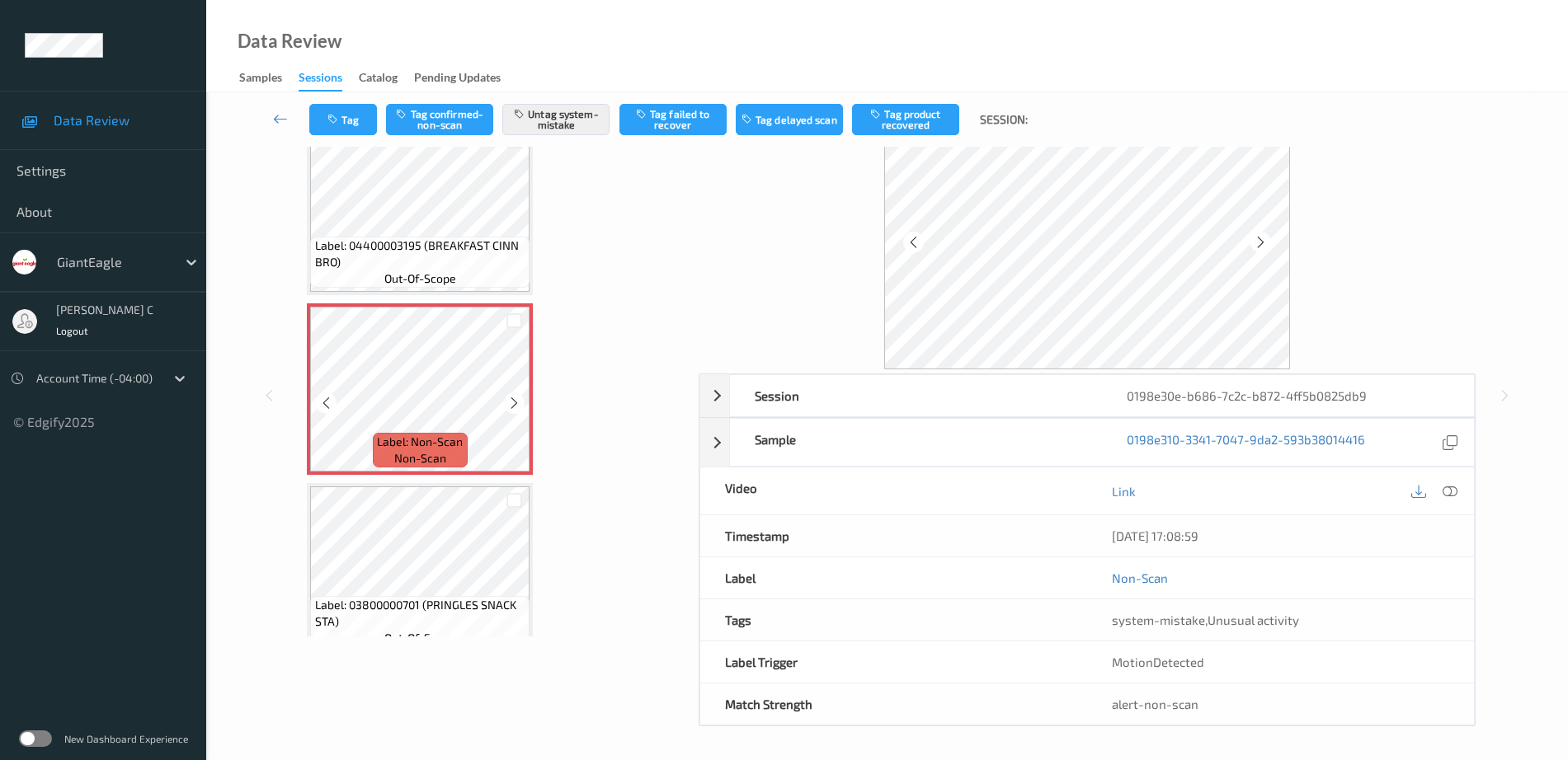
scroll to position [989, 0]
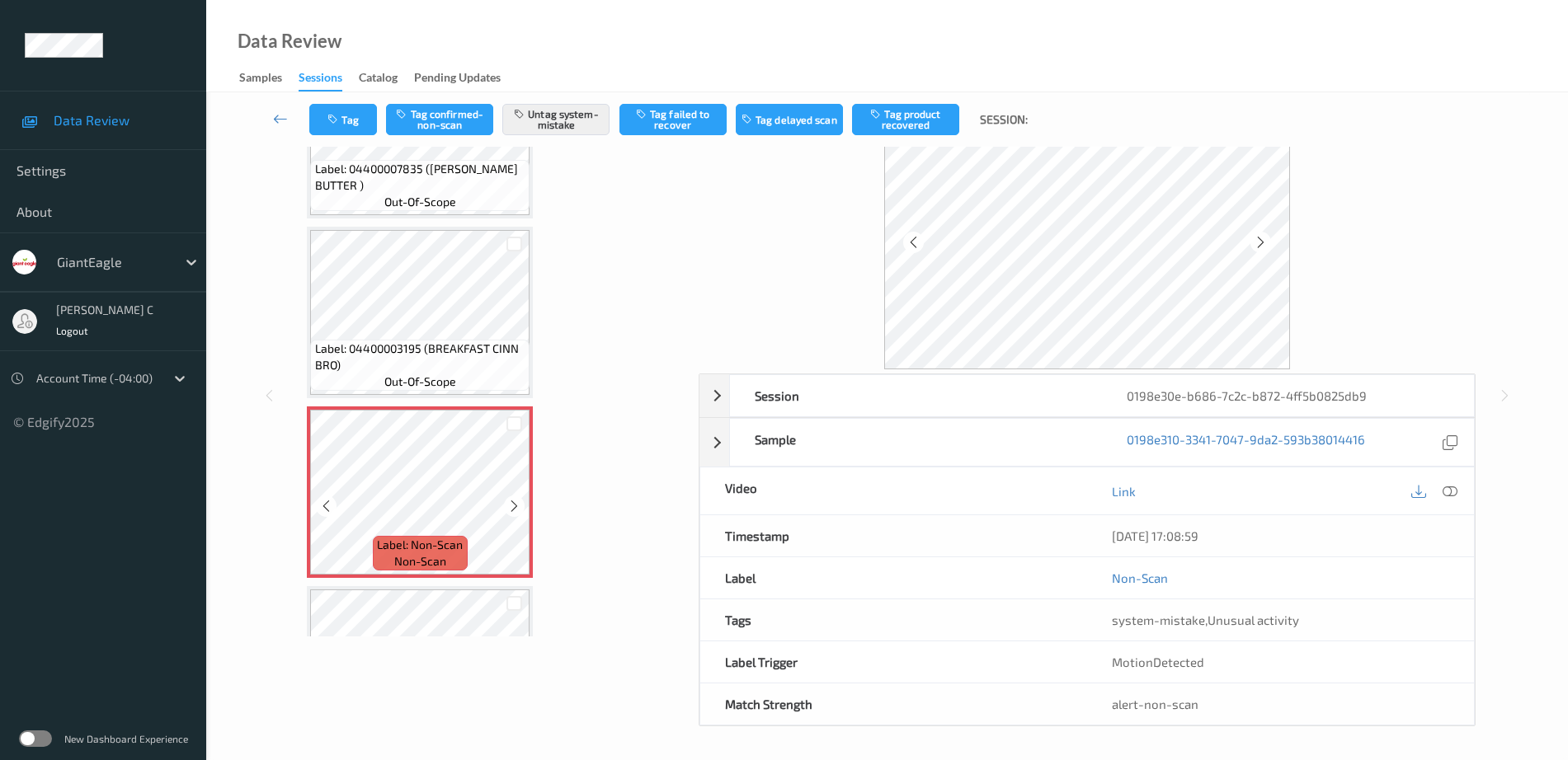
click at [398, 349] on span "Label: 04400003195 (BREAKFAST CINN BRO)" at bounding box center [419, 357] width 211 height 33
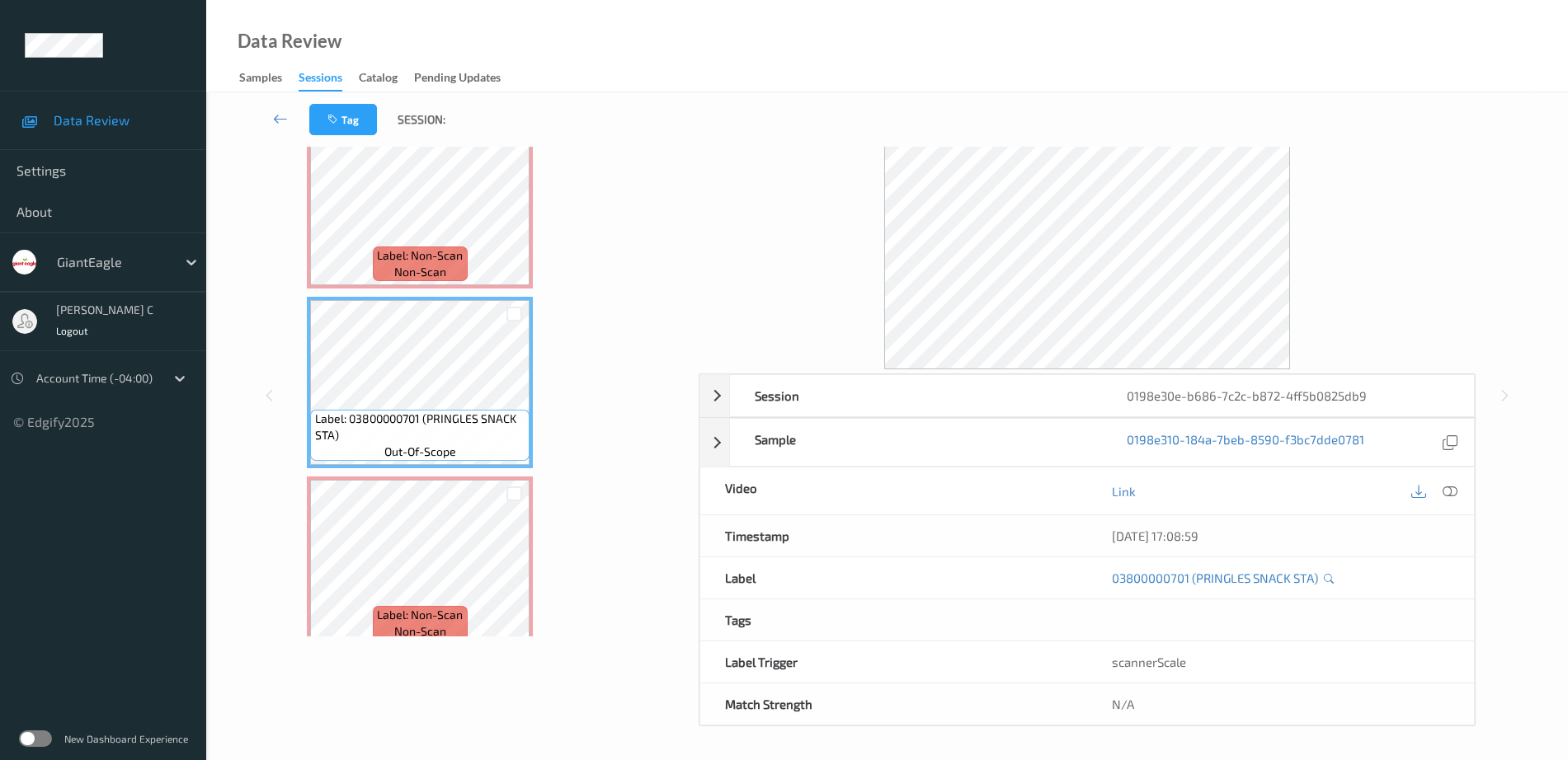
scroll to position [1299, 0]
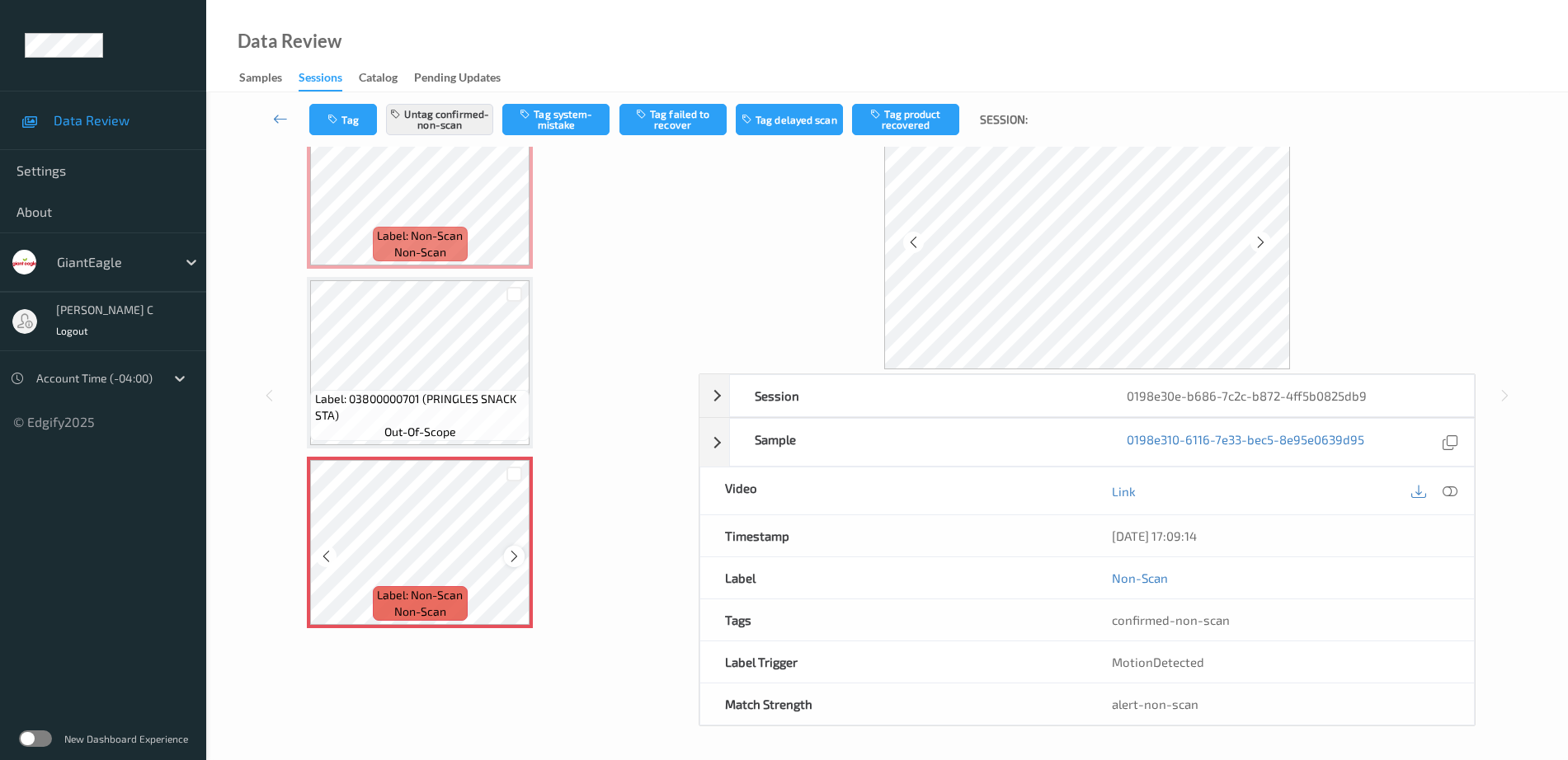
click at [514, 553] on icon at bounding box center [514, 556] width 14 height 15
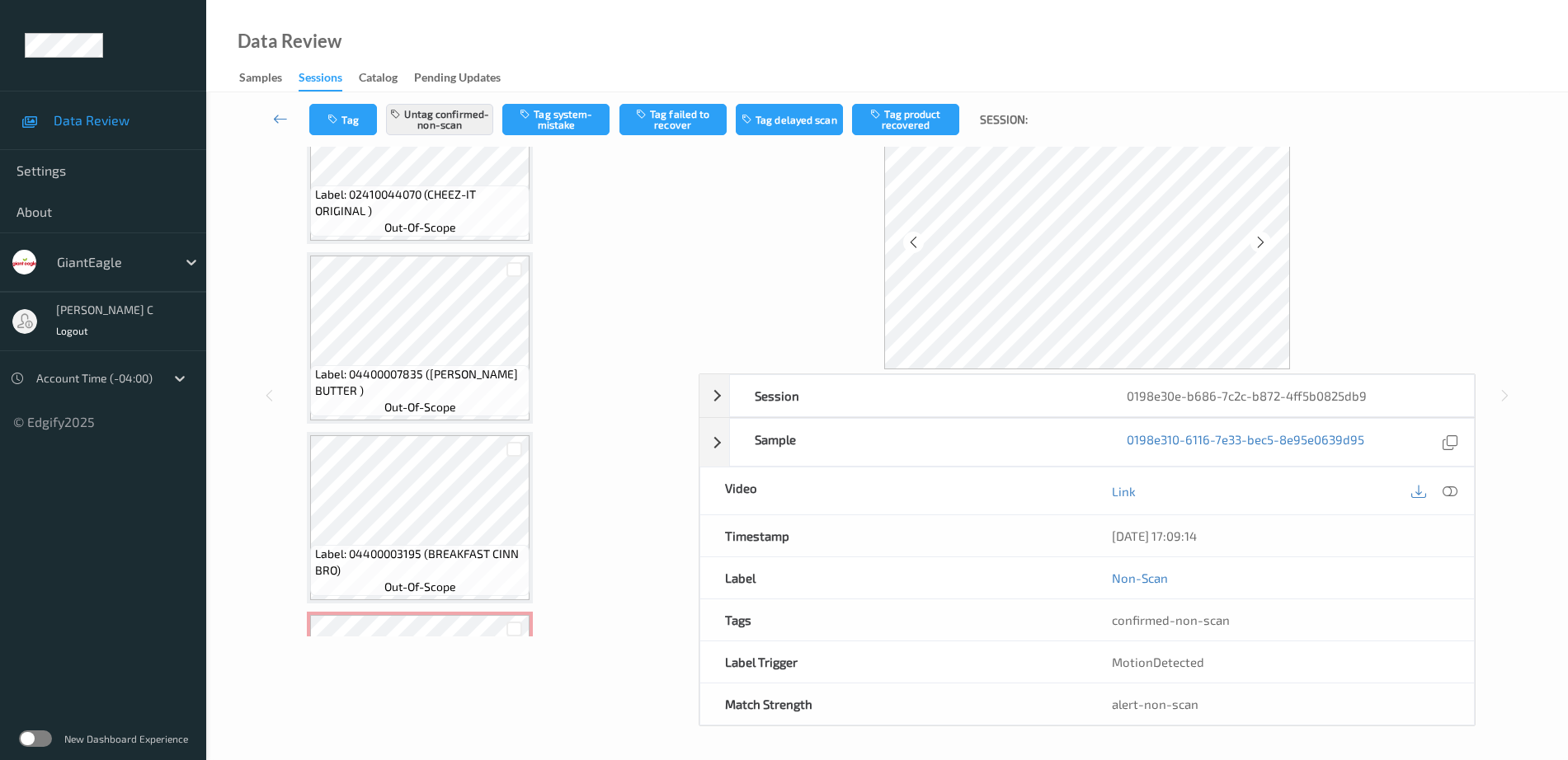
scroll to position [784, 0]
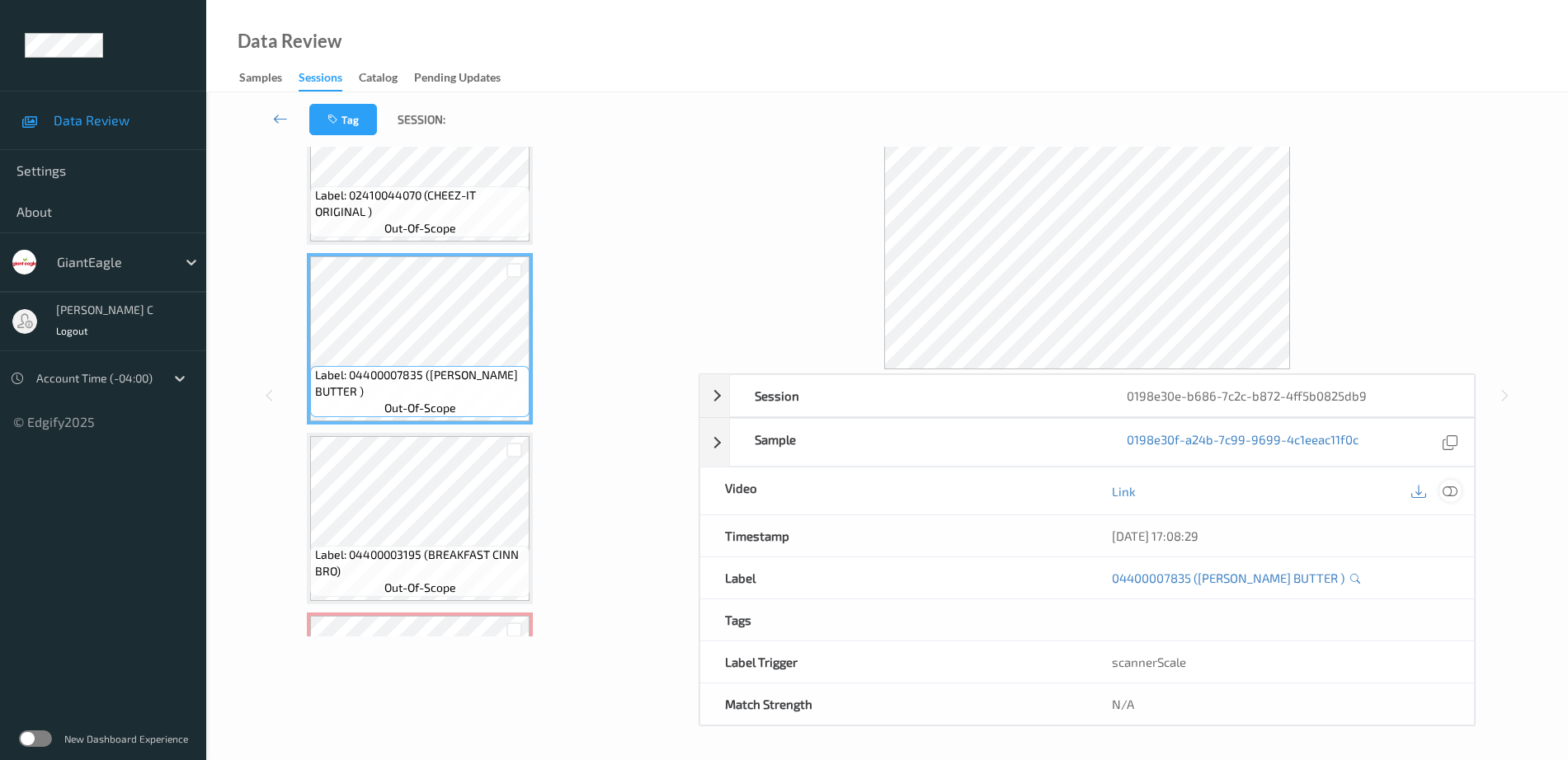
click at [1448, 492] on icon at bounding box center [1449, 491] width 15 height 15
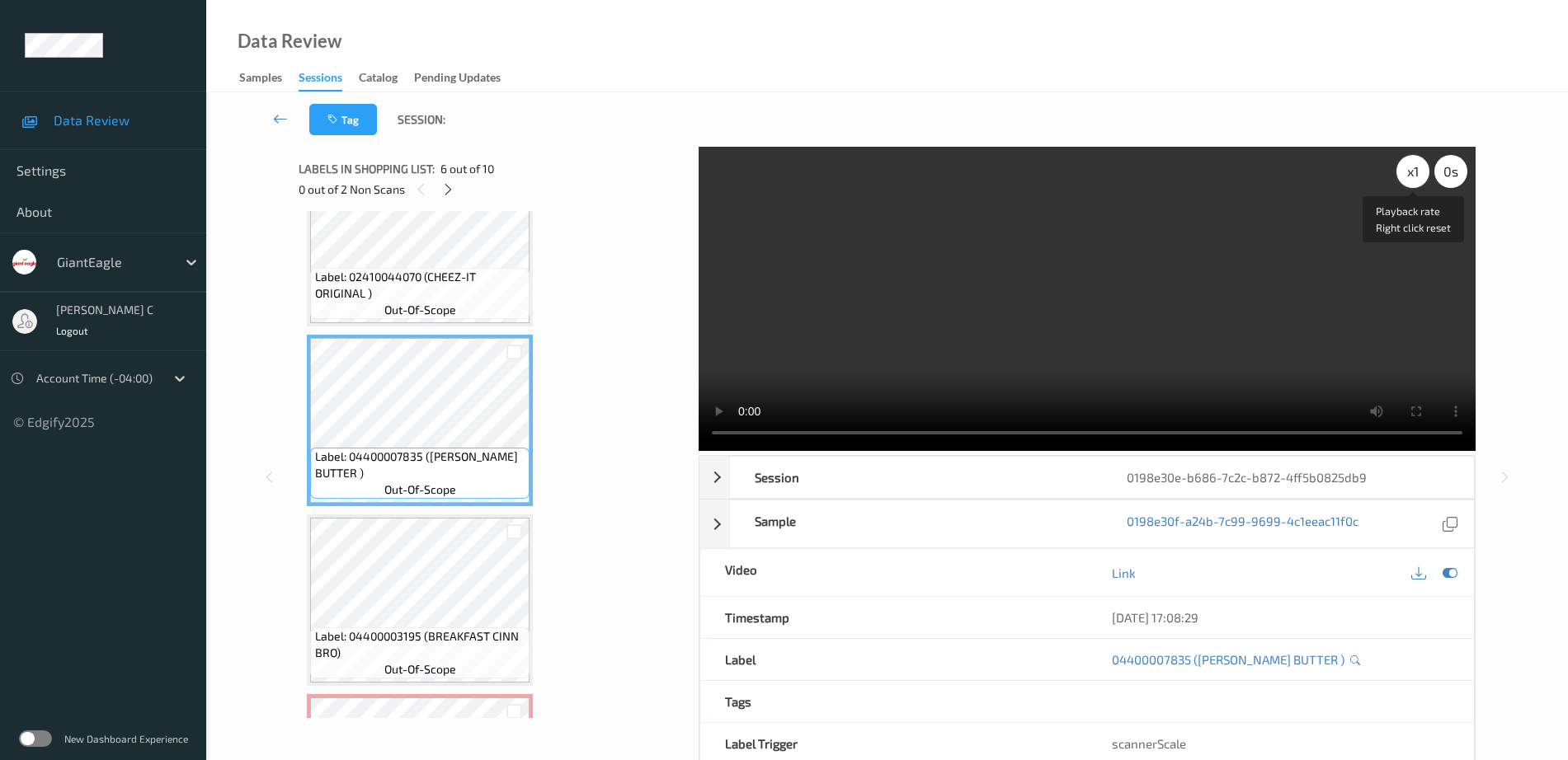
click at [1406, 178] on div "x 1" at bounding box center [1413, 171] width 33 height 33
click at [1406, 178] on div "x 2" at bounding box center [1413, 171] width 33 height 33
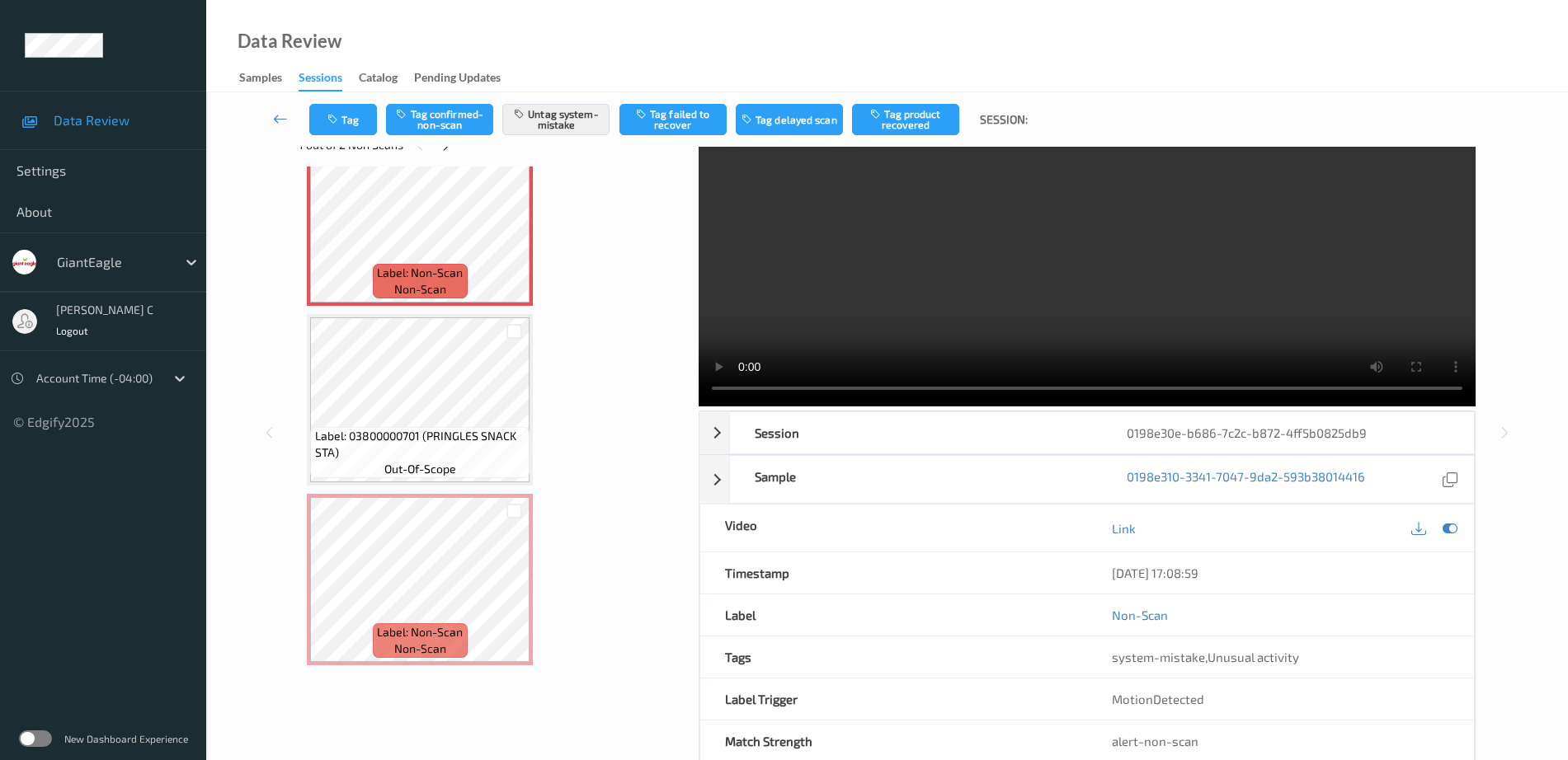
scroll to position [81, 0]
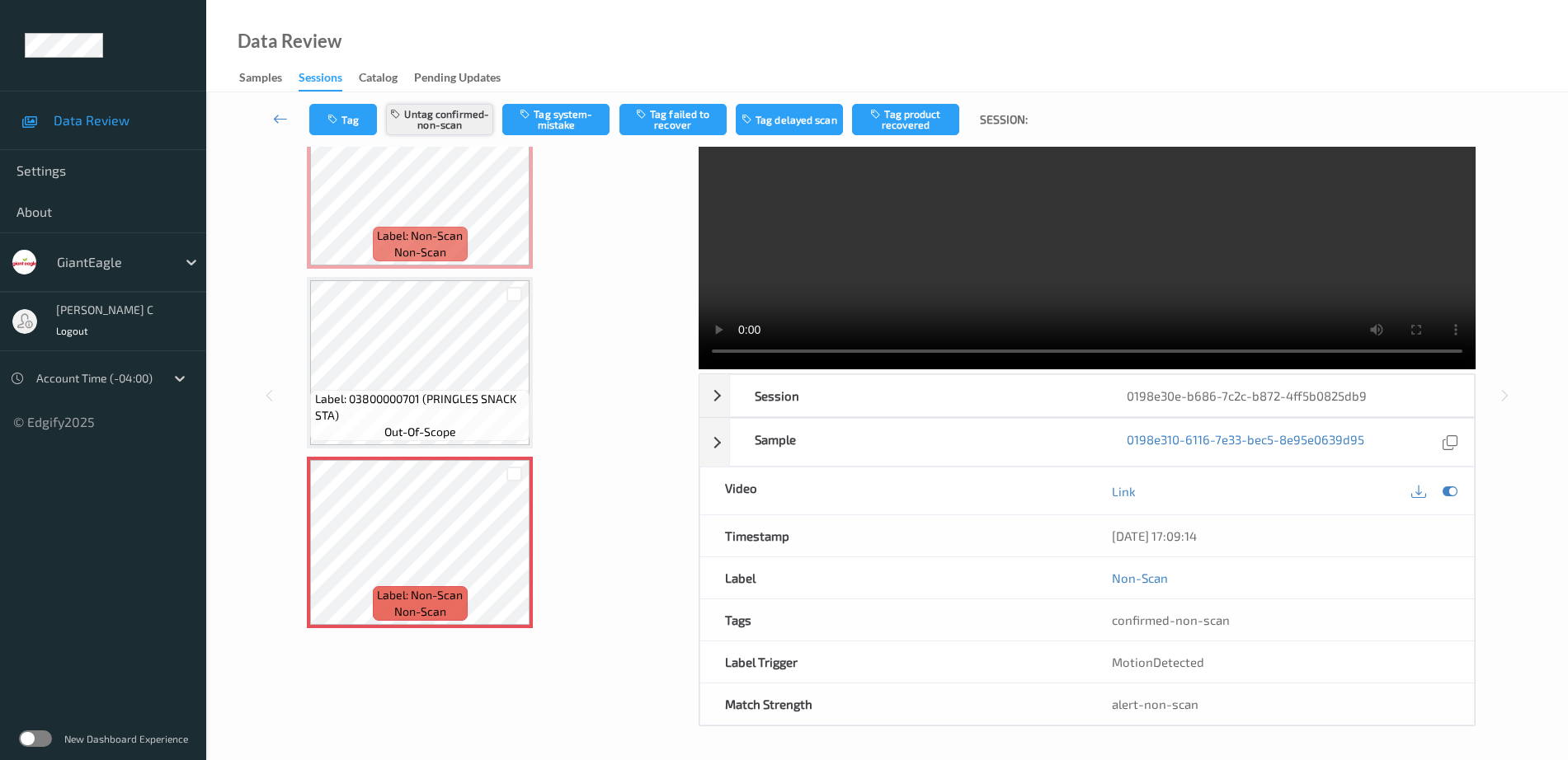
click at [453, 117] on button "Untag confirmed-non-scan" at bounding box center [439, 119] width 107 height 31
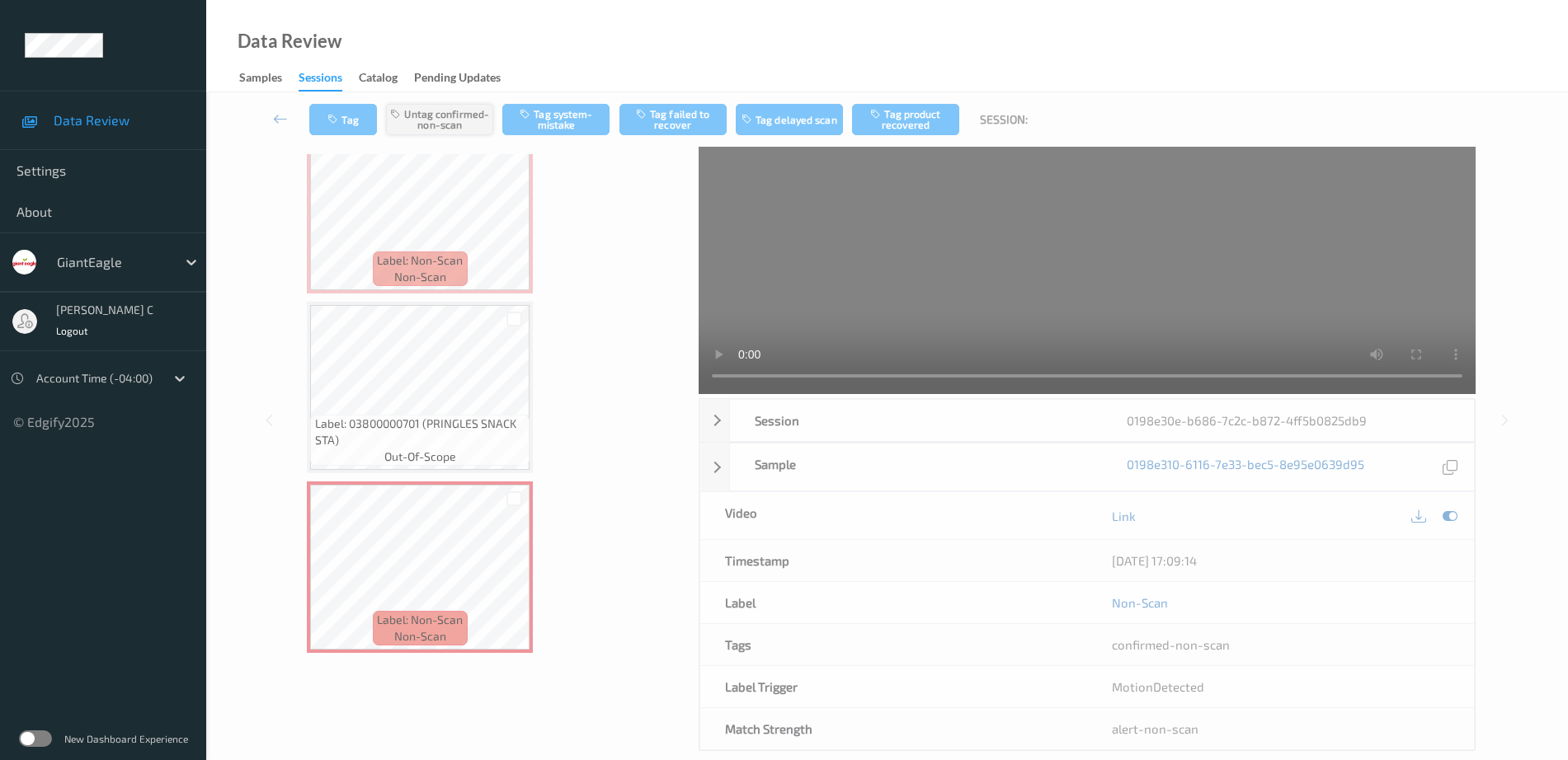
scroll to position [0, 0]
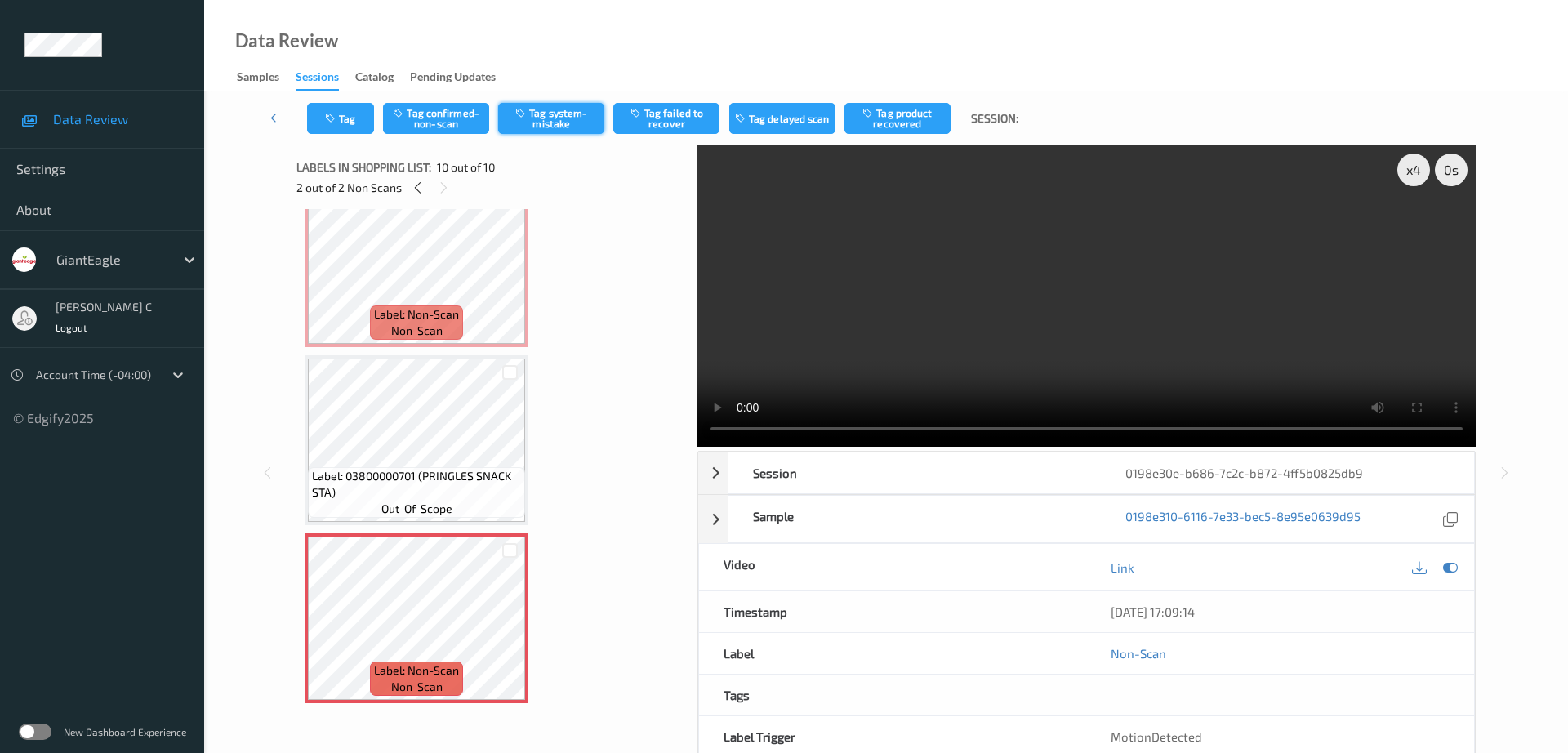
click at [560, 126] on button "Tag system-mistake" at bounding box center [550, 118] width 106 height 31
click at [329, 113] on icon "button" at bounding box center [332, 118] width 14 height 12
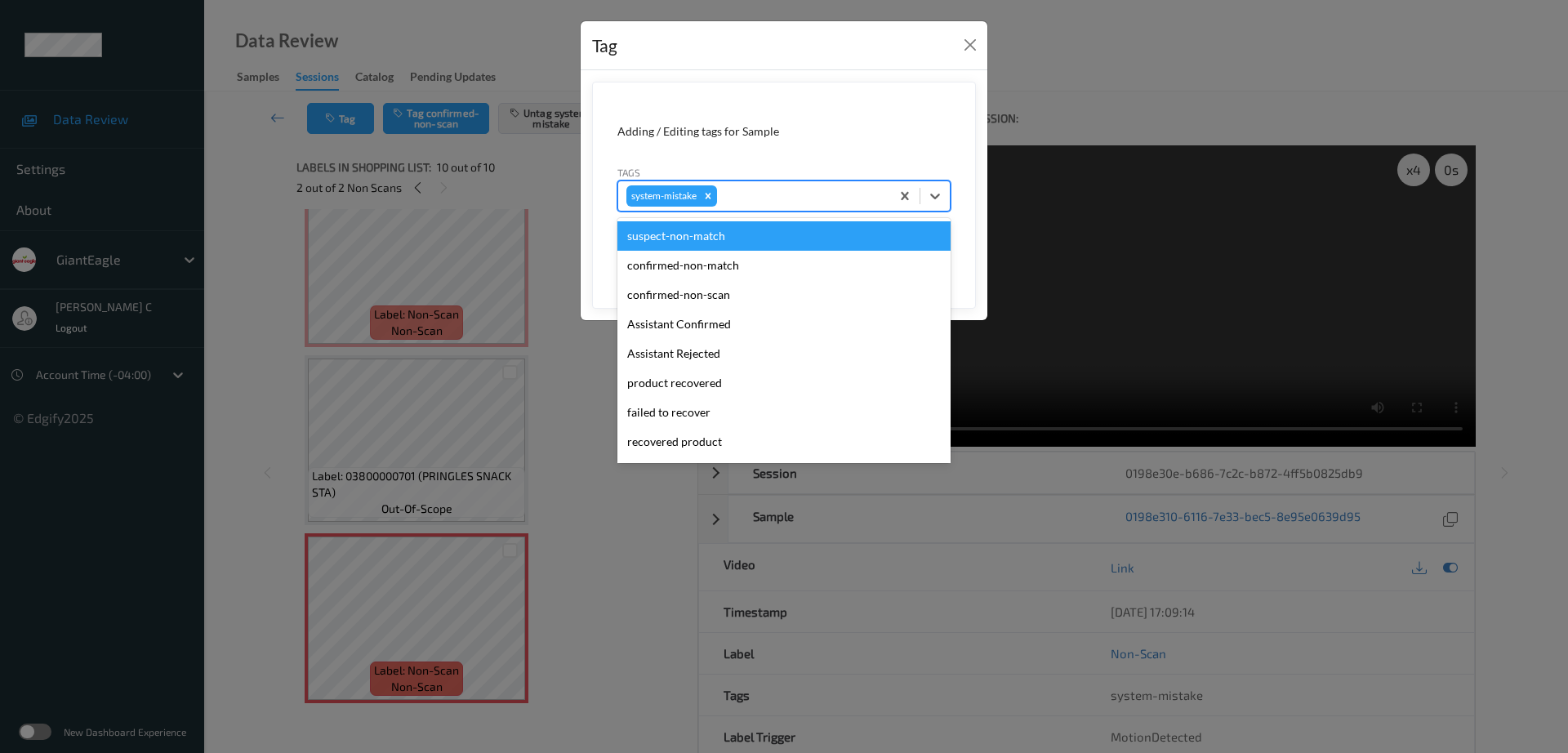
click at [777, 189] on div at bounding box center [800, 196] width 162 height 19
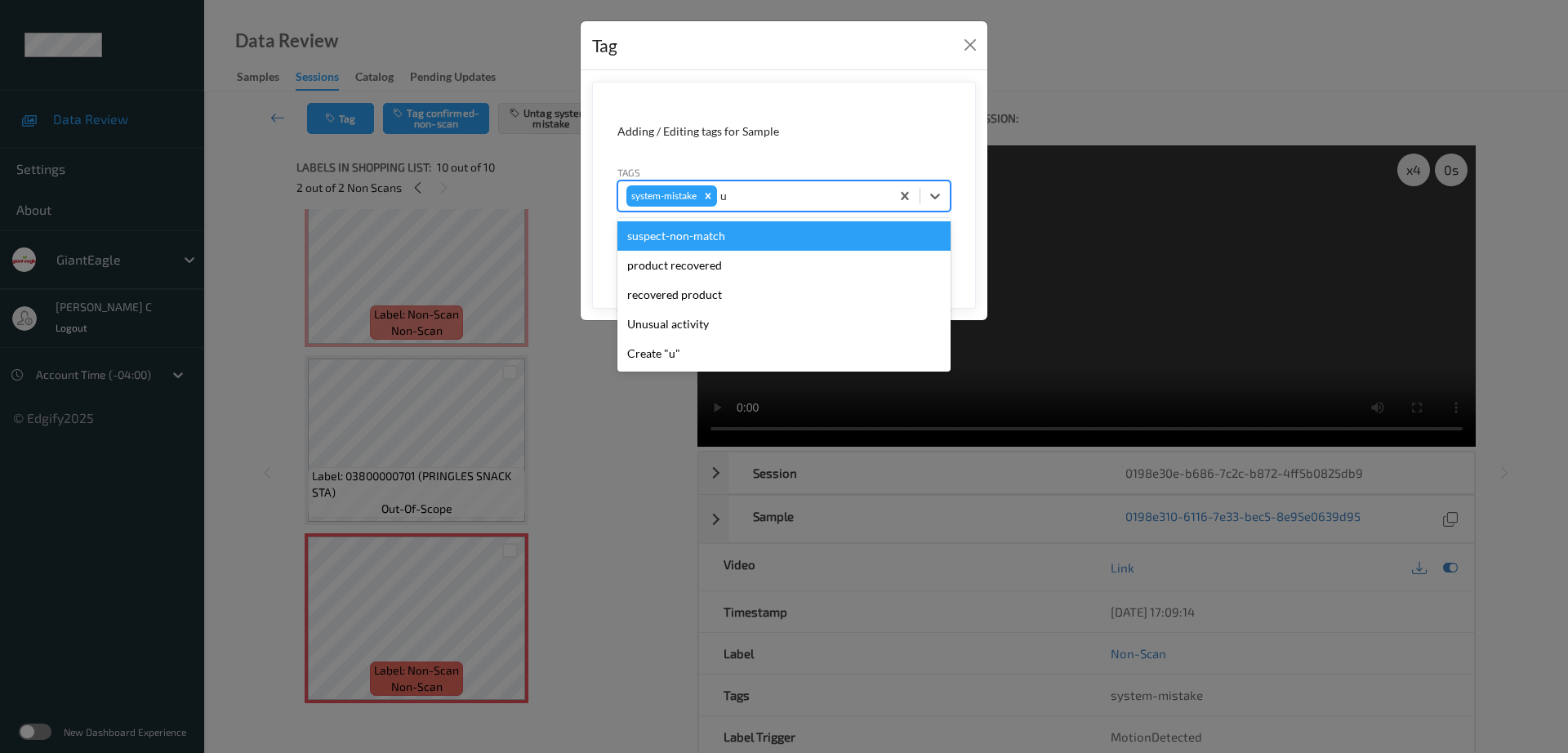
type input "un"
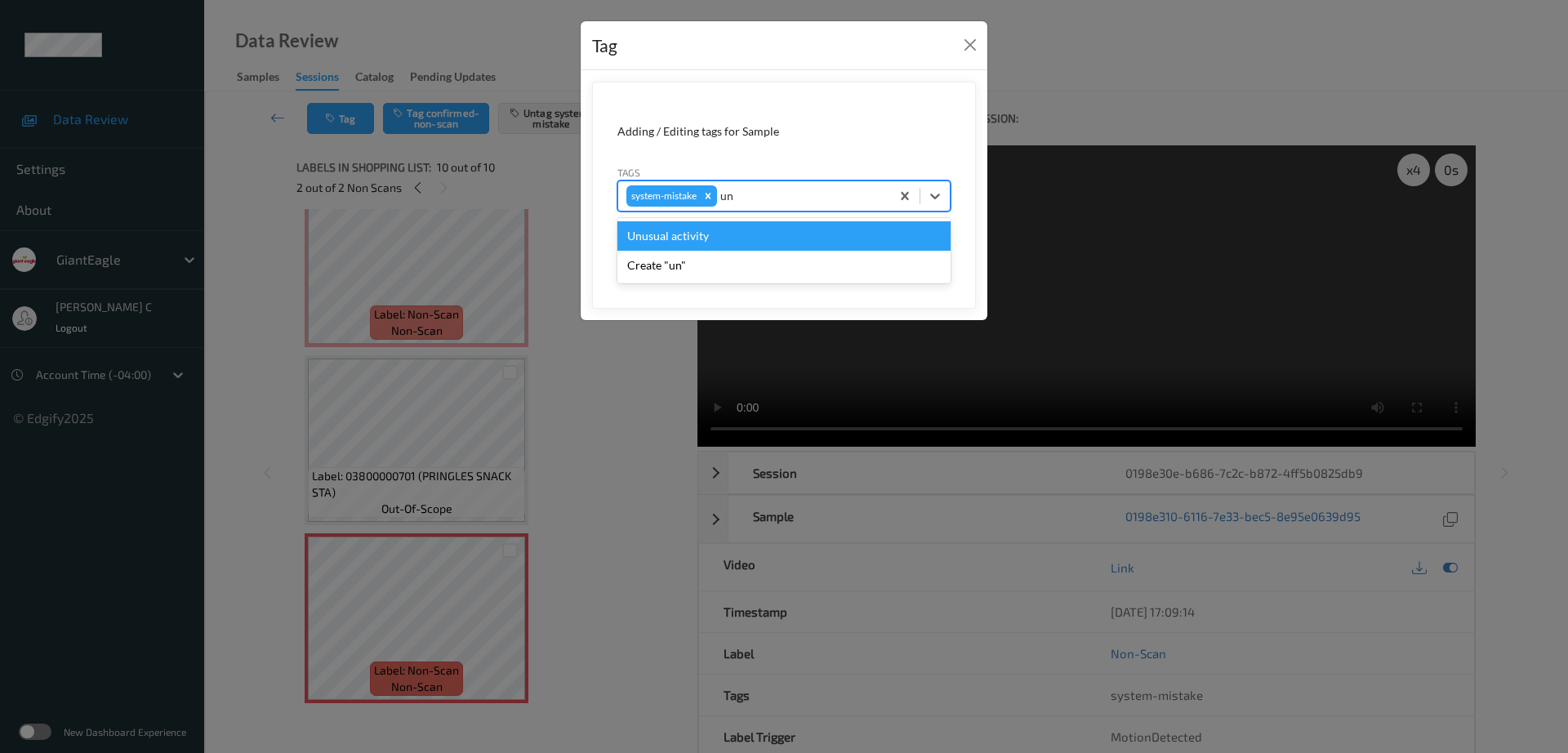
click at [676, 236] on div "Unusual activity" at bounding box center [783, 236] width 333 height 29
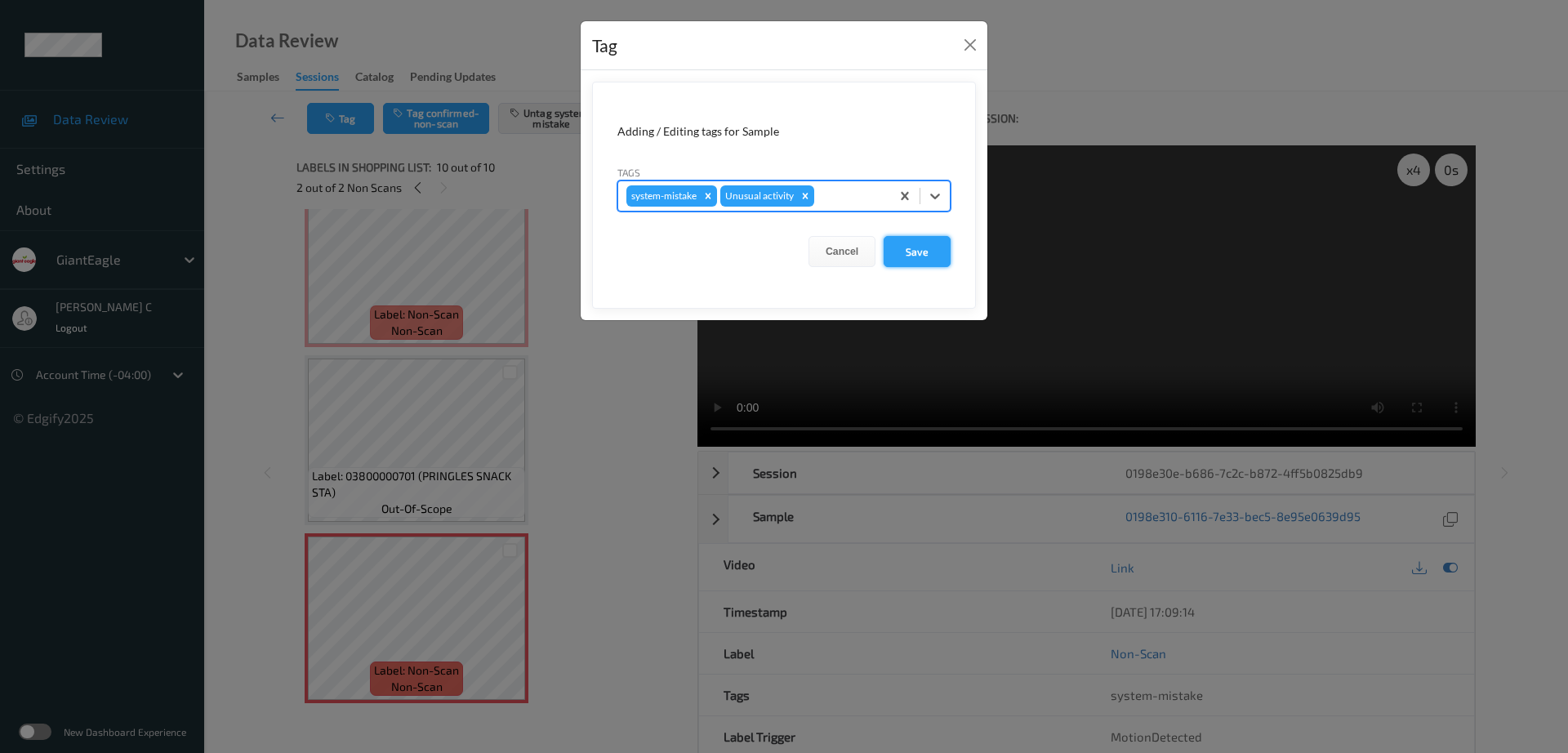
click at [886, 255] on button "Save" at bounding box center [917, 251] width 67 height 31
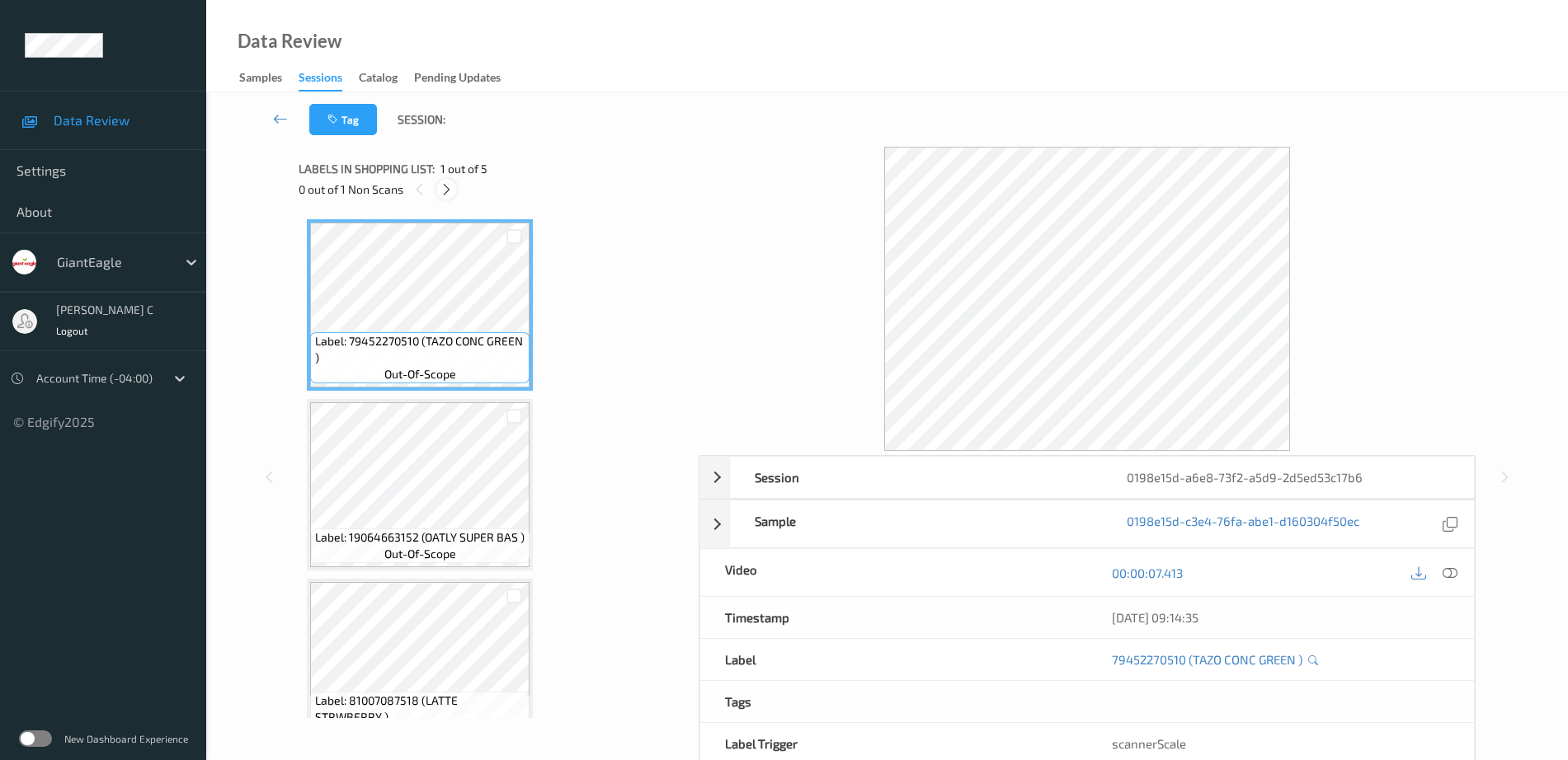
click at [451, 190] on icon at bounding box center [447, 189] width 14 height 15
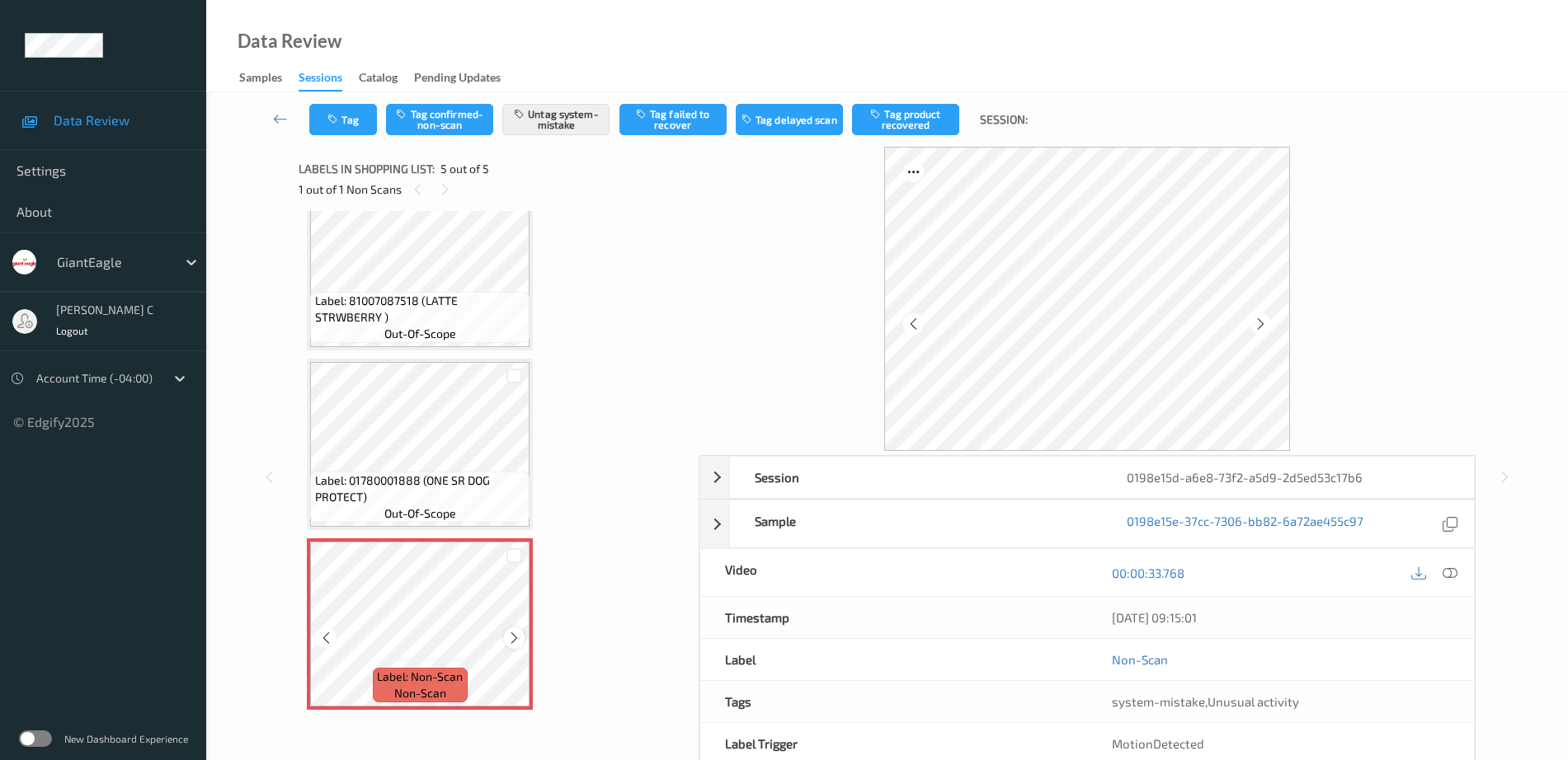
click at [507, 635] on div at bounding box center [514, 637] width 21 height 21
click at [508, 635] on icon at bounding box center [514, 638] width 14 height 15
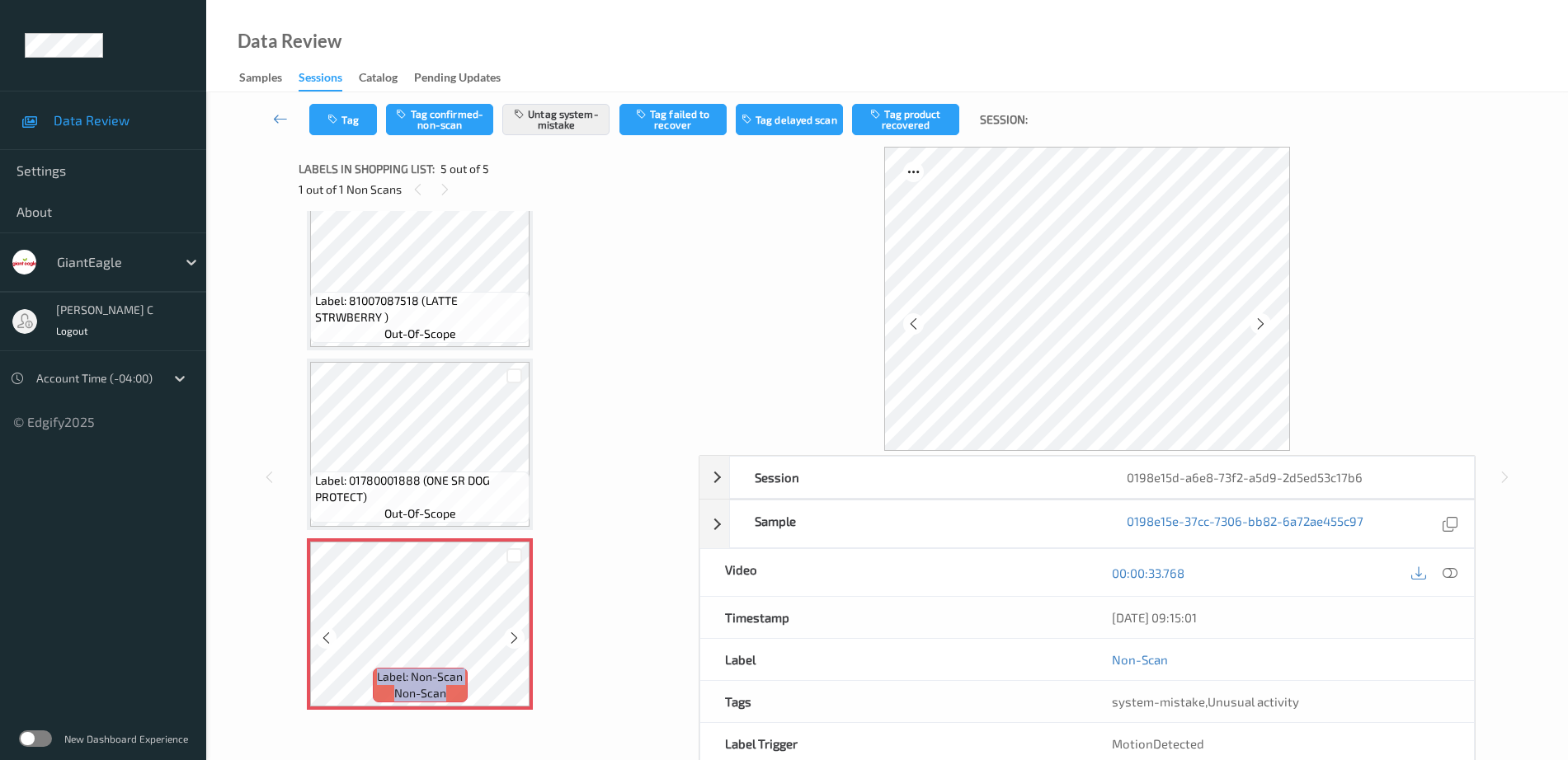
click at [508, 635] on icon at bounding box center [514, 638] width 14 height 15
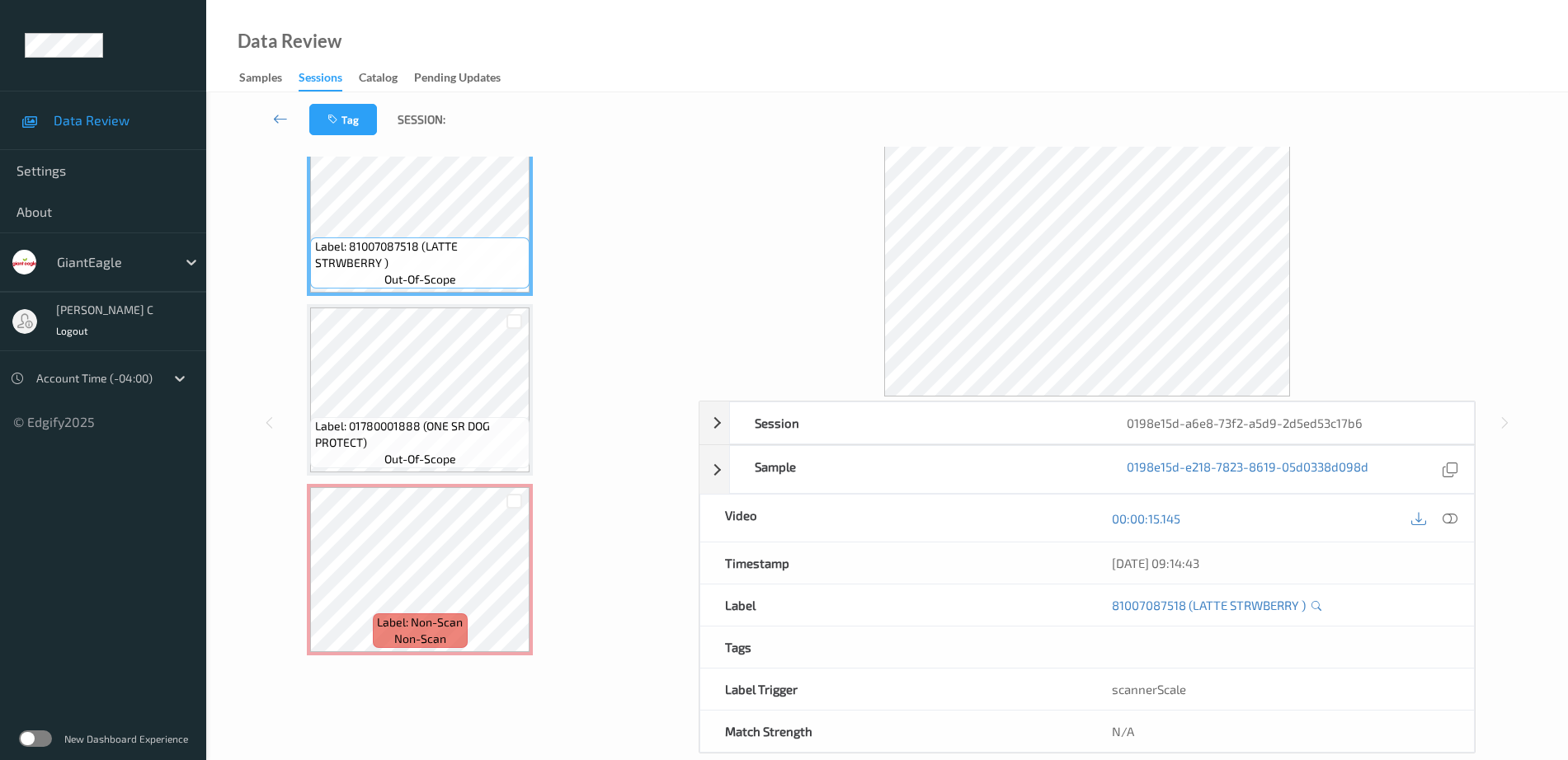
scroll to position [81, 0]
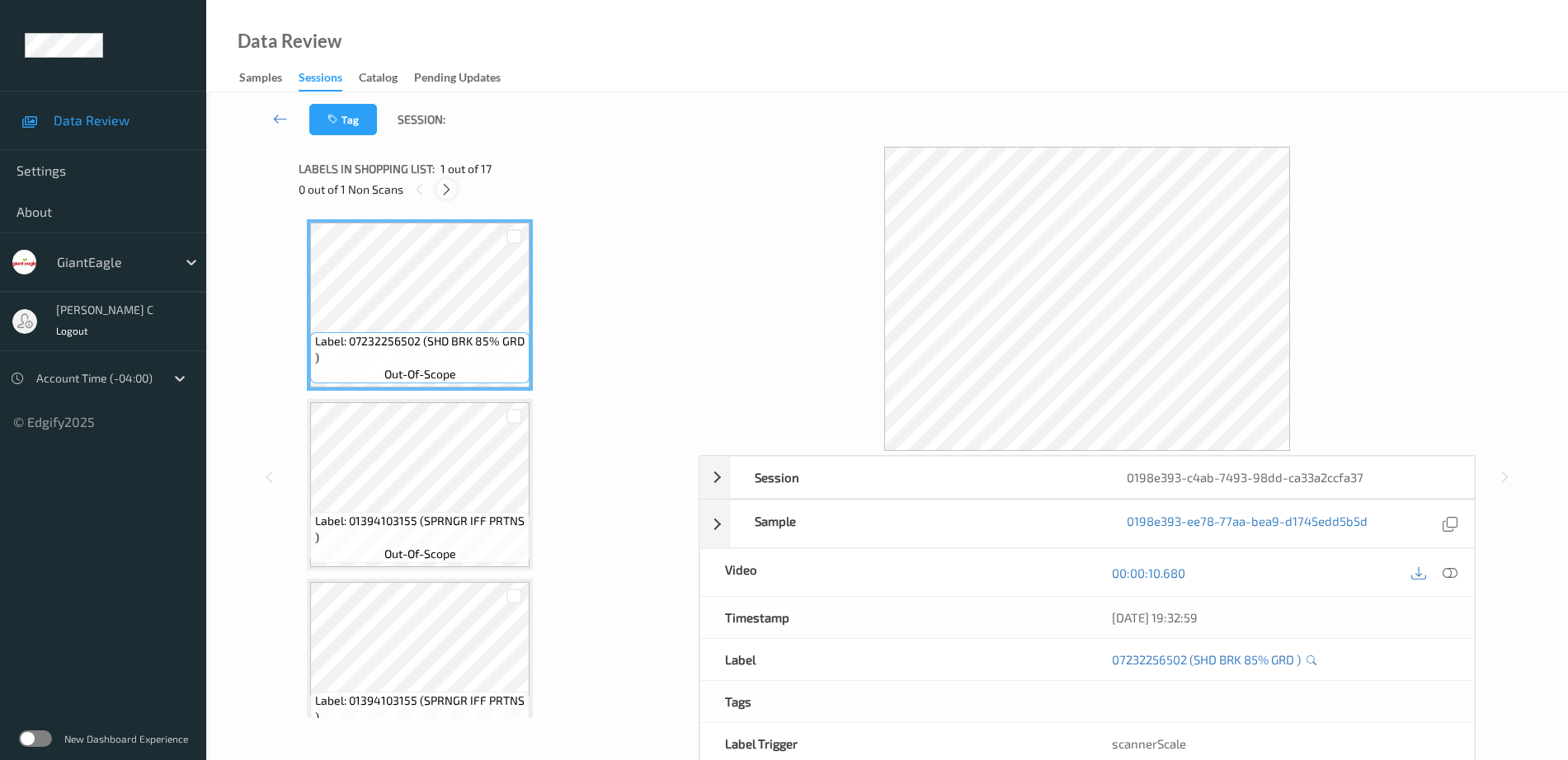
click at [453, 187] on icon at bounding box center [447, 189] width 14 height 15
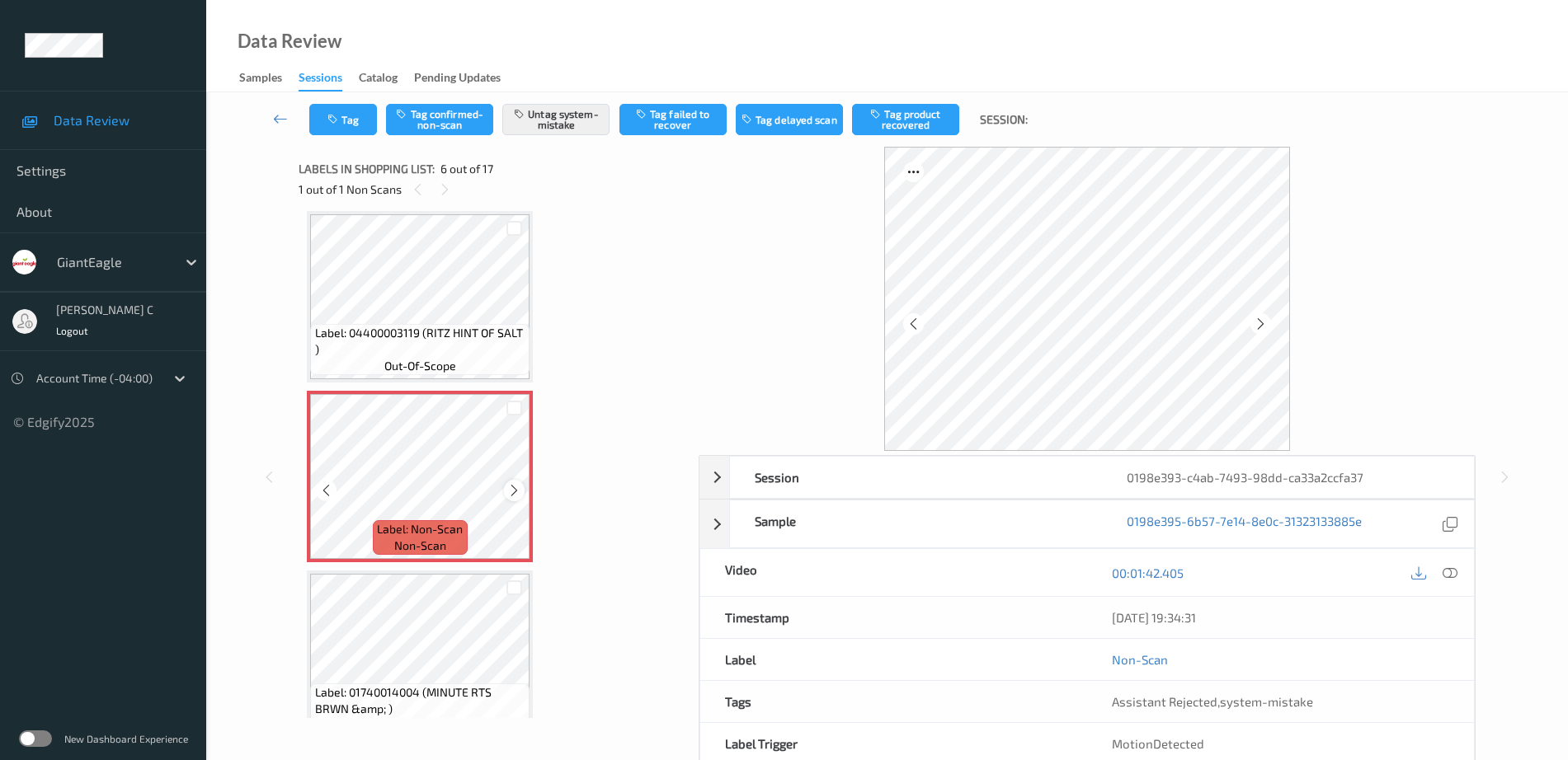
click at [511, 489] on icon at bounding box center [514, 490] width 14 height 15
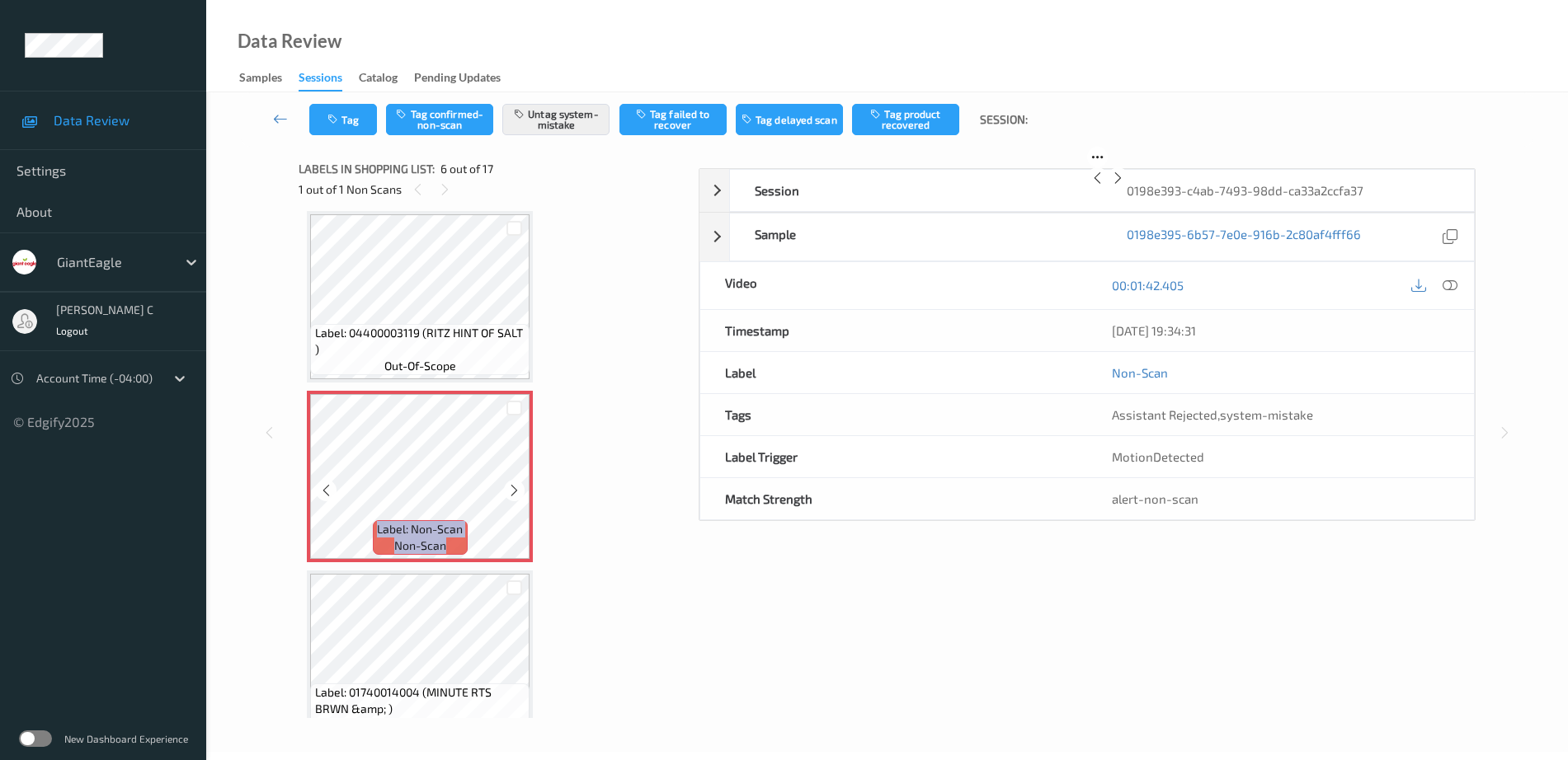
click at [511, 489] on icon at bounding box center [514, 490] width 14 height 15
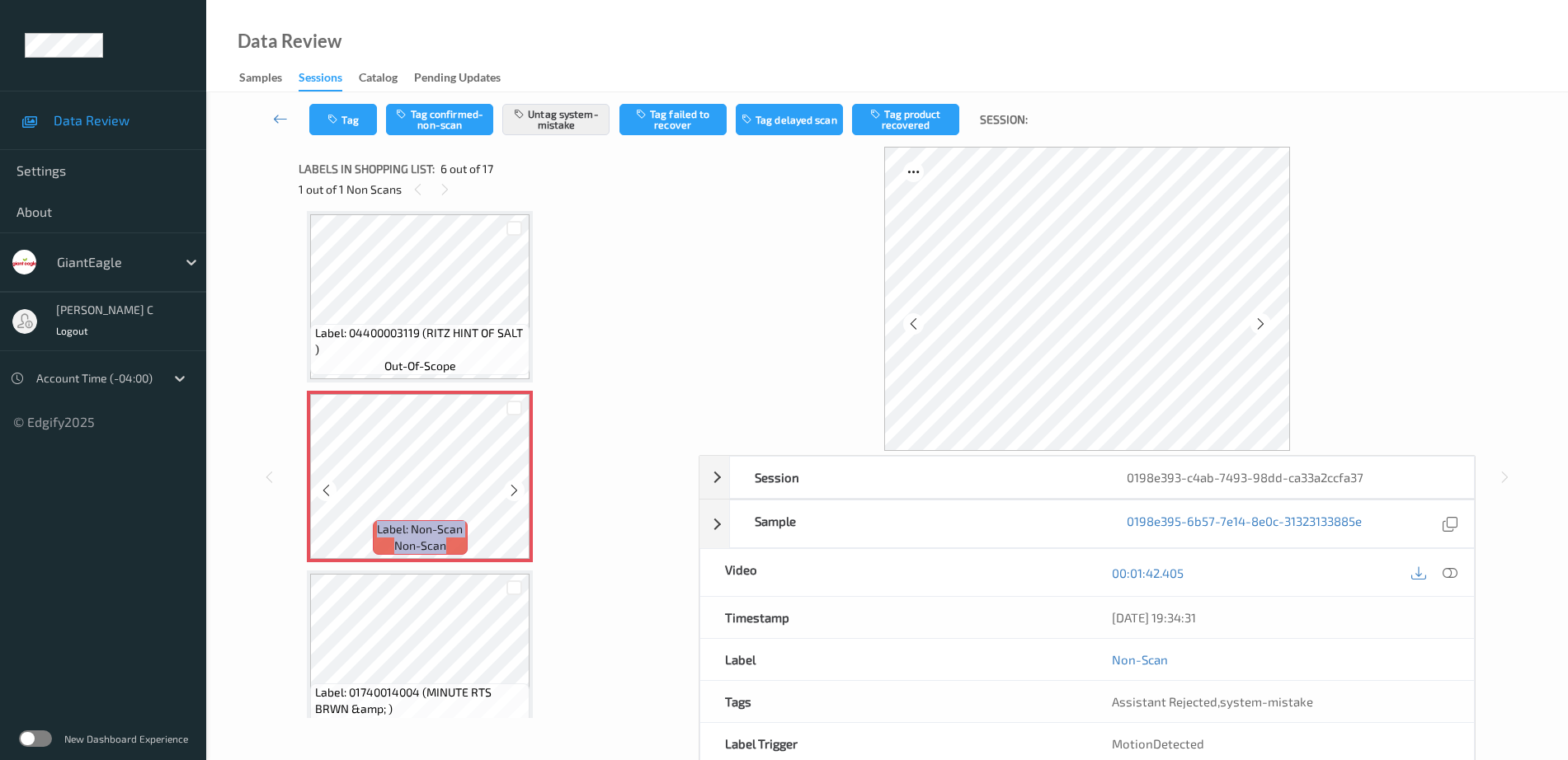
click at [511, 489] on icon at bounding box center [514, 490] width 14 height 15
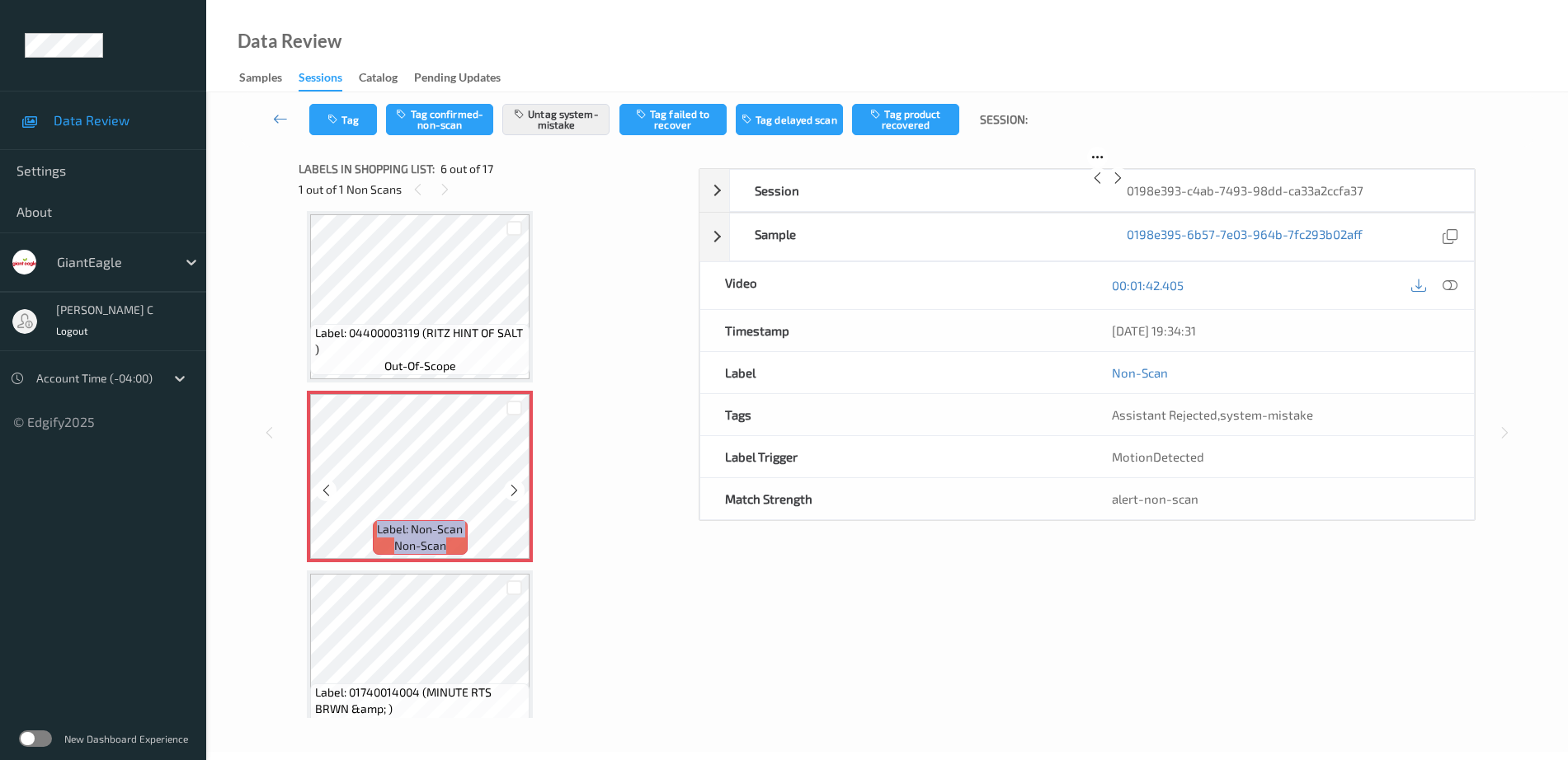
click at [511, 489] on icon at bounding box center [514, 490] width 14 height 15
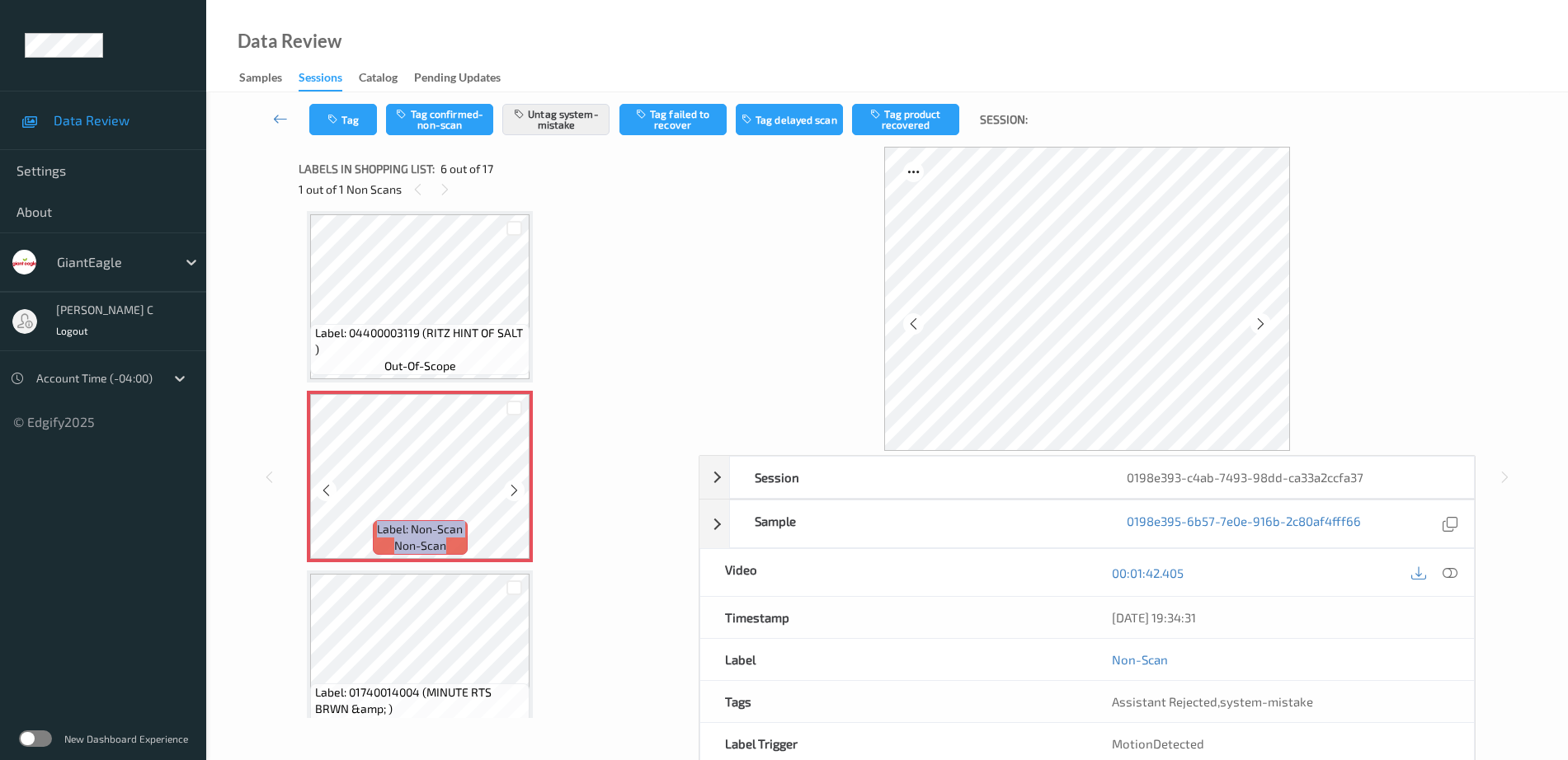
click at [511, 489] on icon at bounding box center [514, 490] width 14 height 15
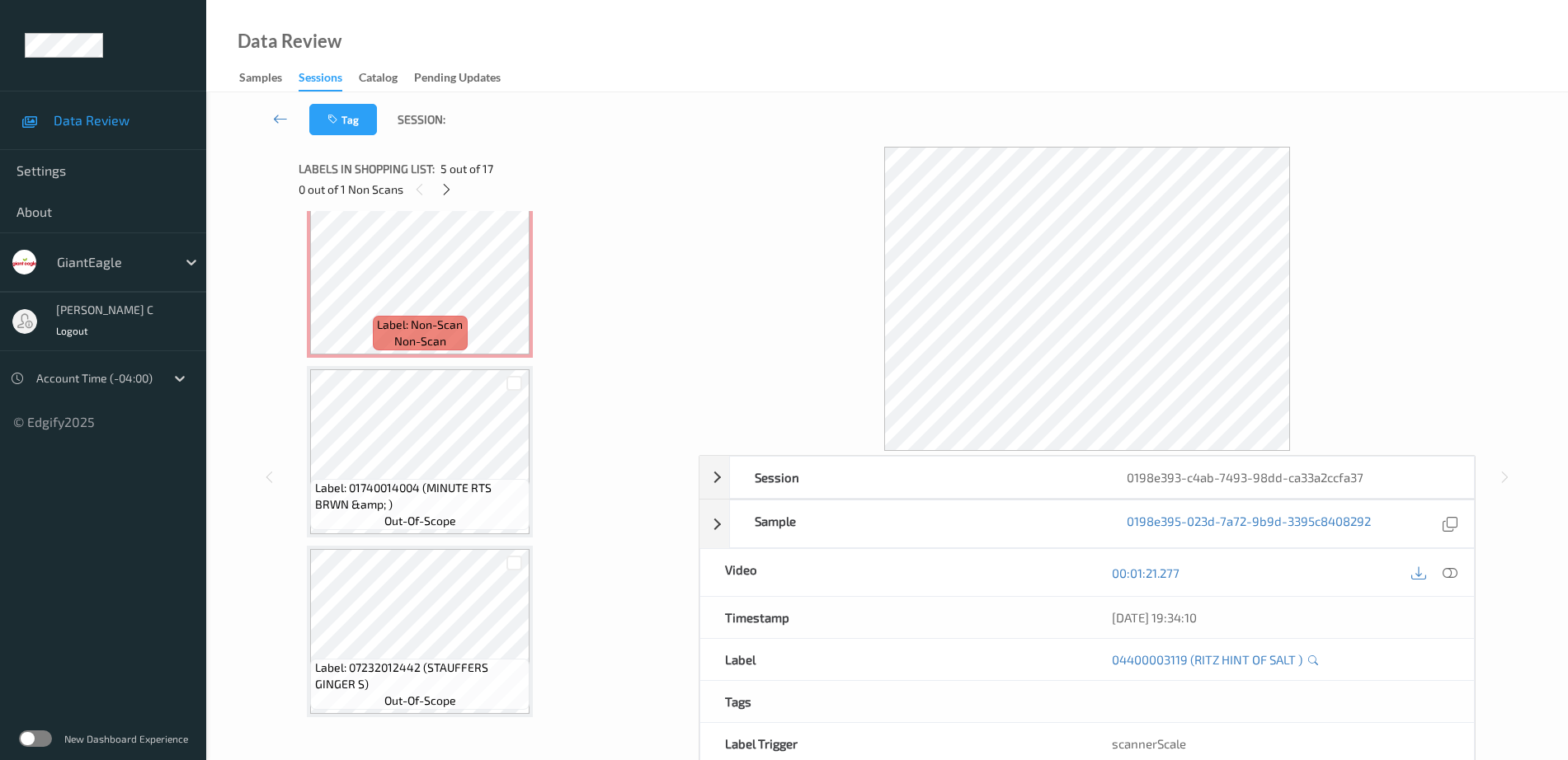
scroll to position [933, 0]
click at [443, 500] on span "Label: 01740014004 (MINUTE RTS BRWN &amp; )" at bounding box center [419, 495] width 211 height 33
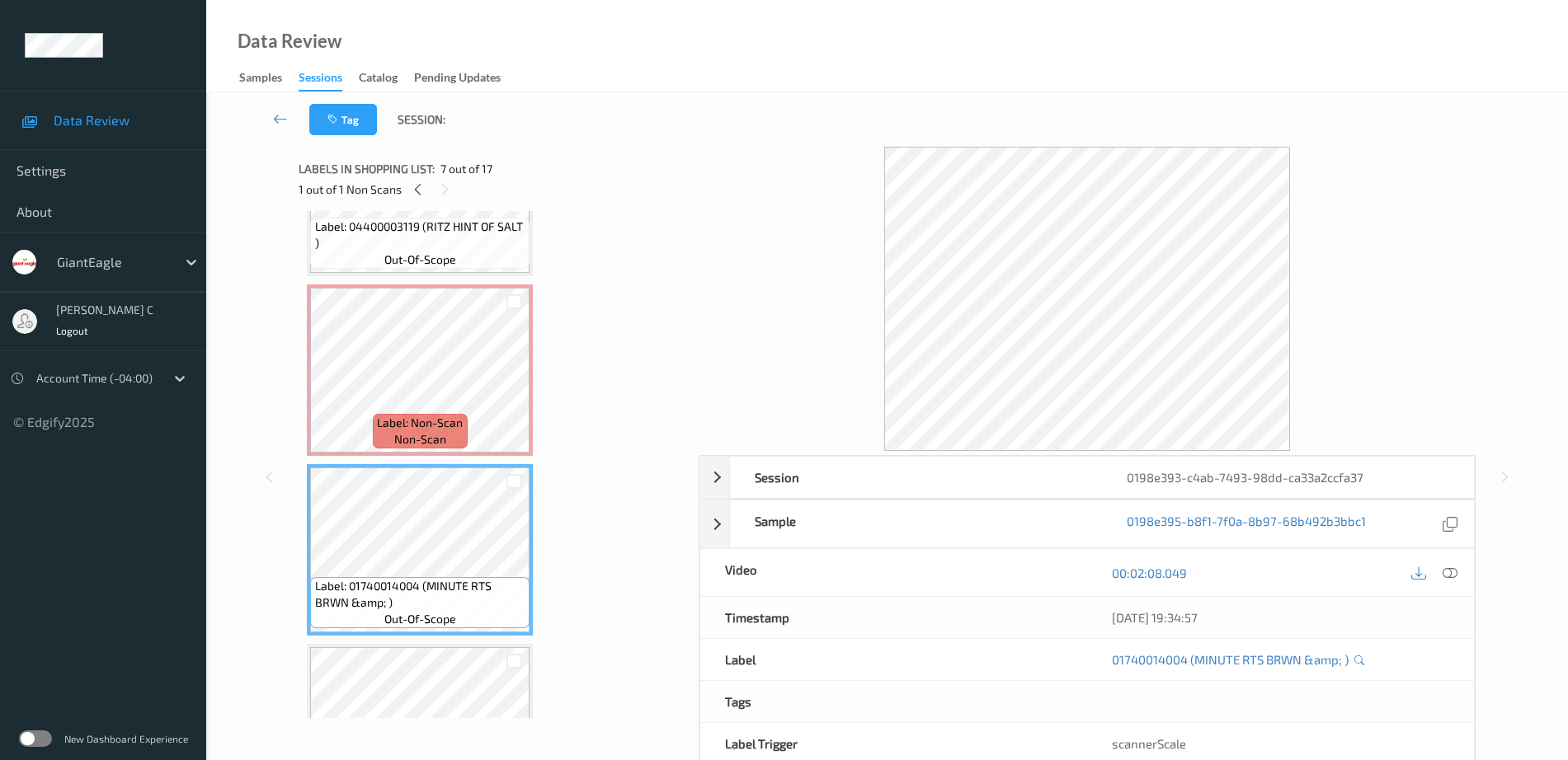
scroll to position [624, 0]
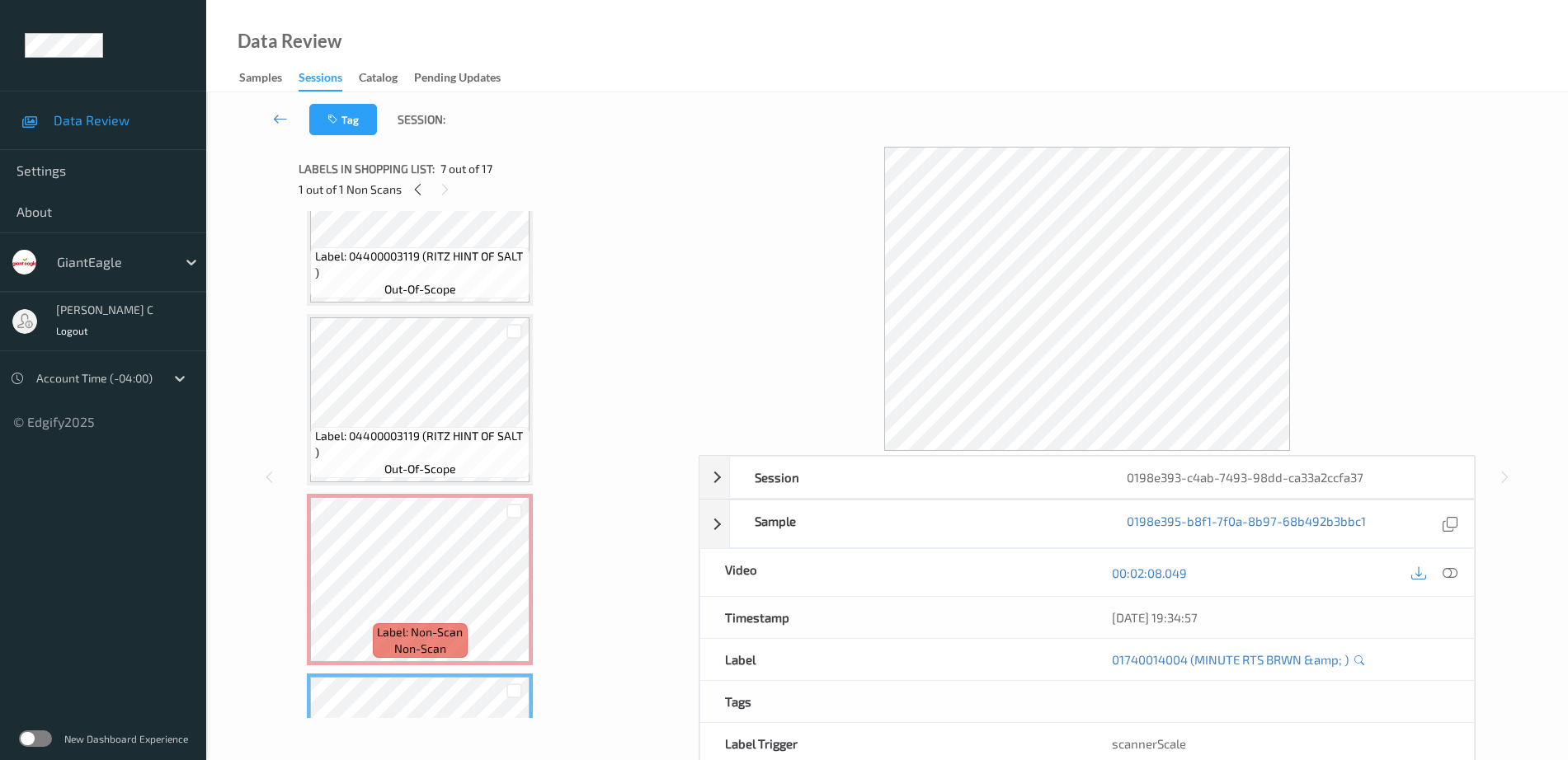
click at [452, 443] on span "Label: 04400003119 (RITZ HINT OF SALT )" at bounding box center [419, 445] width 211 height 33
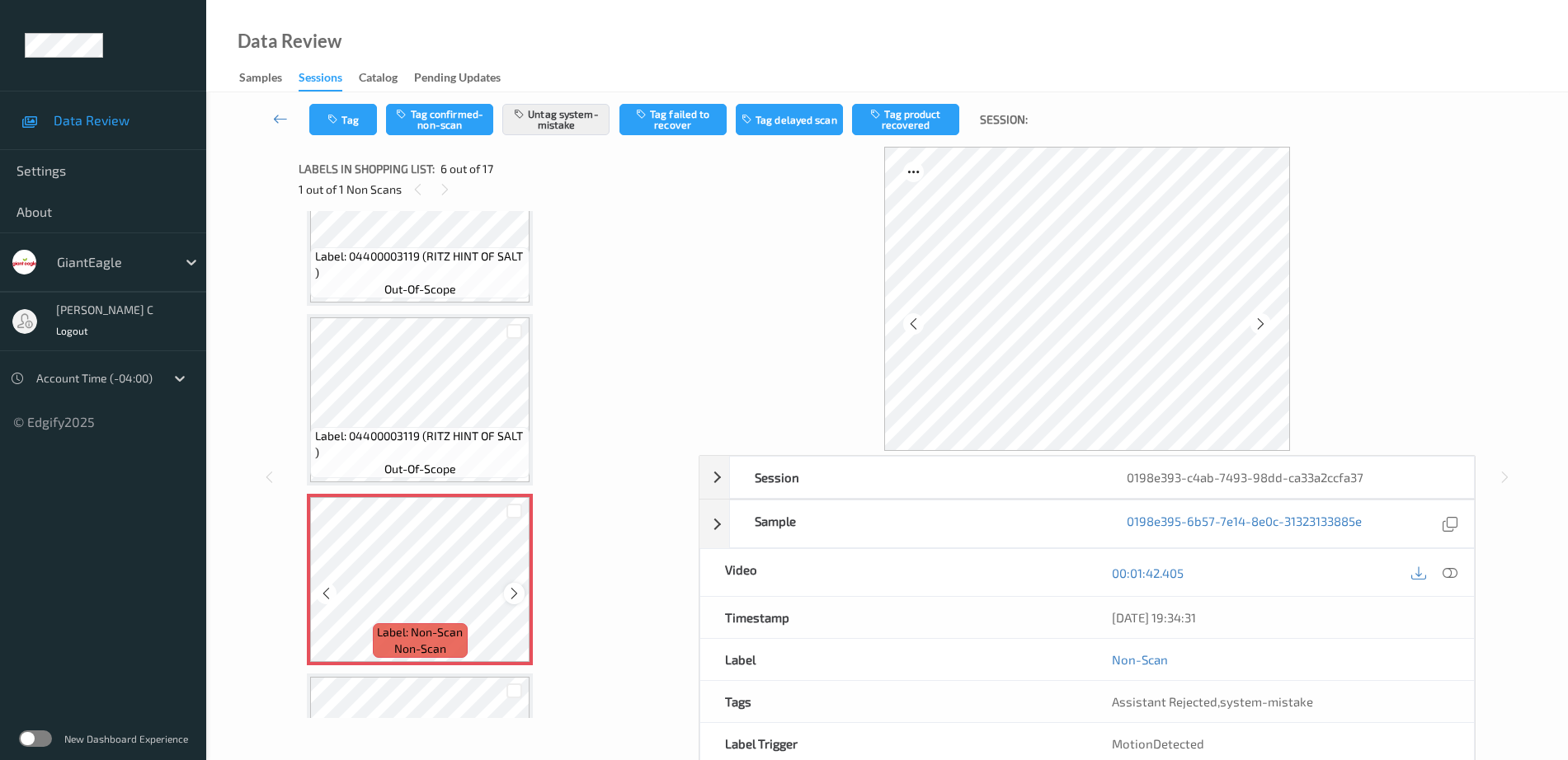
click at [513, 589] on icon at bounding box center [514, 593] width 14 height 15
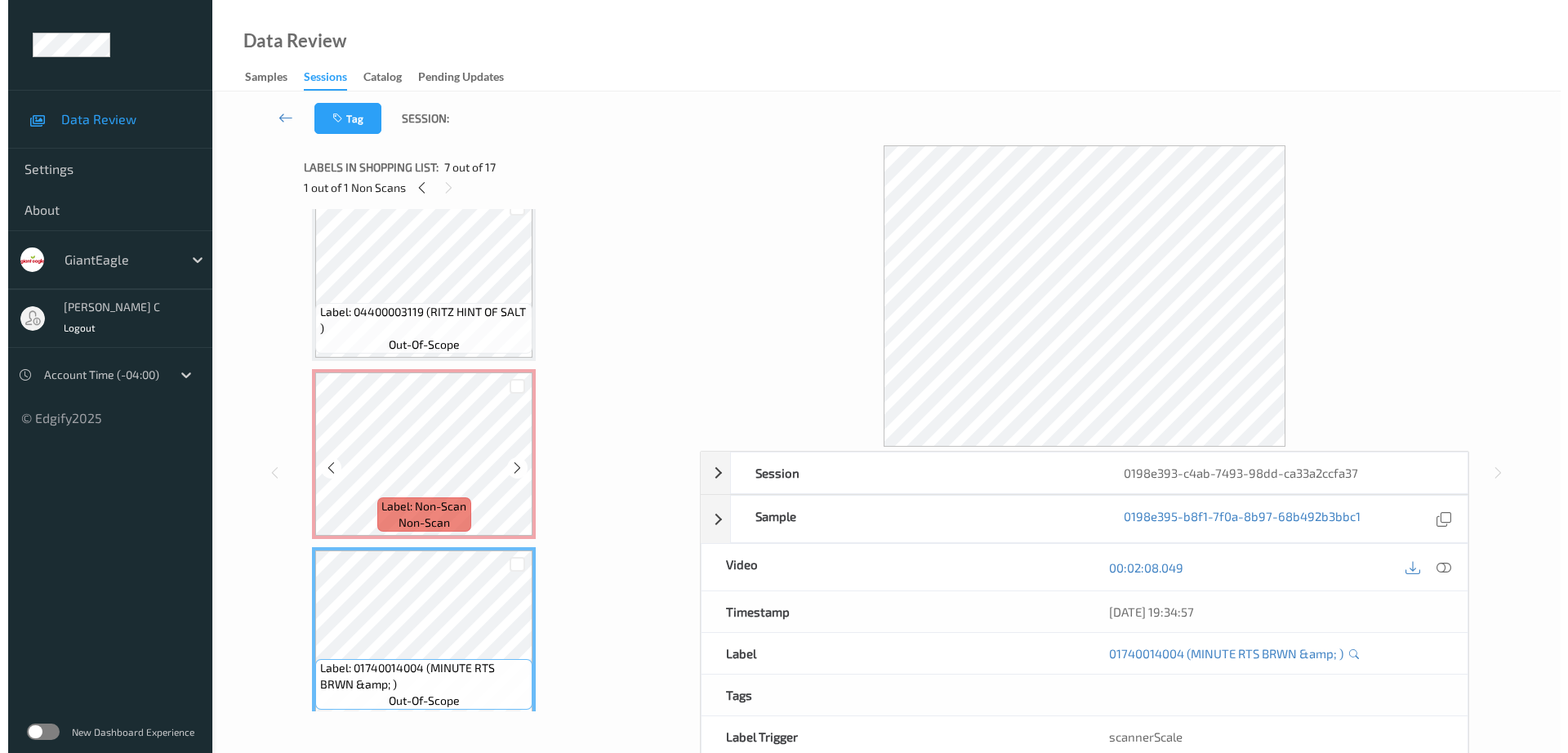
scroll to position [720, 0]
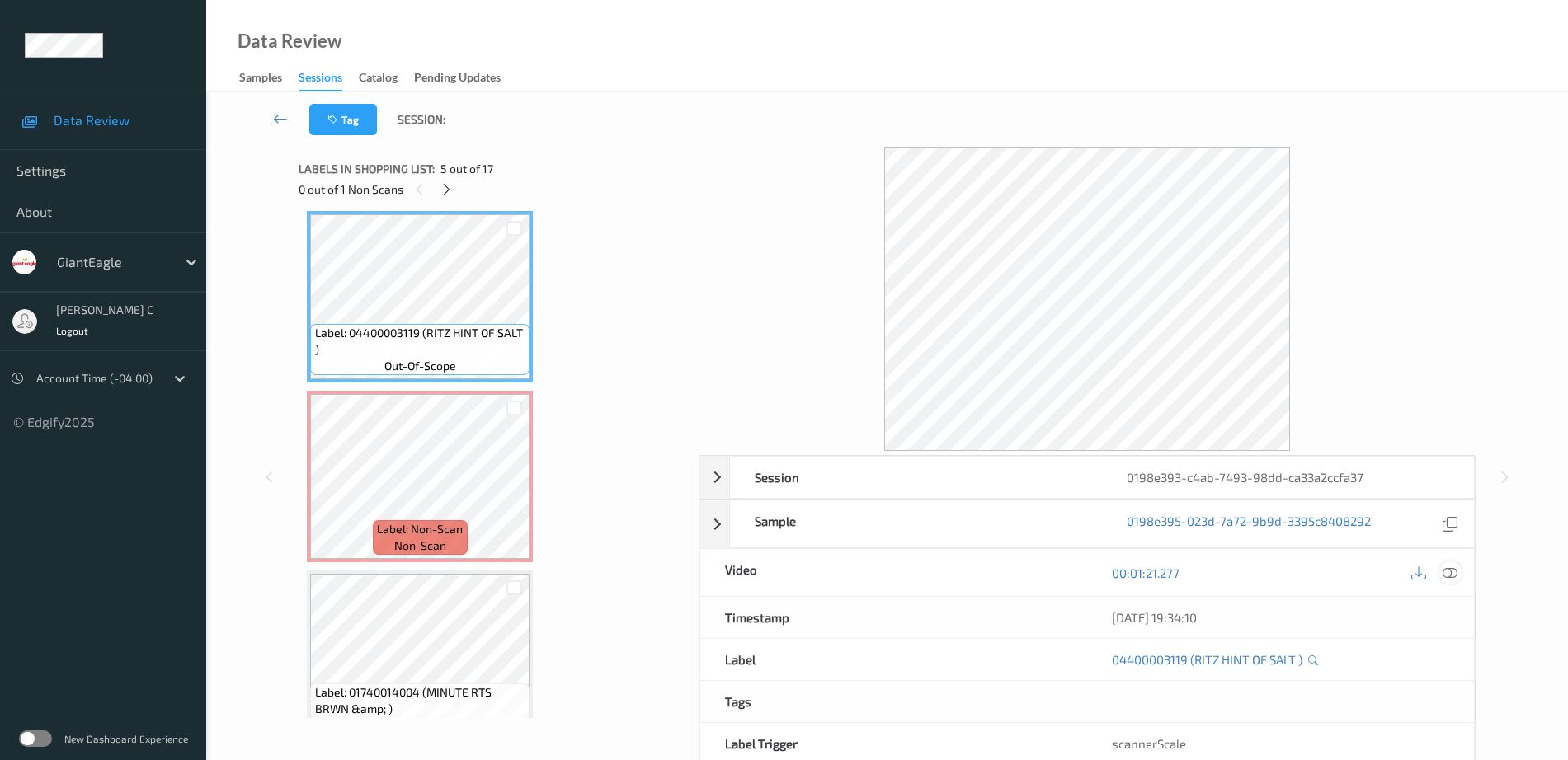
click at [1448, 578] on icon at bounding box center [1449, 572] width 15 height 15
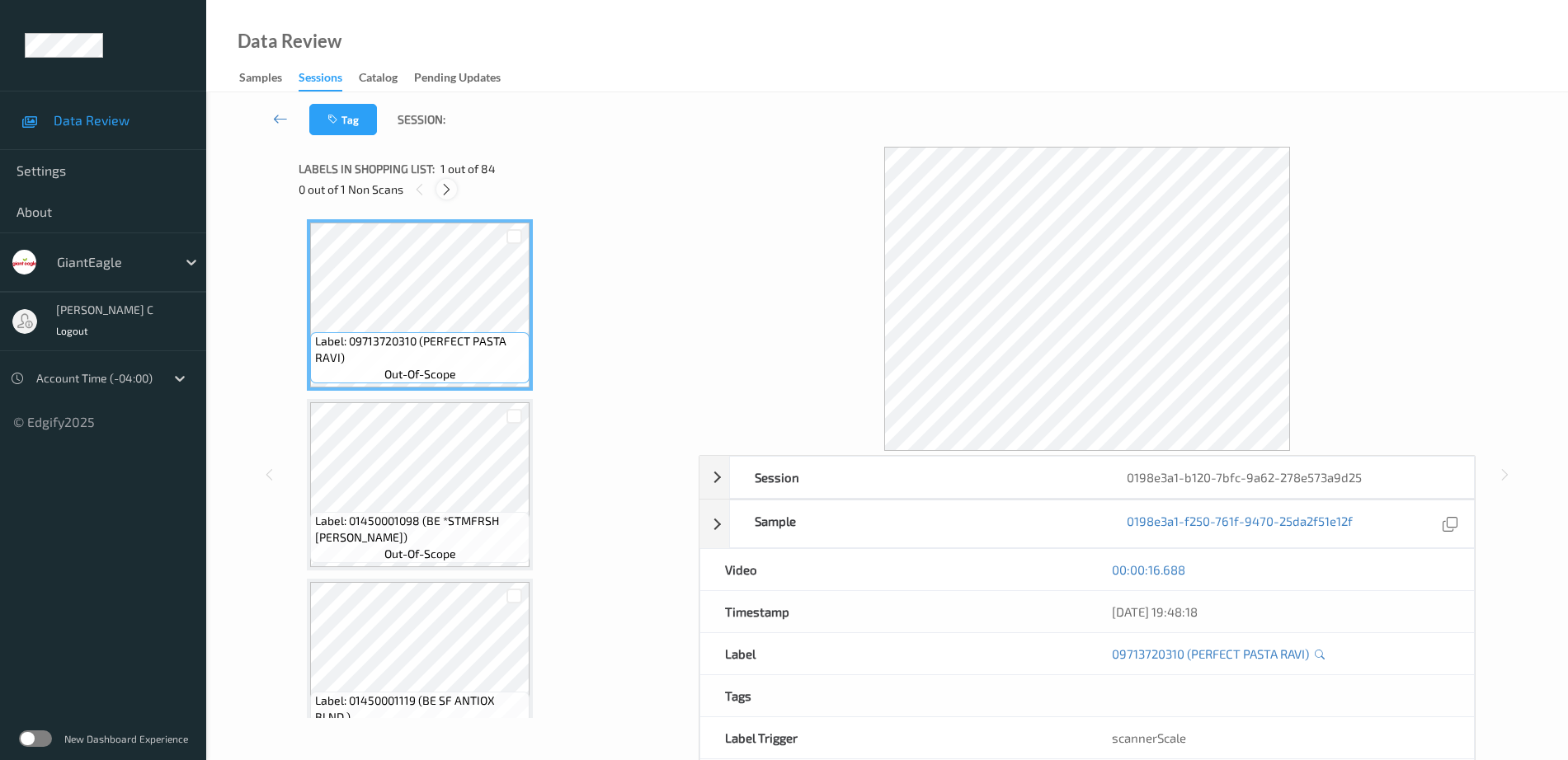
click at [445, 185] on icon at bounding box center [447, 189] width 14 height 15
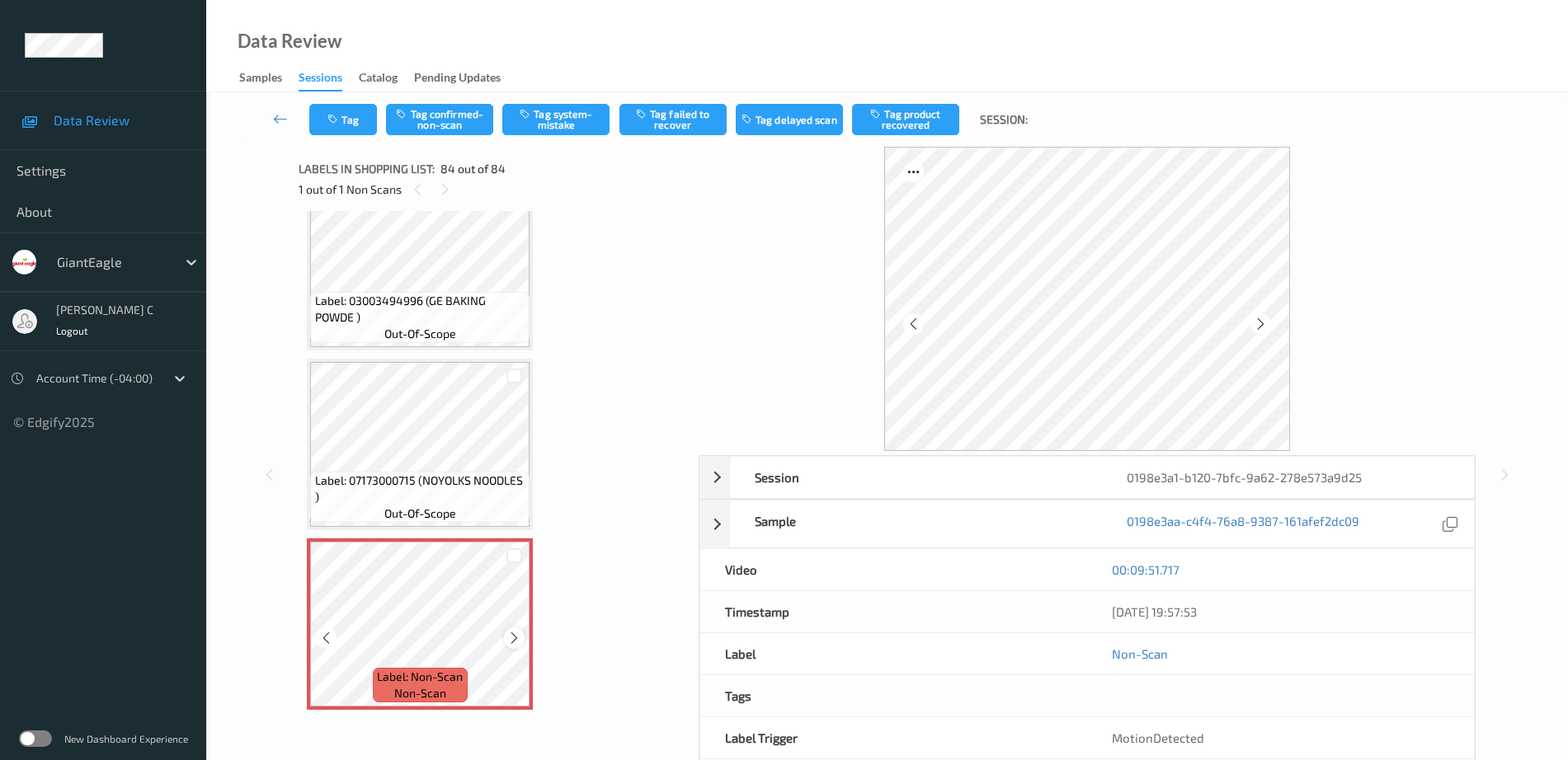
click at [518, 638] on icon at bounding box center [514, 638] width 14 height 15
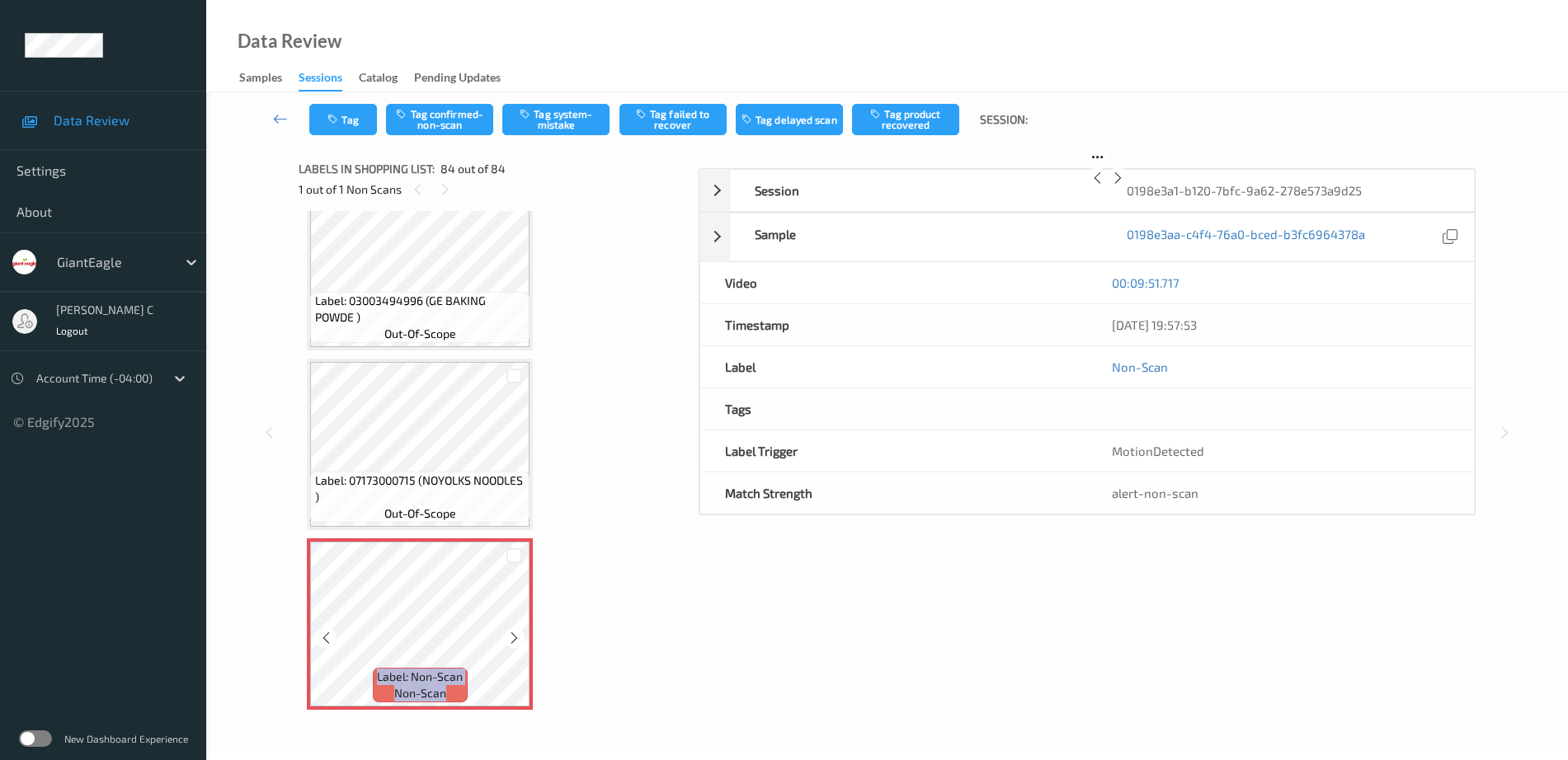
click at [518, 638] on icon at bounding box center [514, 638] width 14 height 15
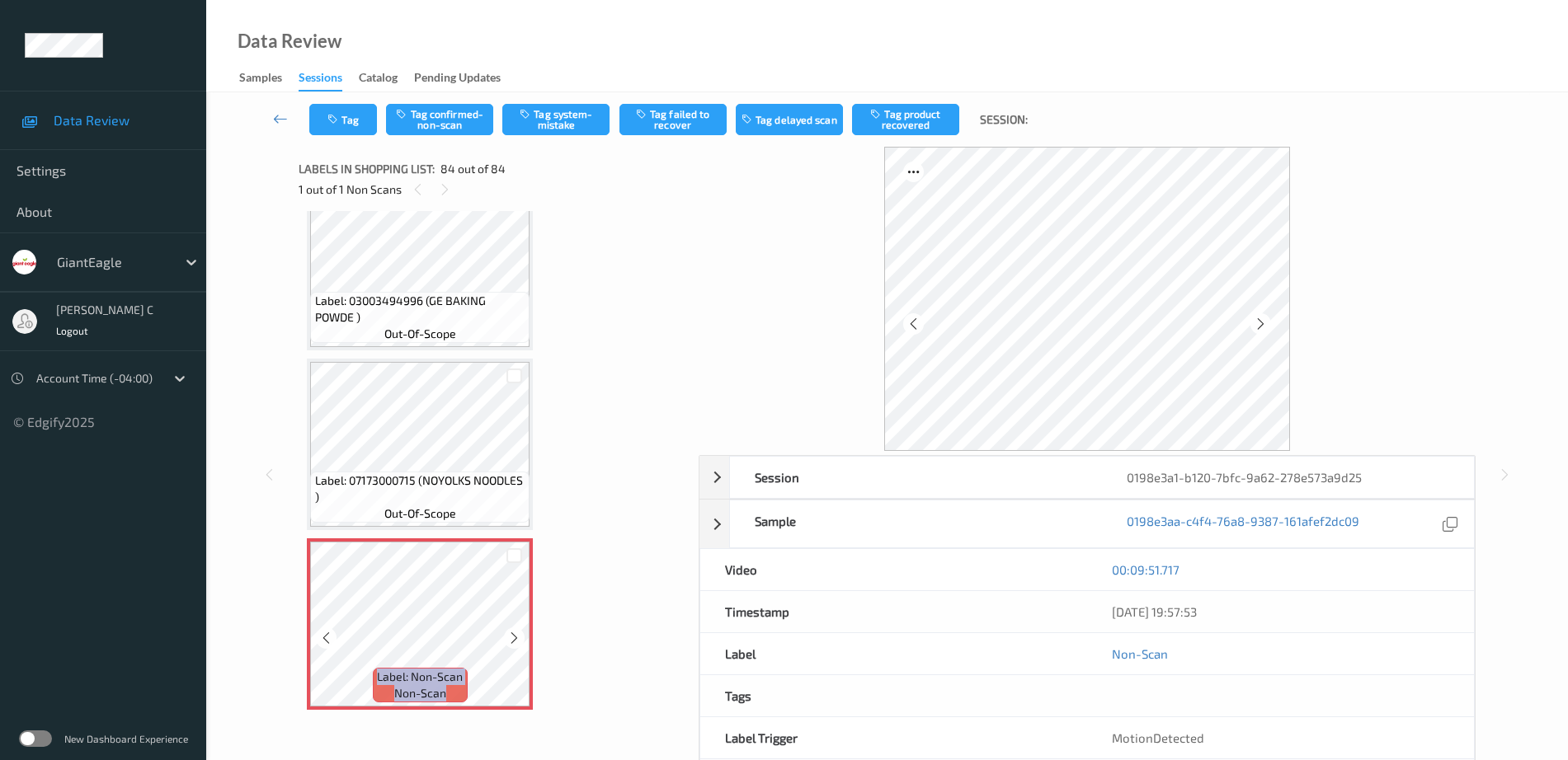
click at [518, 638] on icon at bounding box center [514, 638] width 14 height 15
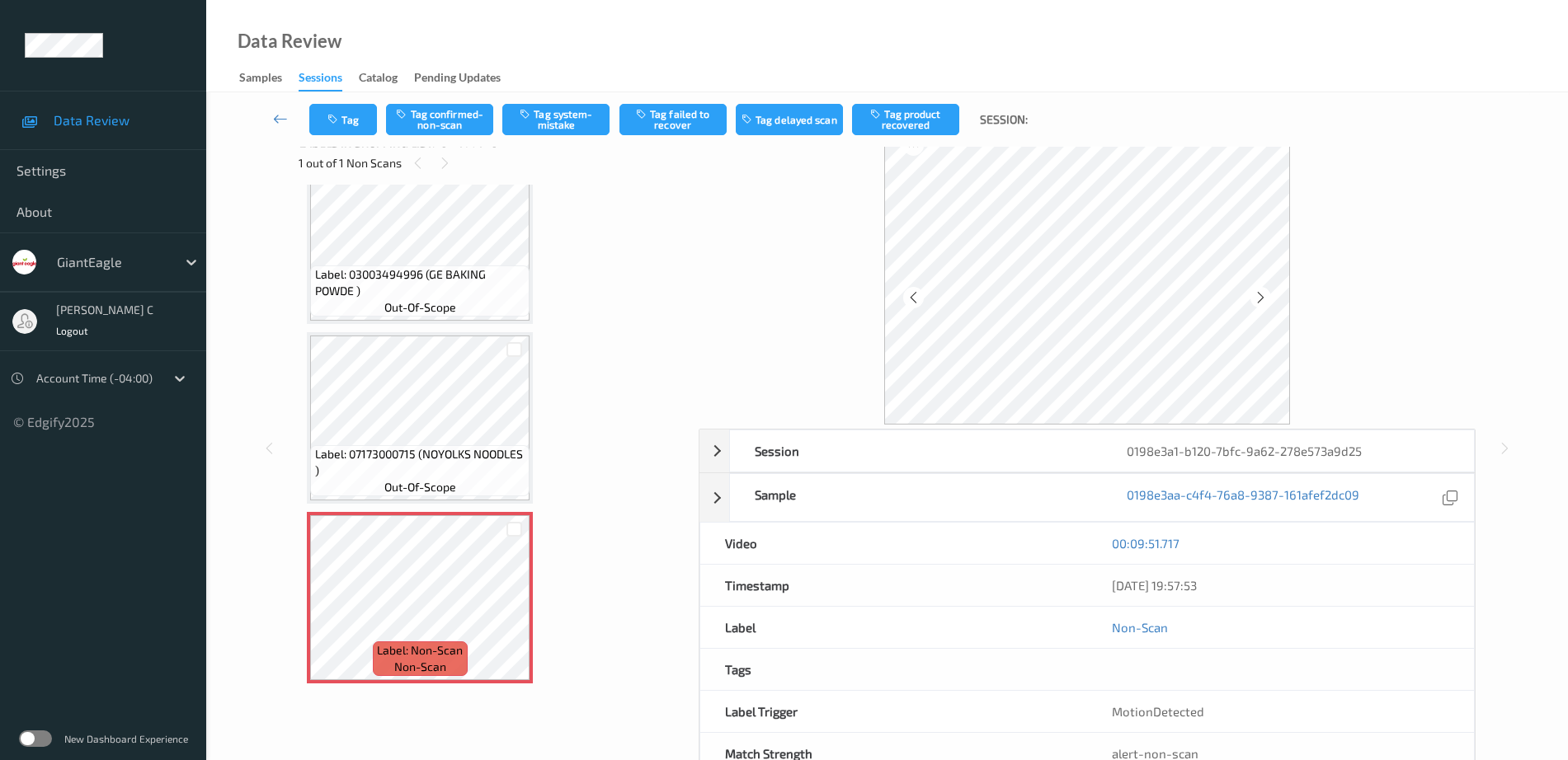
scroll to position [0, 0]
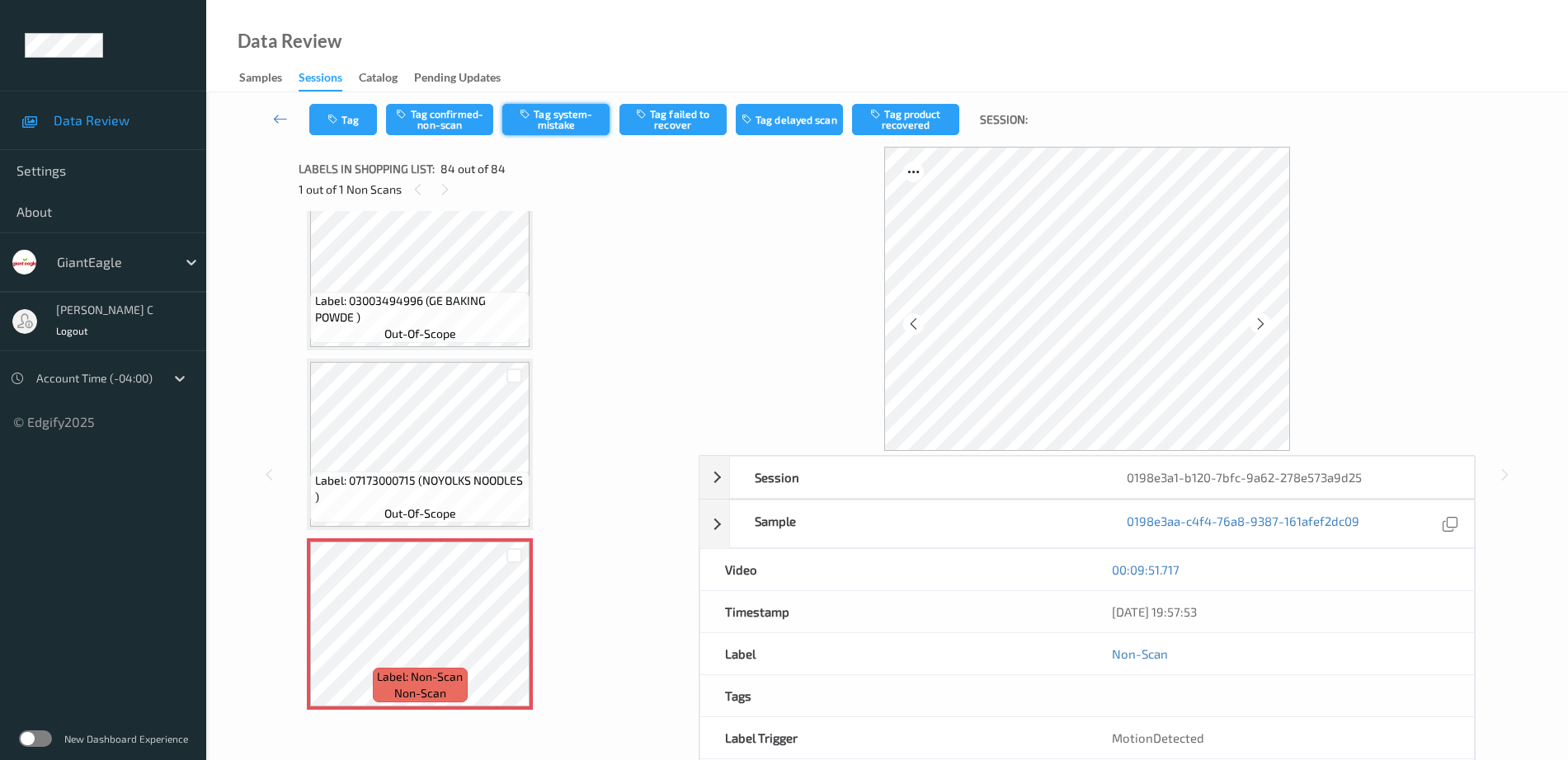
click at [592, 120] on button "Tag system-mistake" at bounding box center [556, 119] width 107 height 31
click at [368, 119] on button "Tag" at bounding box center [343, 119] width 68 height 31
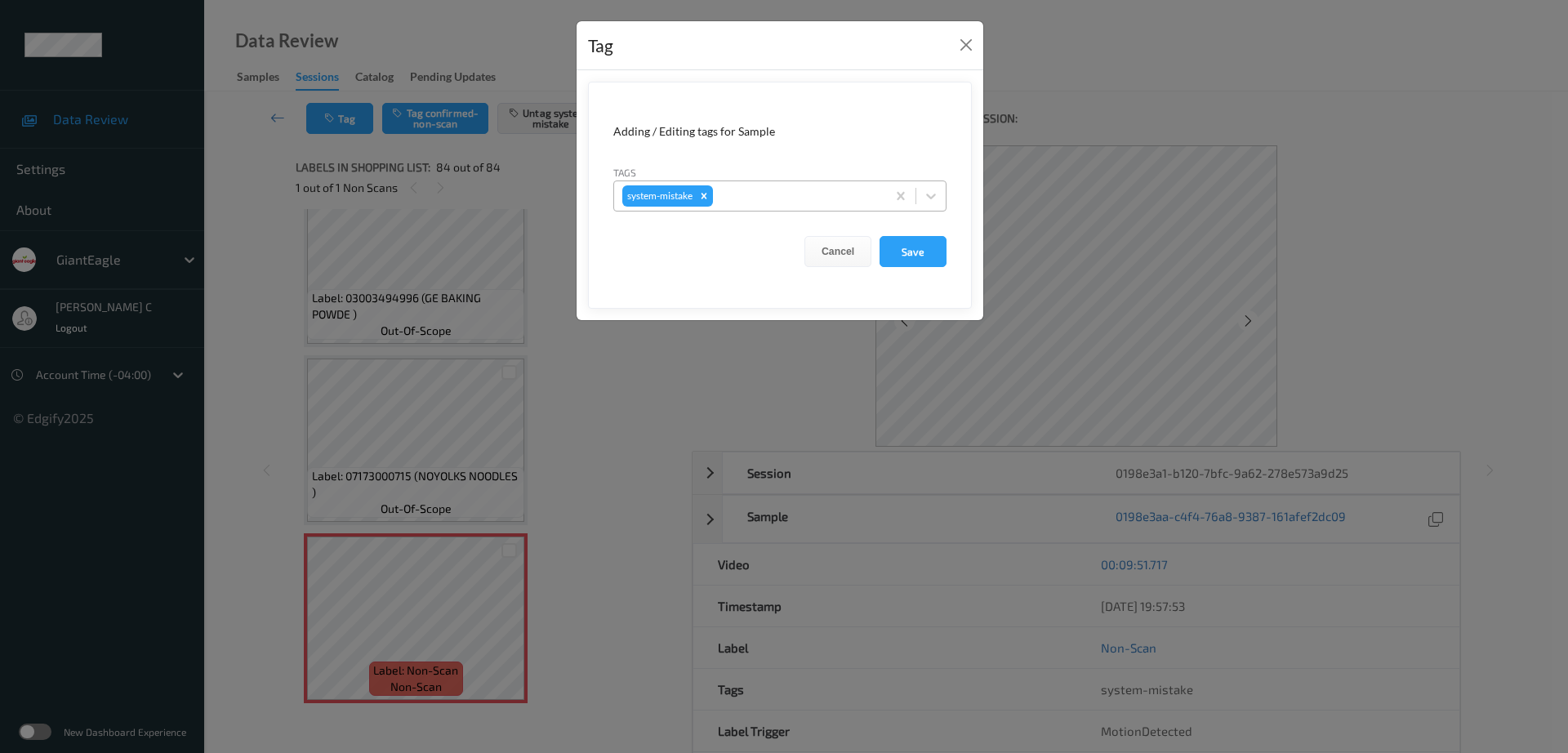
click at [770, 187] on div at bounding box center [797, 196] width 162 height 19
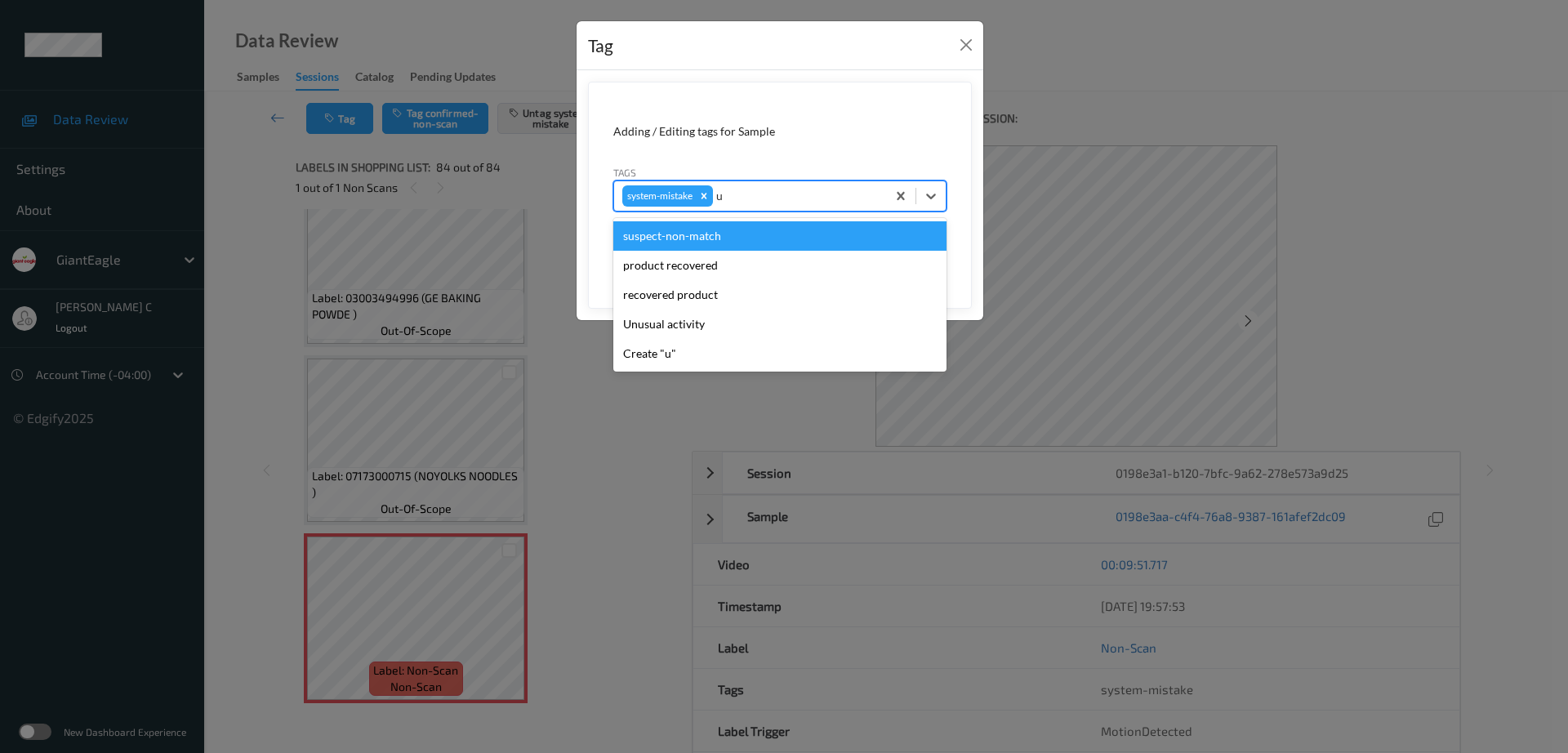
type input "un"
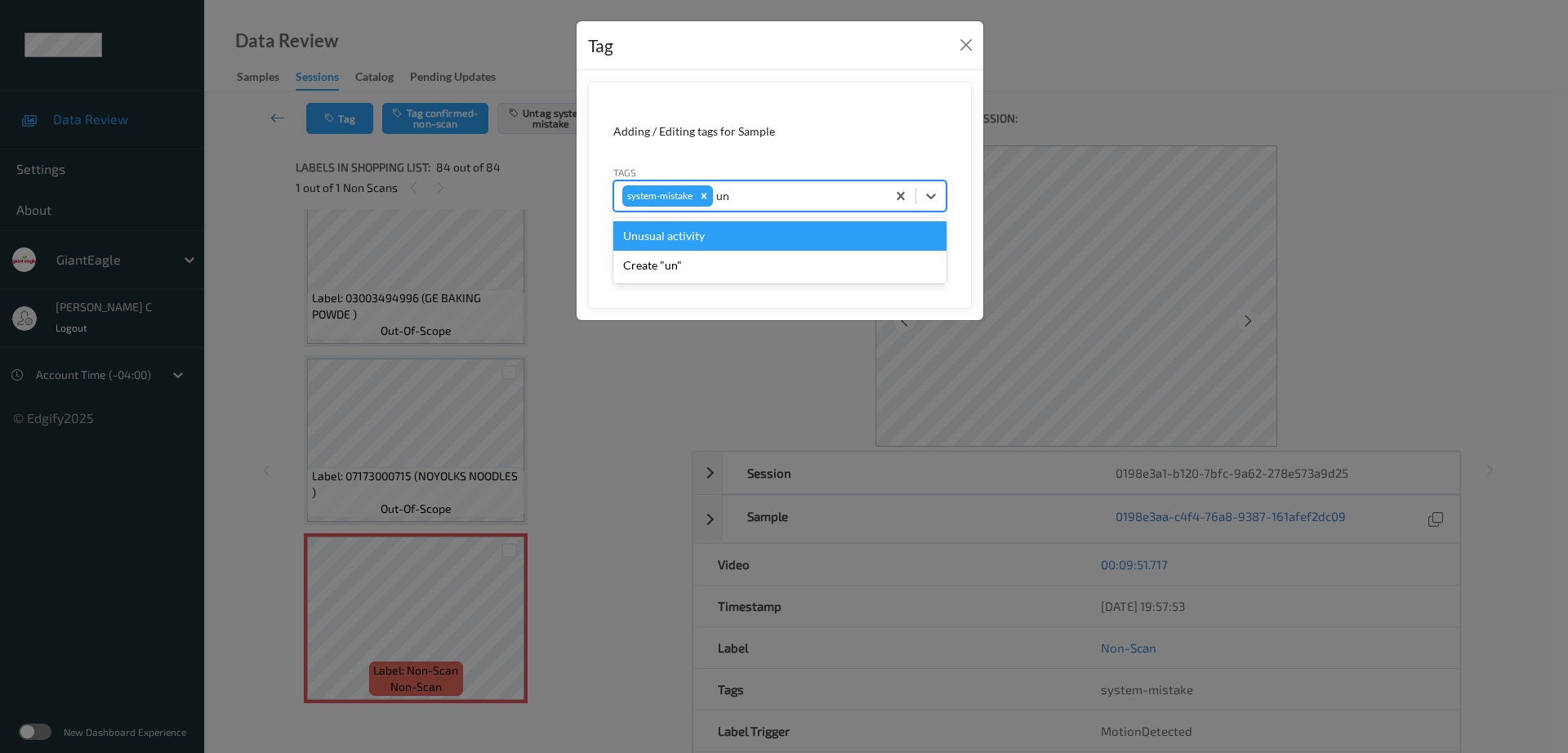
drag, startPoint x: 674, startPoint y: 240, endPoint x: 859, endPoint y: 281, distance: 189.5
click at [675, 240] on div "Unusual activity" at bounding box center [779, 236] width 333 height 29
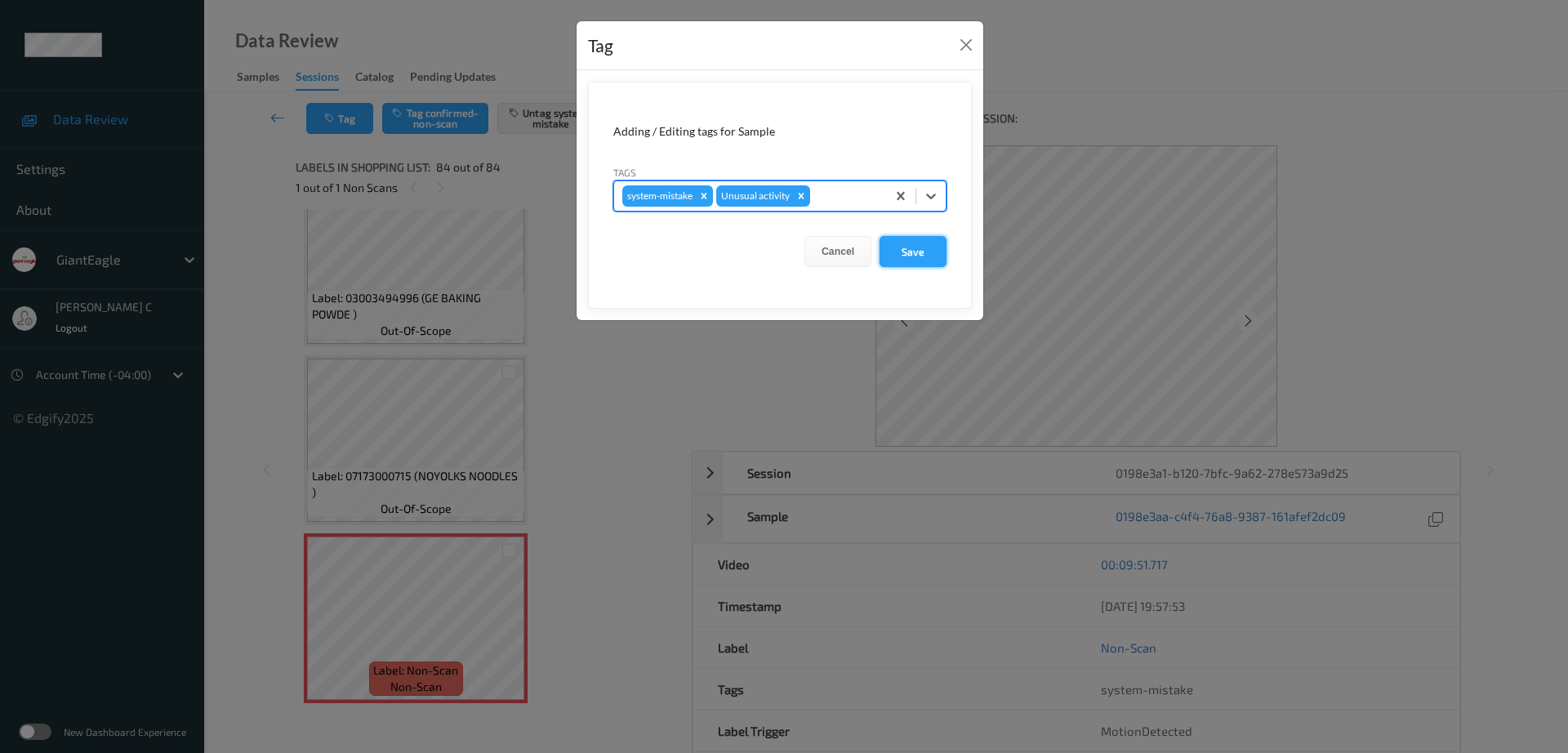
click at [896, 255] on button "Save" at bounding box center [912, 251] width 67 height 31
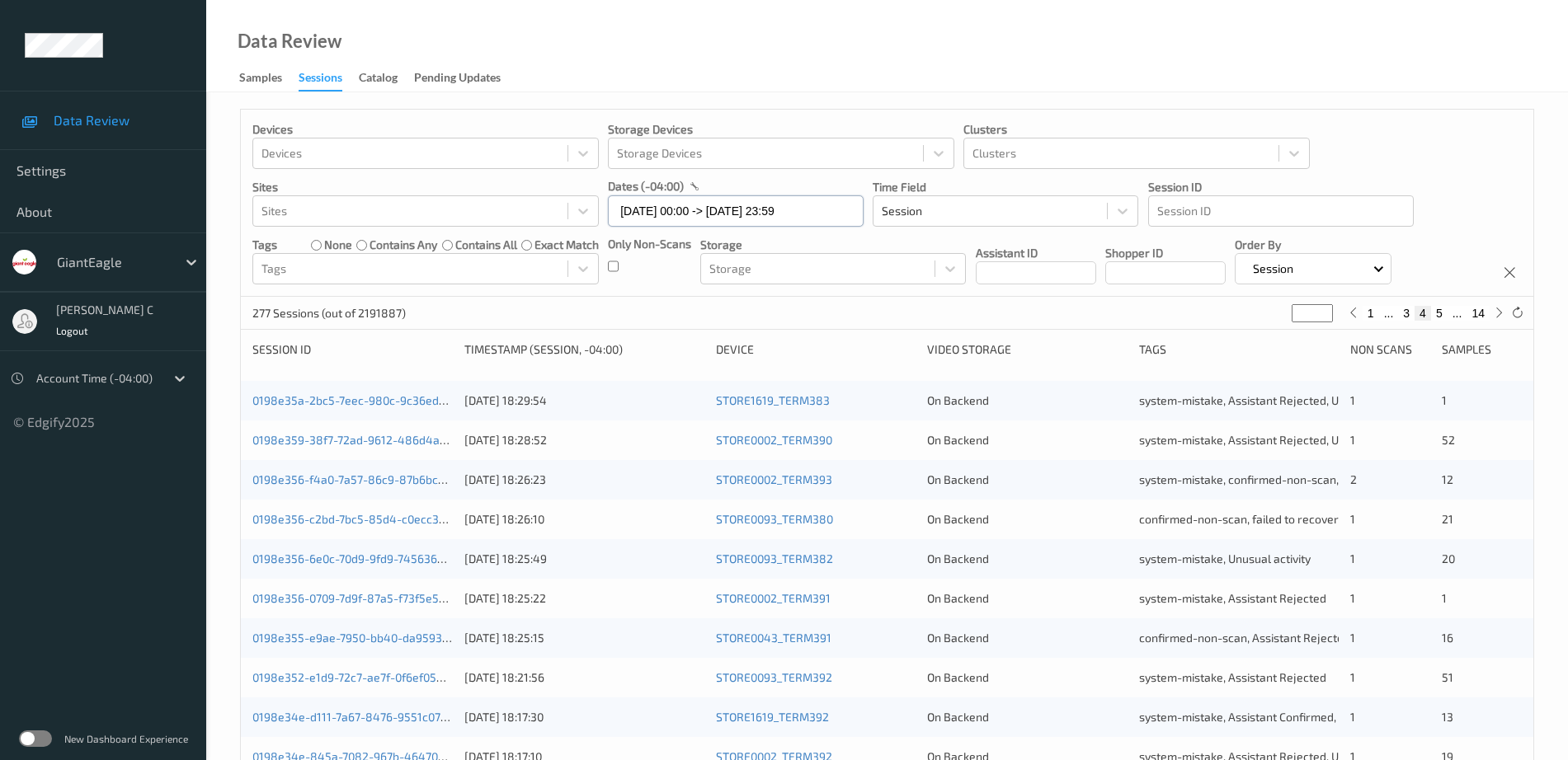
click at [682, 211] on input "[DATE] 00:00 -> [DATE] 23:59" at bounding box center [735, 211] width 256 height 31
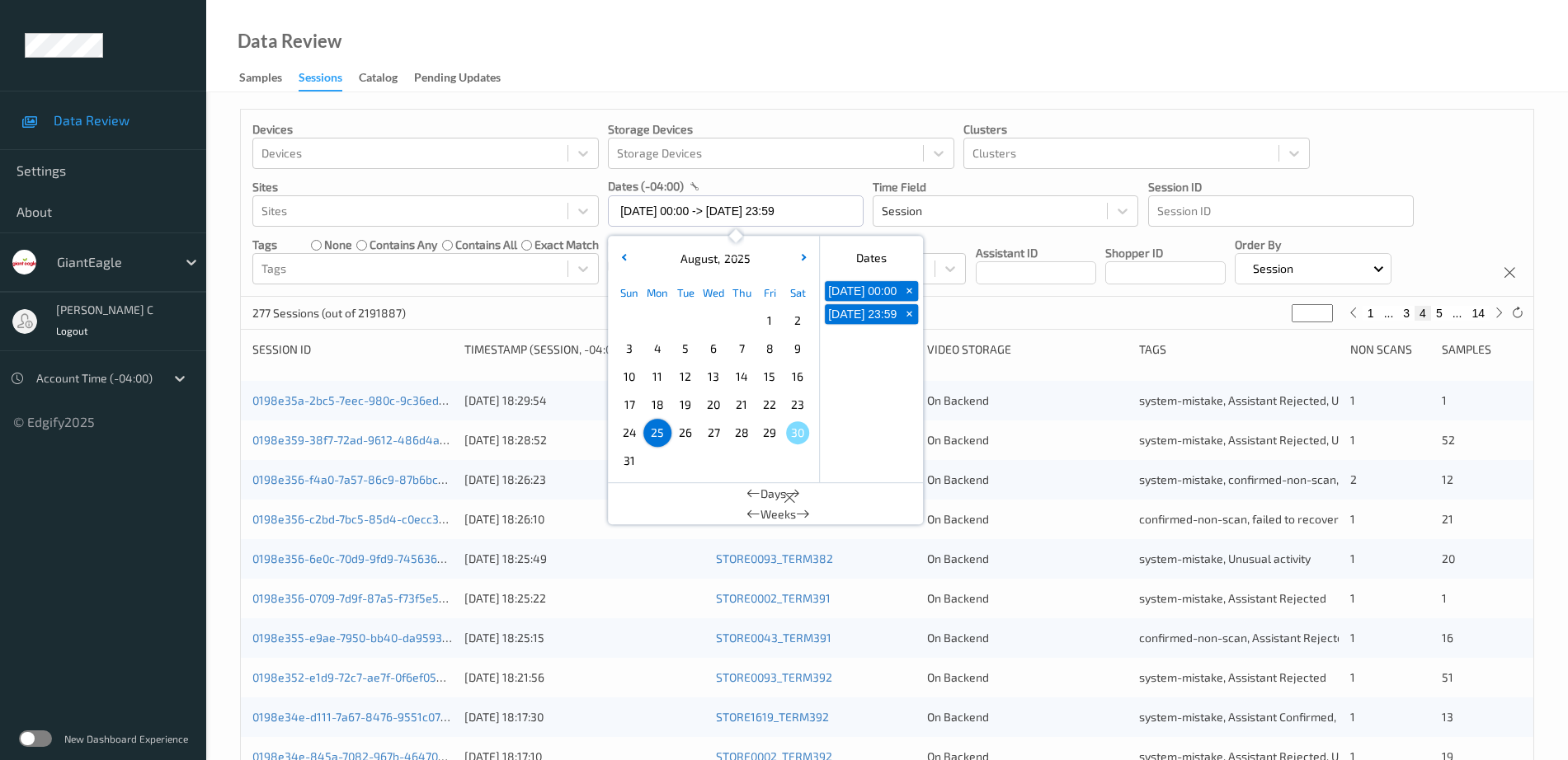
click at [770, 436] on span "29" at bounding box center [769, 433] width 24 height 24
type input "[DATE] 00:00"
type input "*"
click at [770, 436] on span "29" at bounding box center [769, 433] width 24 height 24
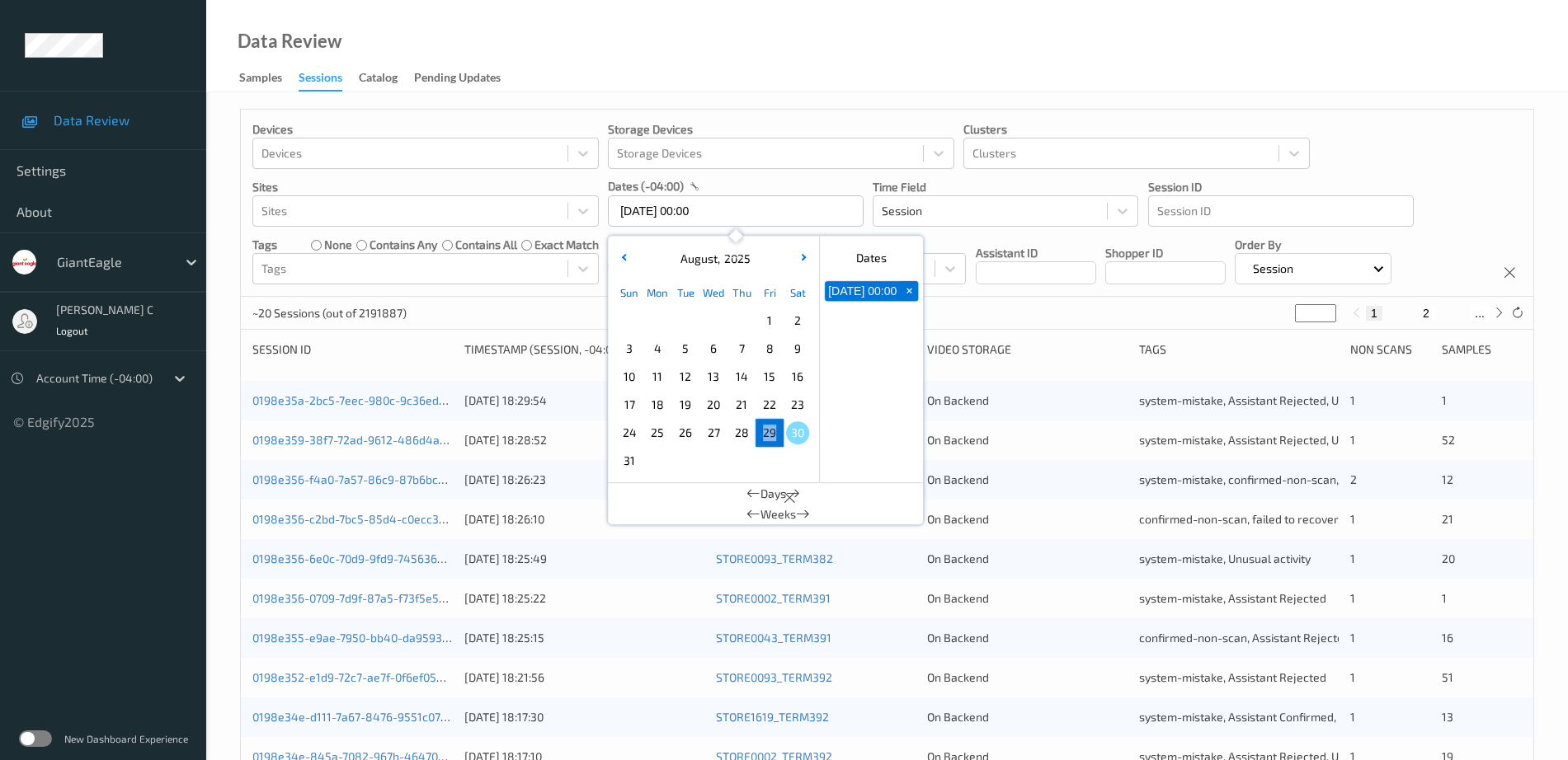
type input "[DATE] 00:00 -> [DATE] 23:59"
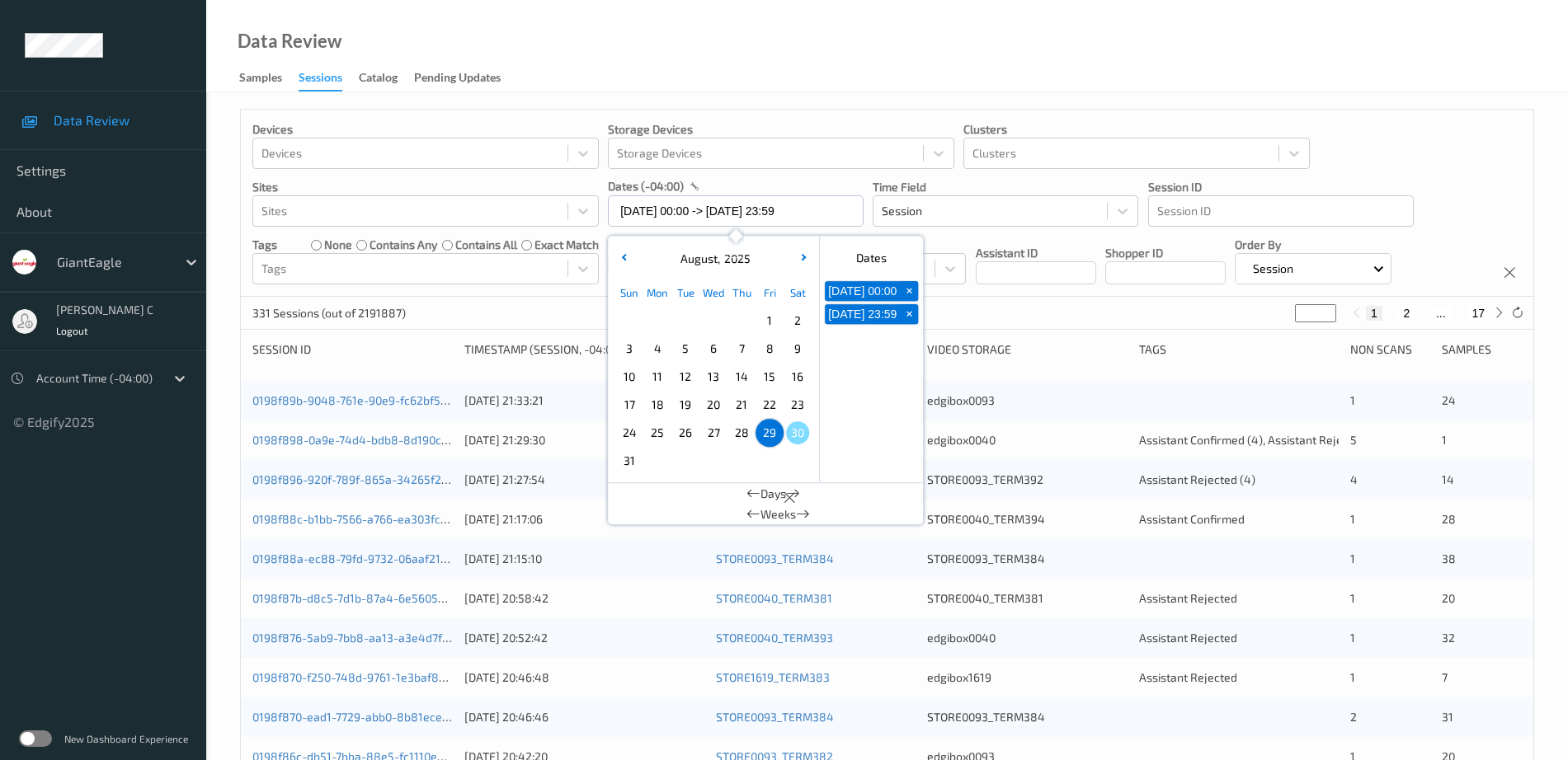
click at [1336, 49] on div "Data Review Samples Sessions Catalog Pending Updates" at bounding box center [887, 46] width 1362 height 92
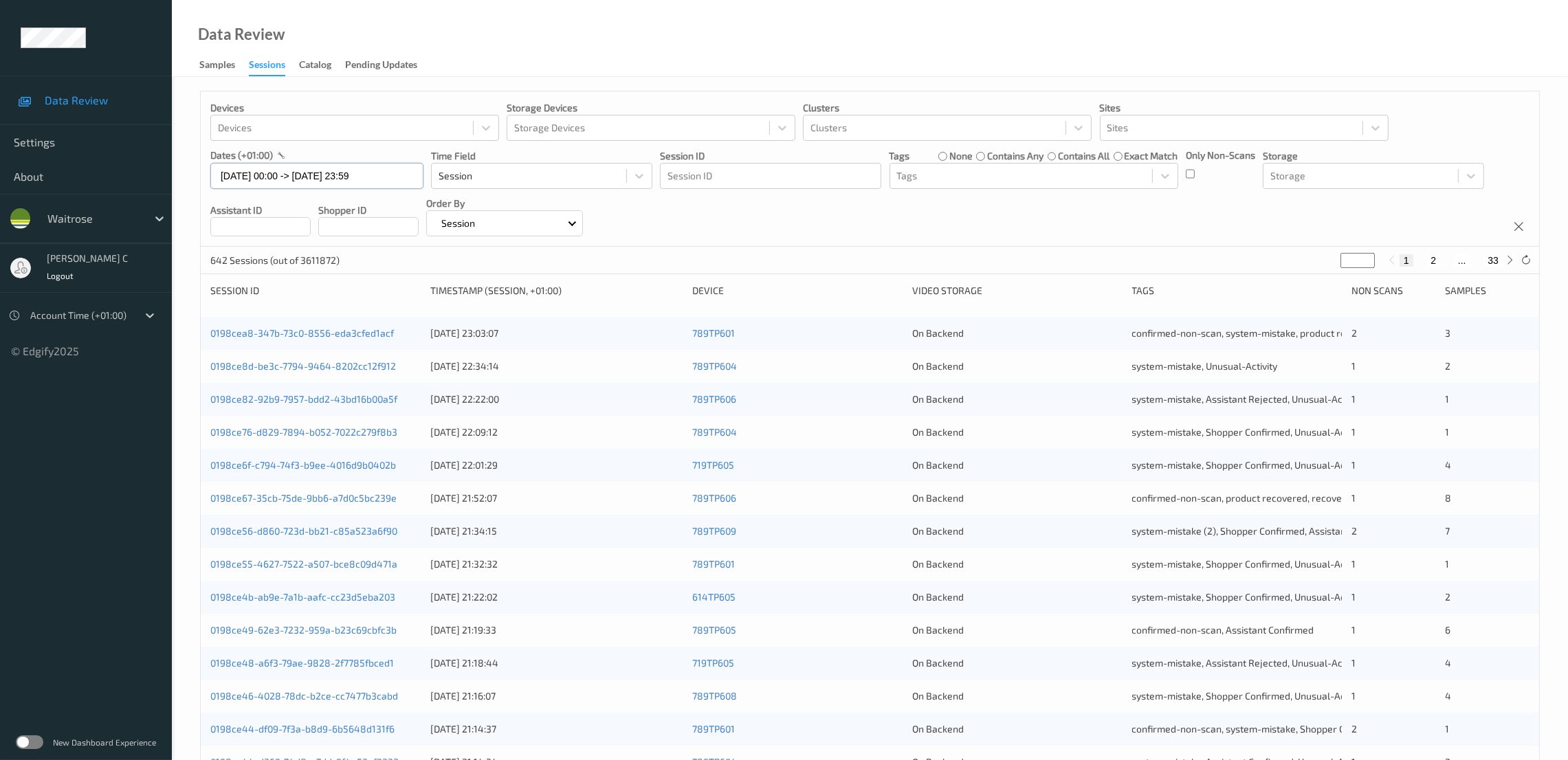
click at [274, 180] on input "21/08/2025 00:00 -> 21/08/2025 23:59" at bounding box center [317, 176] width 213 height 26
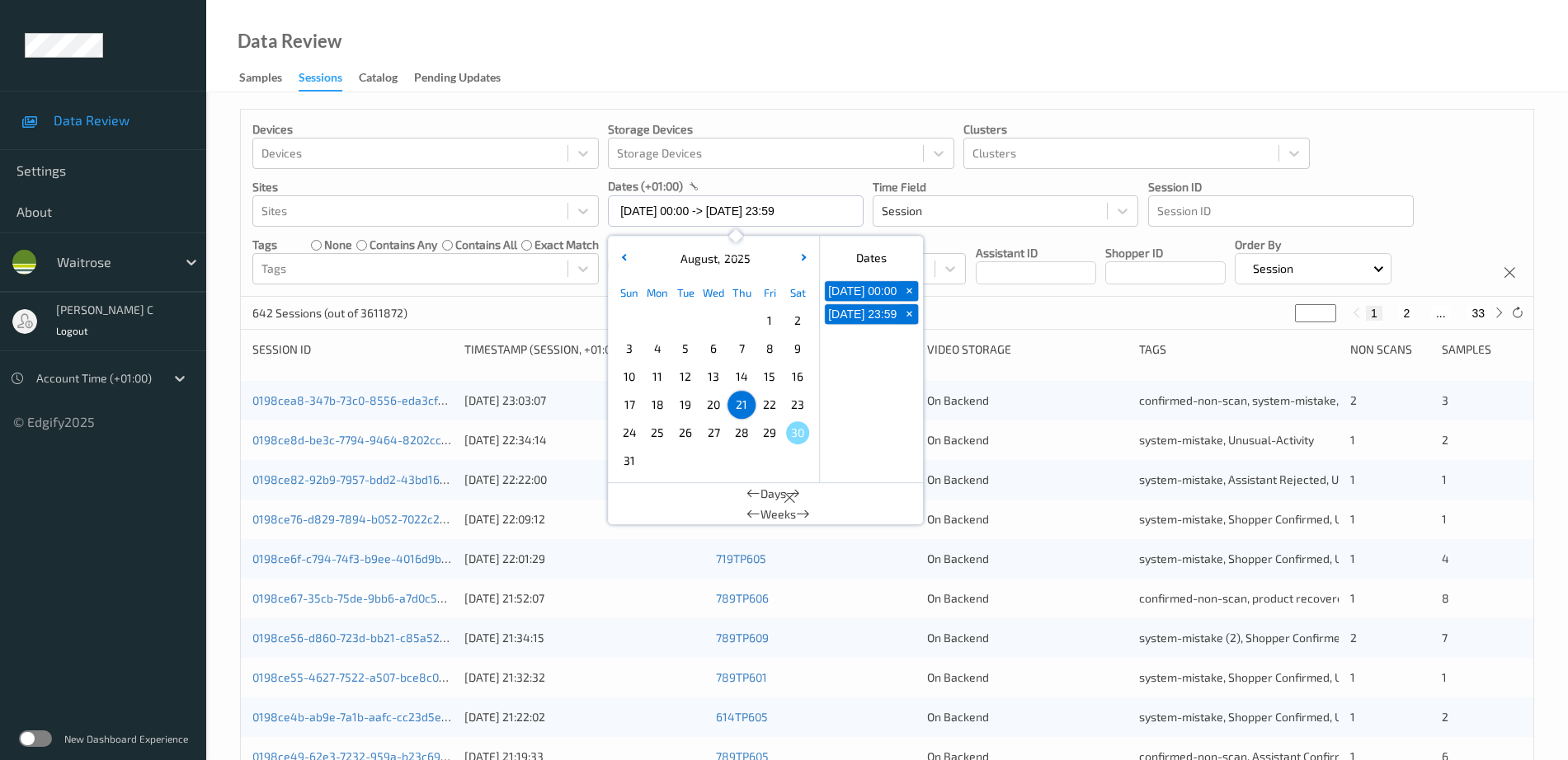
click at [776, 435] on span "29" at bounding box center [769, 433] width 24 height 24
type input "29/08/2025 00:00 -> 29/08/2025 23:59"
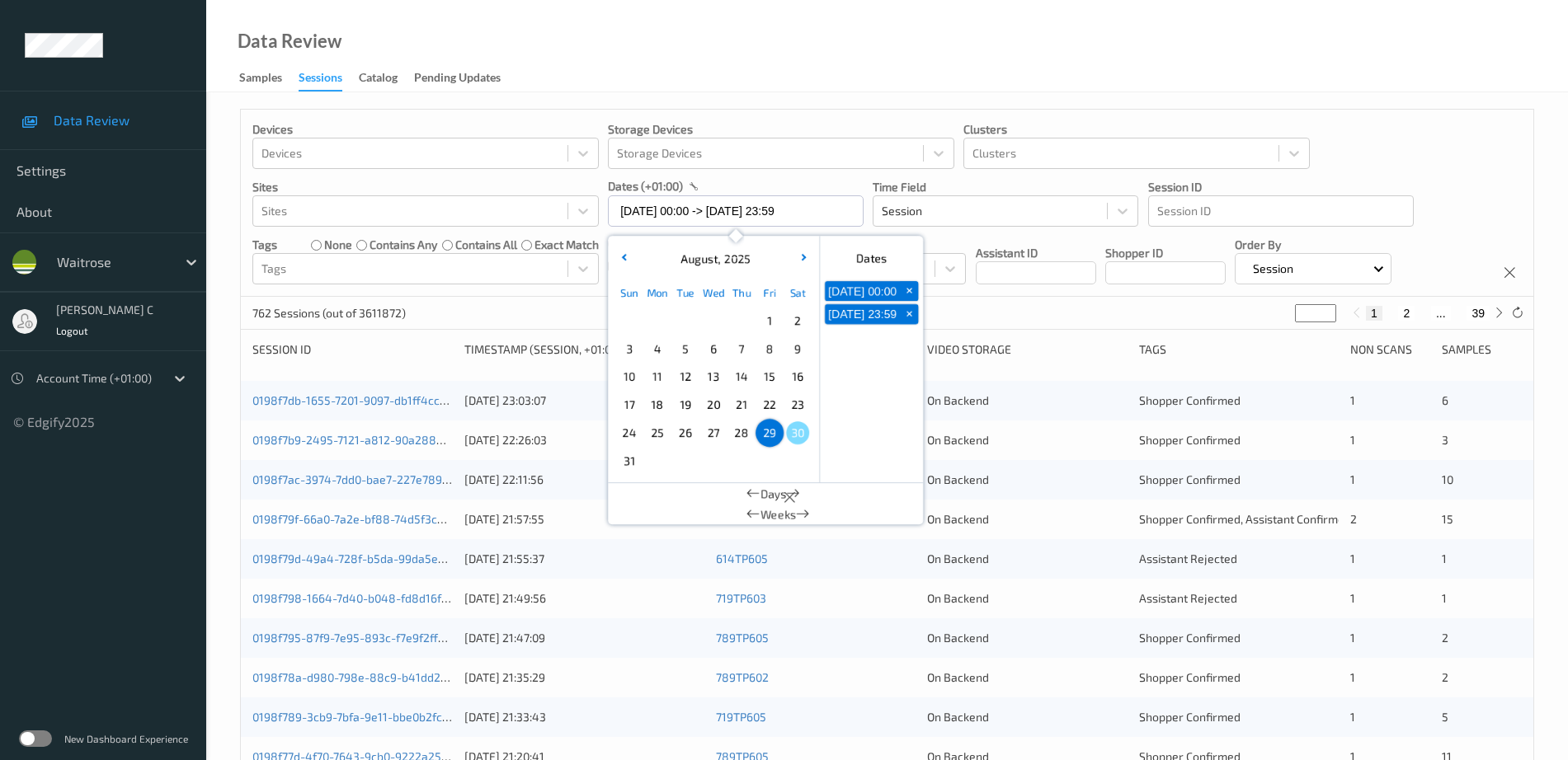
click at [1412, 127] on div "Devices Devices Storage Devices Storage Devices Clusters Clusters Sites Sites d…" at bounding box center [887, 203] width 1293 height 187
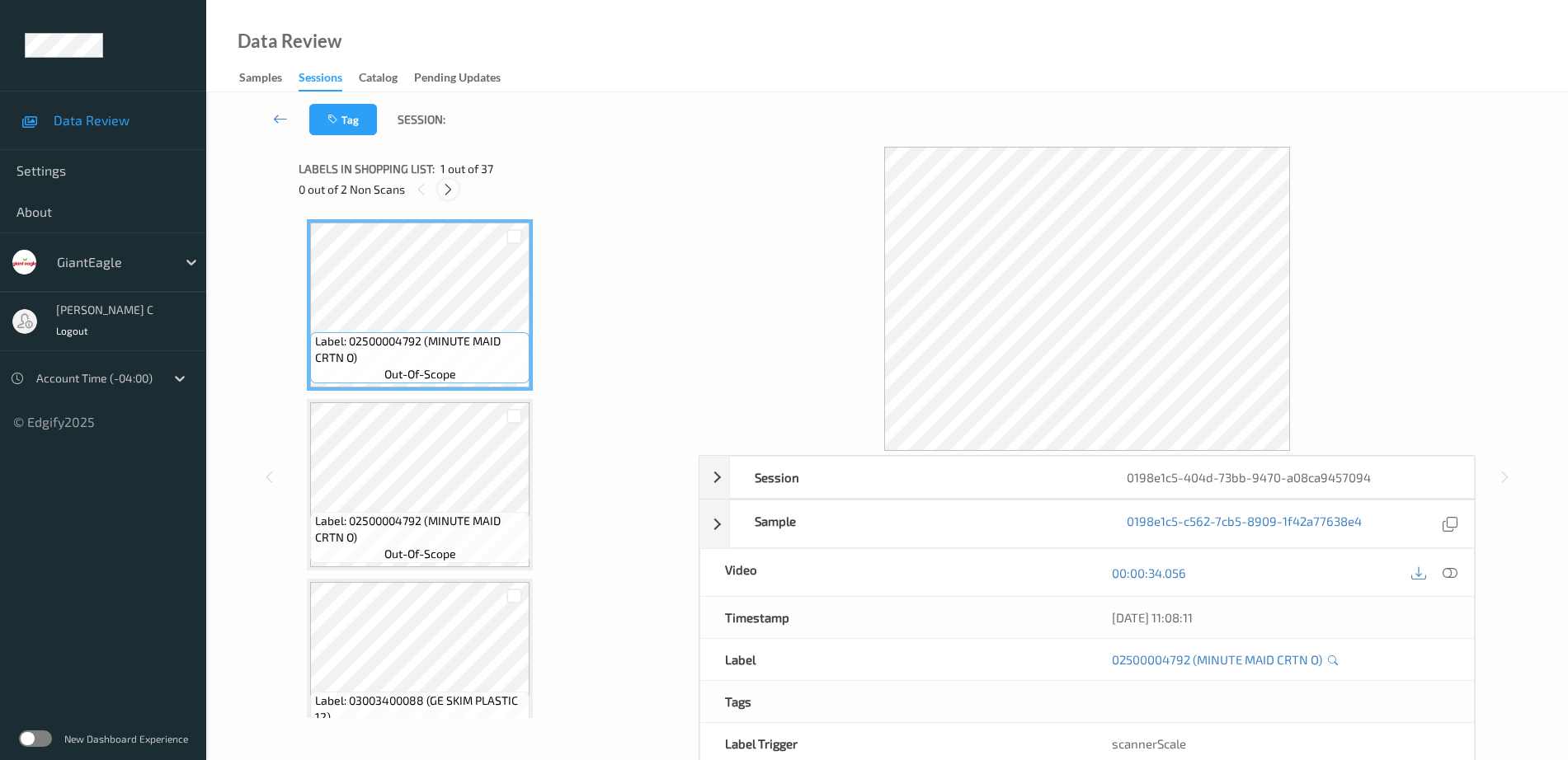
click at [451, 183] on icon at bounding box center [448, 189] width 14 height 15
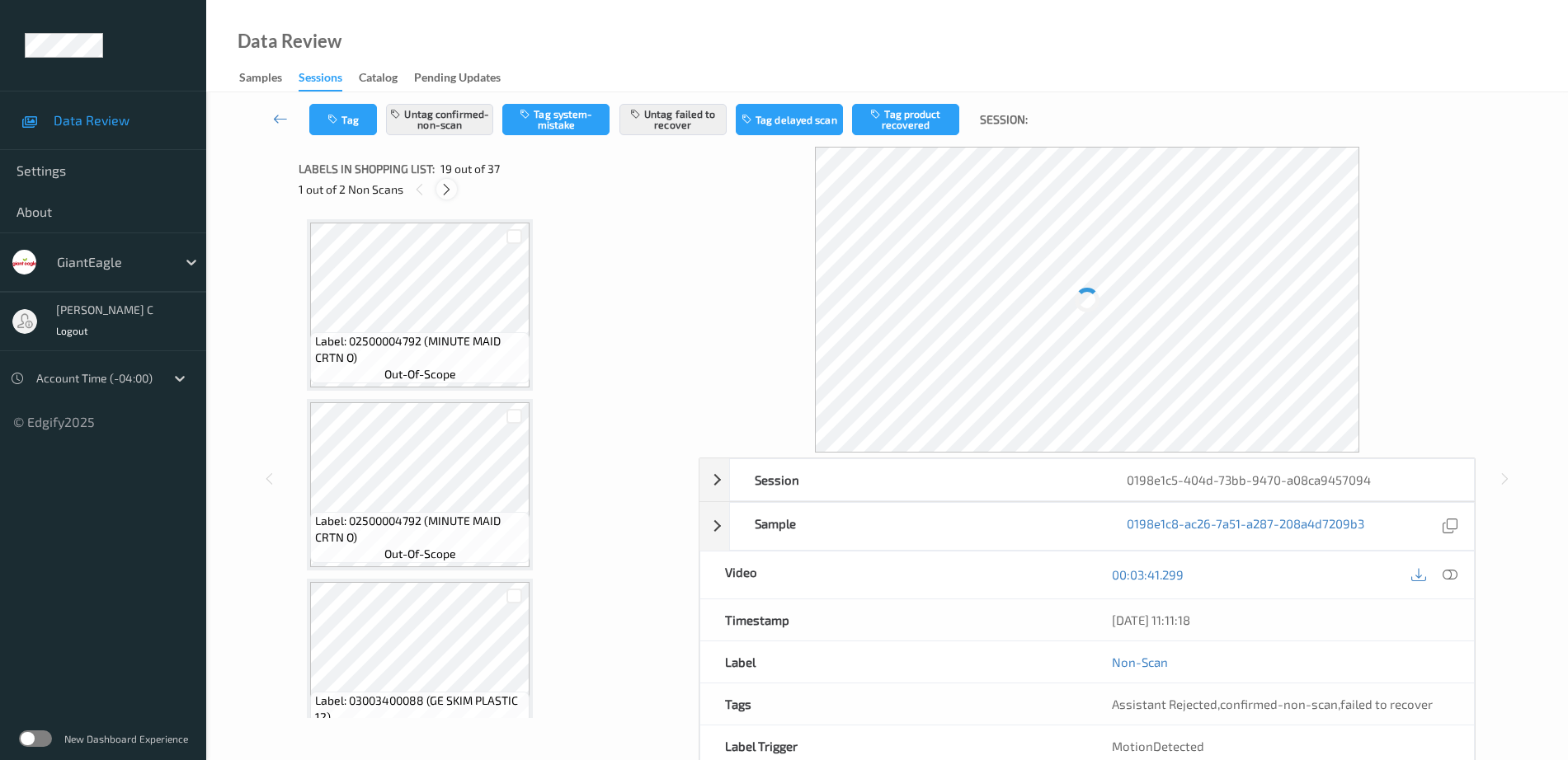
scroll to position [3063, 0]
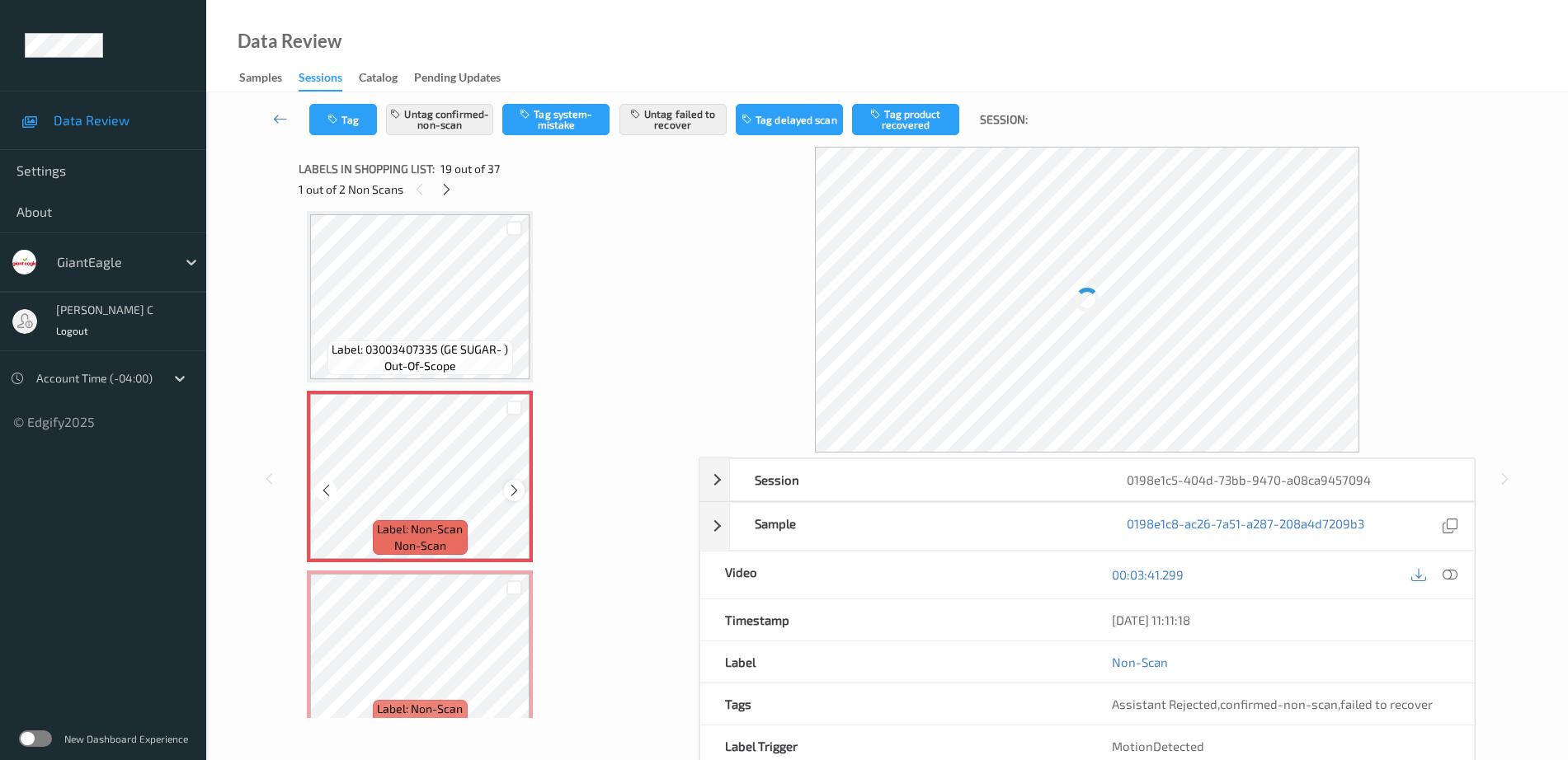
click at [514, 491] on icon at bounding box center [514, 490] width 14 height 15
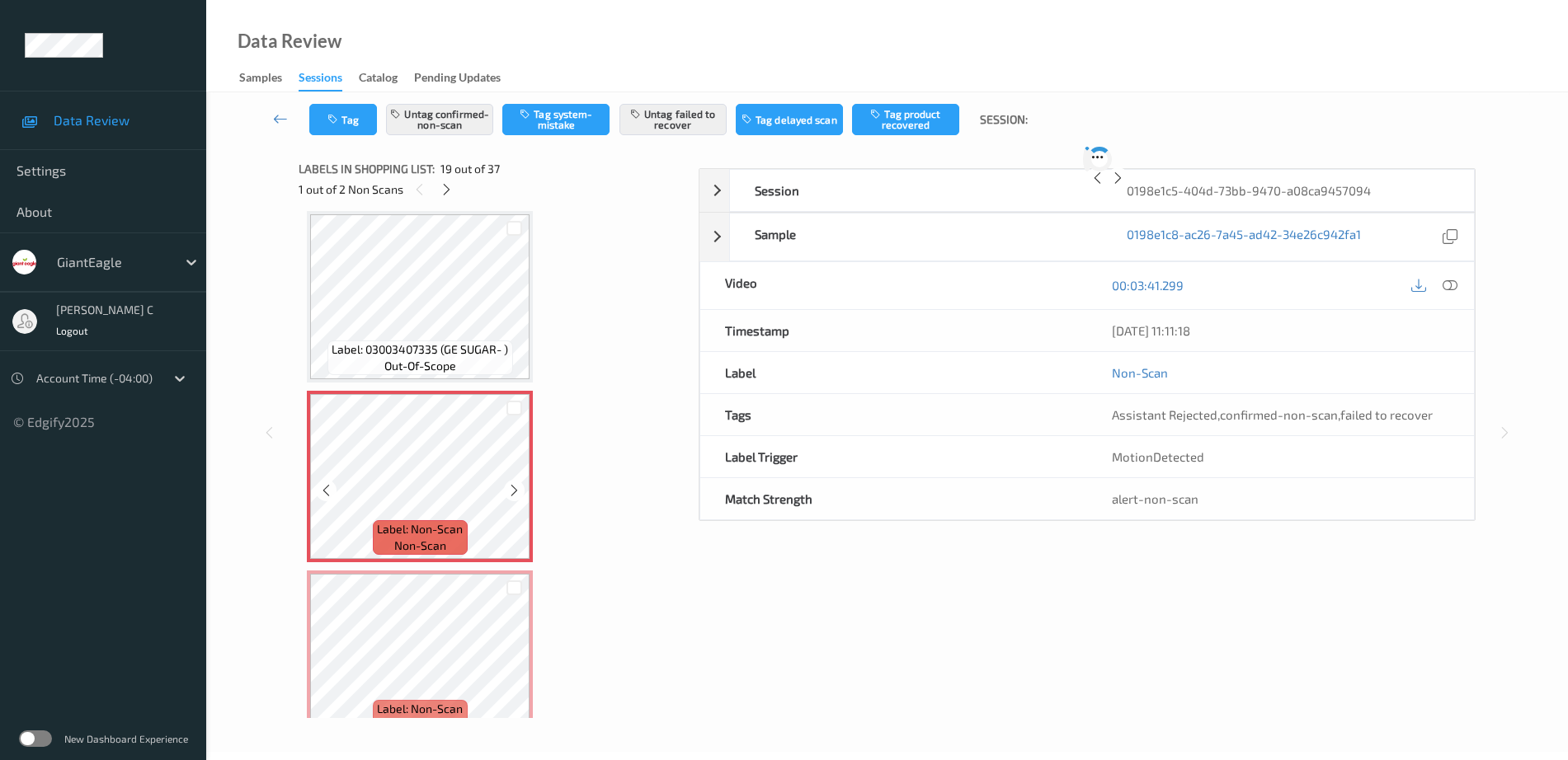
click at [514, 491] on icon at bounding box center [514, 490] width 14 height 15
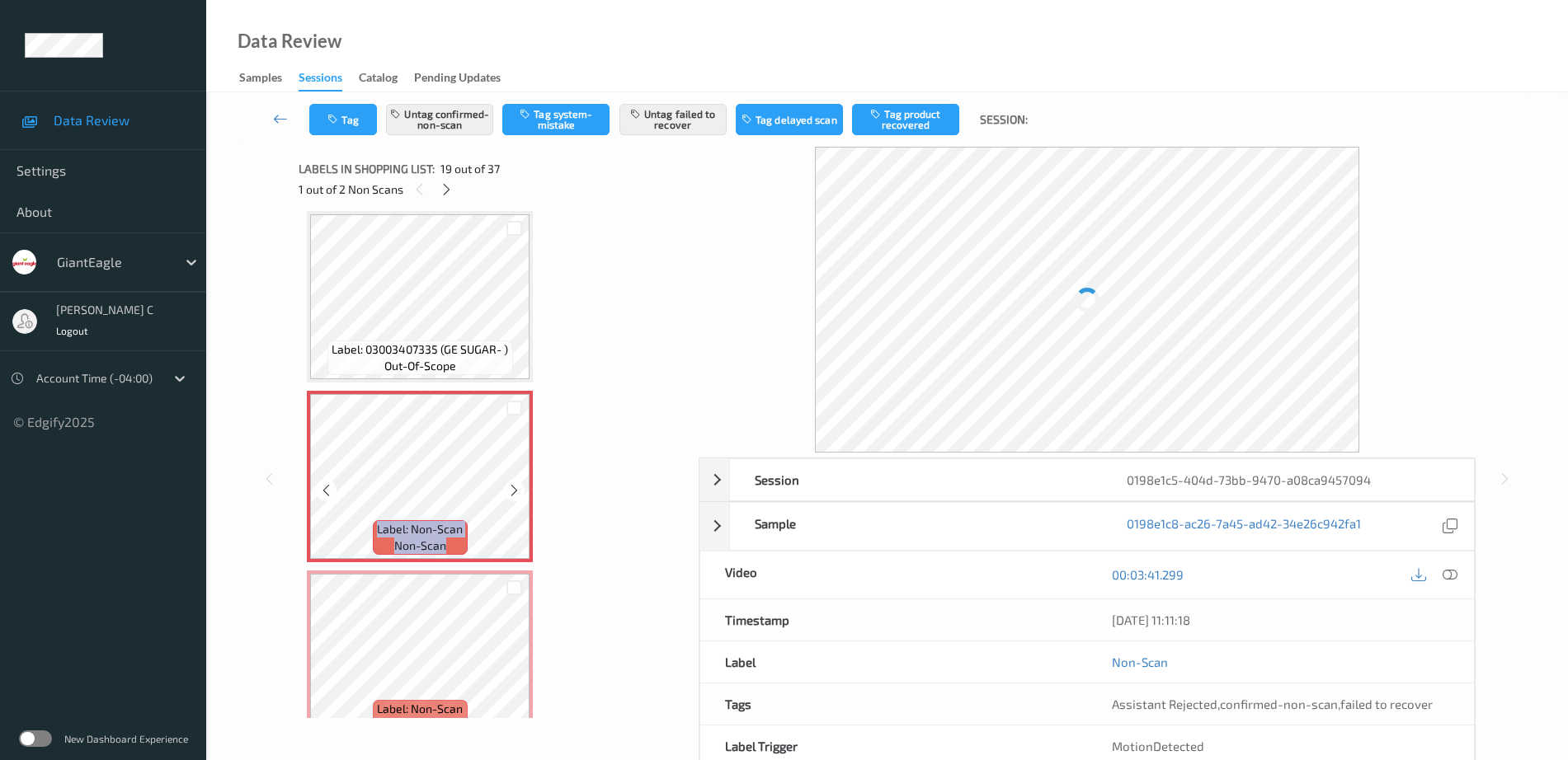
click at [514, 491] on icon at bounding box center [514, 490] width 14 height 15
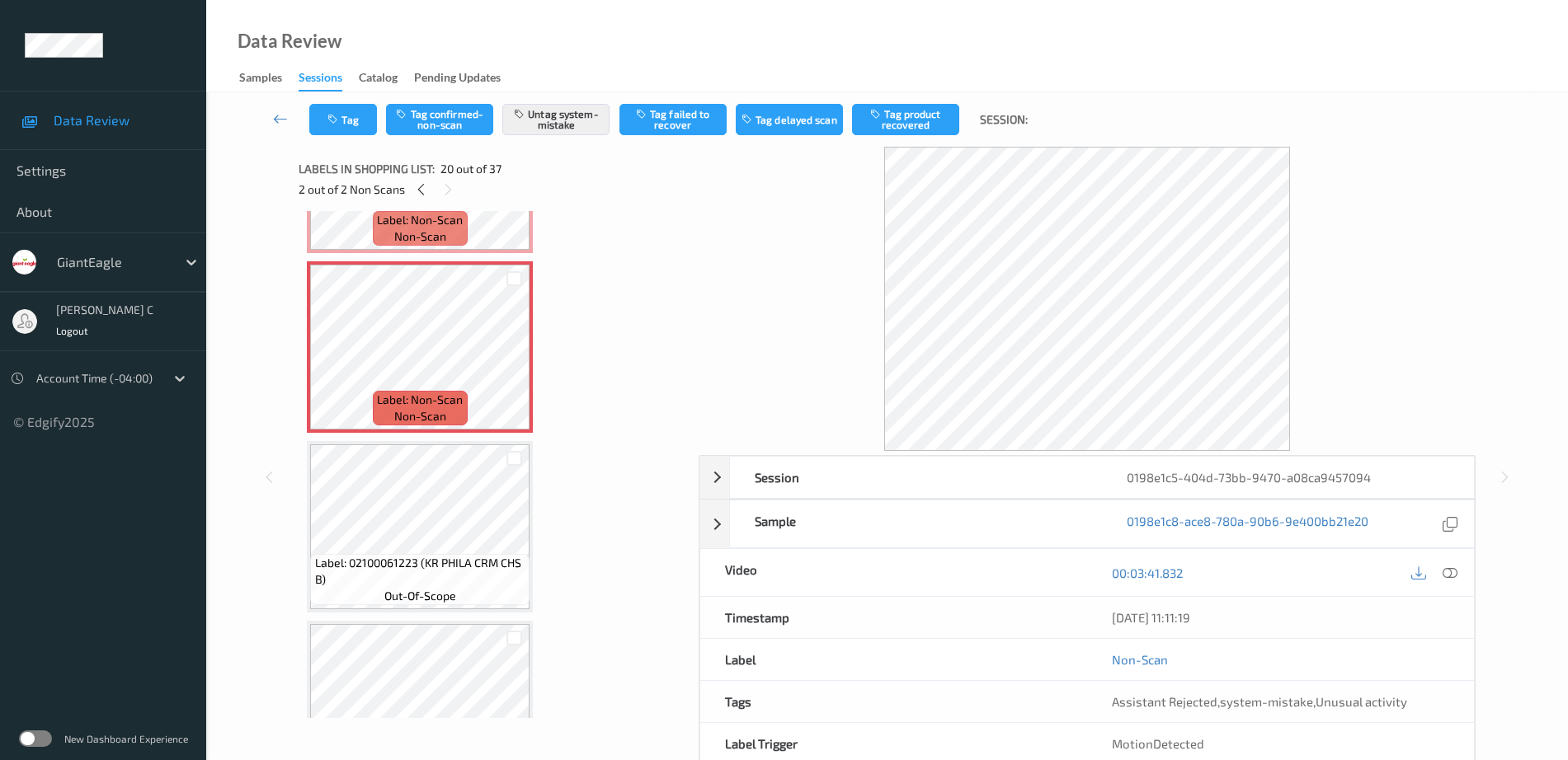
click at [452, 581] on span "Label: 02100061223 (KR PHILA CRM CHS B)" at bounding box center [419, 571] width 211 height 33
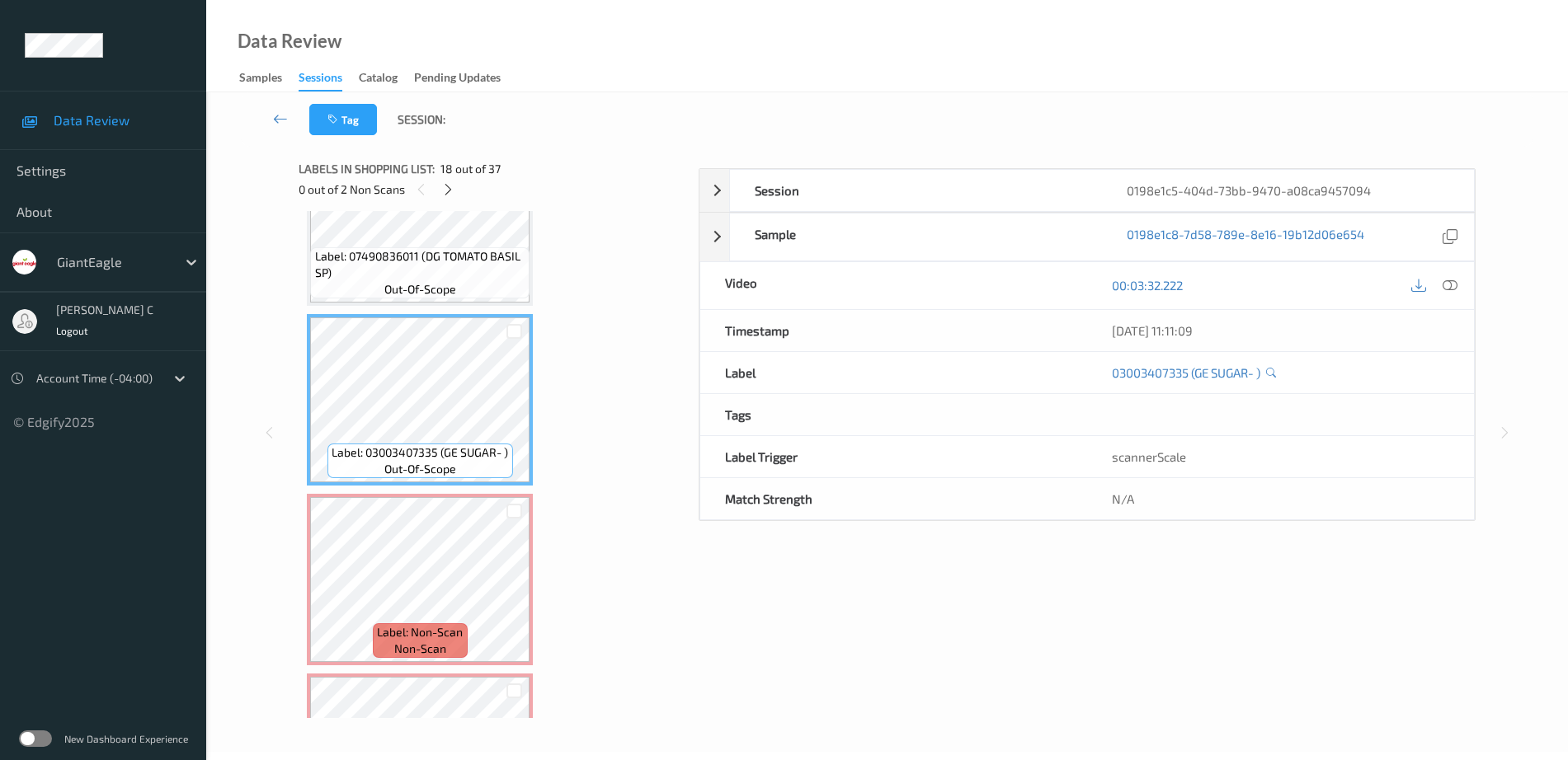
scroll to position [2857, 0]
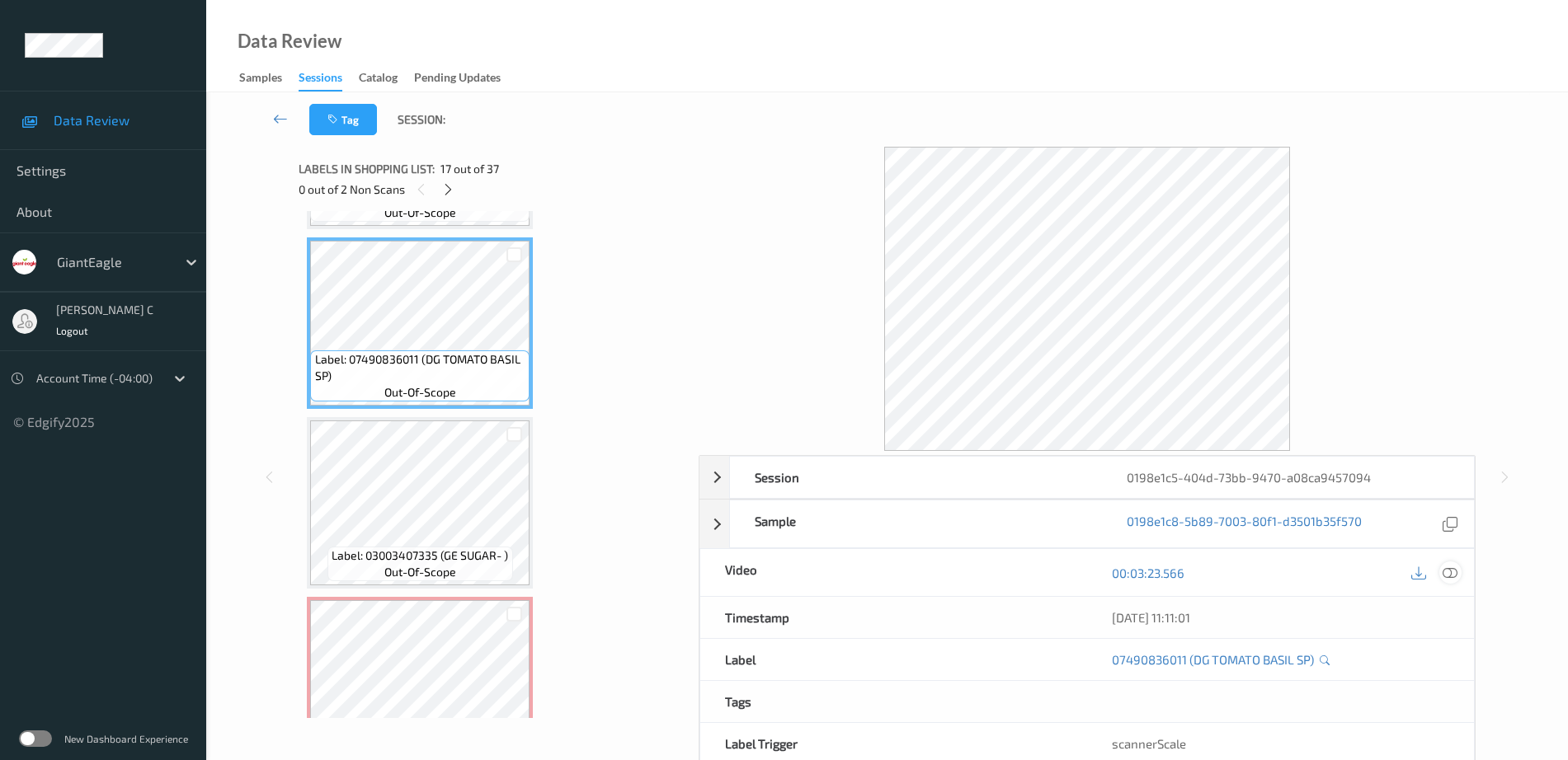
click at [1452, 578] on icon at bounding box center [1449, 572] width 15 height 15
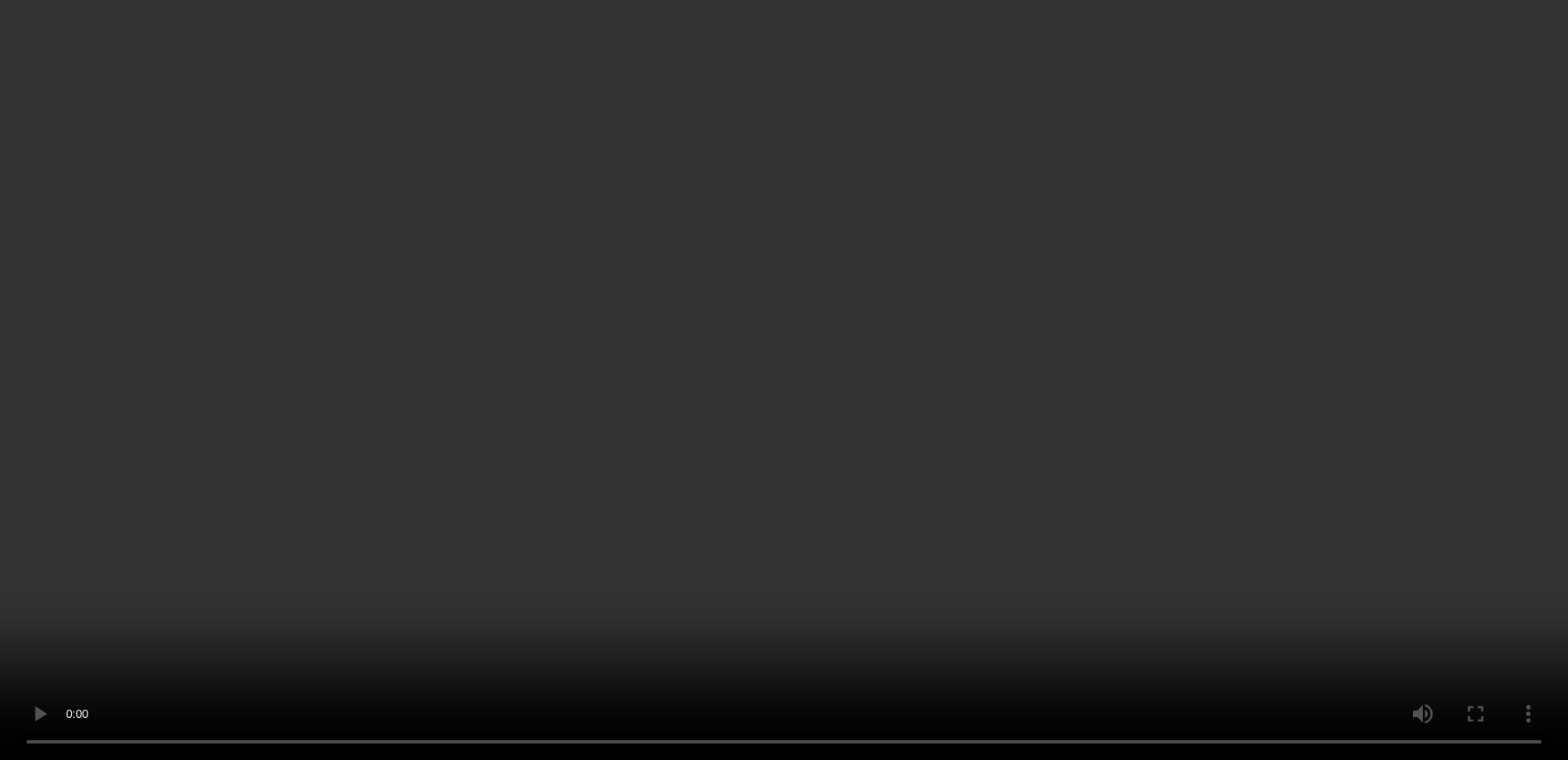
scroll to position [3475, 0]
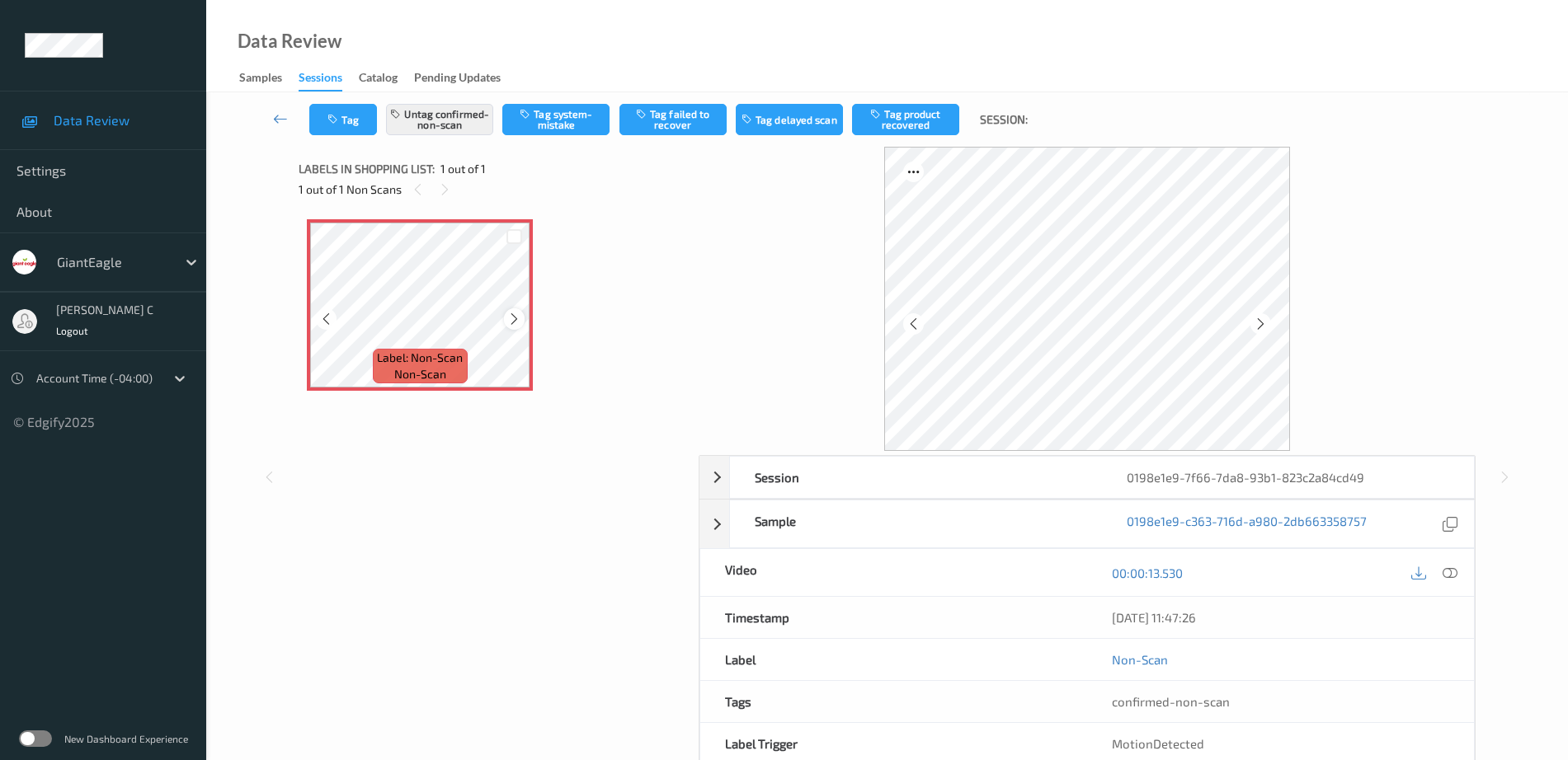
click at [515, 319] on icon at bounding box center [514, 318] width 14 height 15
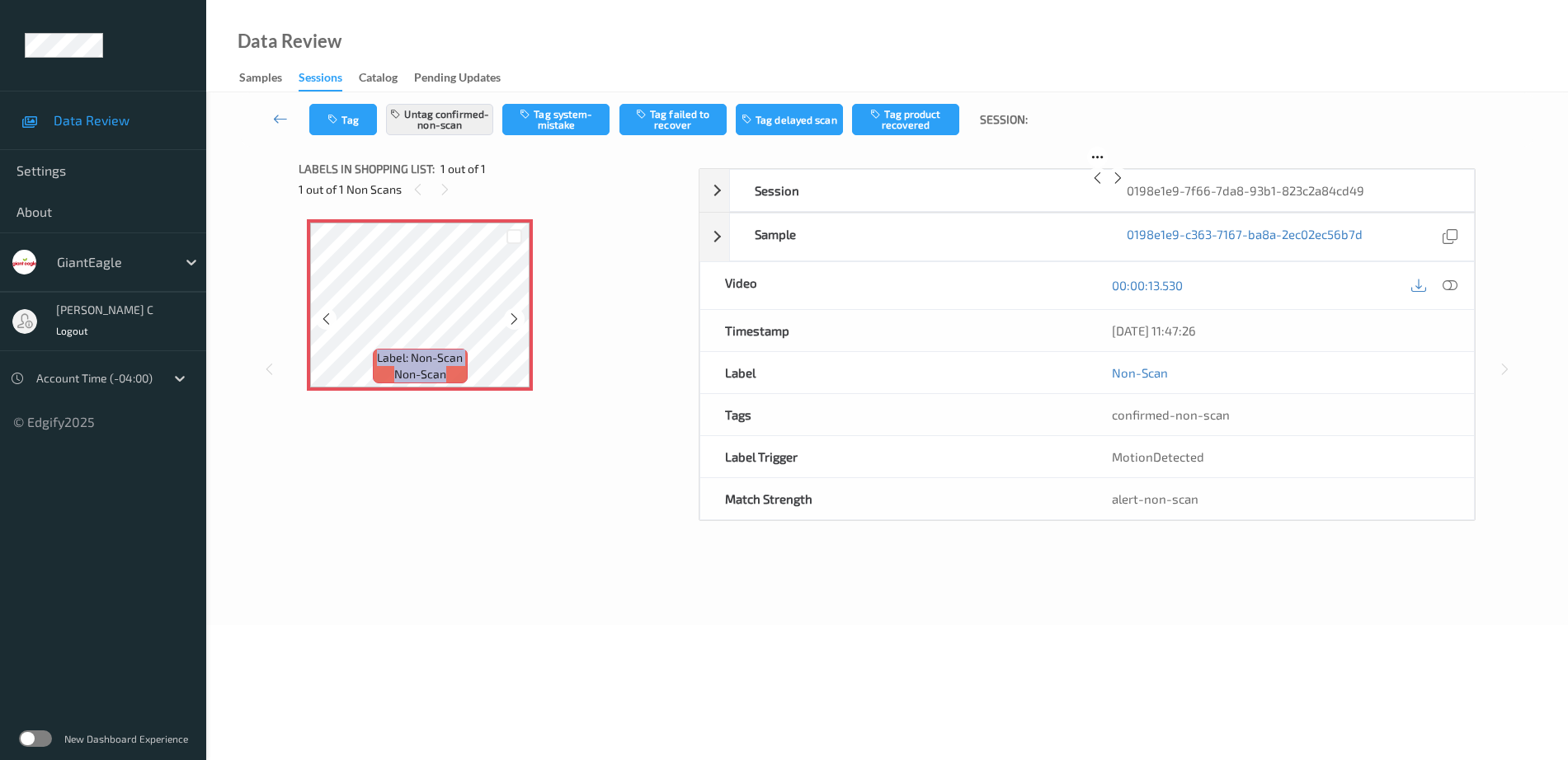
click at [515, 319] on icon at bounding box center [514, 318] width 14 height 15
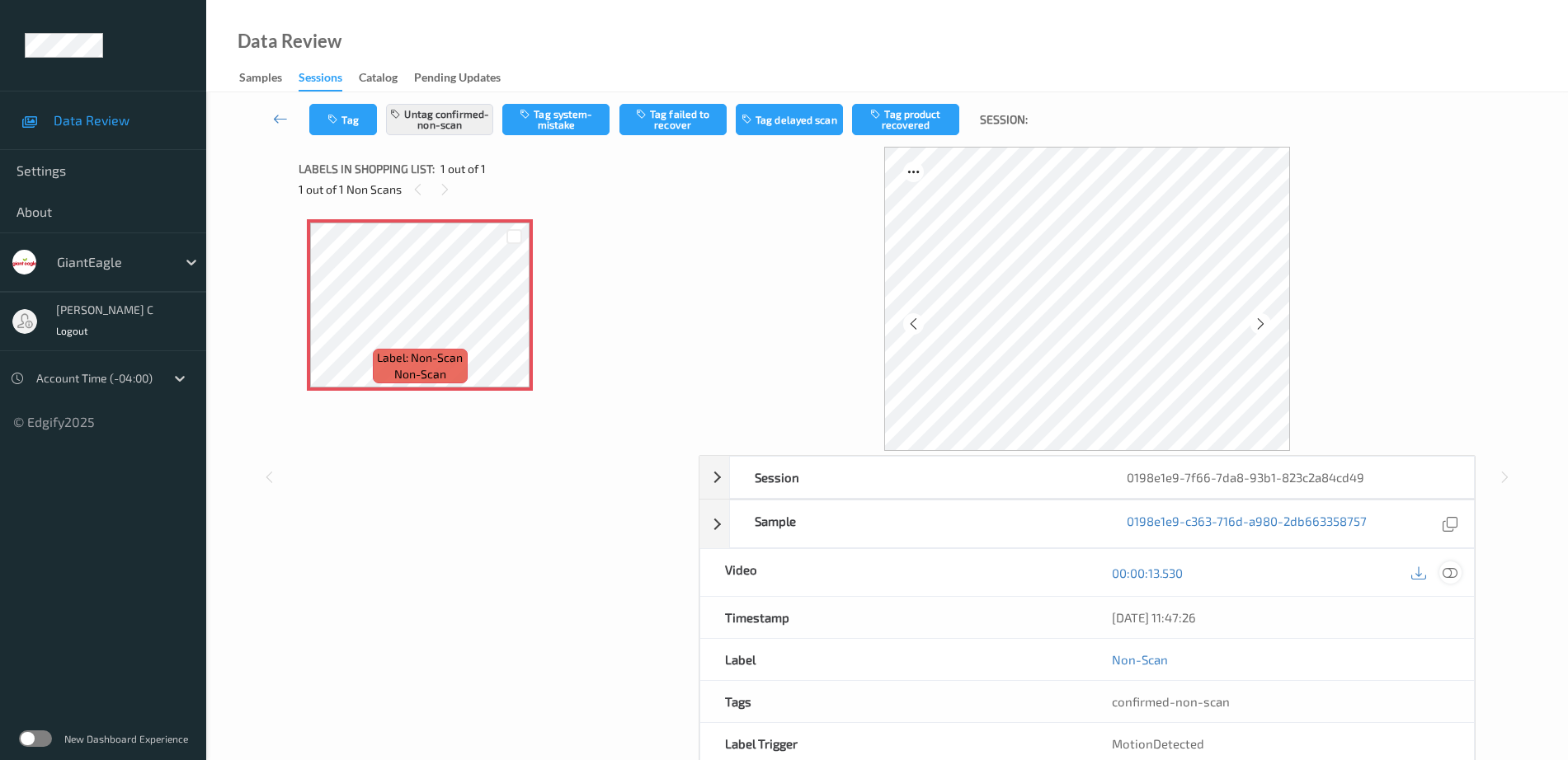
click at [1450, 569] on icon at bounding box center [1449, 572] width 15 height 15
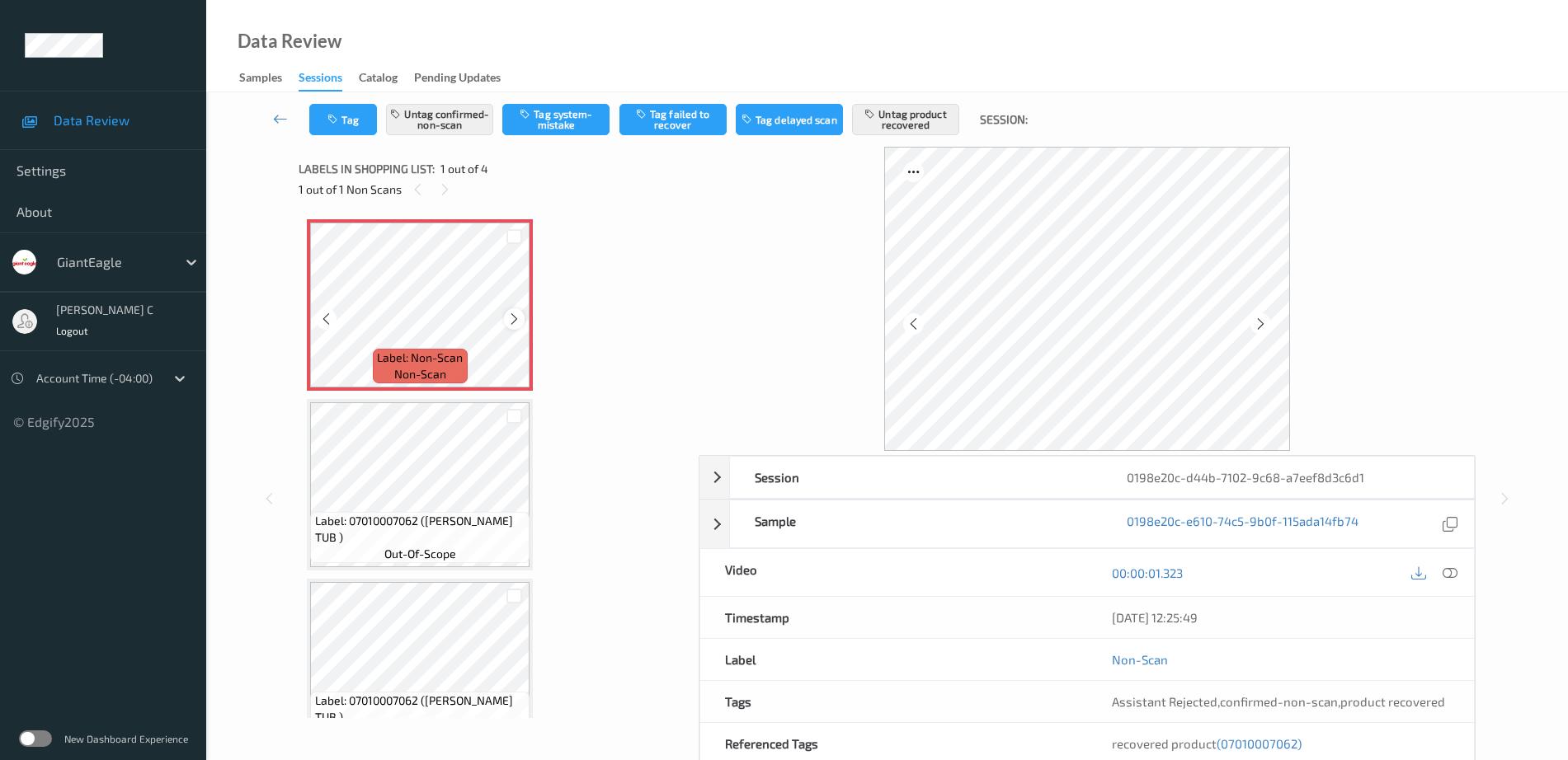
click at [517, 322] on icon at bounding box center [514, 318] width 14 height 15
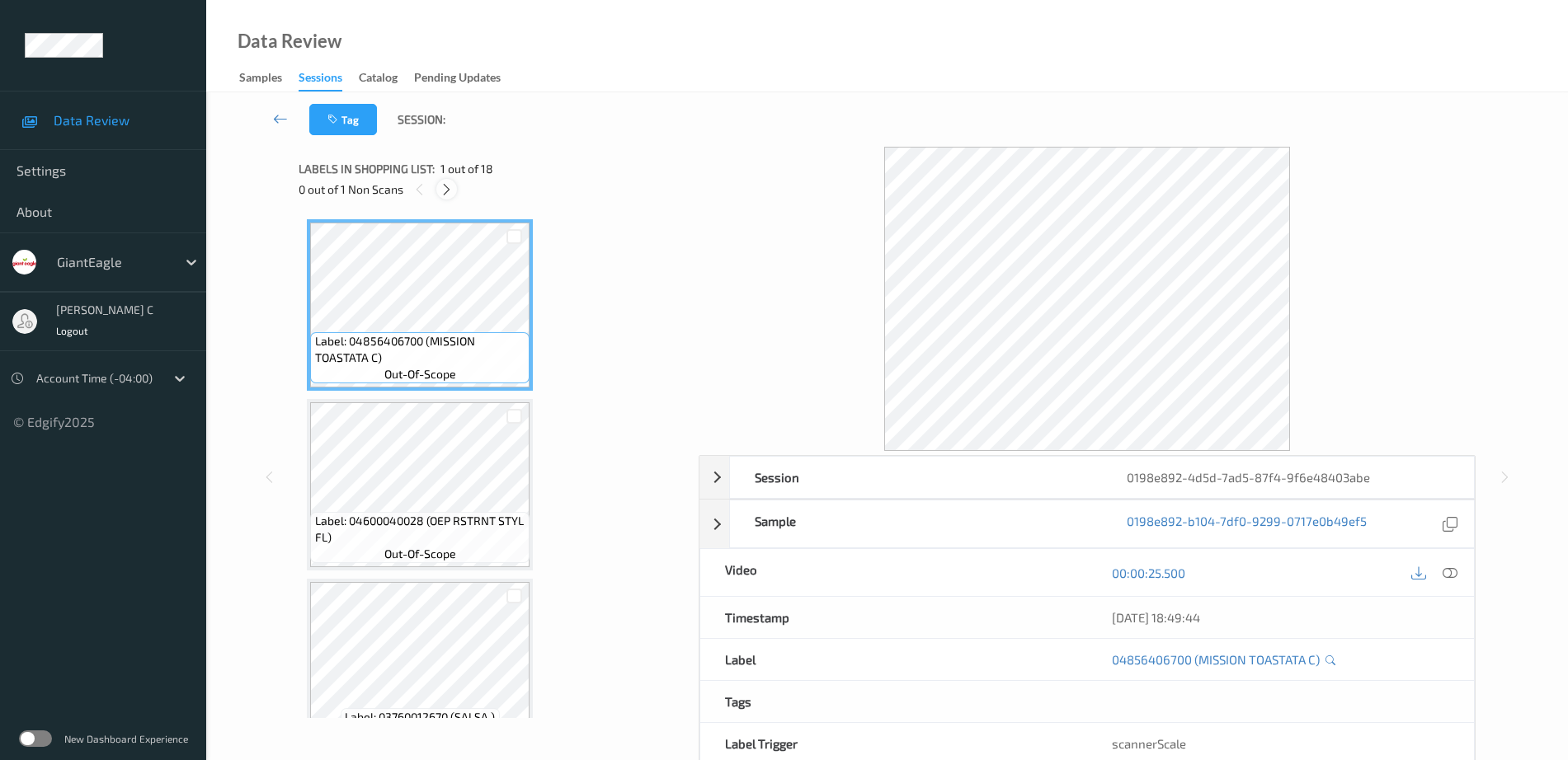
click at [451, 195] on icon at bounding box center [447, 189] width 14 height 15
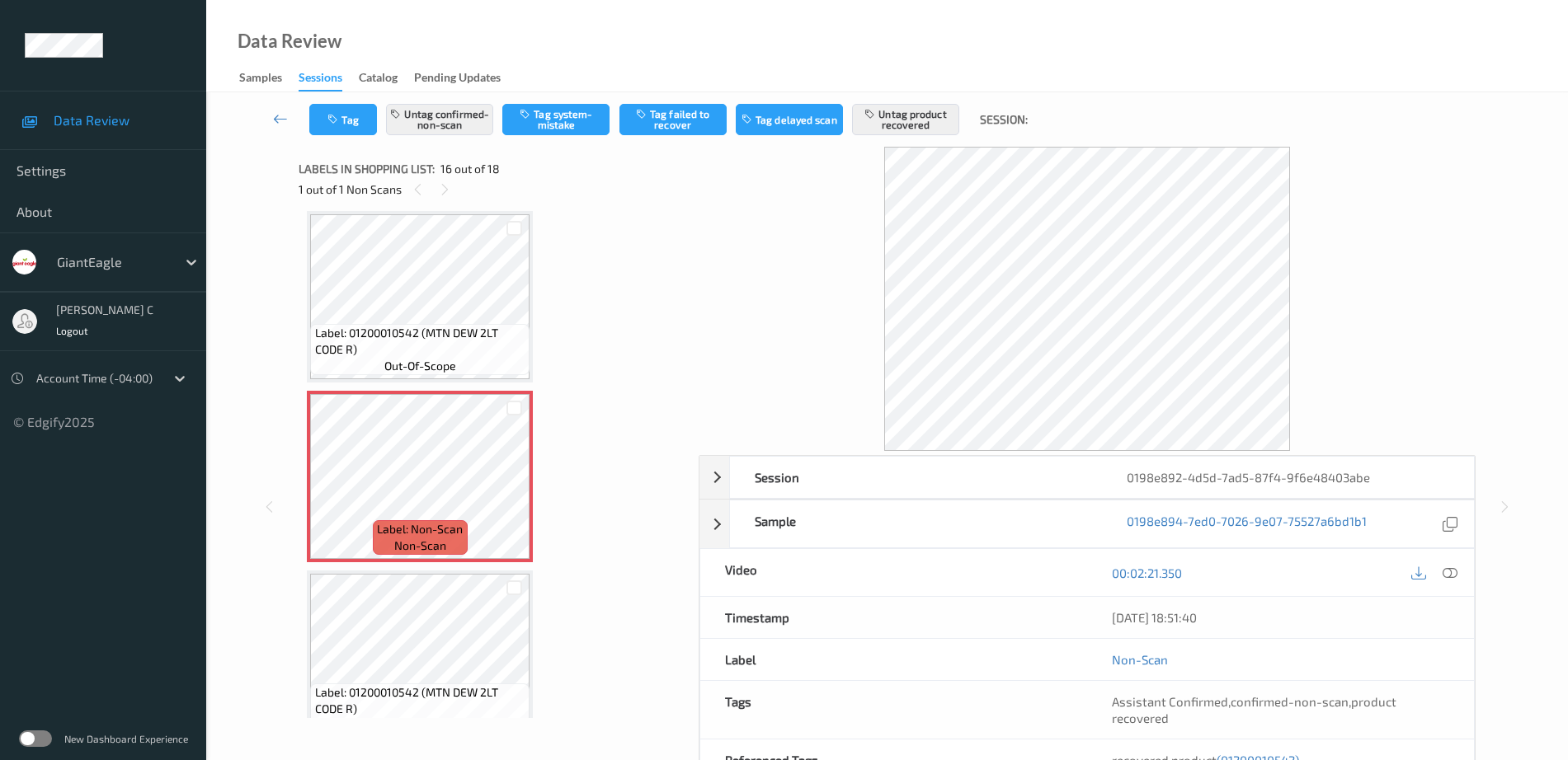
click at [462, 325] on span "Label: 01200010542 (MTN DEW 2LT CODE R)" at bounding box center [419, 342] width 211 height 33
click at [424, 326] on span "Label: 01200010542 (MTN DEW 2LT CODE R)" at bounding box center [419, 342] width 211 height 33
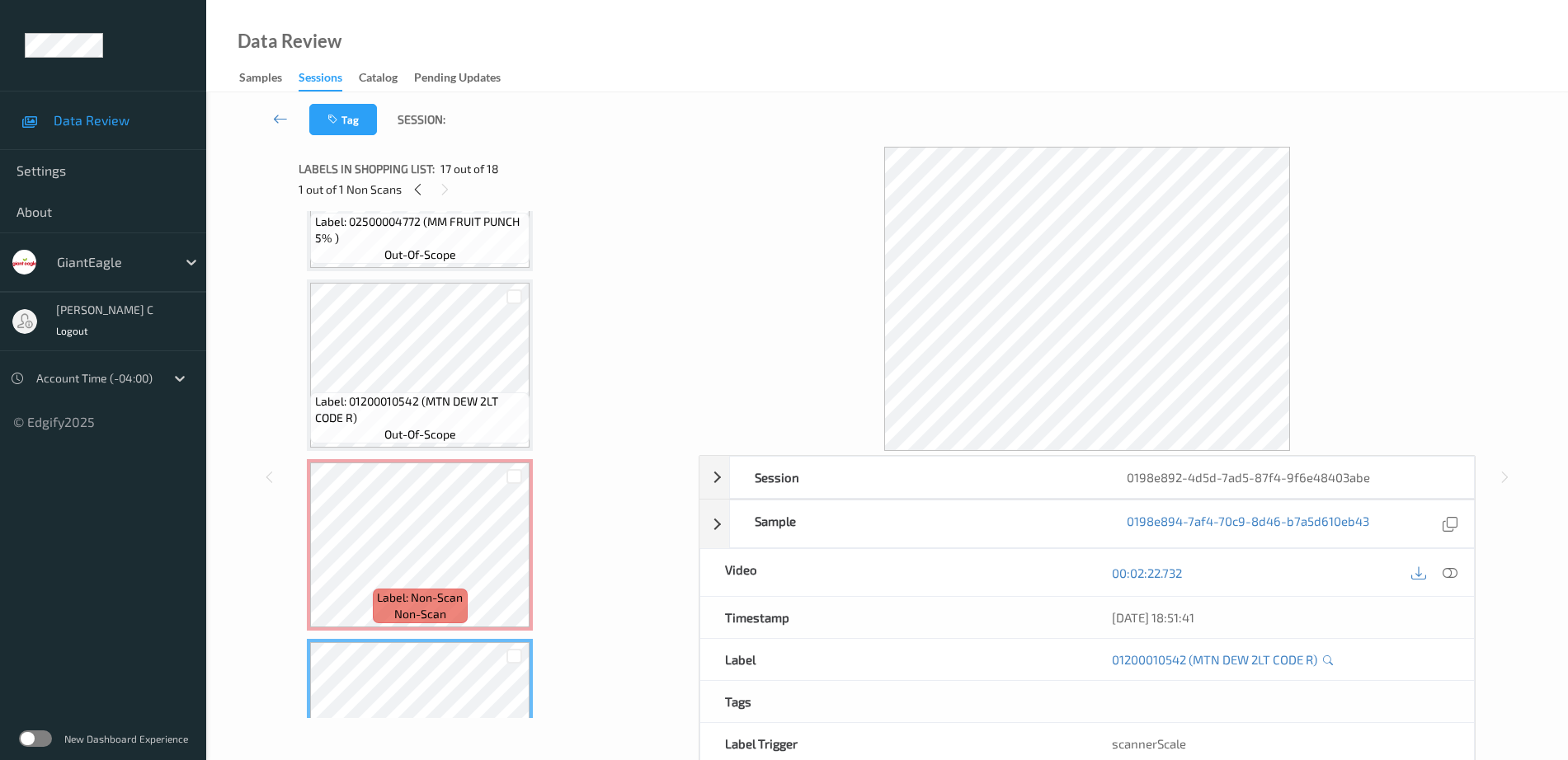
scroll to position [2318, 0]
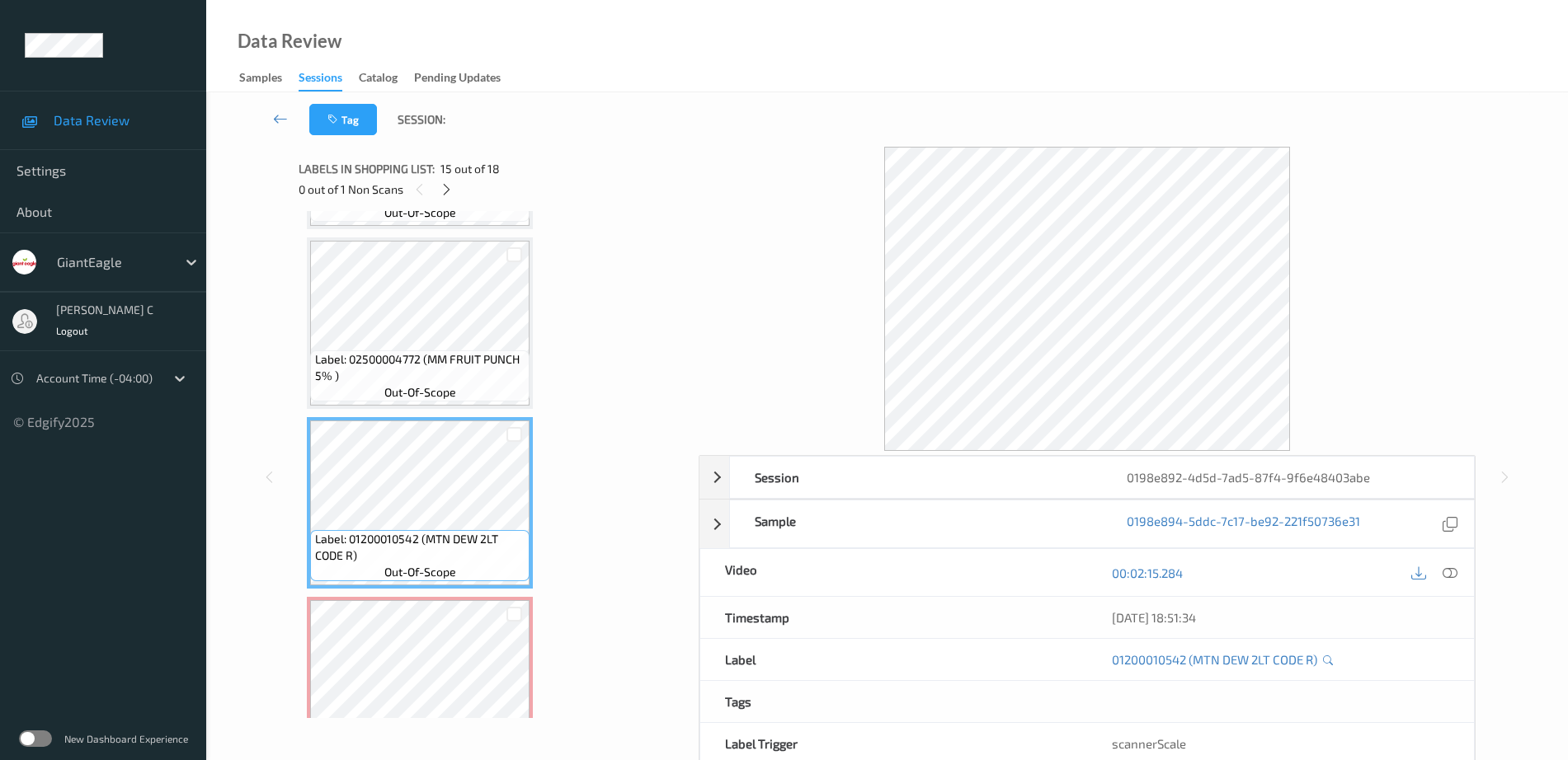
click at [414, 352] on span "Label: 02500004772 (MM FRUIT PUNCH 5% )" at bounding box center [419, 368] width 211 height 33
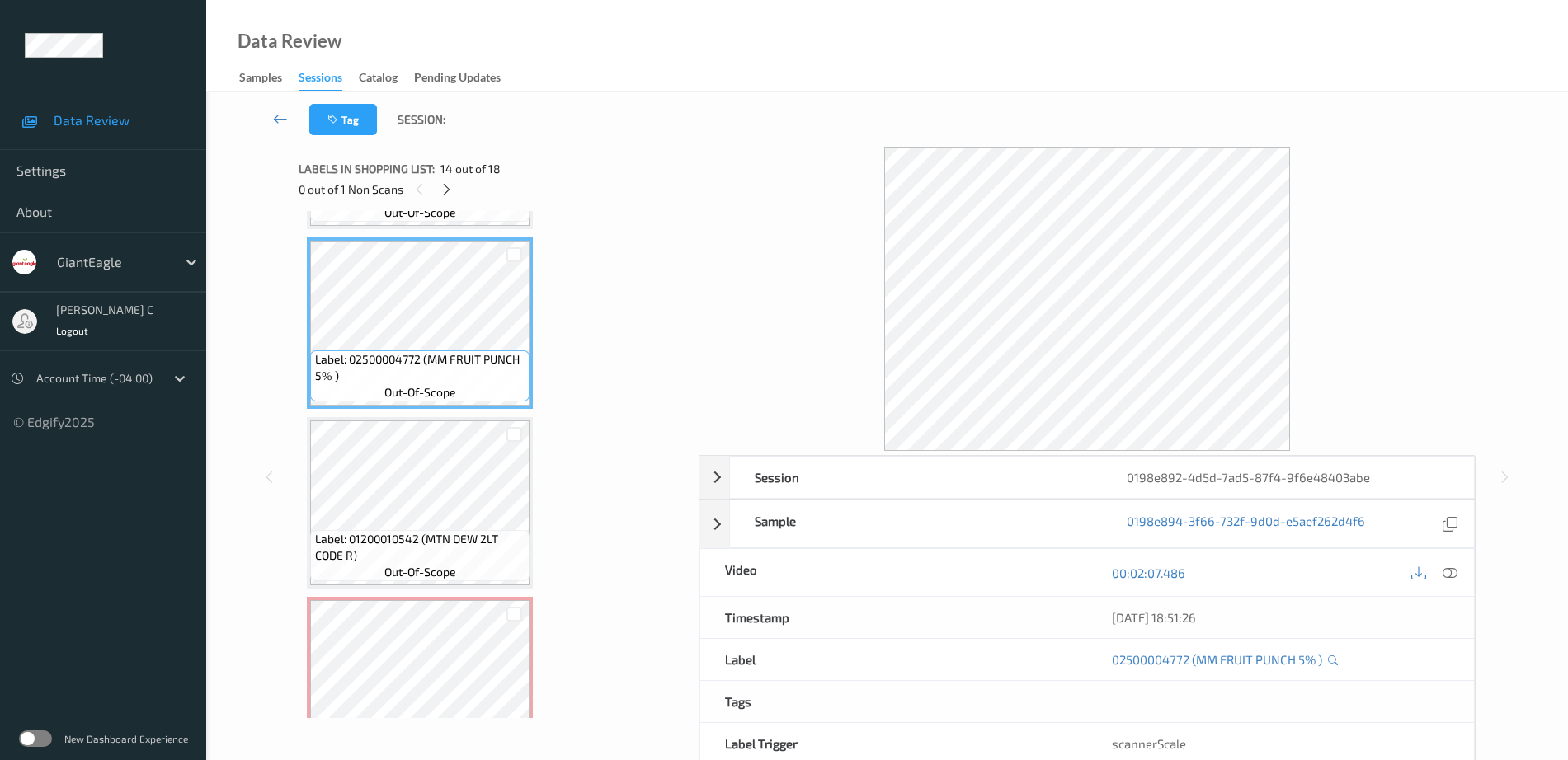
click at [1446, 571] on icon at bounding box center [1449, 572] width 15 height 15
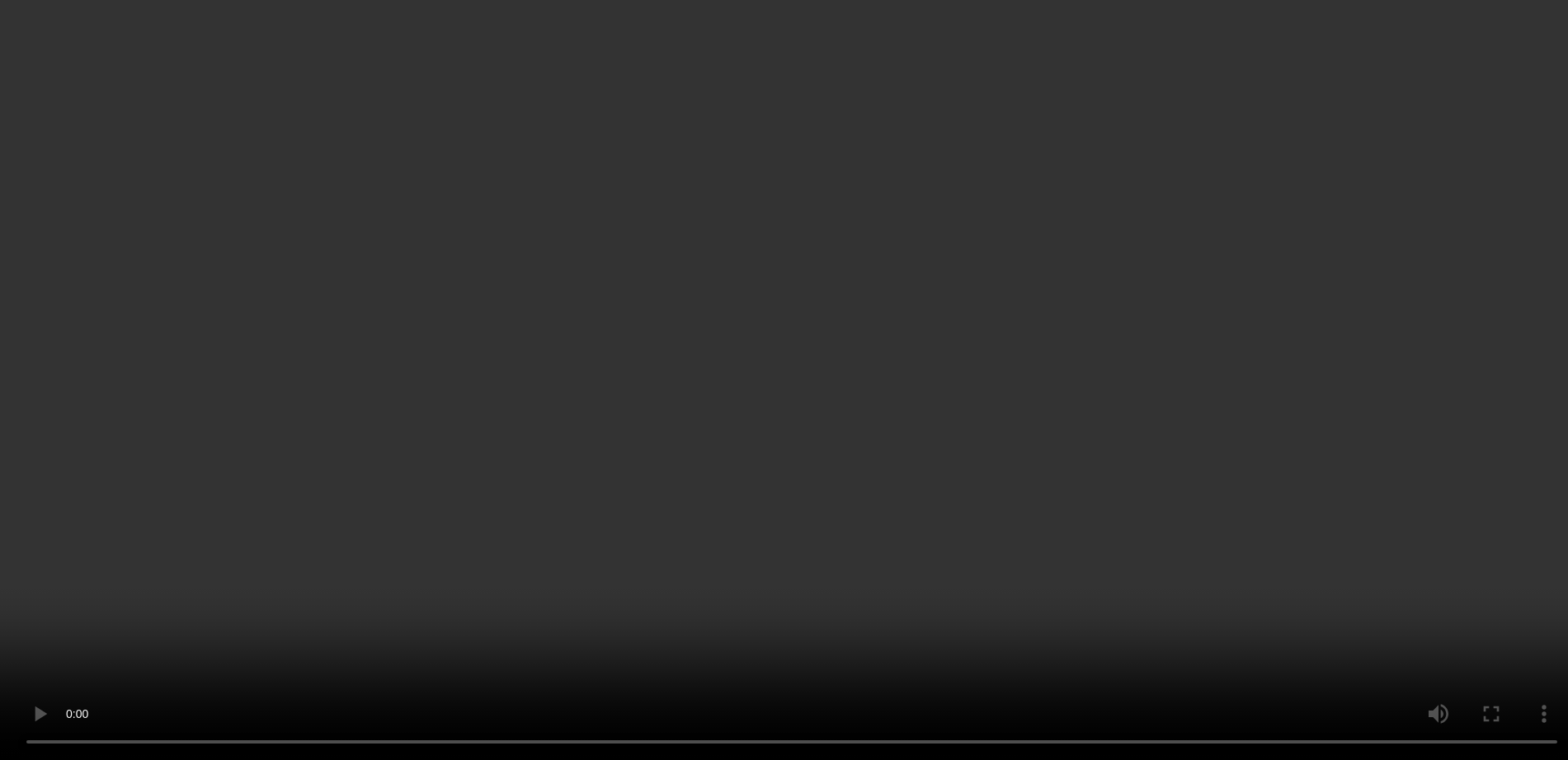
scroll to position [2530, 0]
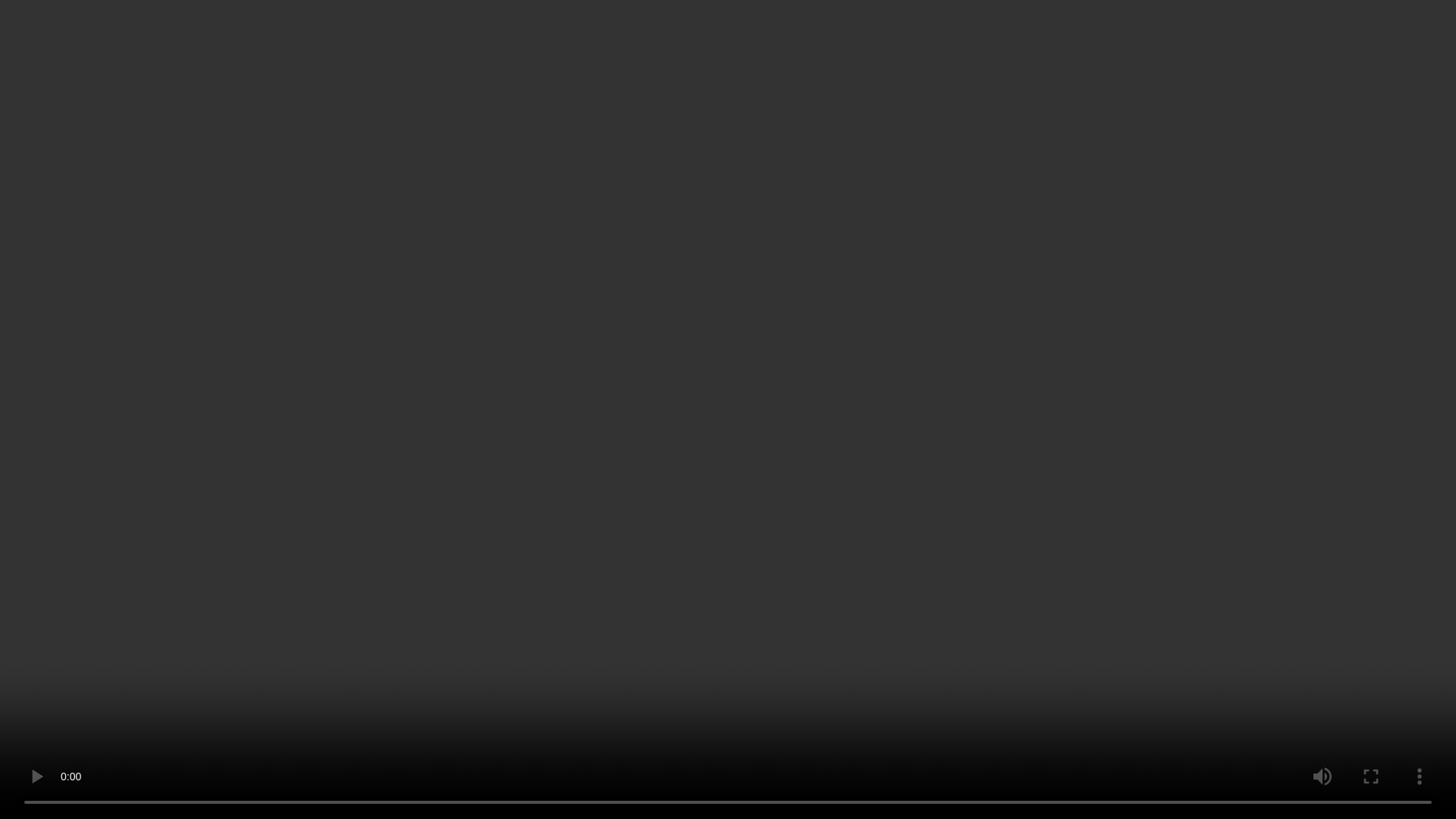
click at [705, 68] on video at bounding box center [728, 409] width 1456 height 819
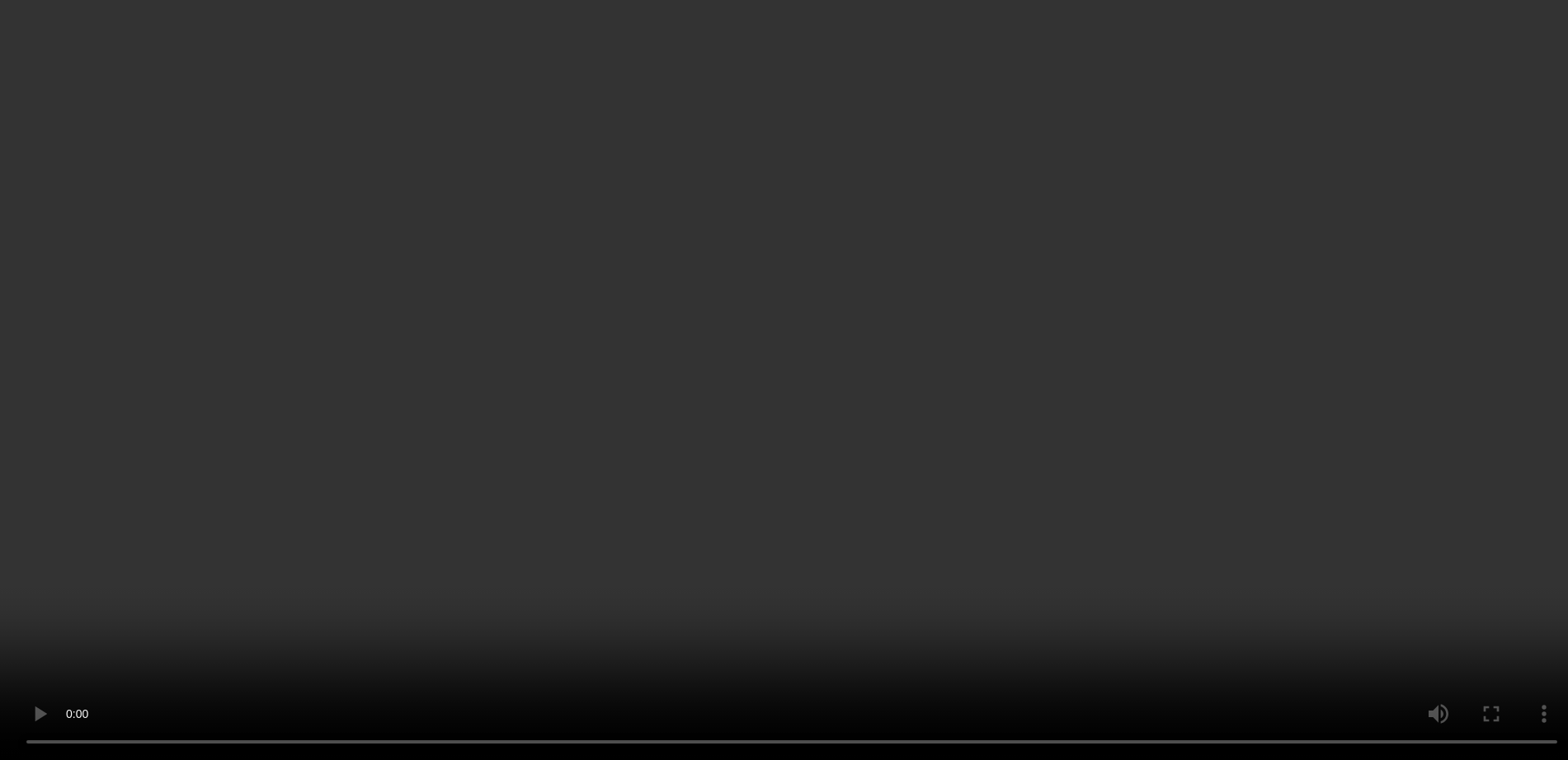
scroll to position [2735, 0]
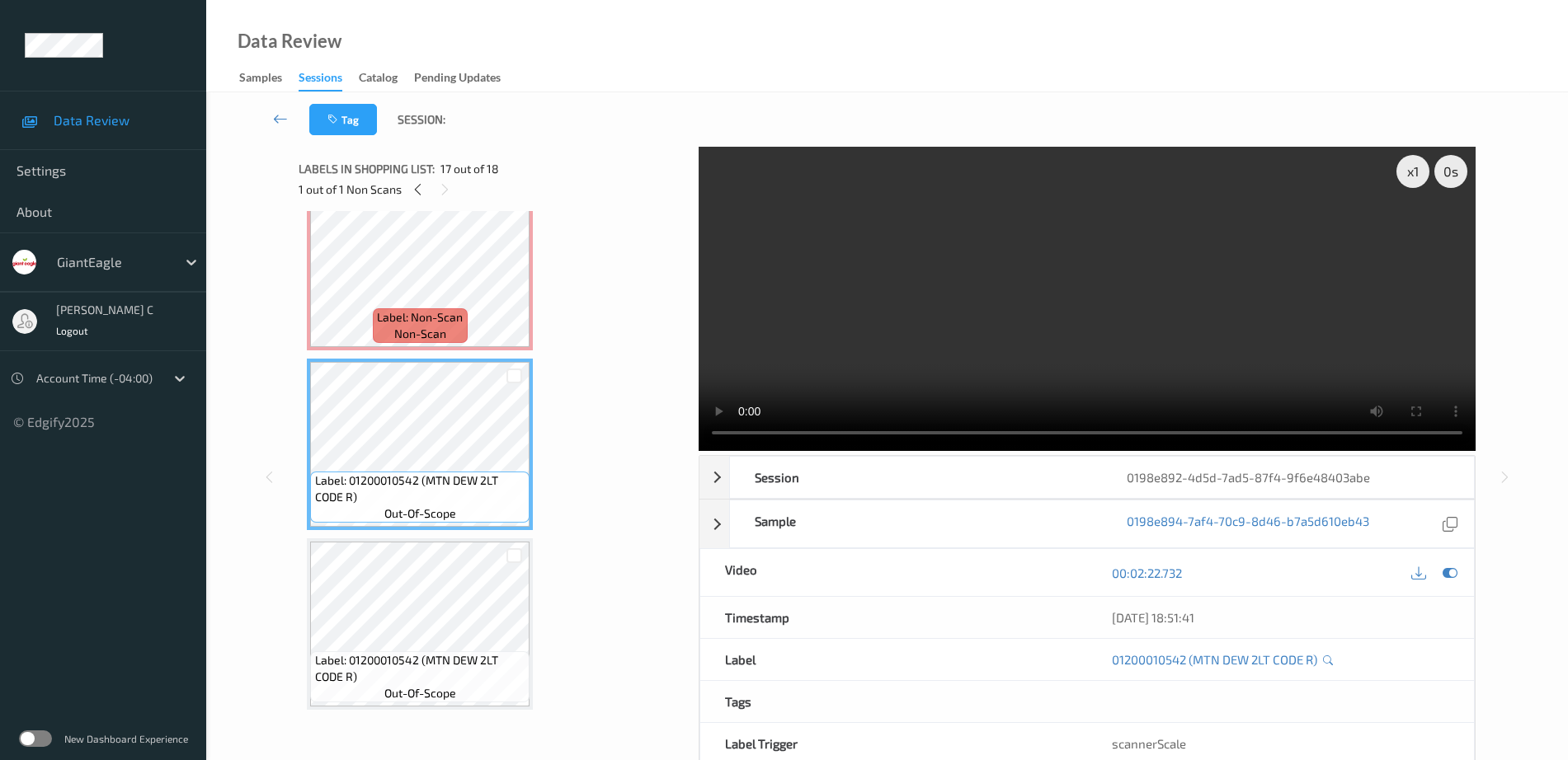
click at [450, 340] on div "Label: Non-Scan non-scan" at bounding box center [419, 325] width 94 height 34
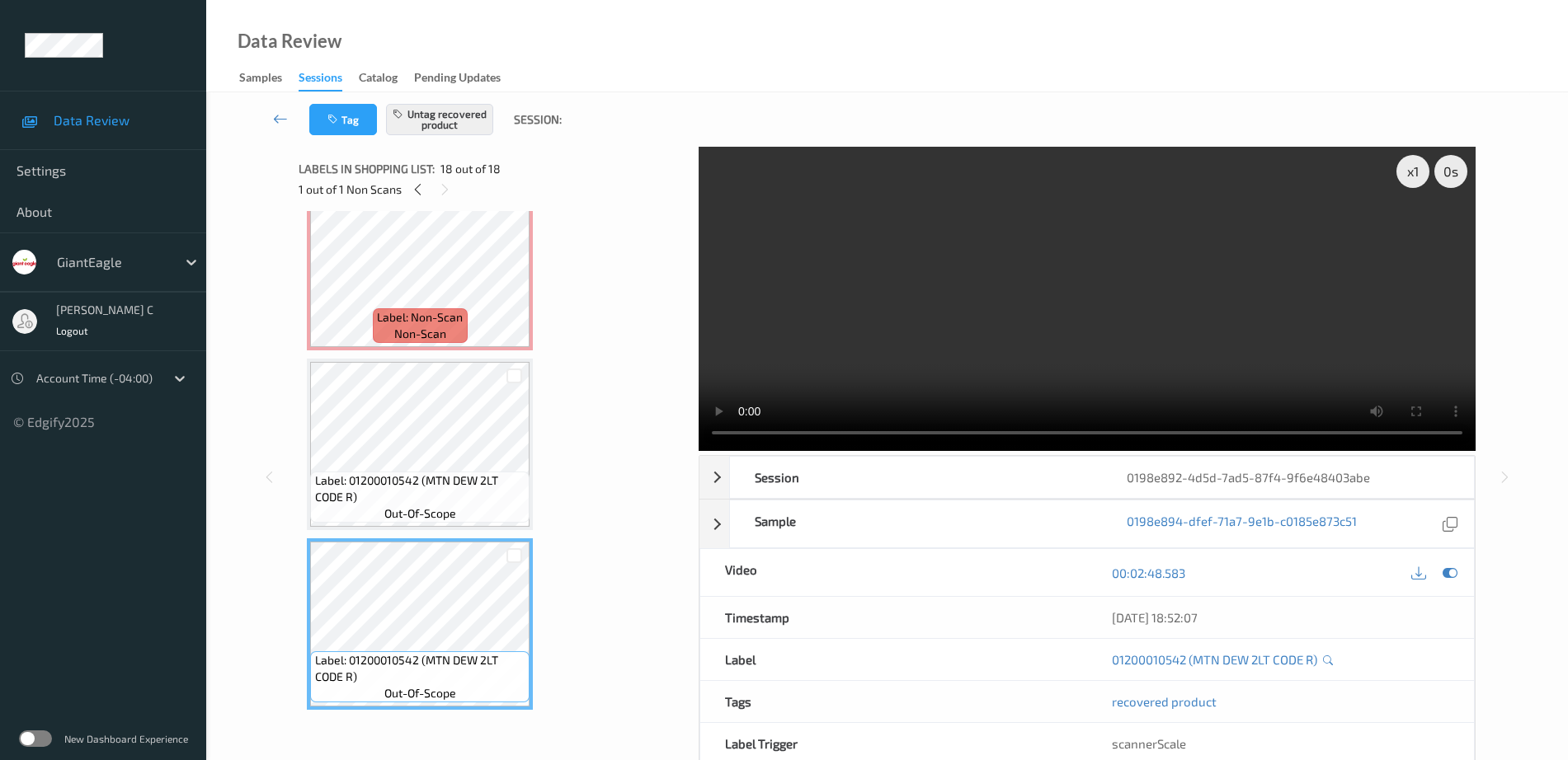
scroll to position [81, 0]
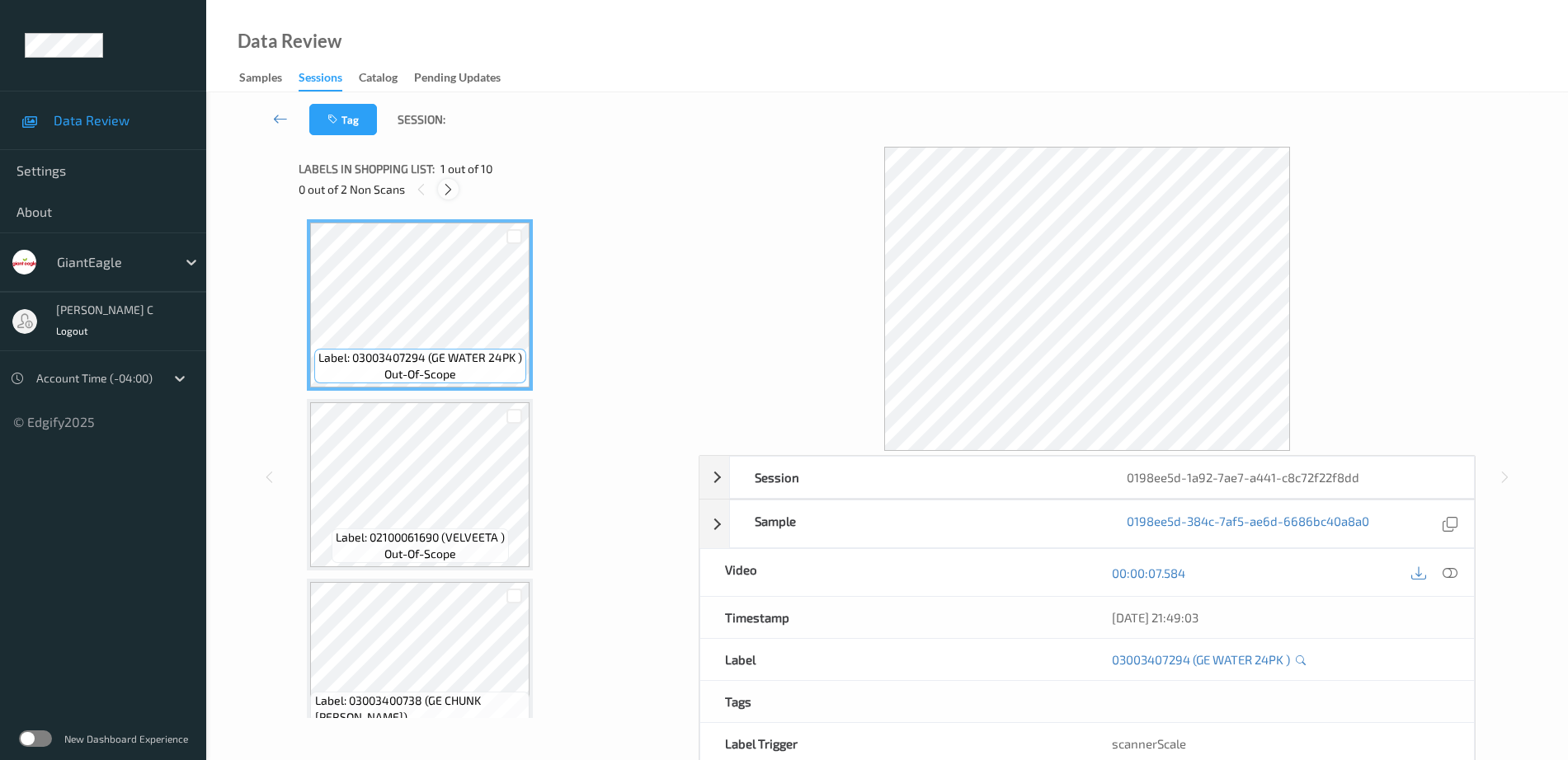
click at [450, 190] on icon at bounding box center [448, 189] width 14 height 15
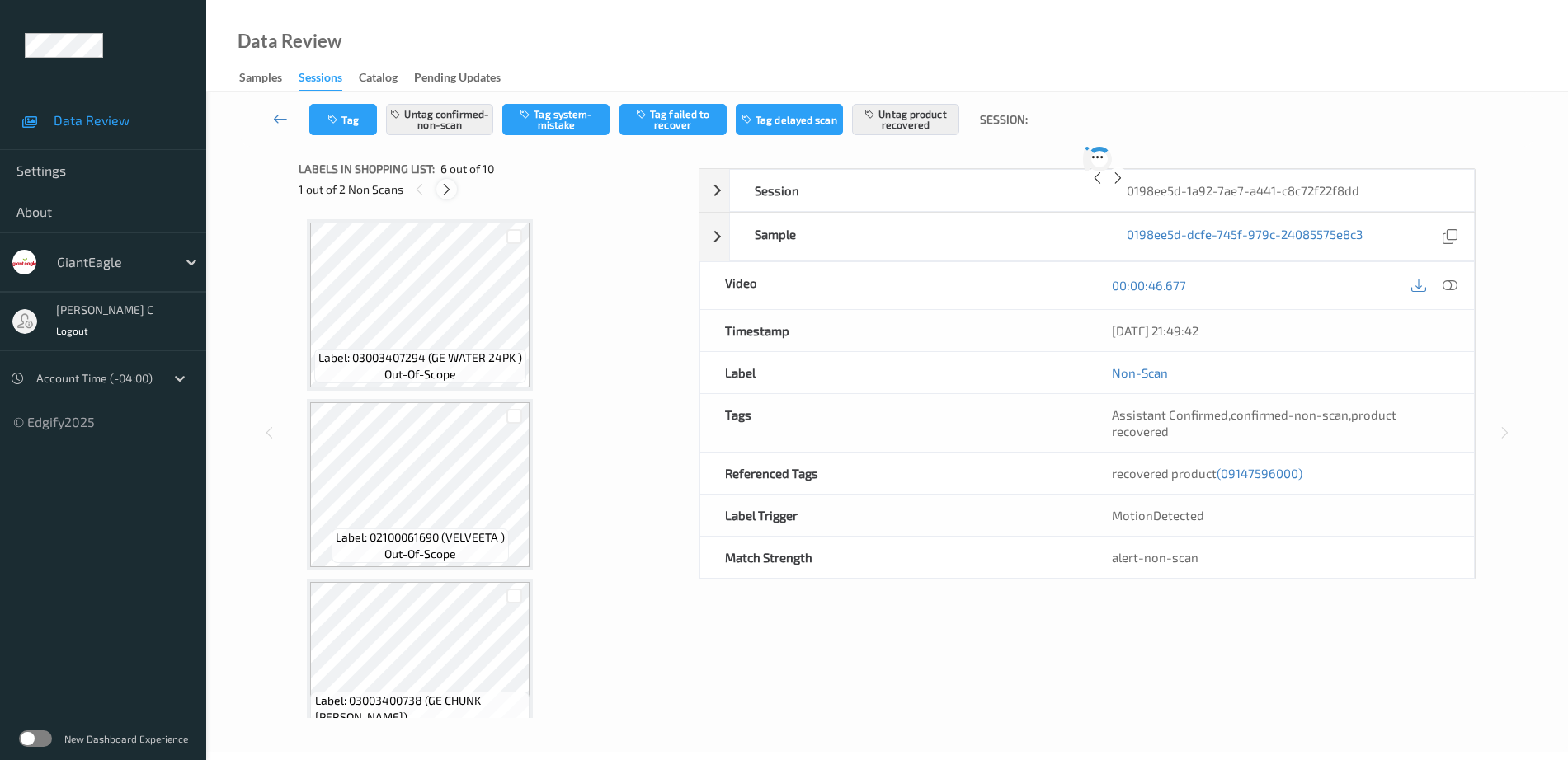
scroll to position [727, 0]
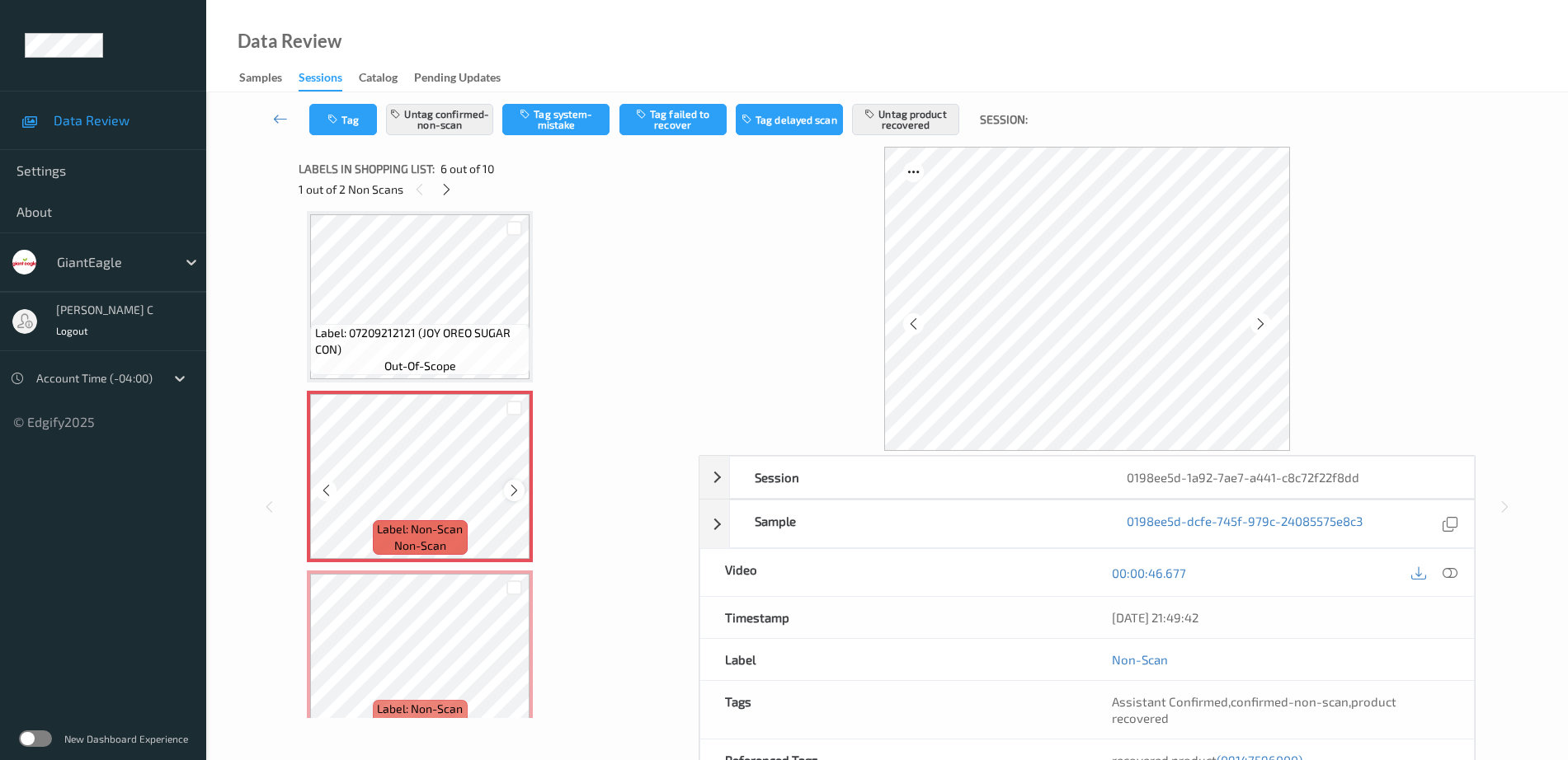
click at [517, 499] on div at bounding box center [514, 490] width 21 height 21
click at [517, 498] on div at bounding box center [514, 490] width 21 height 21
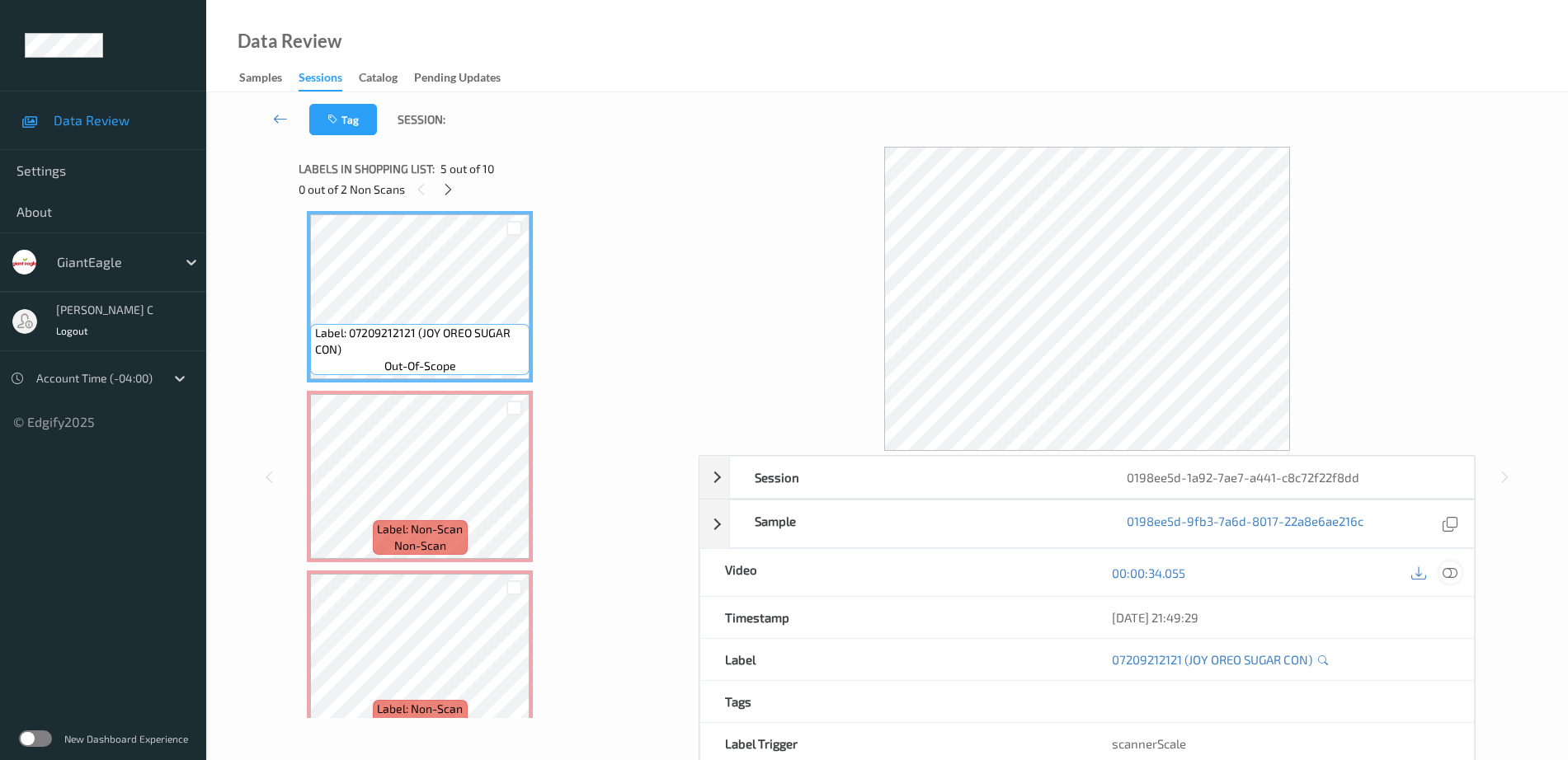
click at [1446, 579] on icon at bounding box center [1449, 572] width 15 height 15
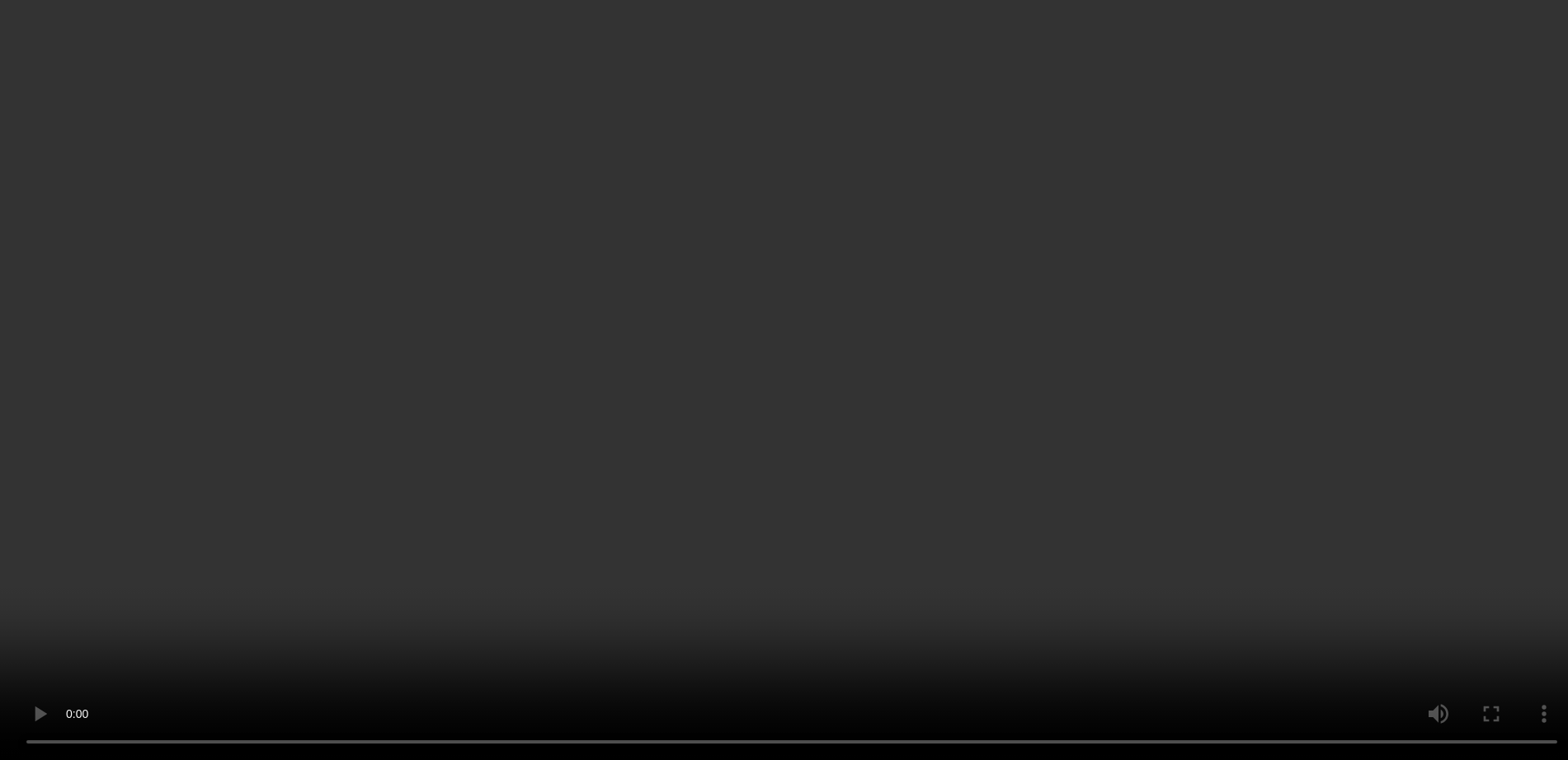
scroll to position [933, 0]
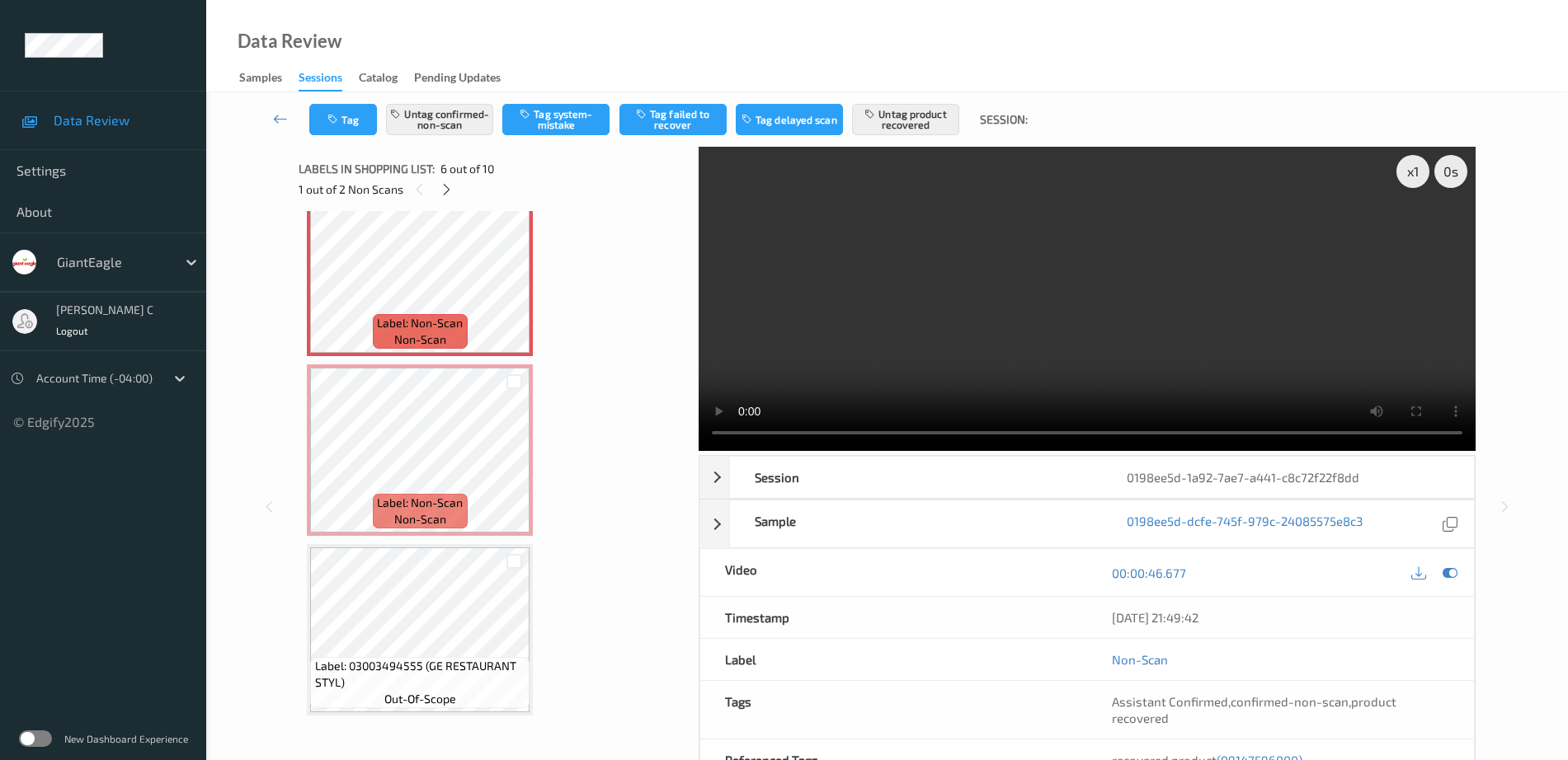
click at [406, 658] on span "Label: 03003494555 (GE RESTAURANT STYL)" at bounding box center [419, 675] width 211 height 33
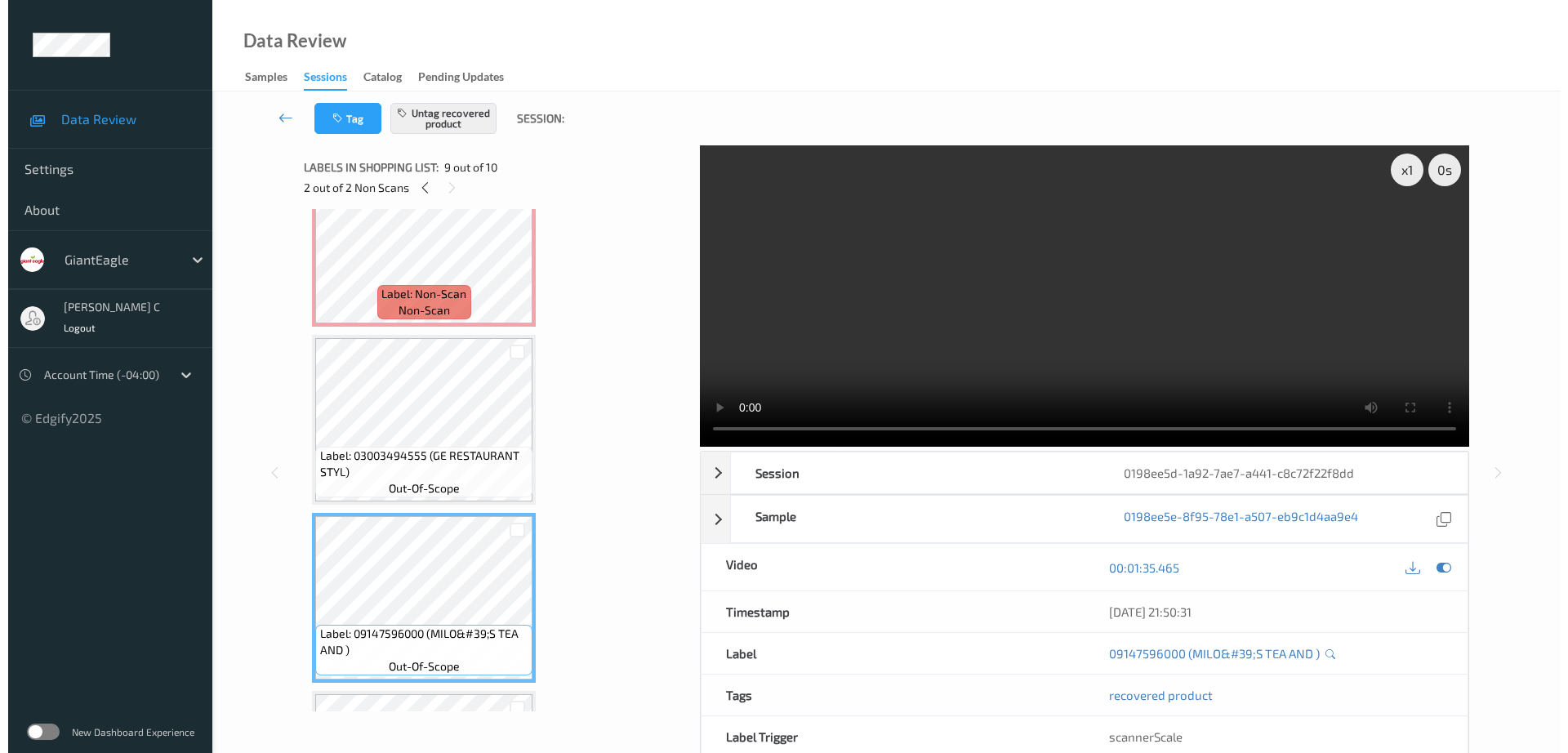
scroll to position [1027, 0]
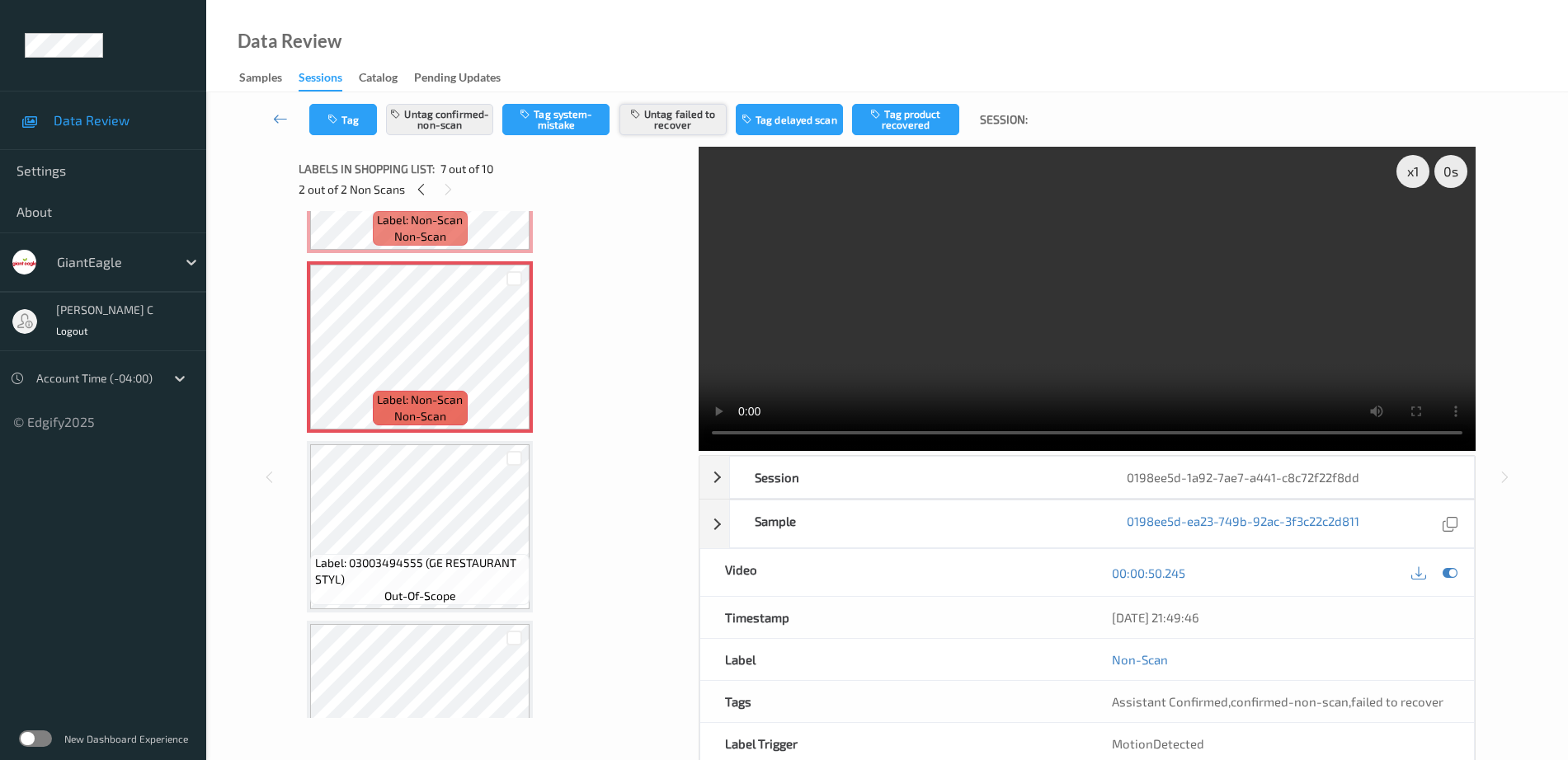
click at [683, 120] on button "Untag failed to recover" at bounding box center [672, 119] width 107 height 31
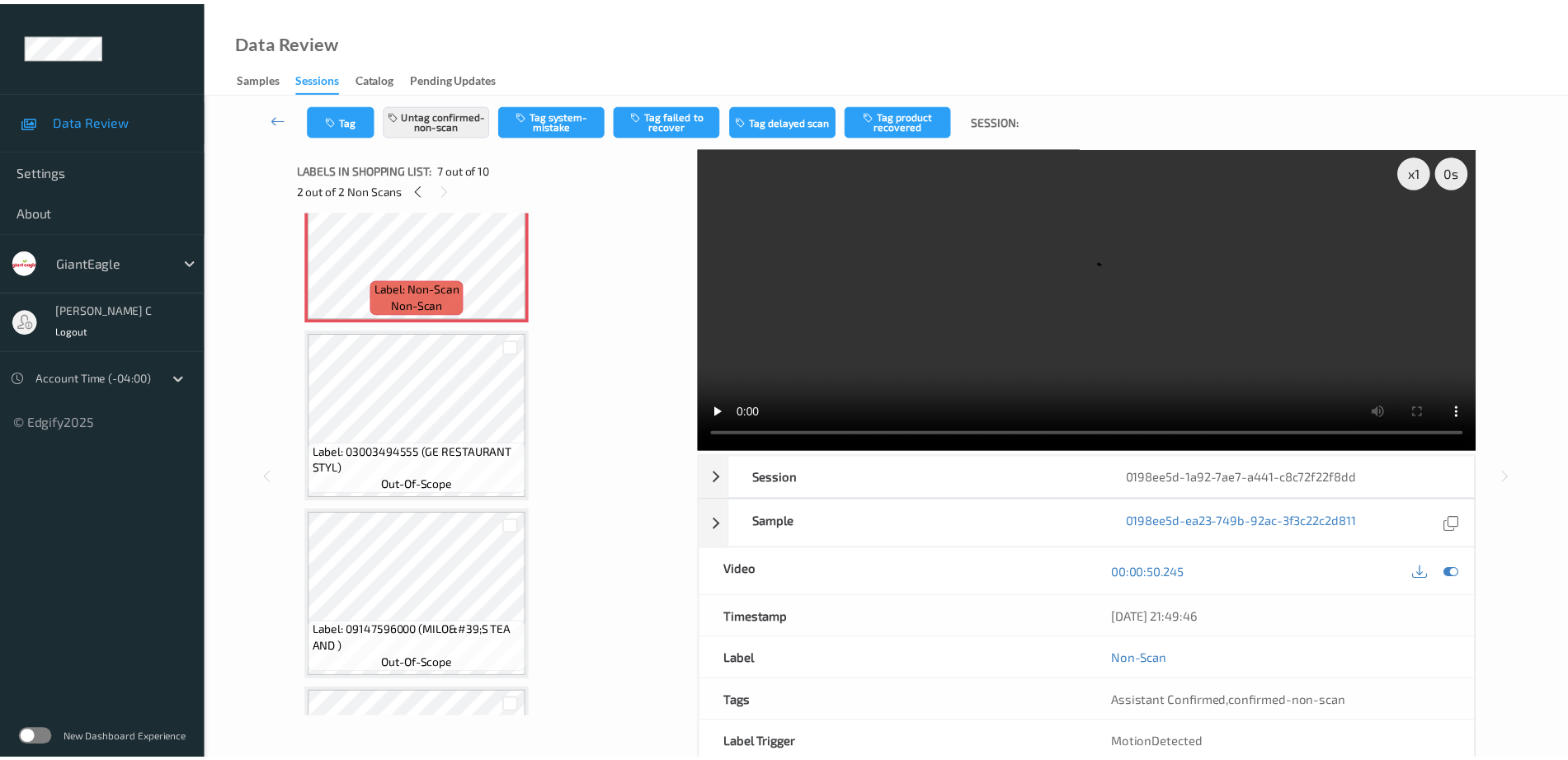
scroll to position [1299, 0]
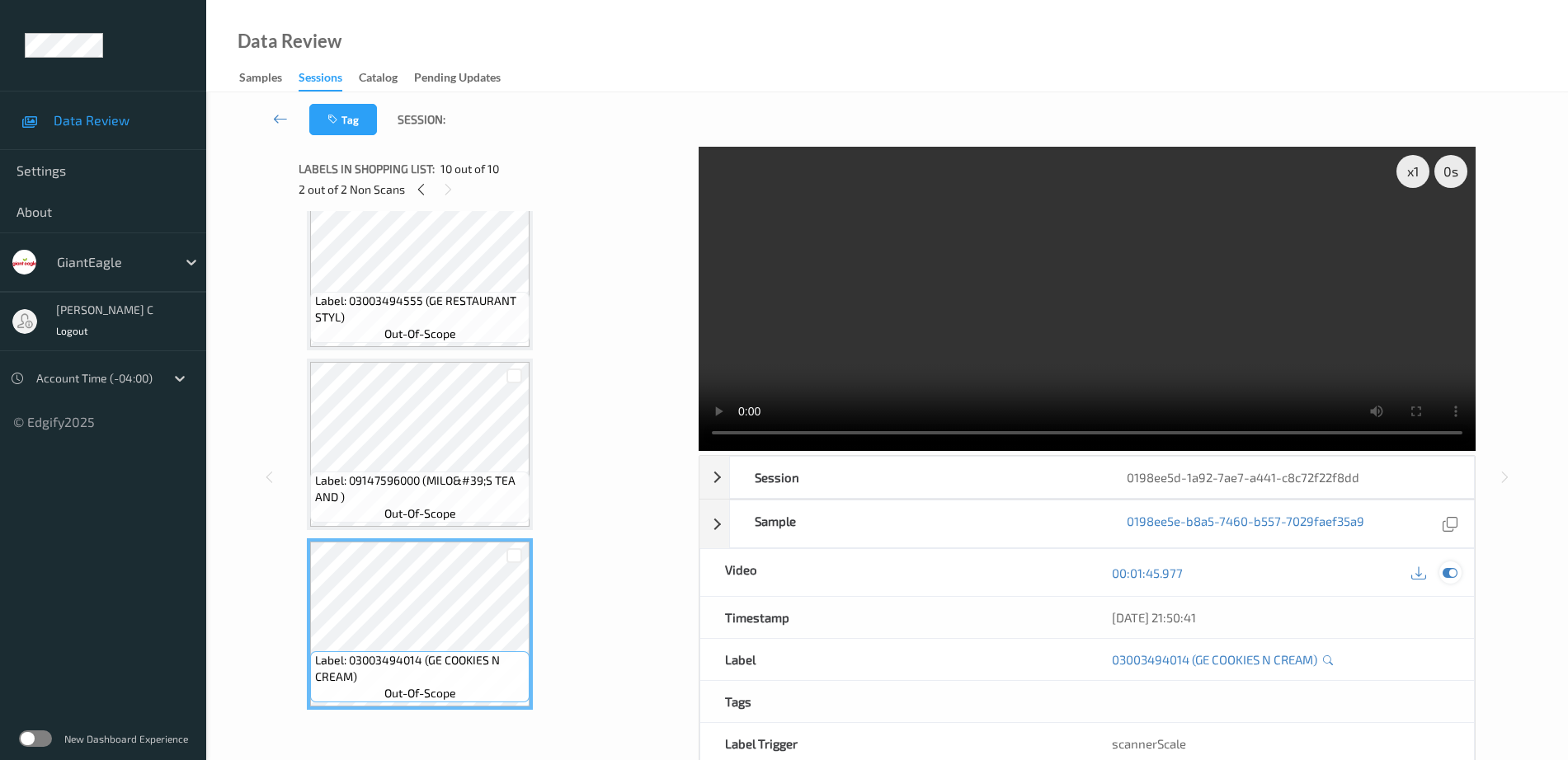
click at [1446, 570] on icon at bounding box center [1449, 572] width 15 height 15
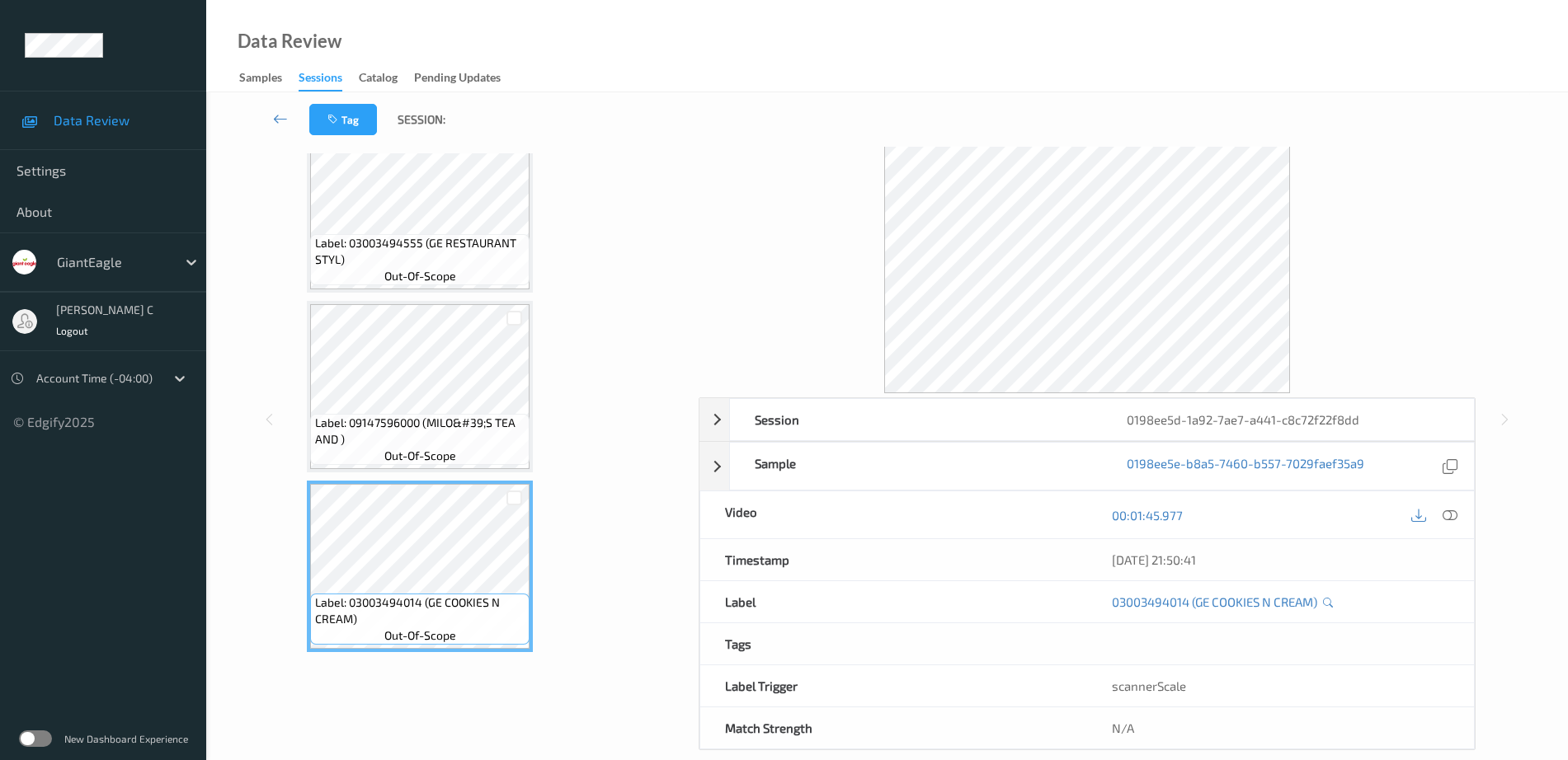
scroll to position [81, 0]
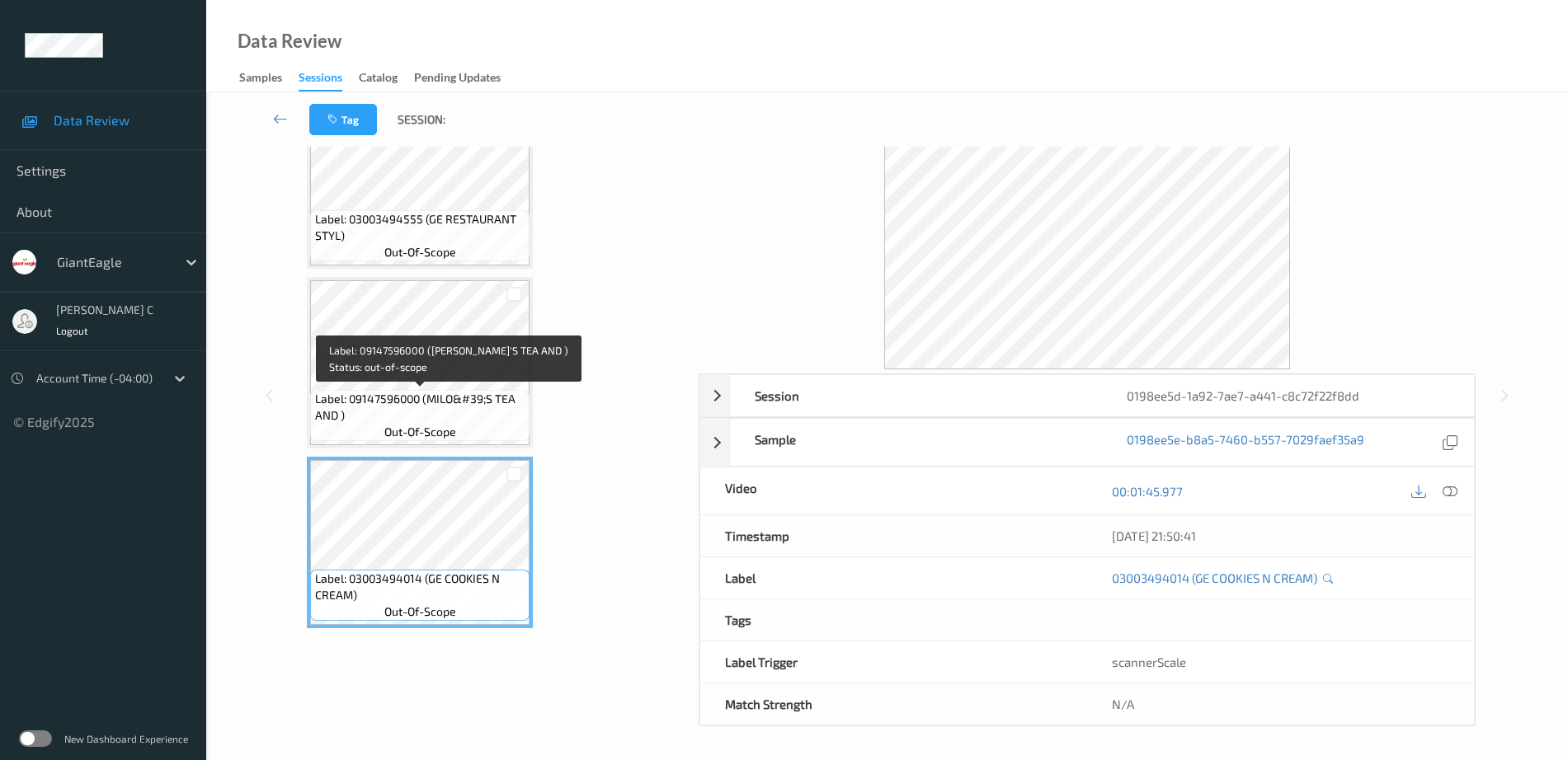
click at [433, 393] on span "Label: 09147596000 (MILO&#39;S TEA AND )" at bounding box center [419, 407] width 211 height 33
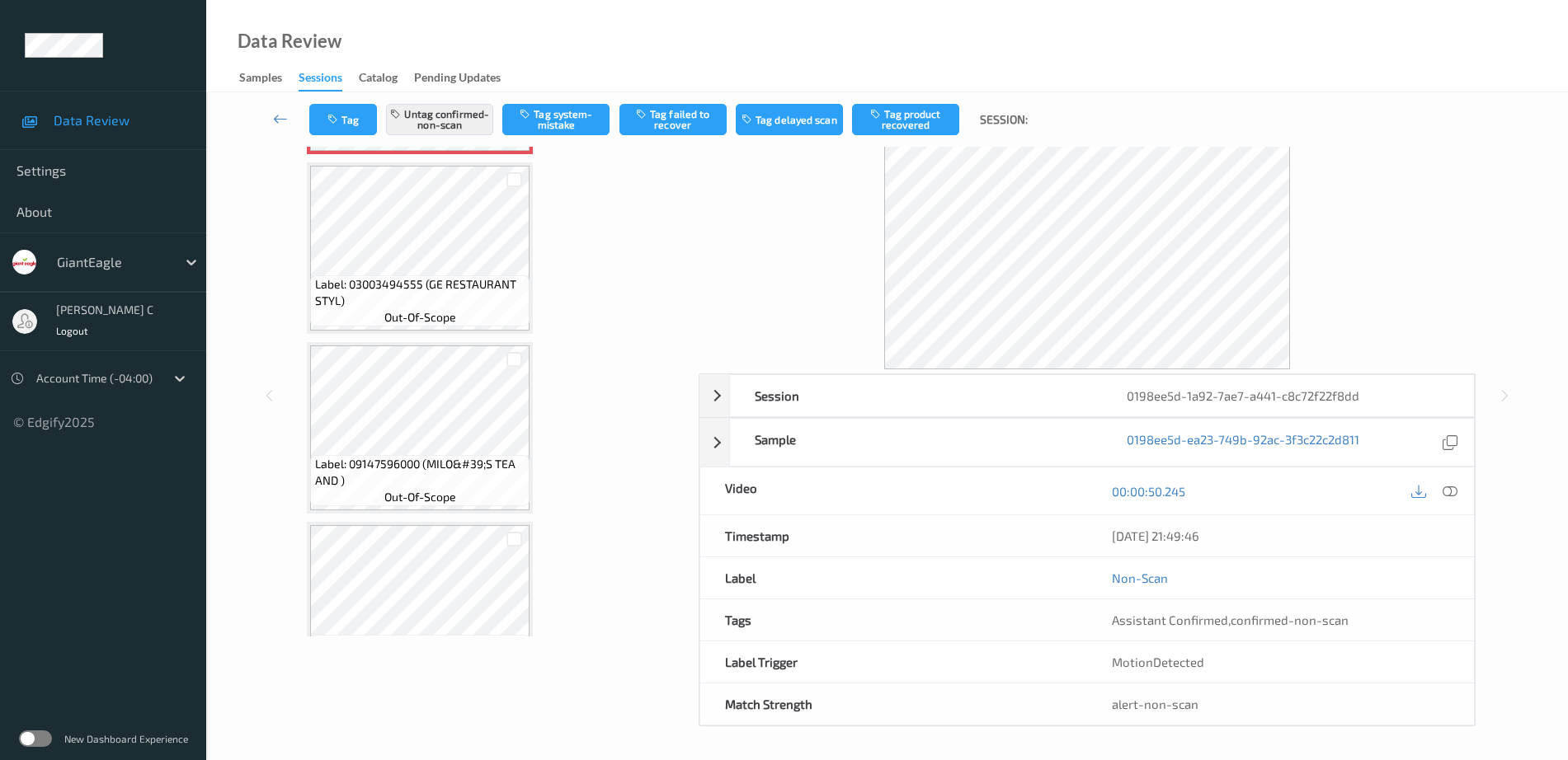
scroll to position [1299, 0]
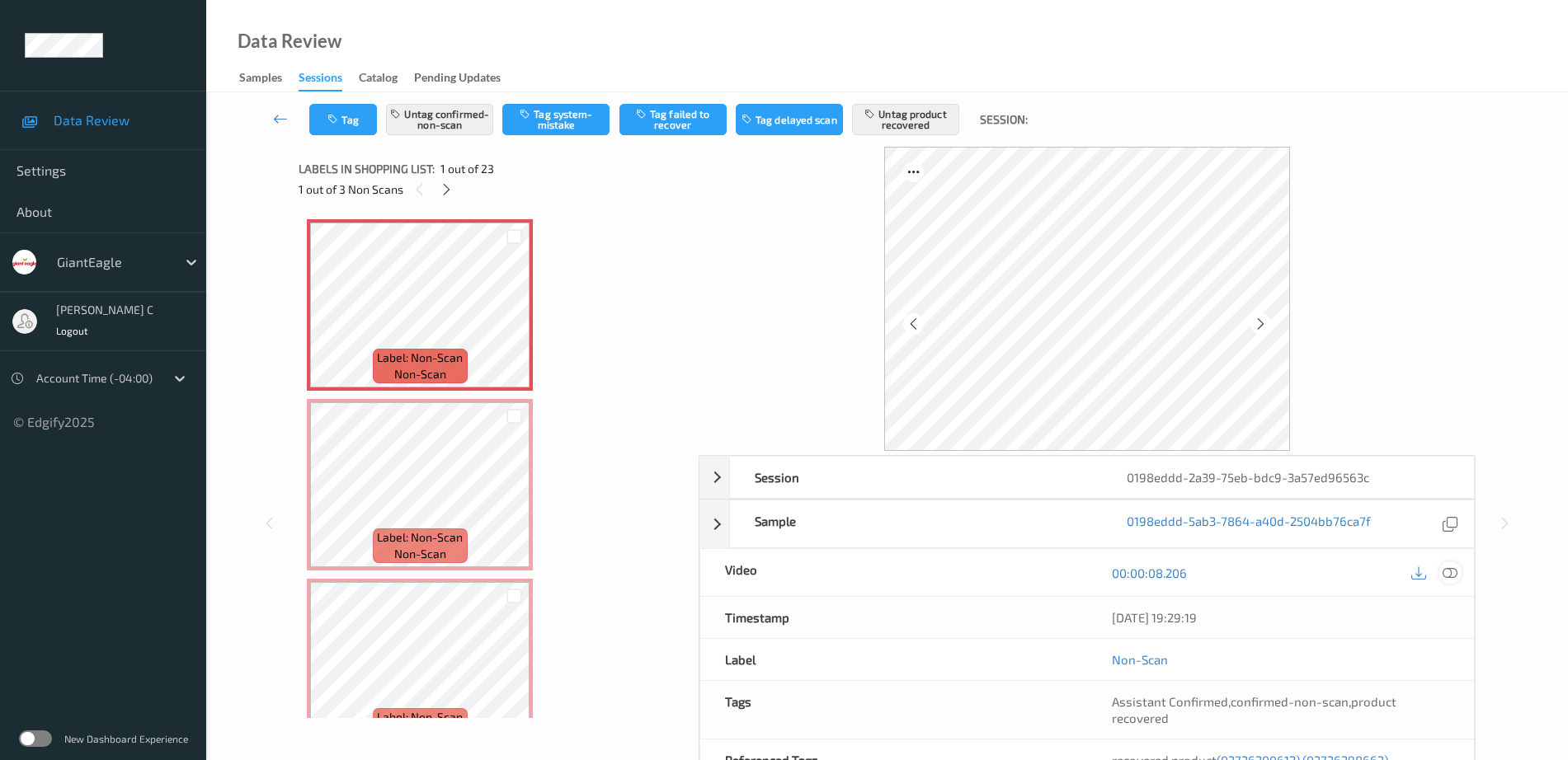
click at [1453, 575] on icon at bounding box center [1449, 572] width 15 height 15
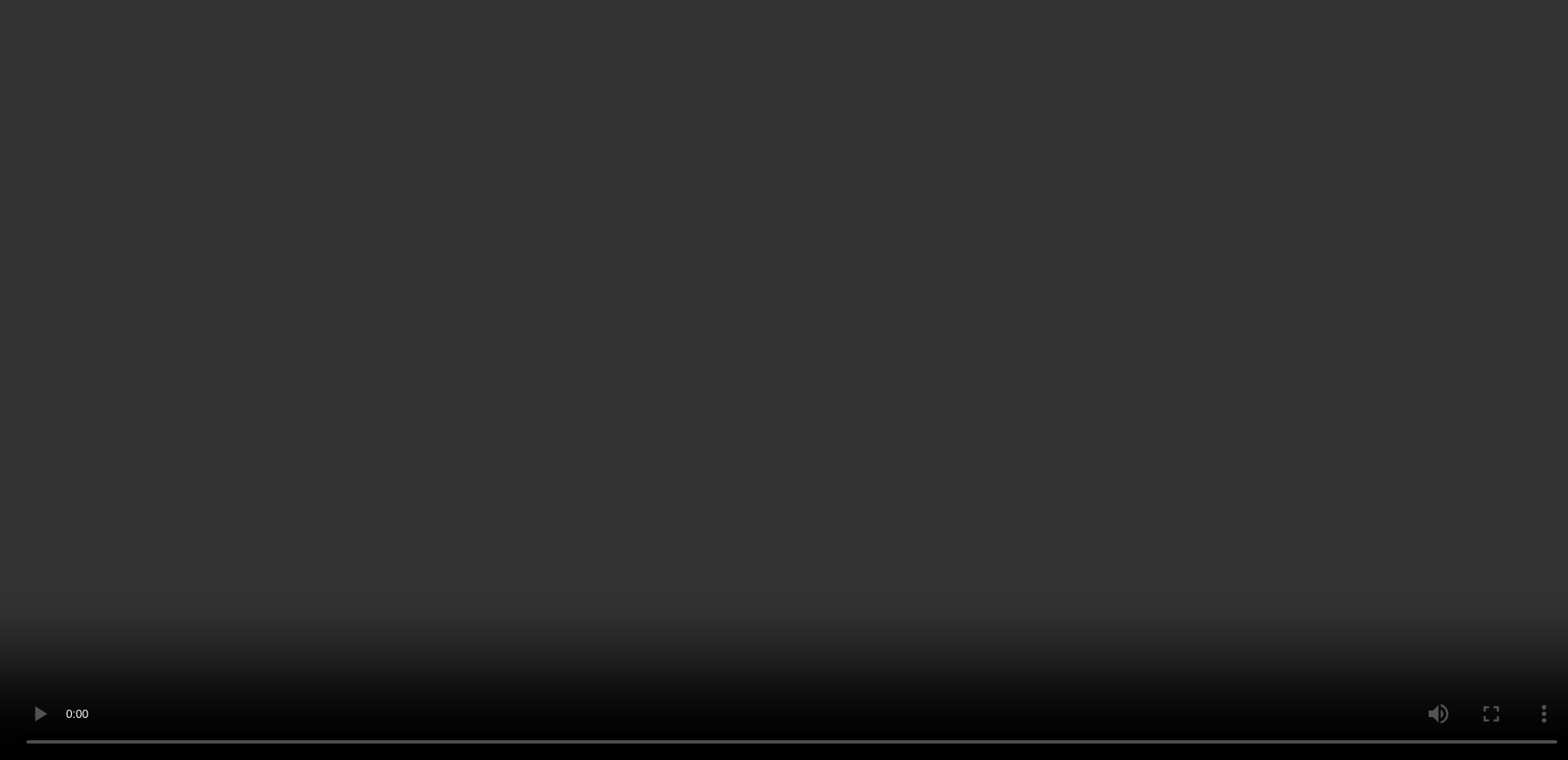
scroll to position [103, 0]
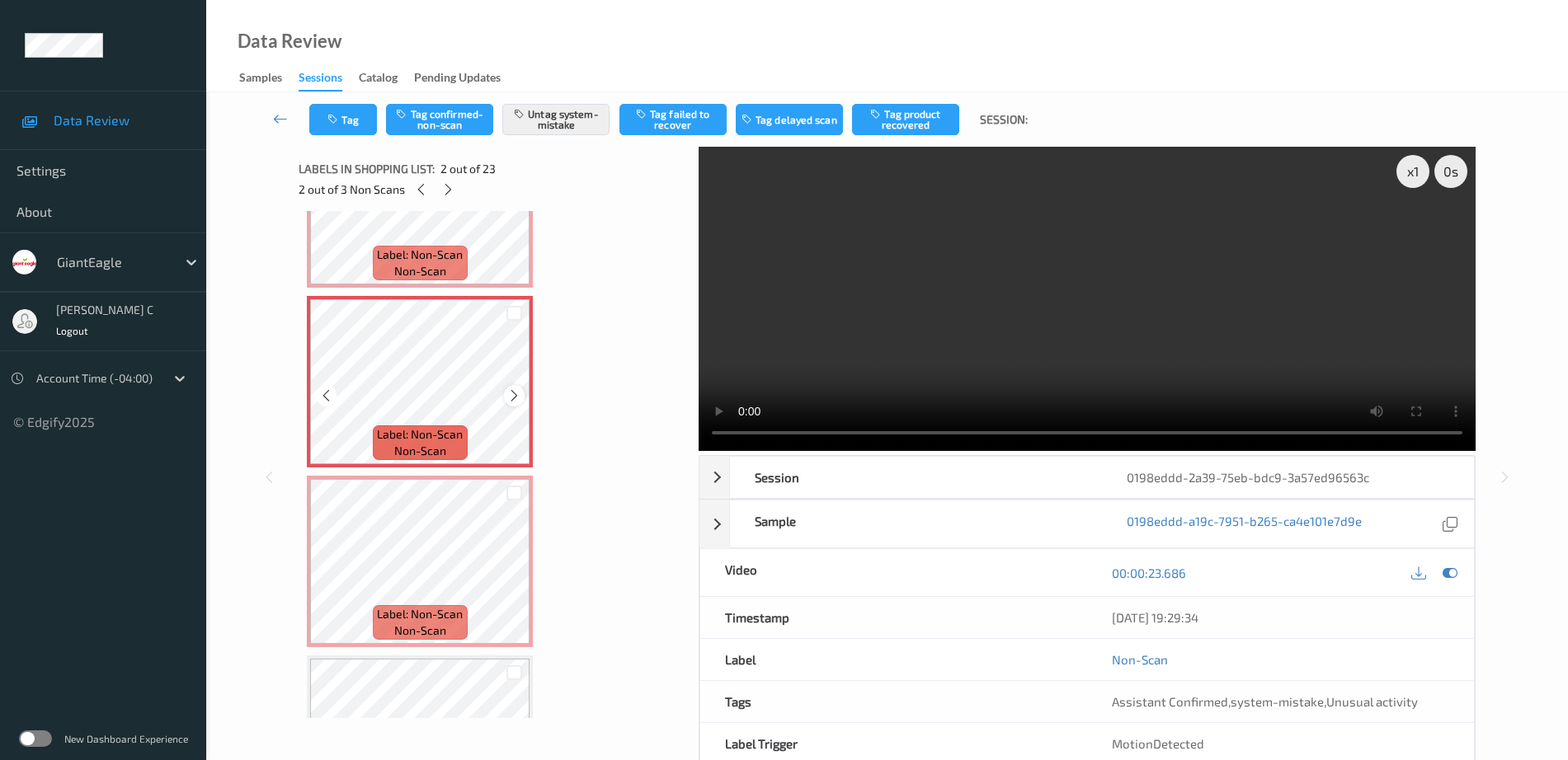
click at [514, 393] on icon at bounding box center [514, 395] width 14 height 15
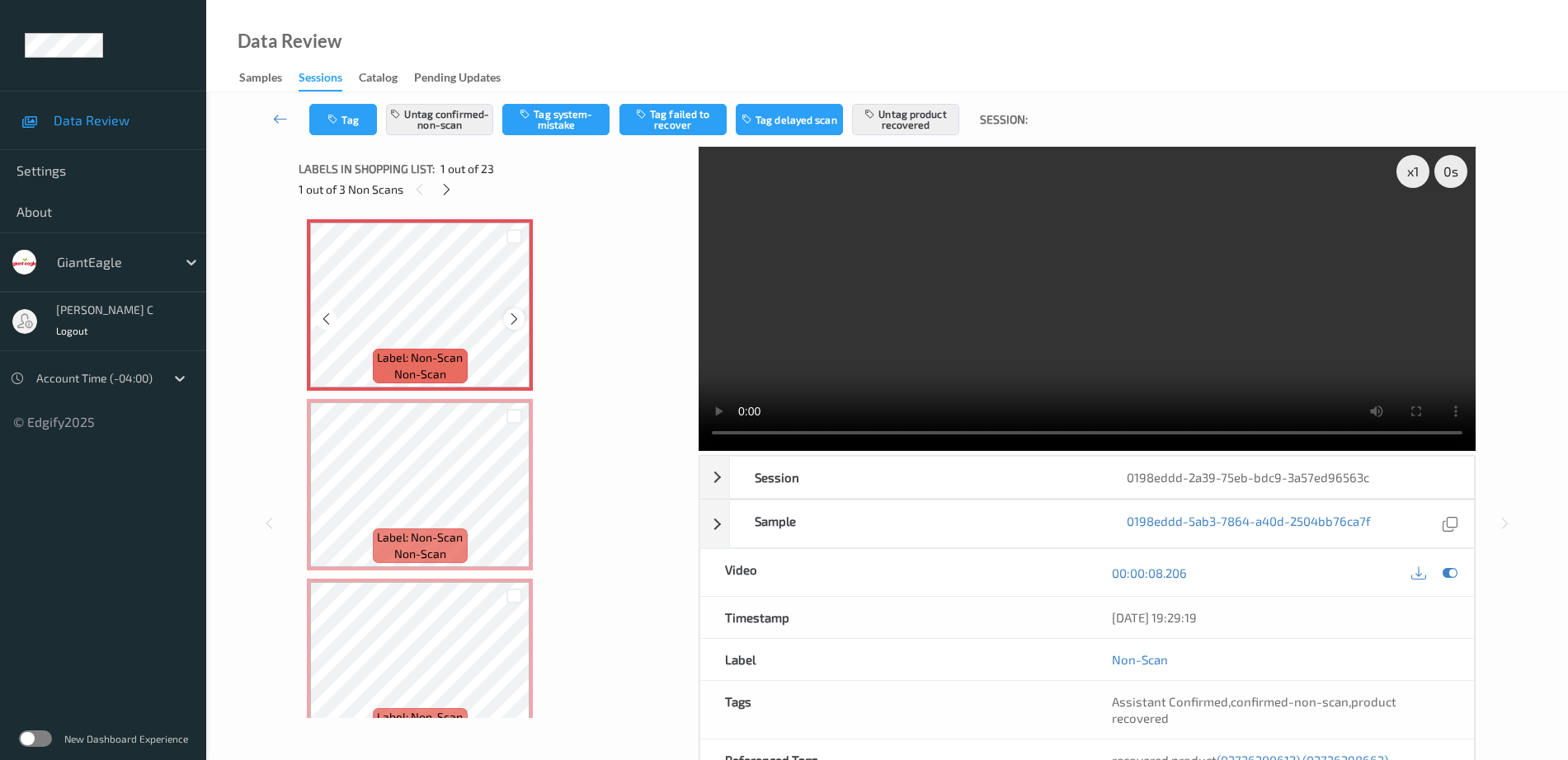
click at [512, 315] on icon at bounding box center [514, 318] width 14 height 15
click at [512, 317] on icon at bounding box center [514, 318] width 14 height 15
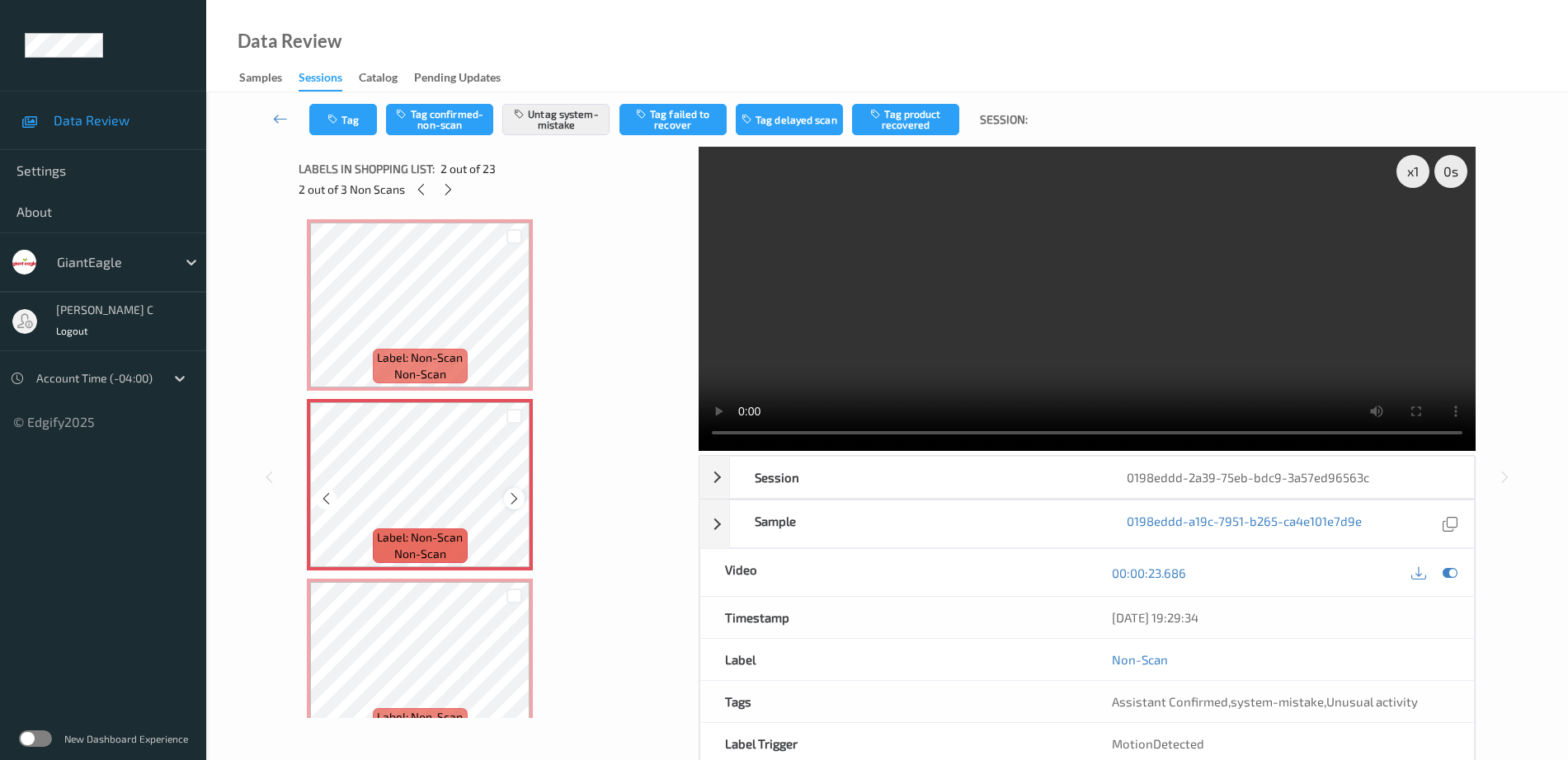
click at [511, 492] on icon at bounding box center [514, 499] width 14 height 15
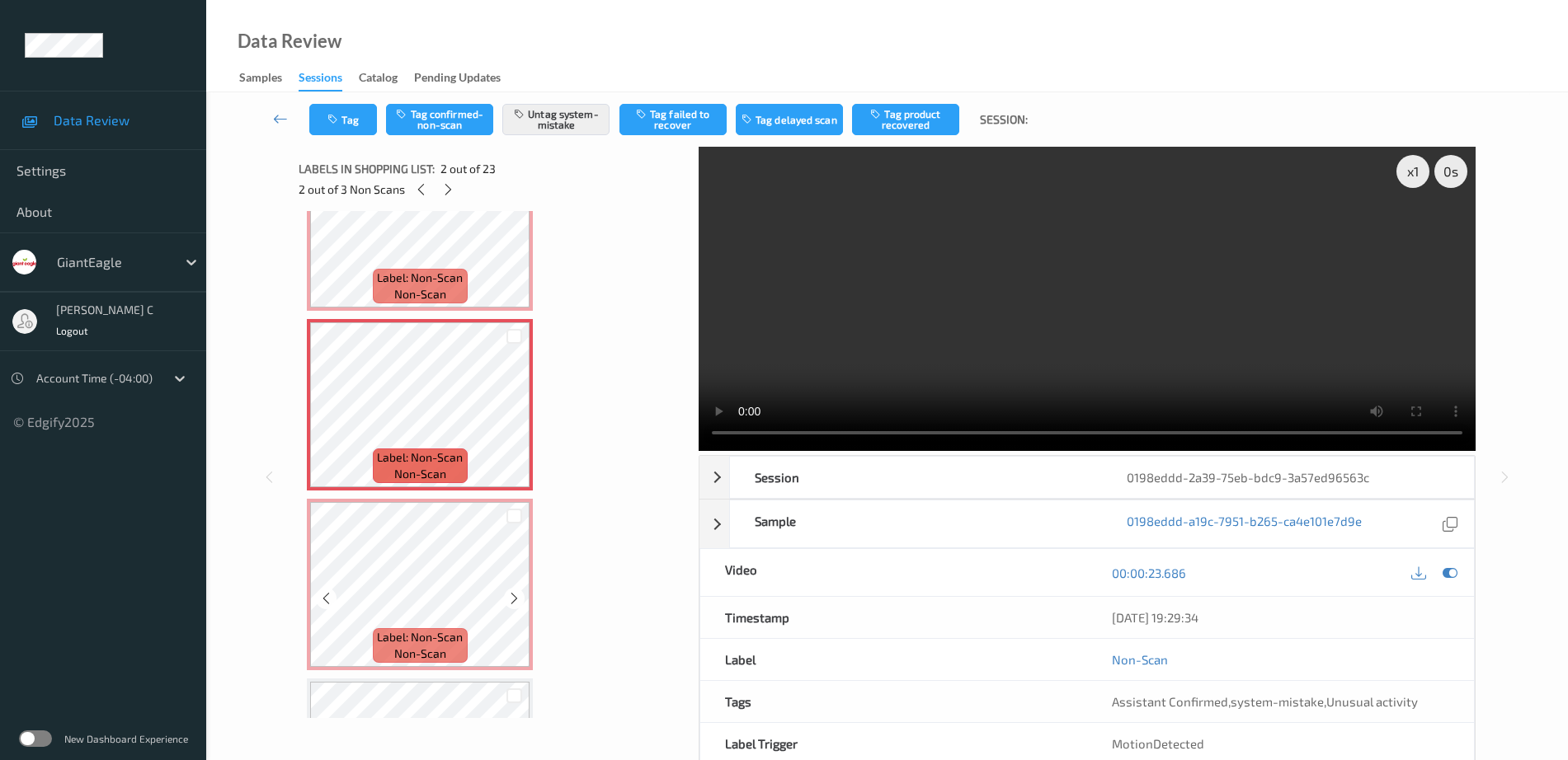
scroll to position [103, 0]
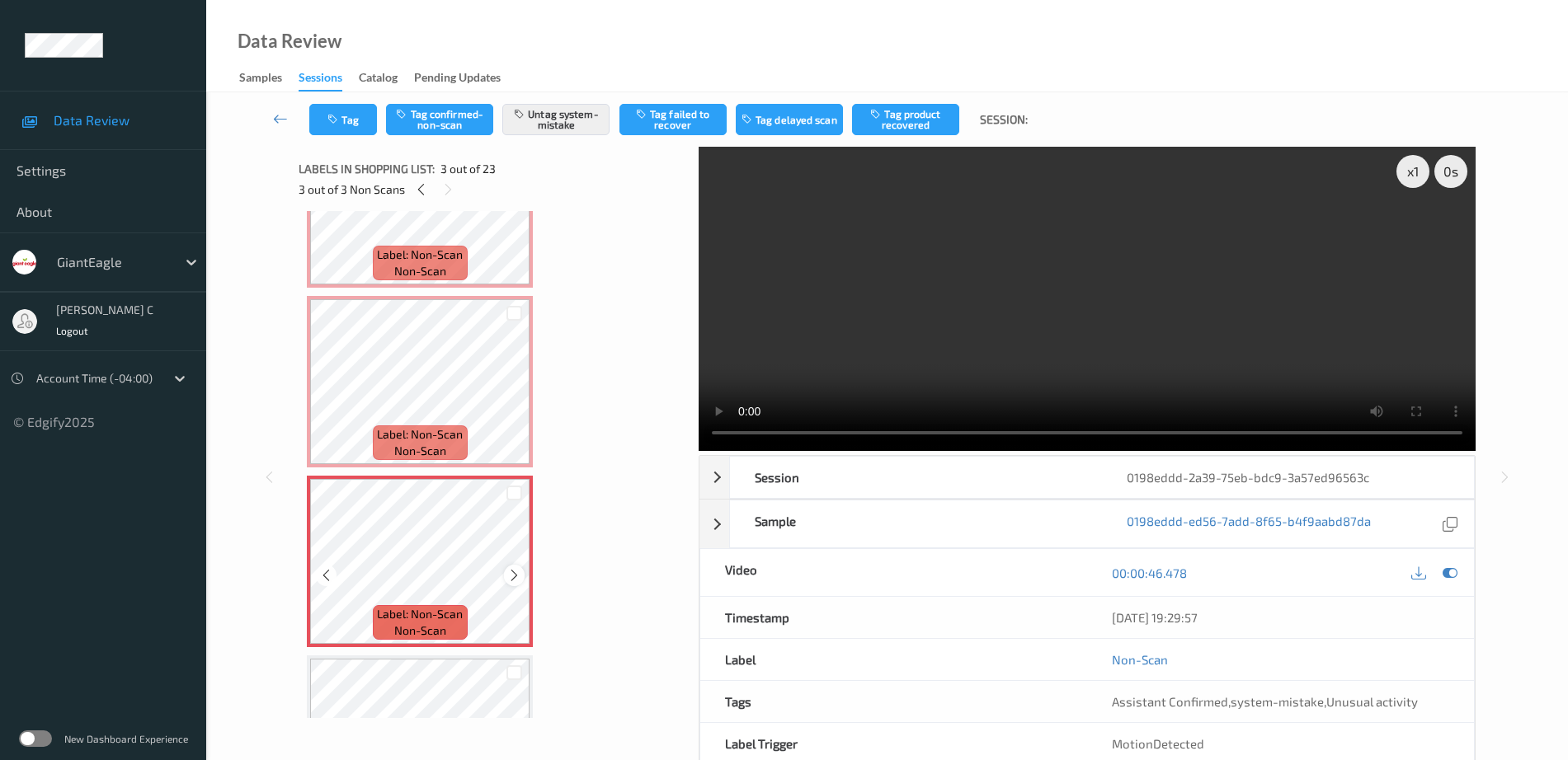
click at [515, 570] on icon at bounding box center [514, 575] width 14 height 15
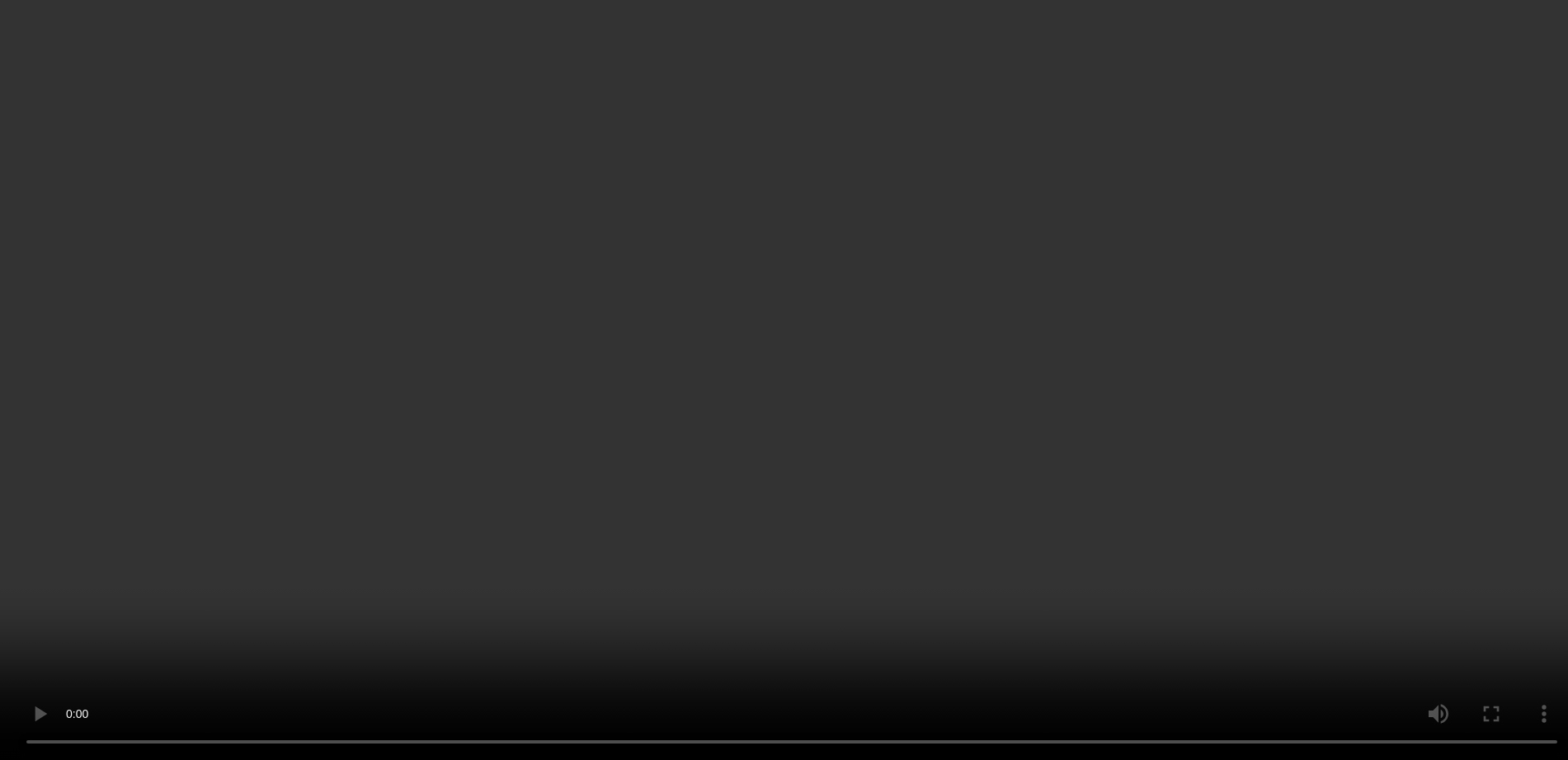
scroll to position [1340, 0]
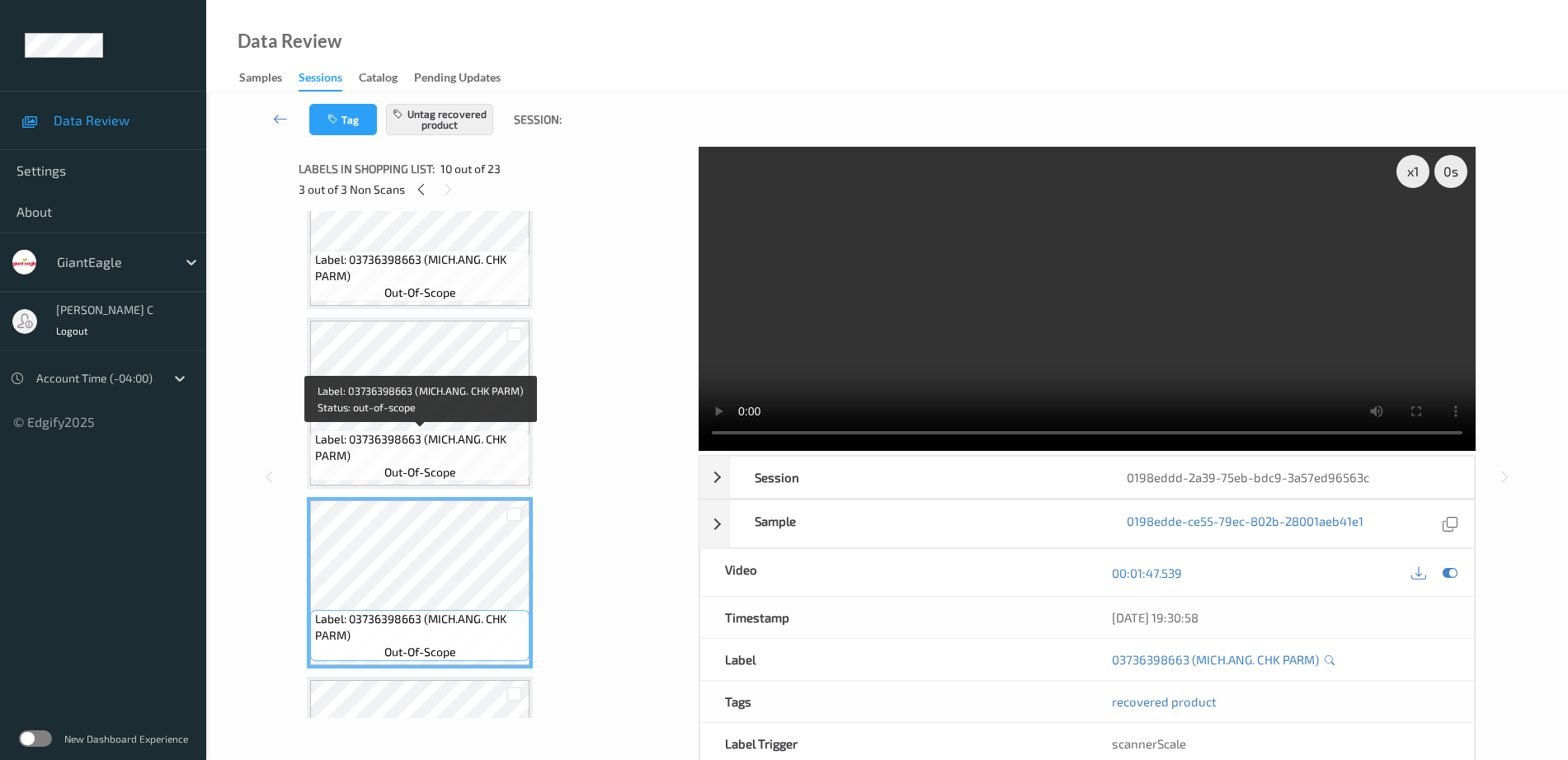
click at [436, 460] on span "Label: 03736398663 (MICH.ANG. CHK PARM)" at bounding box center [419, 448] width 211 height 33
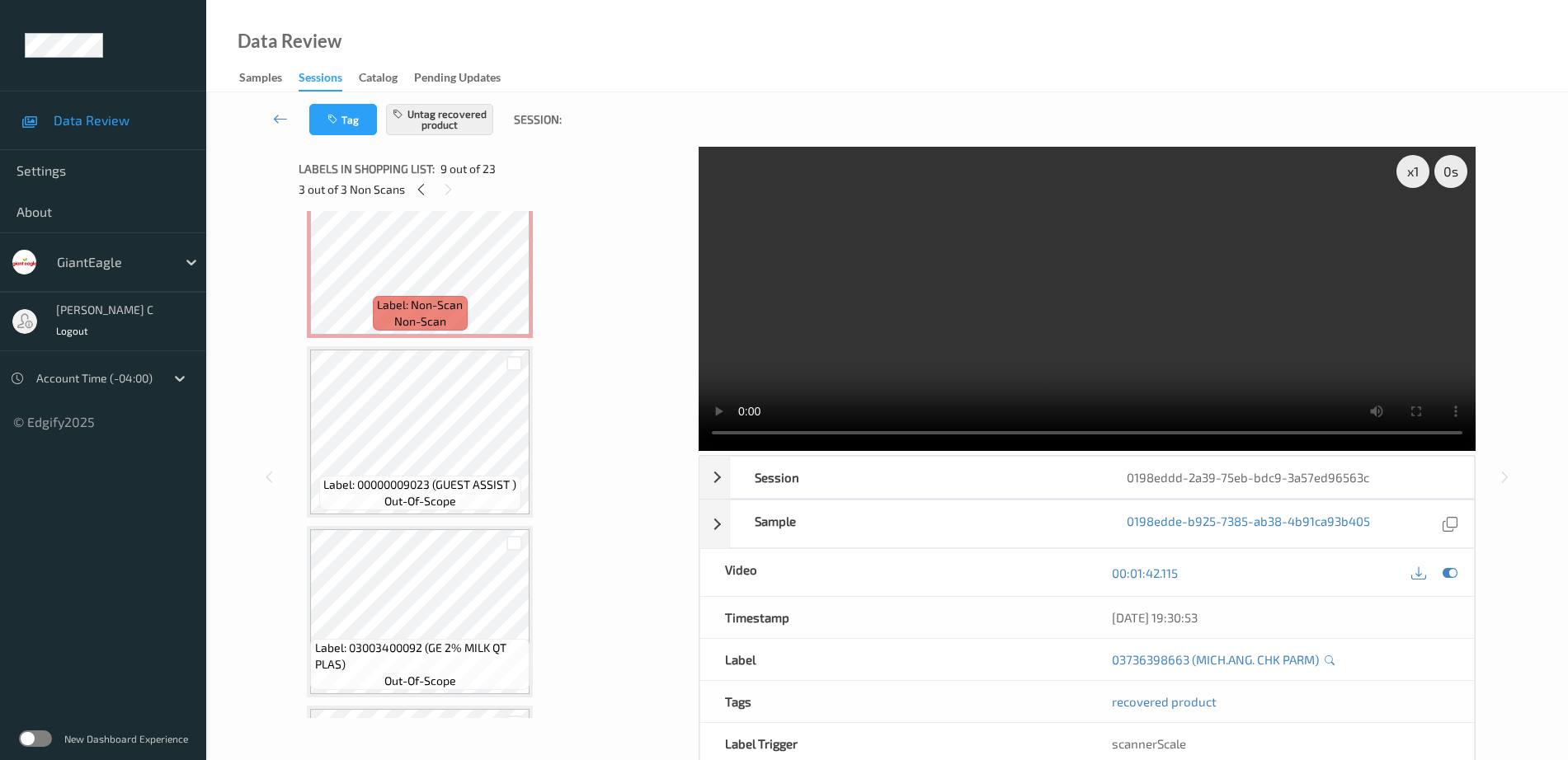
scroll to position [0, 0]
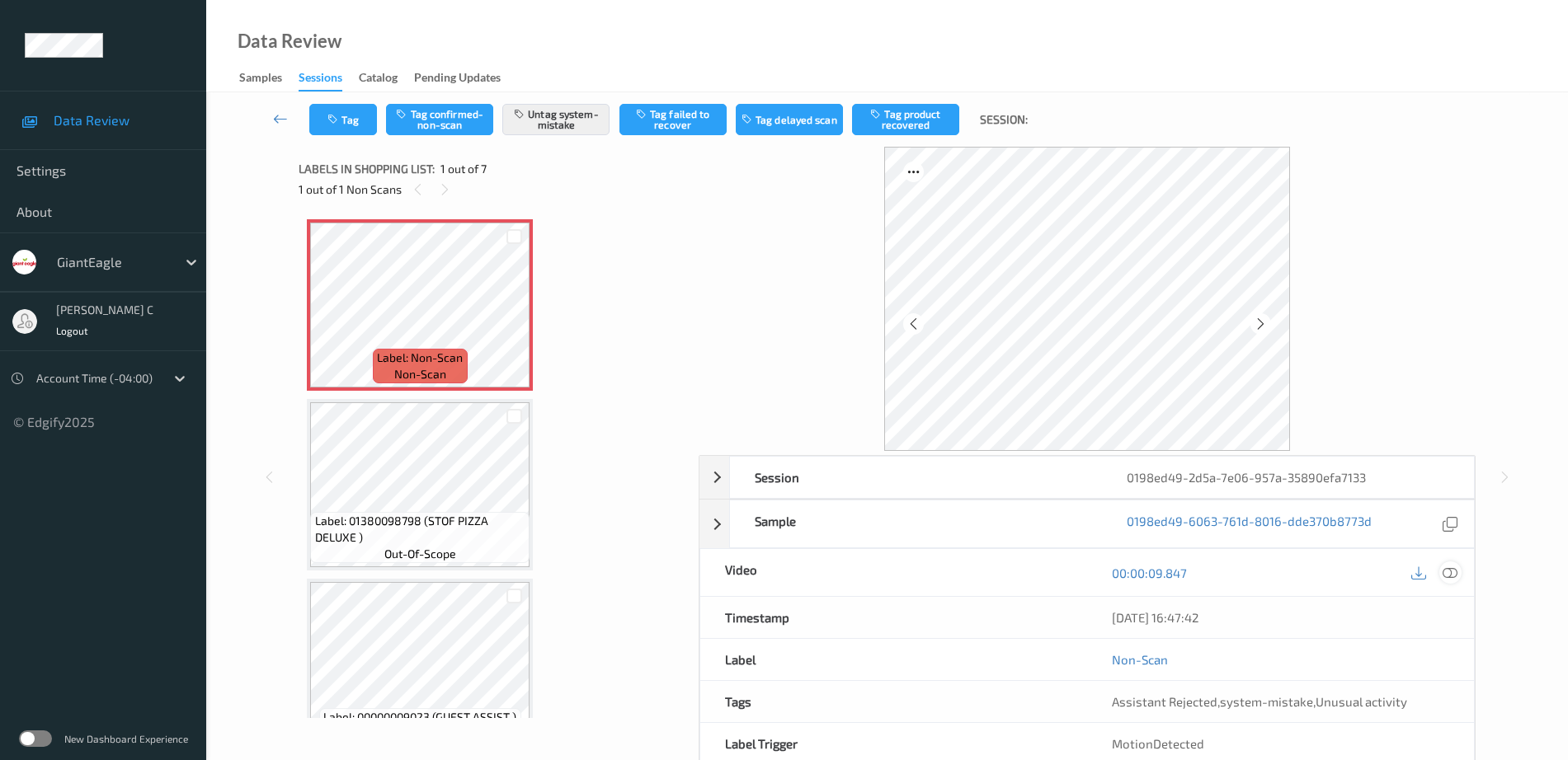
click at [1449, 569] on icon at bounding box center [1449, 572] width 15 height 15
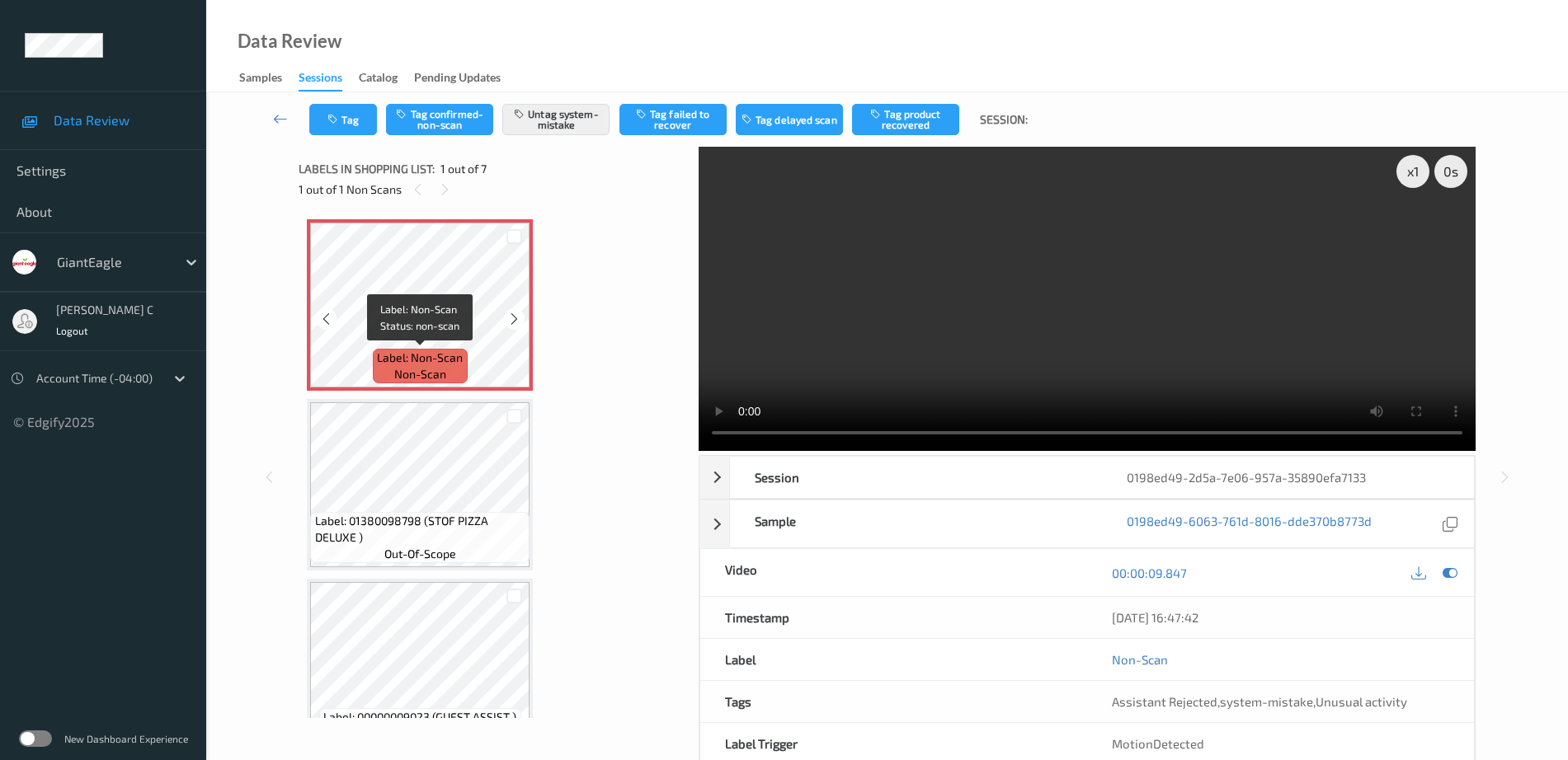
click at [461, 365] on span "Label: Non-Scan" at bounding box center [420, 357] width 86 height 17
click at [514, 325] on icon at bounding box center [514, 318] width 14 height 15
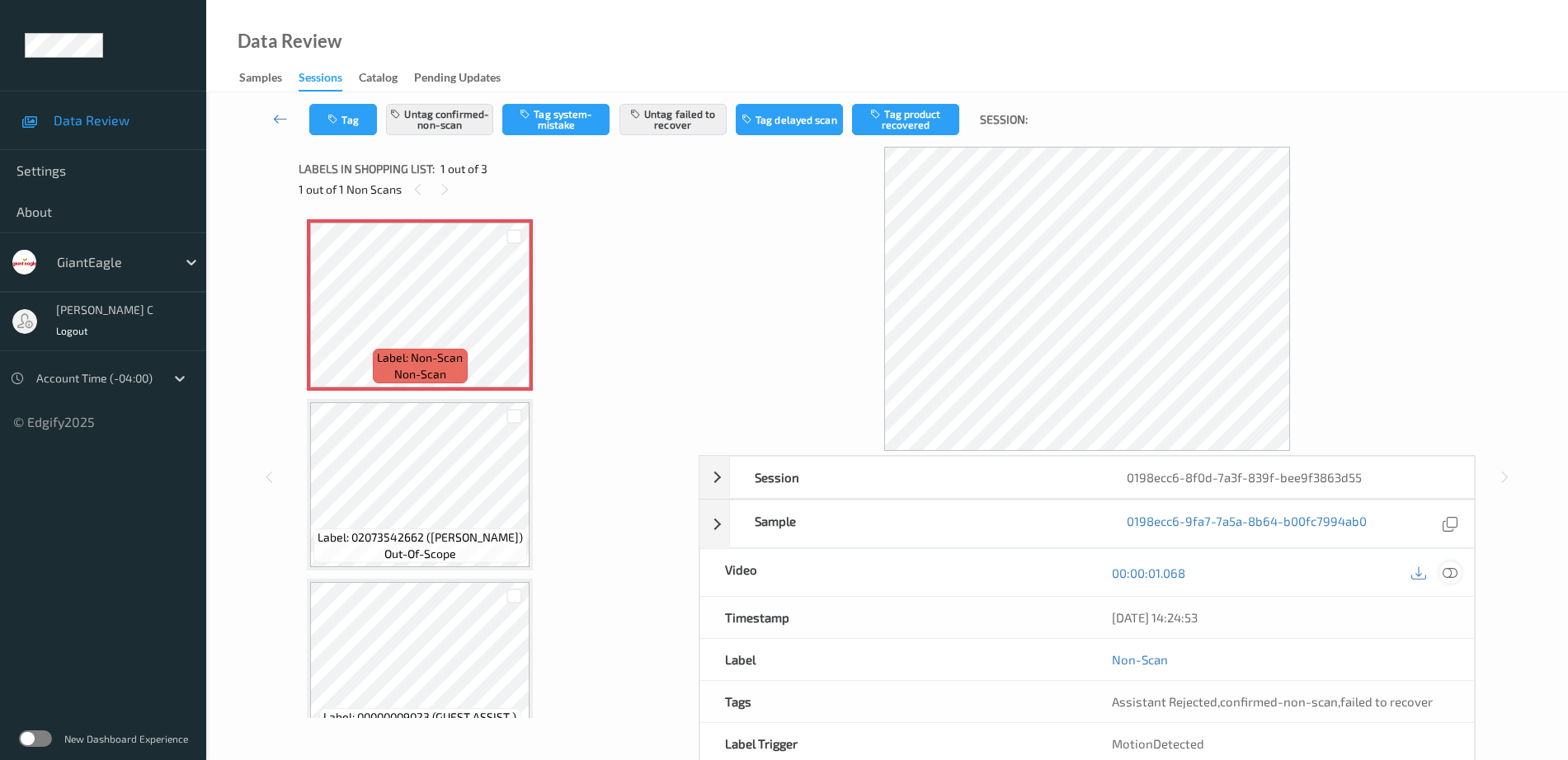
click at [1450, 572] on icon at bounding box center [1449, 572] width 15 height 15
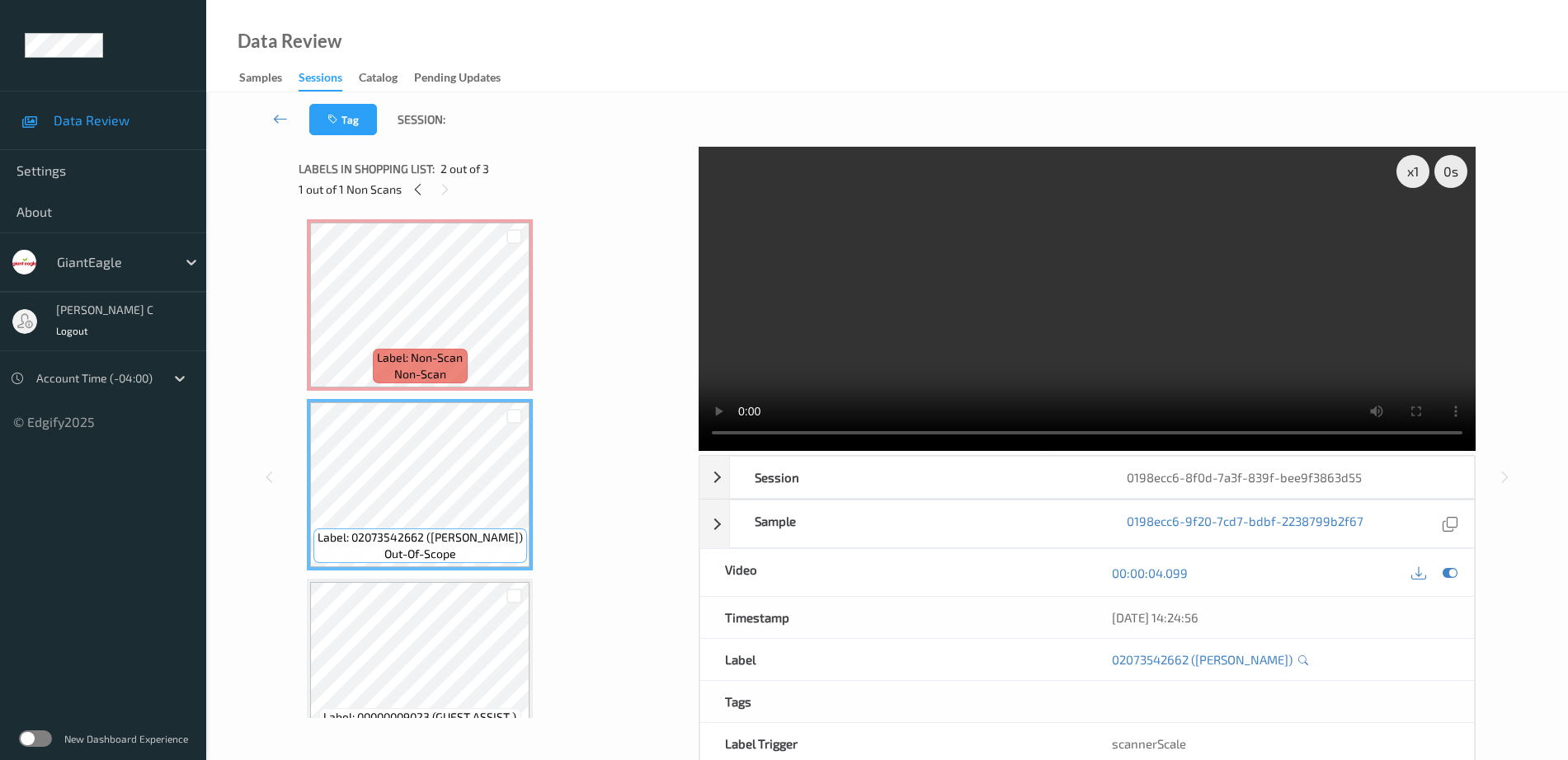
click at [399, 360] on span "Label: Non-Scan" at bounding box center [420, 357] width 86 height 17
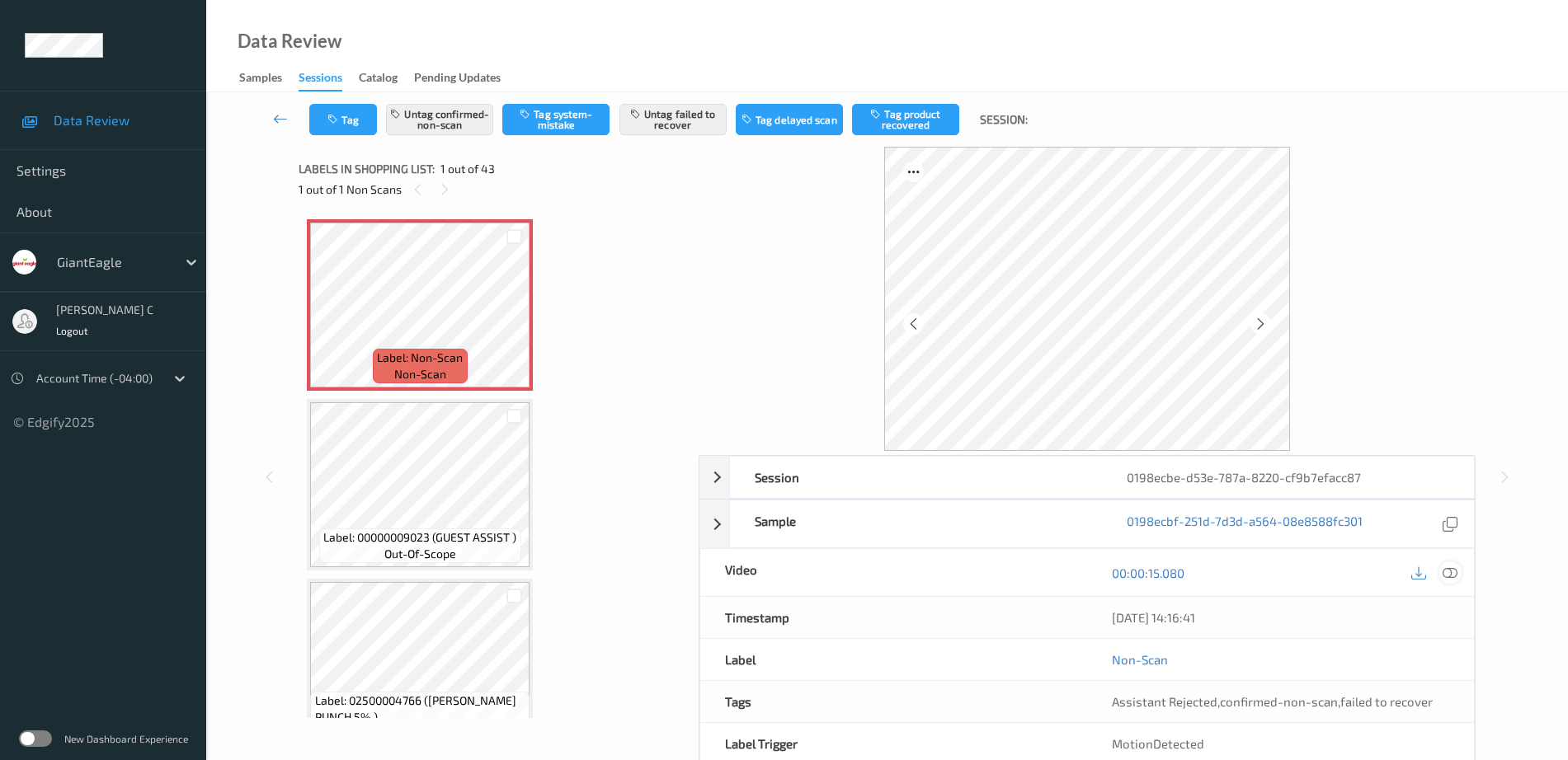
click at [1455, 571] on icon at bounding box center [1449, 572] width 15 height 15
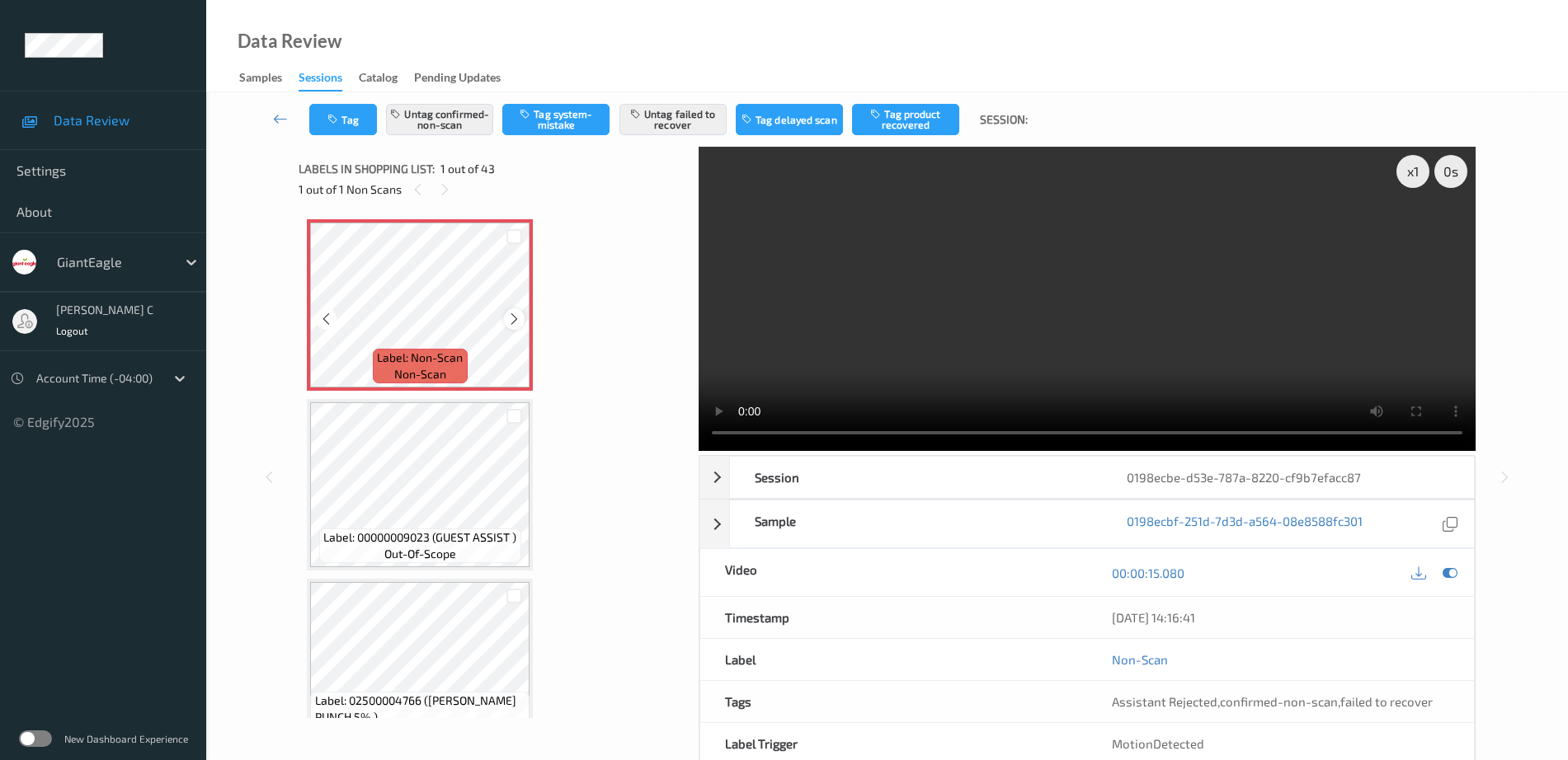
click at [517, 309] on div at bounding box center [514, 318] width 21 height 21
click at [517, 315] on icon at bounding box center [514, 318] width 14 height 15
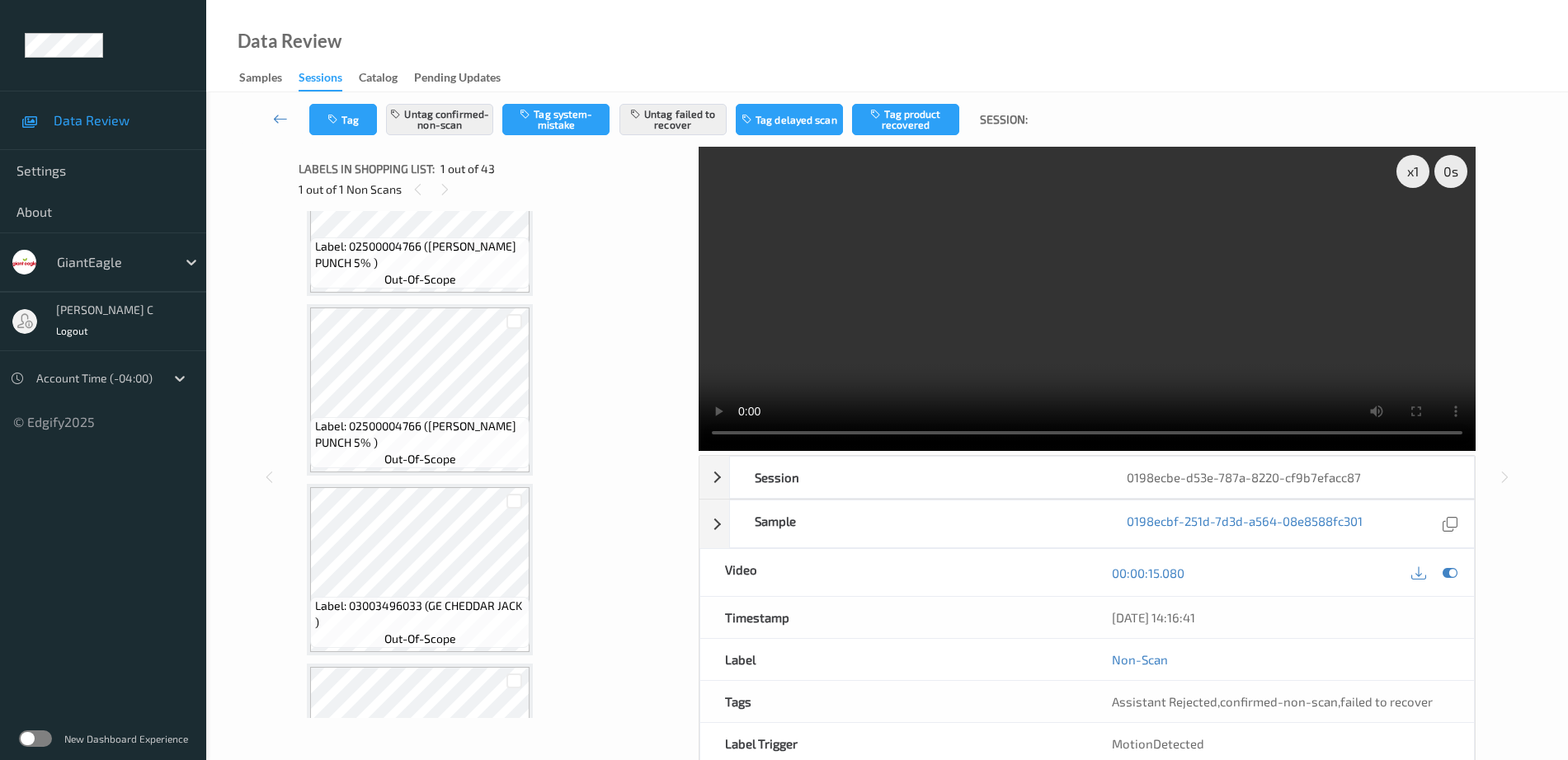
scroll to position [119, 0]
